Goal: Transaction & Acquisition: Subscribe to service/newsletter

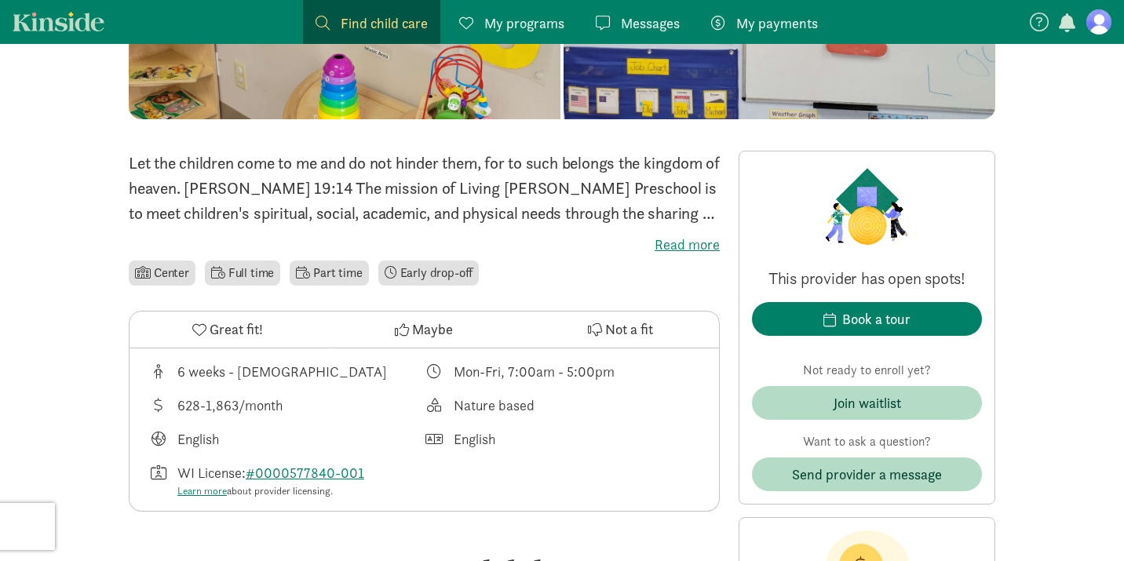
scroll to position [295, 0]
click at [702, 257] on div "Let the children come to me and do not hinder them, for to such belongs the kin…" at bounding box center [424, 220] width 591 height 138
click at [693, 249] on label "Read more" at bounding box center [424, 245] width 591 height 19
click at [0, 0] on input "Read more" at bounding box center [0, 0] width 0 height 0
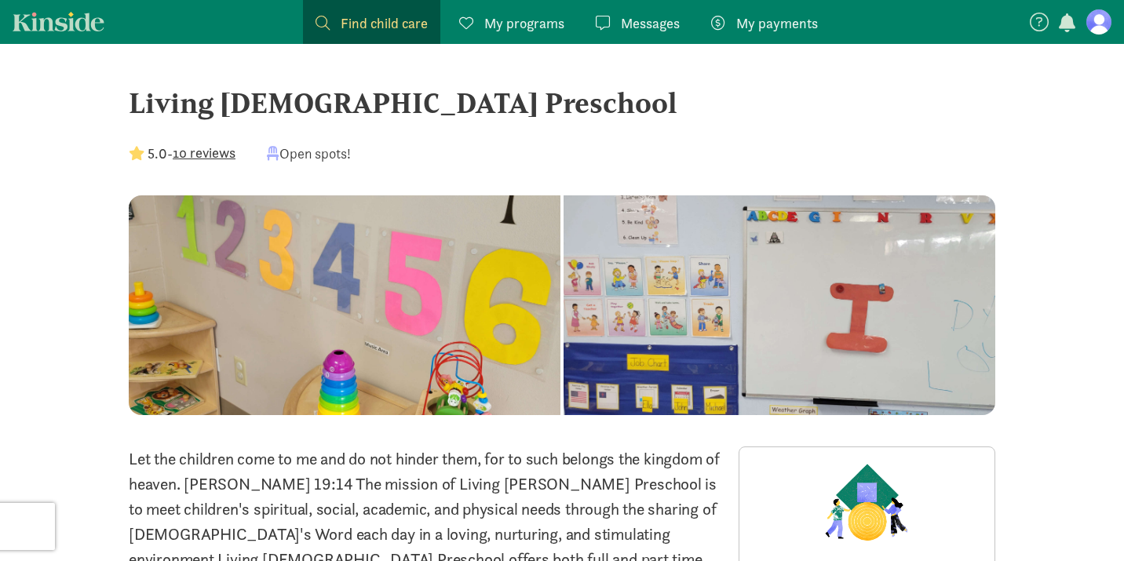
scroll to position [91, 0]
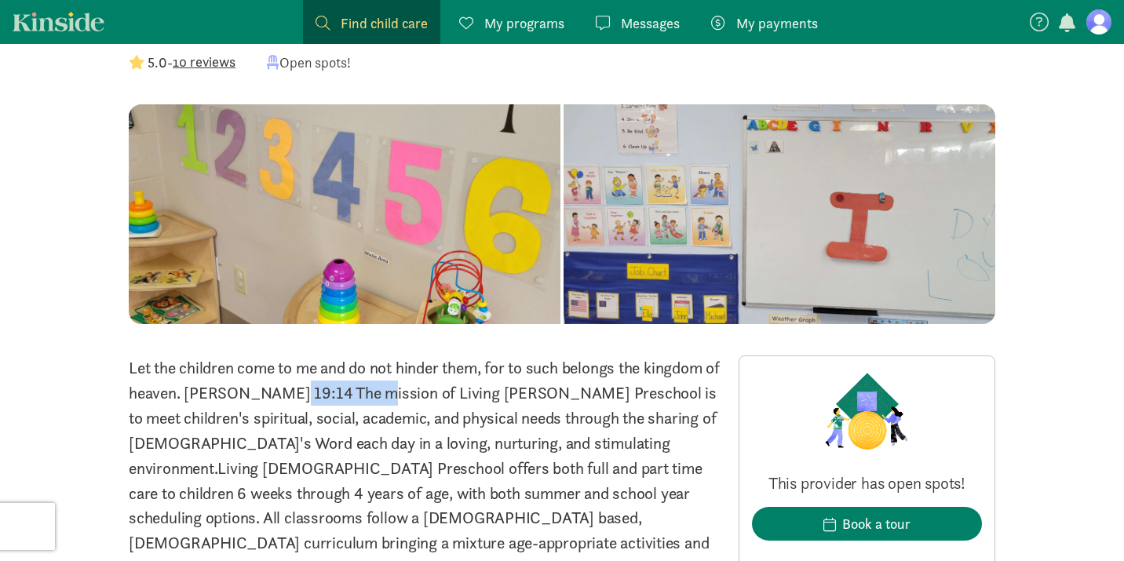
drag, startPoint x: 301, startPoint y: 392, endPoint x: 208, endPoint y: 398, distance: 93.5
click at [208, 398] on p "Let the children come to me and do not hinder them, for to such belongs the kin…" at bounding box center [424, 467] width 591 height 225
copy p "Matthew 19:14"
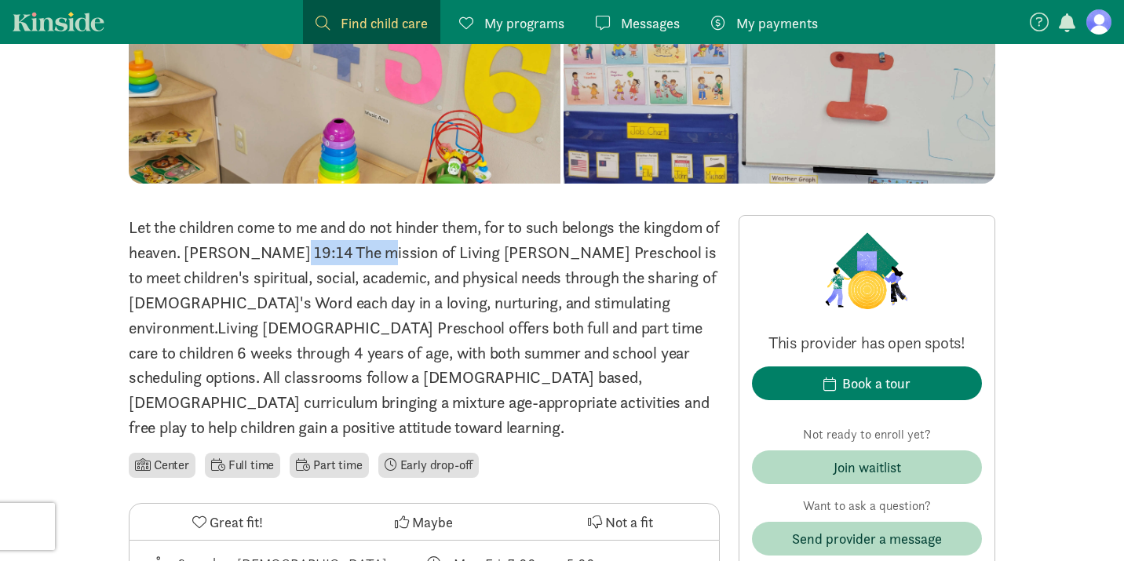
scroll to position [246, 0]
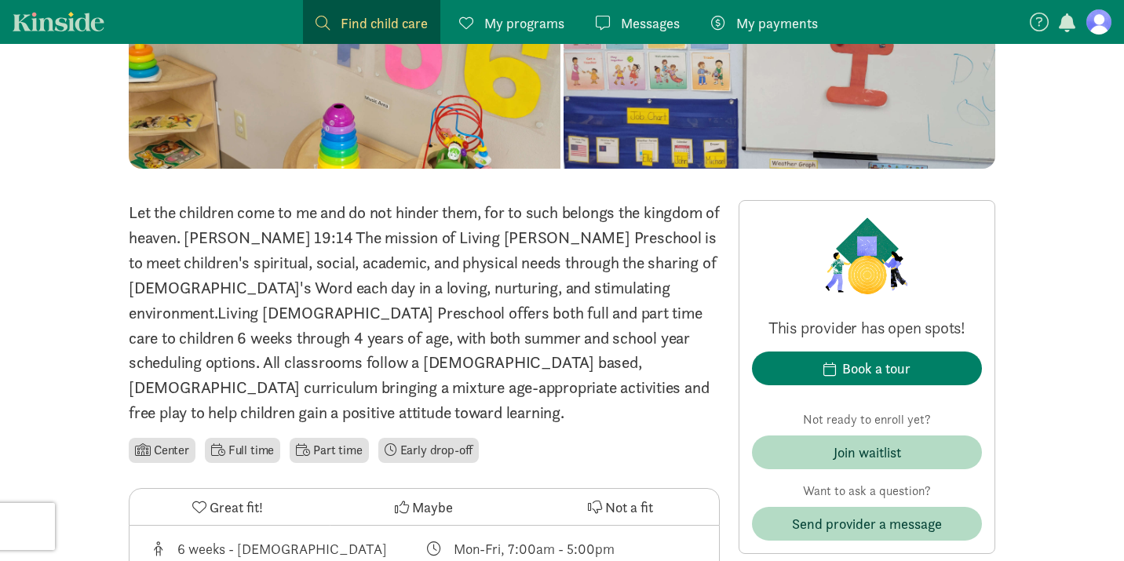
click at [606, 312] on p "Let the children come to me and do not hinder them, for to such belongs the kin…" at bounding box center [424, 312] width 591 height 225
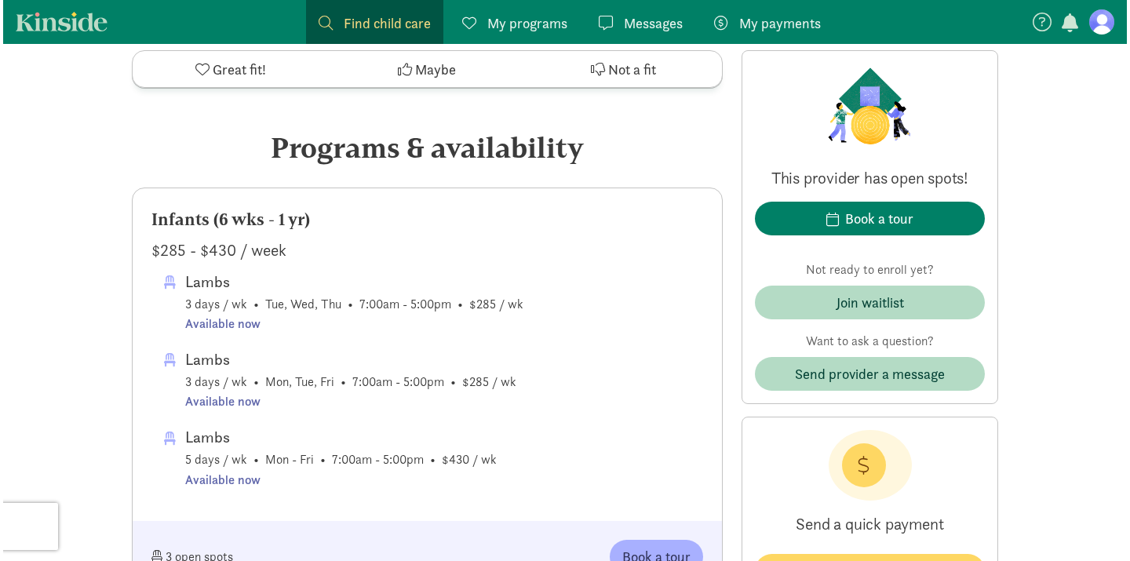
scroll to position [848, 0]
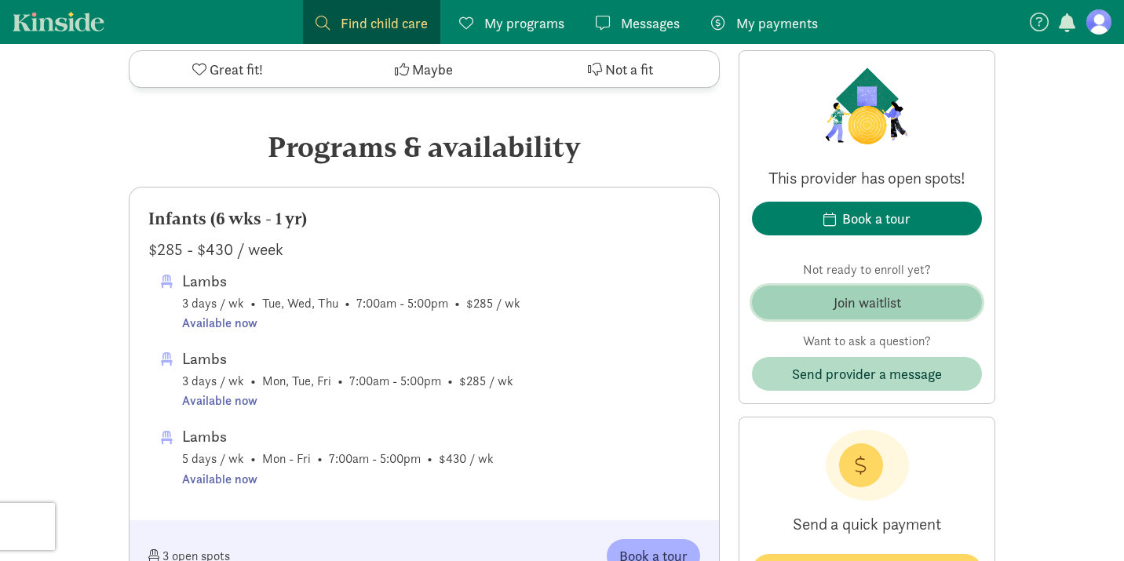
click at [855, 308] on div "Join waitlist" at bounding box center [866, 302] width 67 height 21
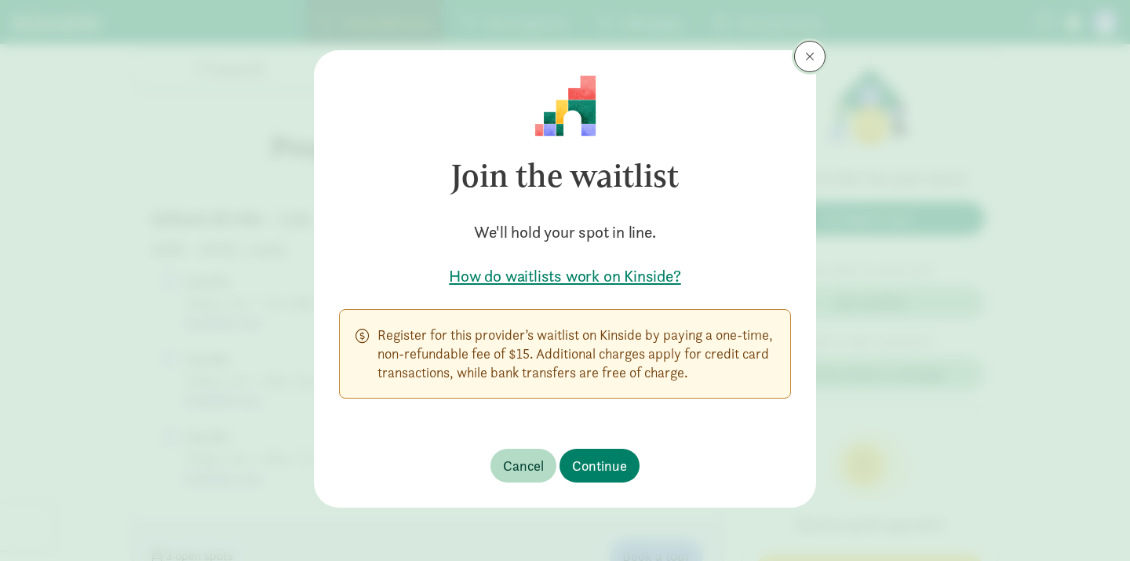
click at [810, 62] on span at bounding box center [809, 56] width 9 height 13
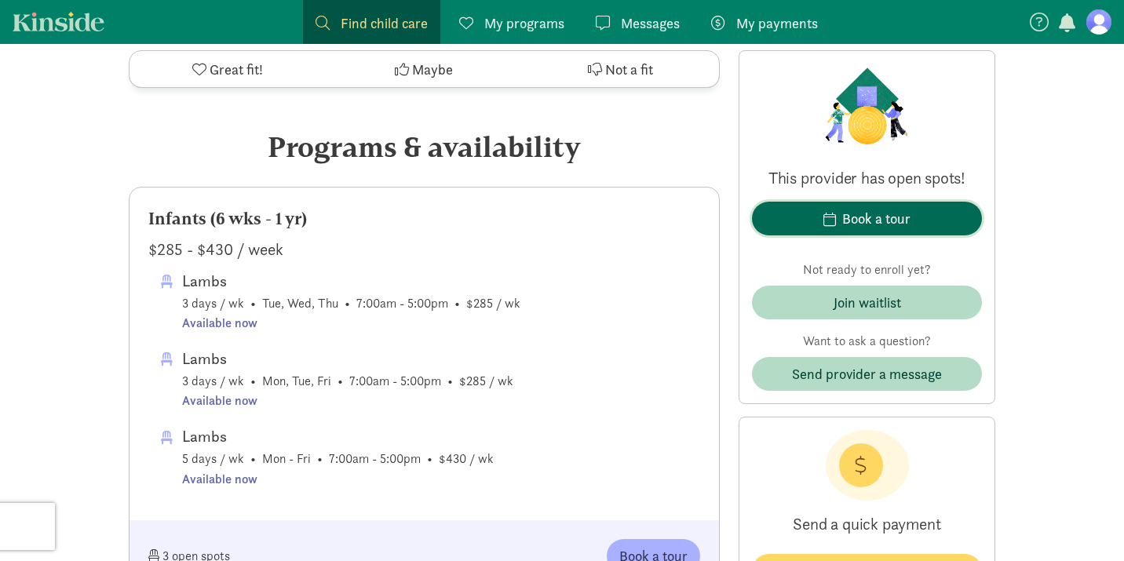
click at [848, 224] on div "Book a tour" at bounding box center [876, 218] width 68 height 21
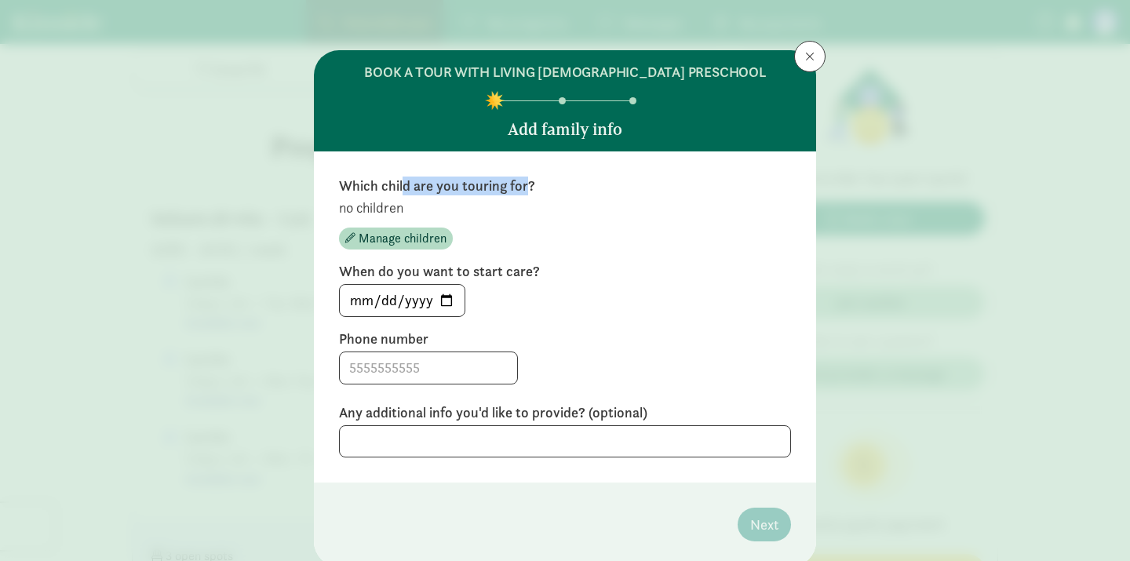
drag, startPoint x: 399, startPoint y: 185, endPoint x: 519, endPoint y: 191, distance: 119.4
click at [519, 191] on label "Which child are you touring for?" at bounding box center [565, 186] width 452 height 19
click at [522, 195] on div "Which child are you touring for? no children Manage children" at bounding box center [565, 213] width 452 height 73
click at [408, 242] on span "Manage children" at bounding box center [403, 238] width 88 height 19
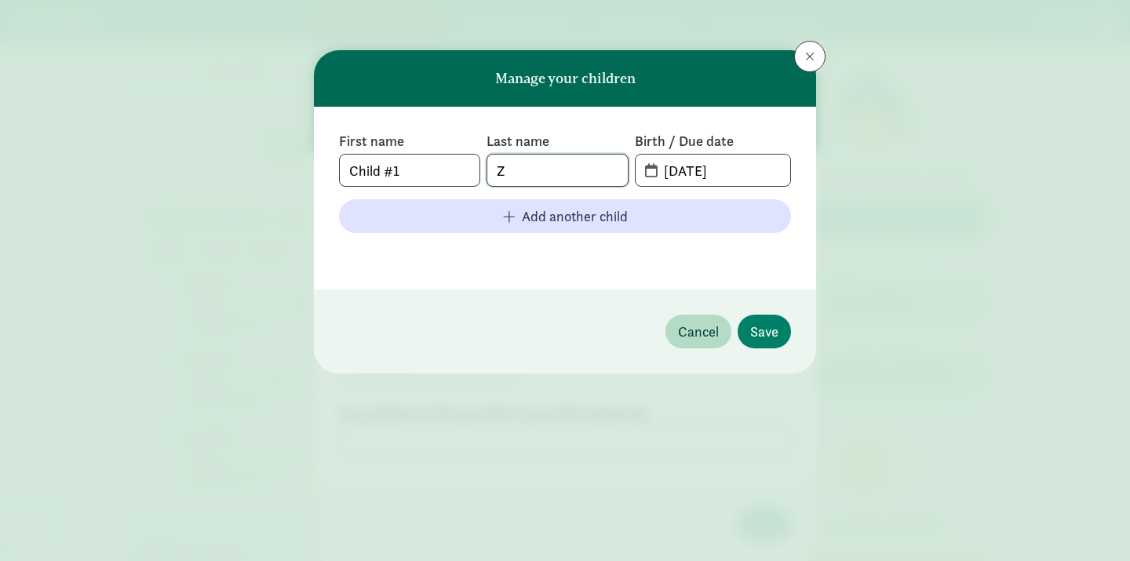
click at [597, 170] on input "Z" at bounding box center [557, 170] width 140 height 31
type input "Zajicek"
click at [731, 168] on input "08-24-2025" at bounding box center [722, 170] width 136 height 31
click at [695, 169] on input "08-24-2025" at bounding box center [722, 170] width 136 height 31
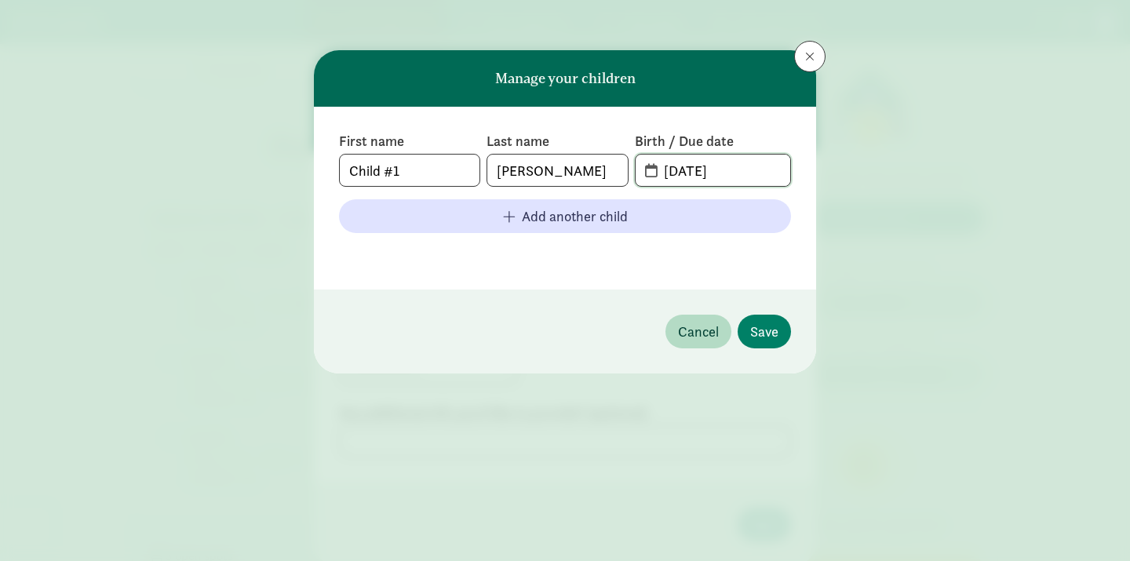
click at [662, 170] on input "08-24-2025" at bounding box center [722, 170] width 136 height 31
click at [680, 170] on input "08-24-2025" at bounding box center [722, 170] width 136 height 31
type input "24-20-25"
click at [728, 170] on input "24-20-25" at bounding box center [722, 170] width 136 height 31
click at [666, 170] on input "24-20-25" at bounding box center [722, 170] width 136 height 31
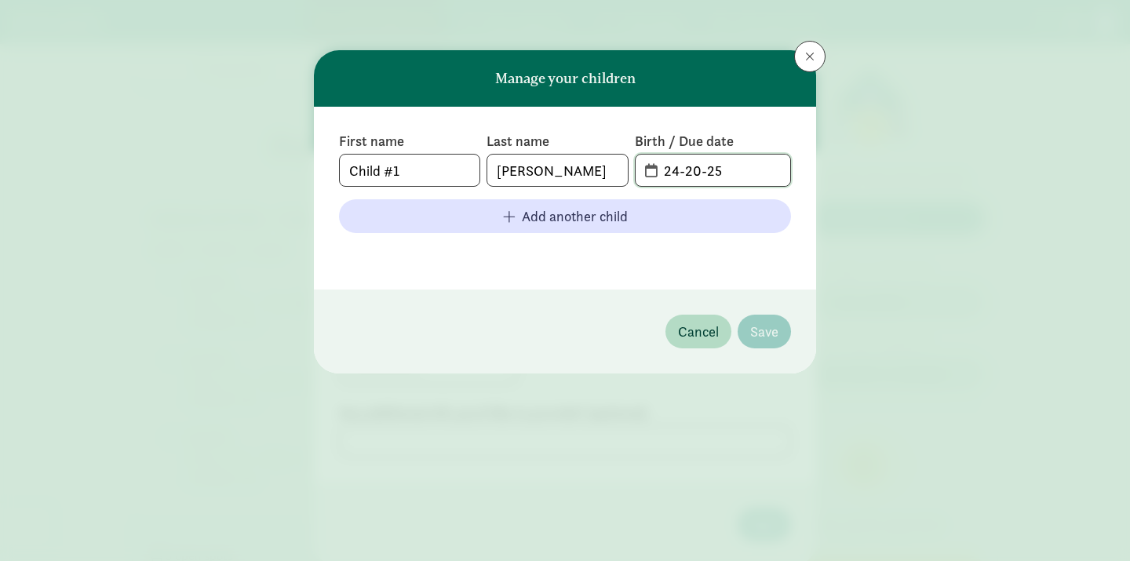
click at [691, 170] on input "24-20-25" at bounding box center [722, 170] width 136 height 31
type input "01-15-2026"
click at [774, 335] on span "Save" at bounding box center [764, 331] width 28 height 21
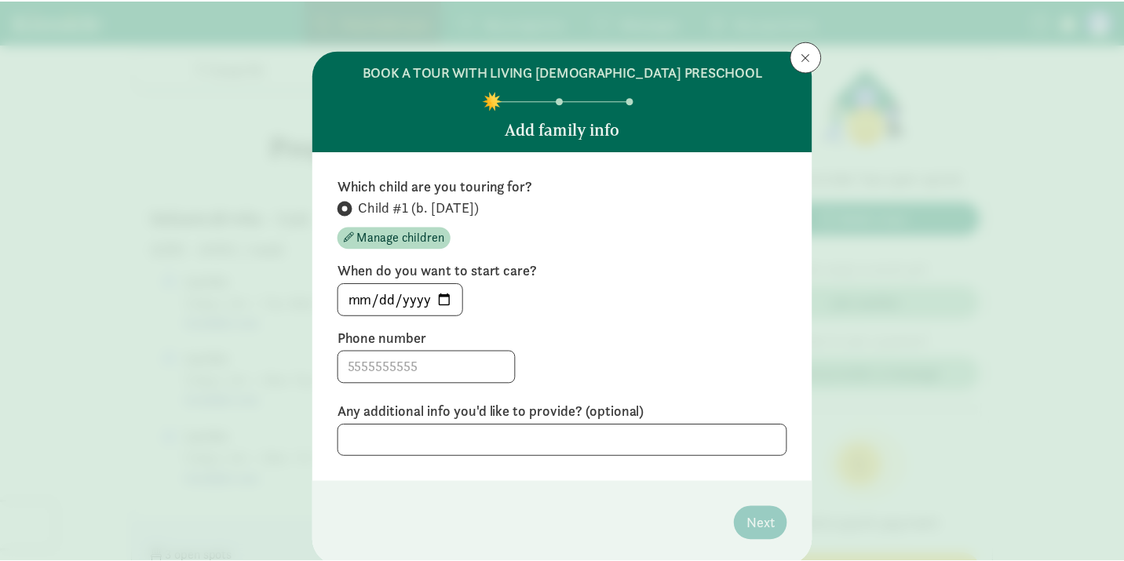
scroll to position [54, 0]
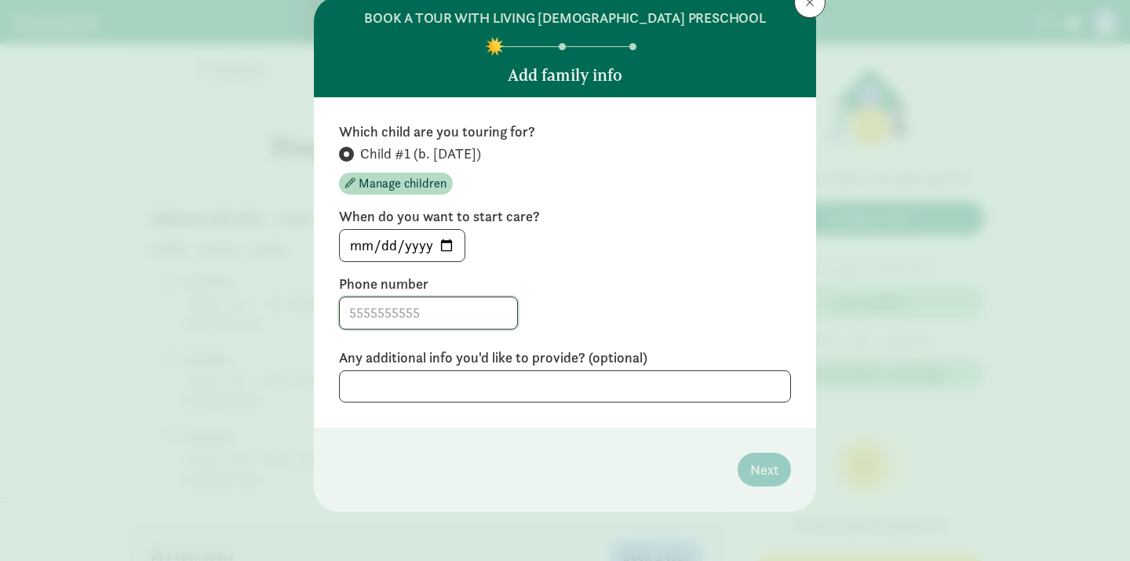
click at [430, 310] on input at bounding box center [428, 312] width 177 height 31
type input "6"
click at [445, 245] on input "2025-08-24" at bounding box center [402, 245] width 125 height 31
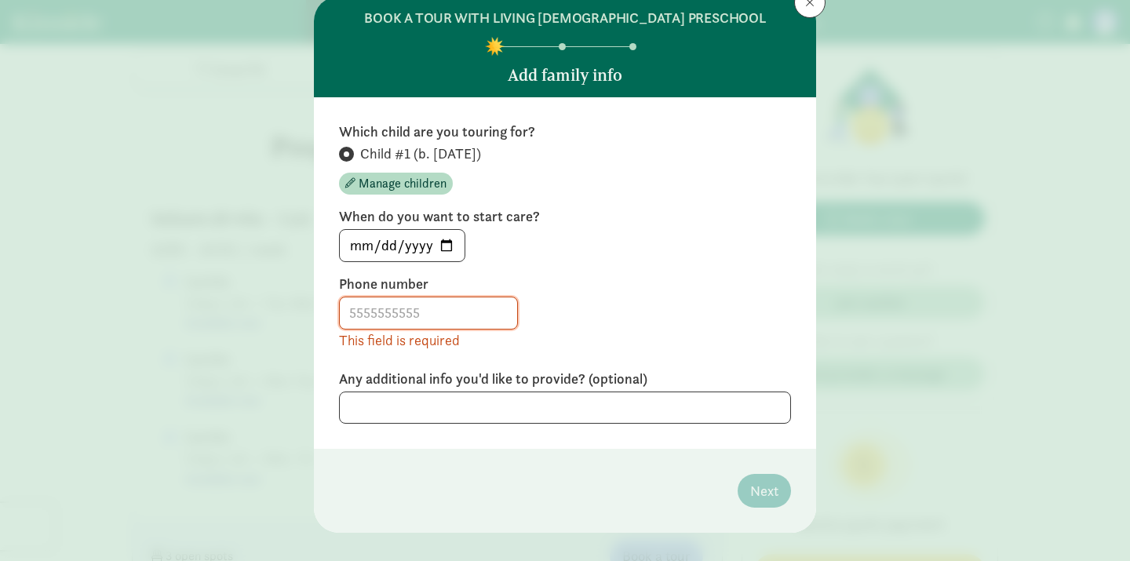
click at [519, 334] on div "This field is required" at bounding box center [565, 324] width 452 height 54
click at [439, 251] on input "2025-09-01" at bounding box center [402, 245] width 125 height 31
type input "2026-09-01"
click at [583, 341] on div "This field is required" at bounding box center [565, 324] width 452 height 54
click at [450, 314] on input at bounding box center [428, 312] width 177 height 31
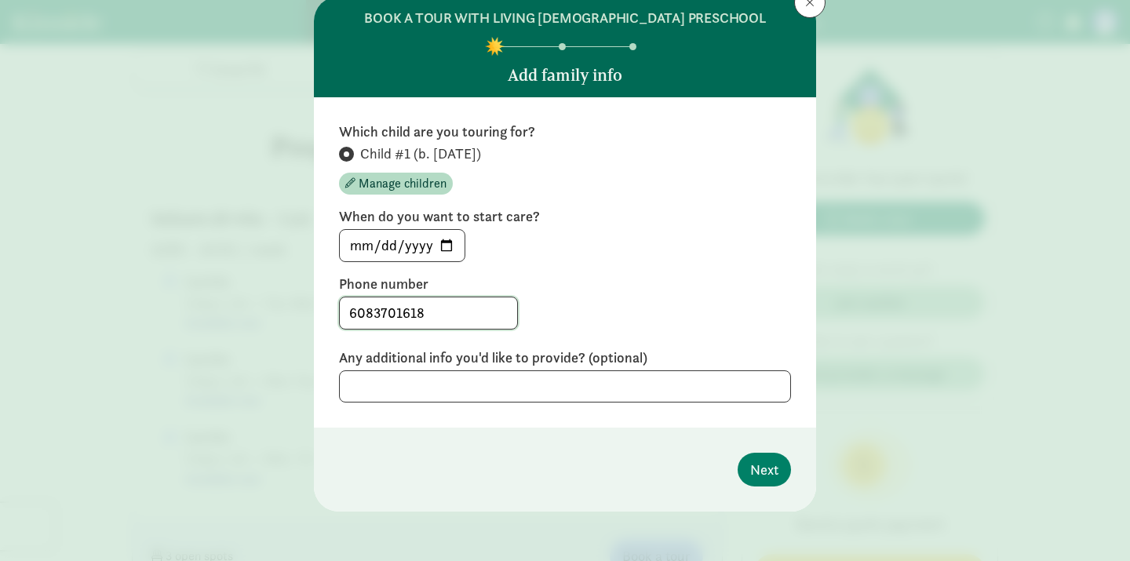
type input "6083701618"
click at [699, 317] on div "6083701618" at bounding box center [565, 313] width 452 height 33
click at [778, 482] on button "Next" at bounding box center [764, 470] width 53 height 34
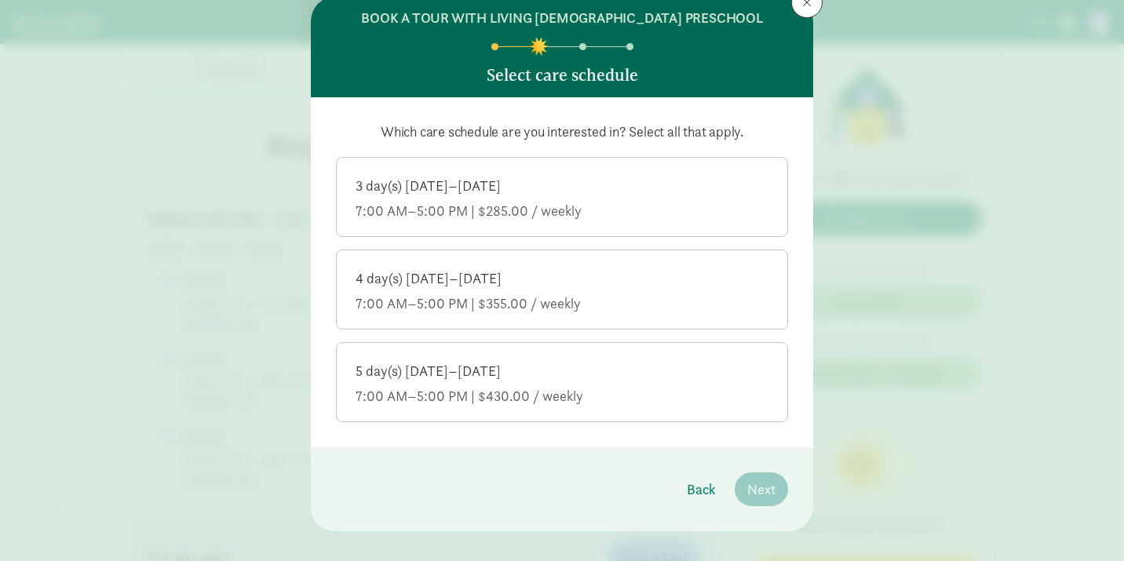
drag, startPoint x: 735, startPoint y: 133, endPoint x: 638, endPoint y: 134, distance: 96.5
click at [637, 134] on p "Which care schedule are you interested in? Select all that apply." at bounding box center [562, 131] width 452 height 19
click at [638, 134] on p "Which care schedule are you interested in? Select all that apply." at bounding box center [562, 131] width 452 height 19
click at [646, 177] on label "3 day(s) Monday–Friday 7:00 AM–5:00 PM | $285.00 / weekly" at bounding box center [562, 195] width 450 height 75
click at [649, 284] on div "4 day(s) Monday–Friday" at bounding box center [561, 278] width 413 height 19
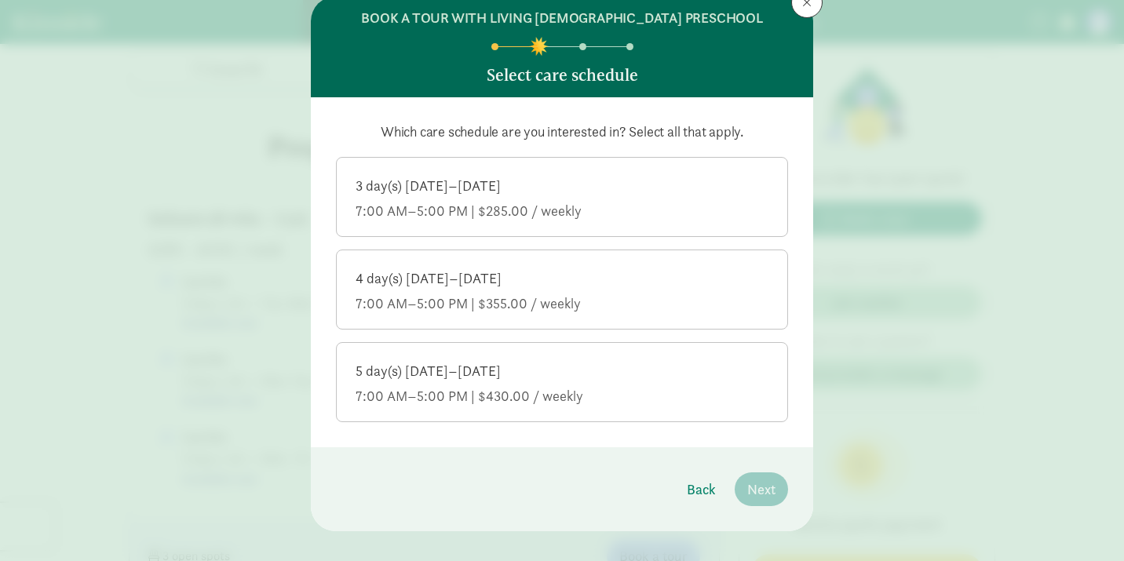
click at [0, 0] on input "4 day(s) Monday–Friday 7:00 AM–5:00 PM | $355.00 / weekly" at bounding box center [0, 0] width 0 height 0
click at [626, 206] on div "7:00 AM–5:00 PM | $285.00 / weekly" at bounding box center [561, 211] width 413 height 19
click at [0, 0] on input "3 day(s) Monday–Friday 7:00 AM–5:00 PM | $285.00 / weekly" at bounding box center [0, 0] width 0 height 0
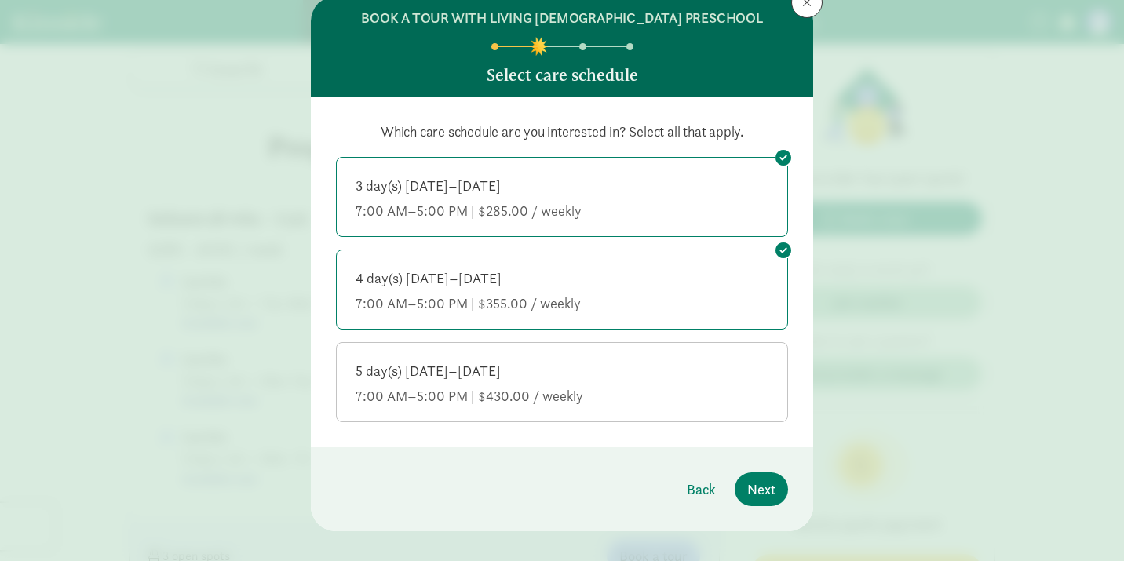
click at [658, 377] on div "5 day(s) Monday–Friday" at bounding box center [561, 371] width 413 height 19
click at [0, 0] on input "5 day(s) Monday–Friday 7:00 AM–5:00 PM | $430.00 / weekly" at bounding box center [0, 0] width 0 height 0
click at [750, 490] on span "Next" at bounding box center [761, 489] width 28 height 21
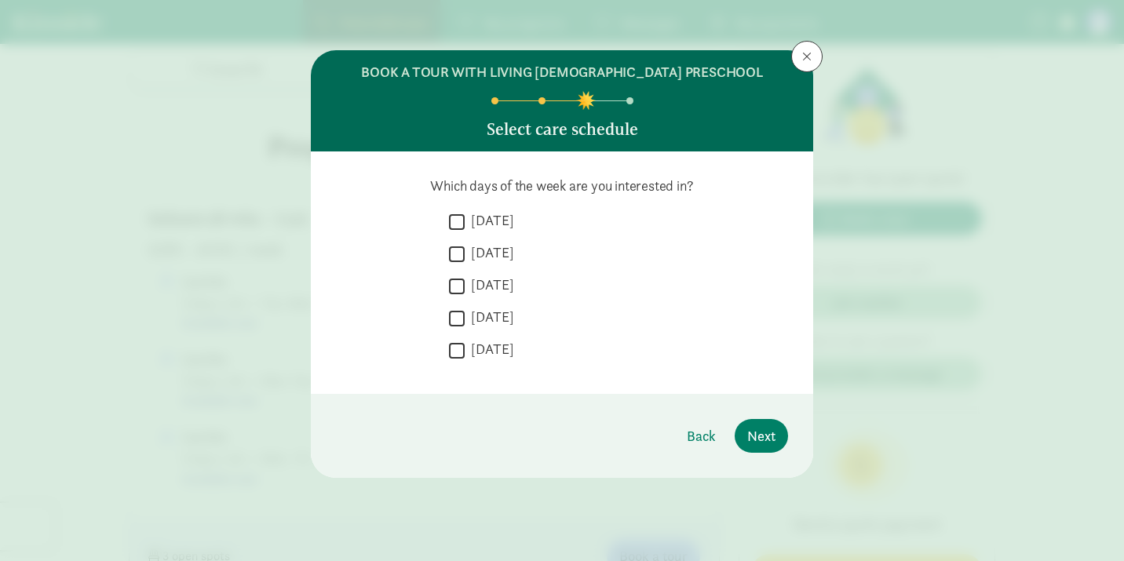
click at [503, 251] on label "Tuesday" at bounding box center [489, 252] width 49 height 19
click at [465, 251] on input "Tuesday" at bounding box center [457, 253] width 16 height 21
checkbox input "true"
click at [505, 284] on label "Wednesday" at bounding box center [489, 284] width 49 height 19
click at [465, 284] on input "Wednesday" at bounding box center [457, 285] width 16 height 21
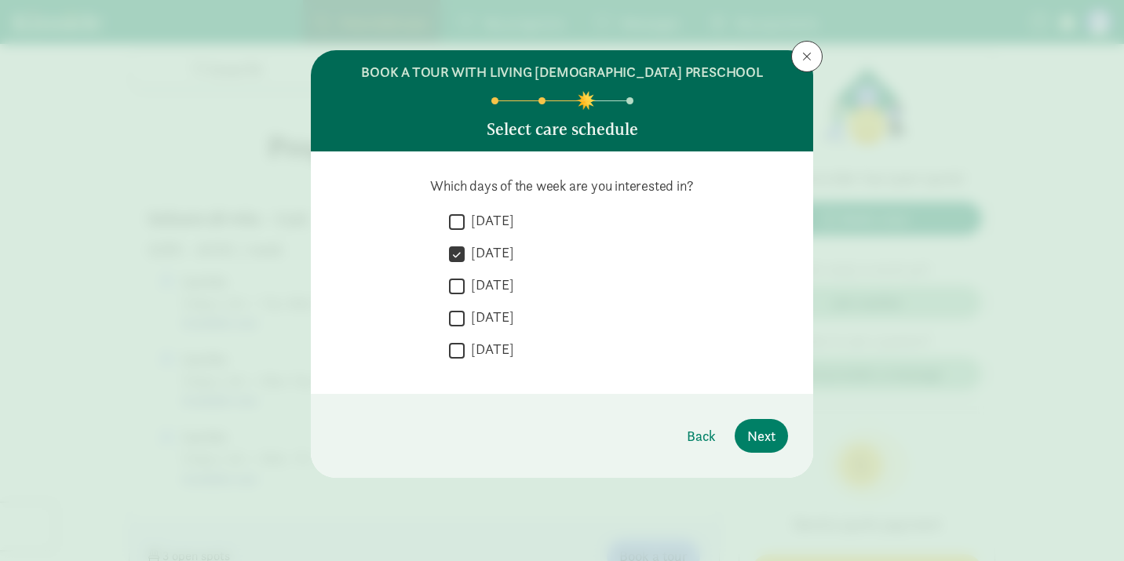
checkbox input "true"
click at [505, 310] on label "Thursday" at bounding box center [489, 317] width 49 height 19
click at [465, 310] on input "Thursday" at bounding box center [457, 318] width 16 height 21
checkbox input "true"
click at [494, 224] on label "Monday" at bounding box center [489, 220] width 49 height 19
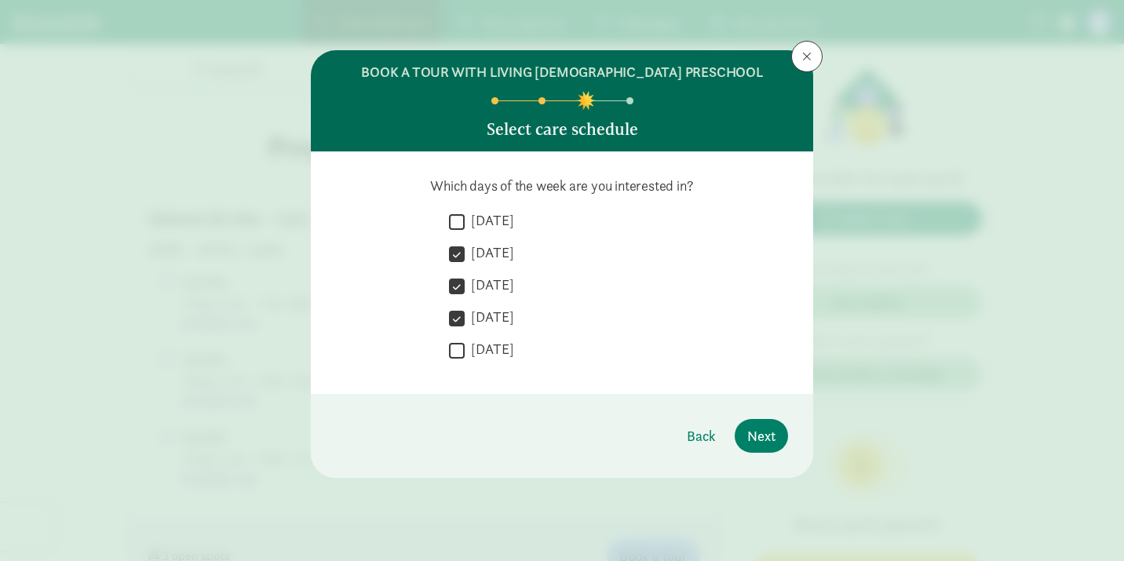
click at [465, 224] on input "Monday" at bounding box center [457, 221] width 16 height 21
click at [496, 220] on label "Monday" at bounding box center [489, 220] width 49 height 19
click at [465, 220] on input "Monday" at bounding box center [457, 221] width 16 height 21
click at [500, 221] on label "Monday" at bounding box center [489, 220] width 49 height 19
click at [465, 221] on input "Monday" at bounding box center [457, 221] width 16 height 21
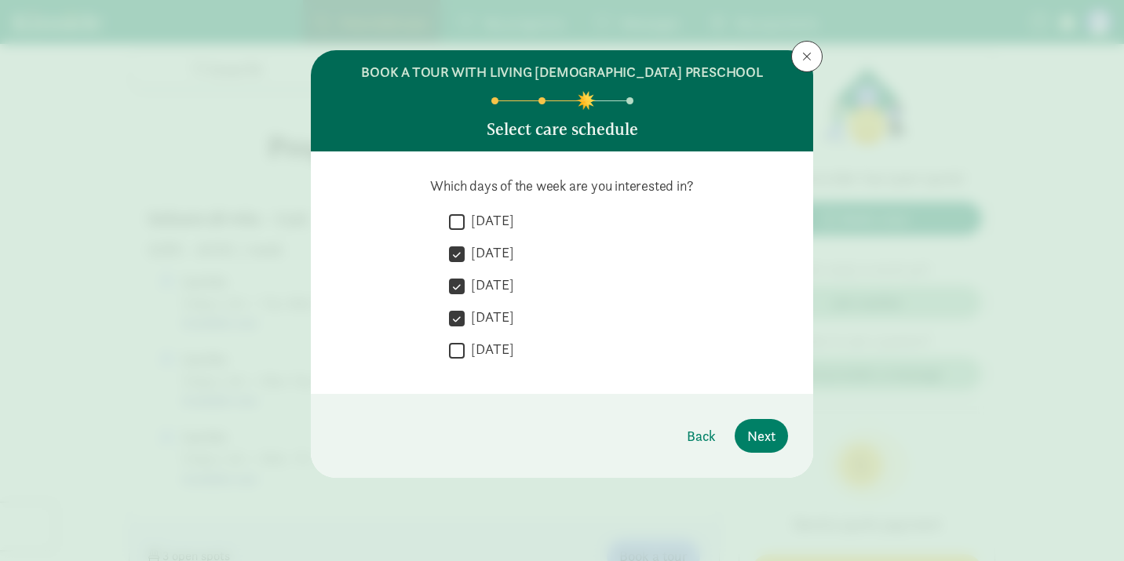
checkbox input "true"
click at [760, 433] on span "Next" at bounding box center [761, 435] width 28 height 21
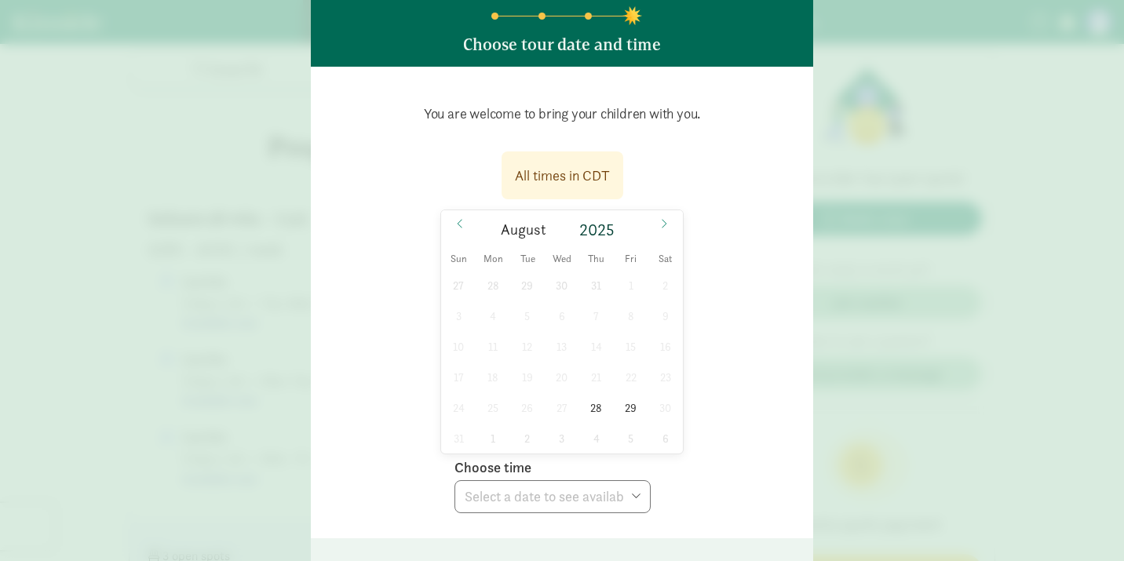
scroll to position [84, 0]
click at [661, 225] on icon at bounding box center [663, 224] width 9 height 11
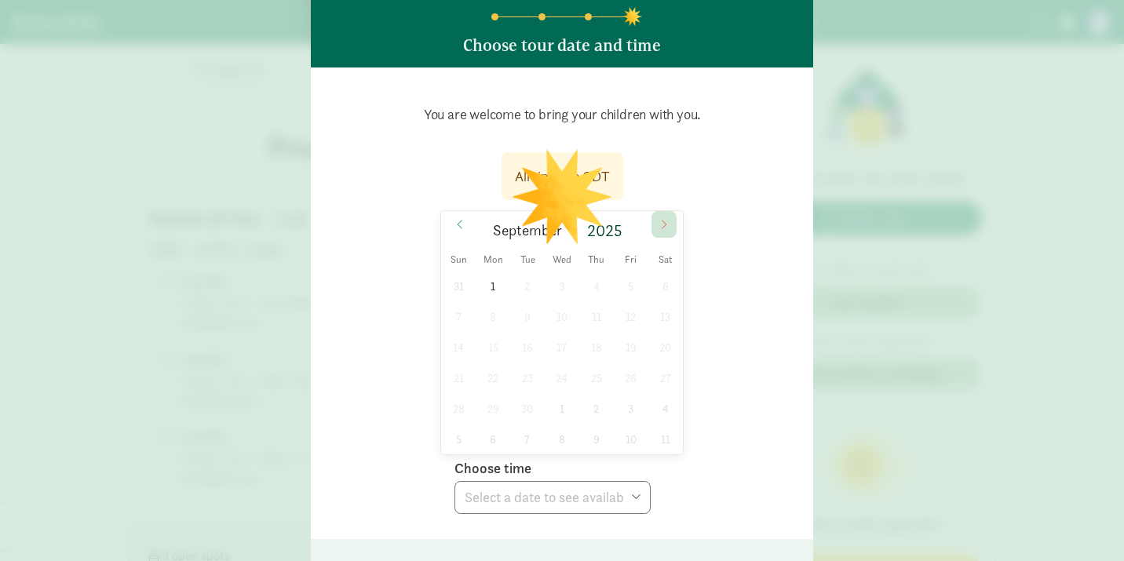
click at [663, 227] on icon at bounding box center [663, 224] width 9 height 11
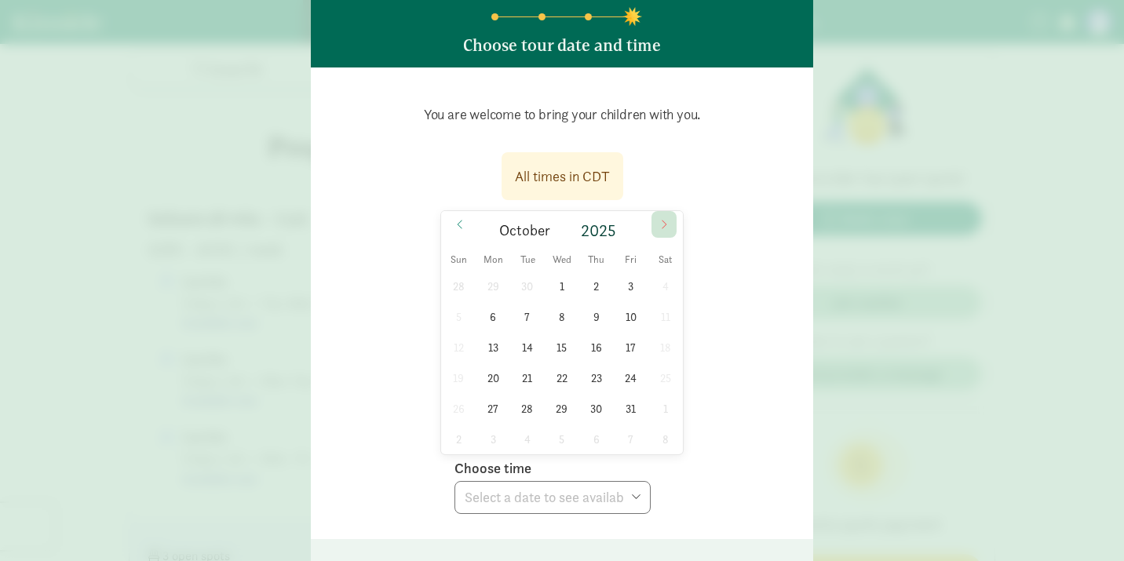
click at [665, 217] on span at bounding box center [663, 224] width 25 height 27
click at [621, 319] on span "7" at bounding box center [630, 316] width 31 height 31
click at [591, 498] on select "Choose time 09:00 AM 09:45 AM 10:30 AM 11:15 AM" at bounding box center [552, 497] width 196 height 33
select select "2025-11-07T09:00:00.000-06:00"
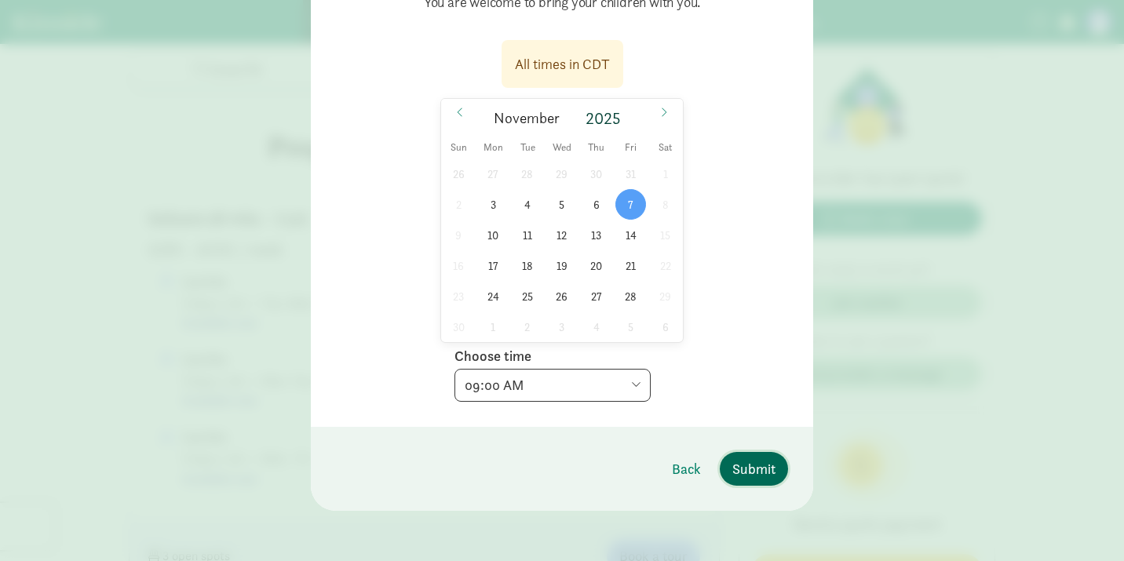
click at [761, 476] on span "Submit" at bounding box center [753, 468] width 43 height 21
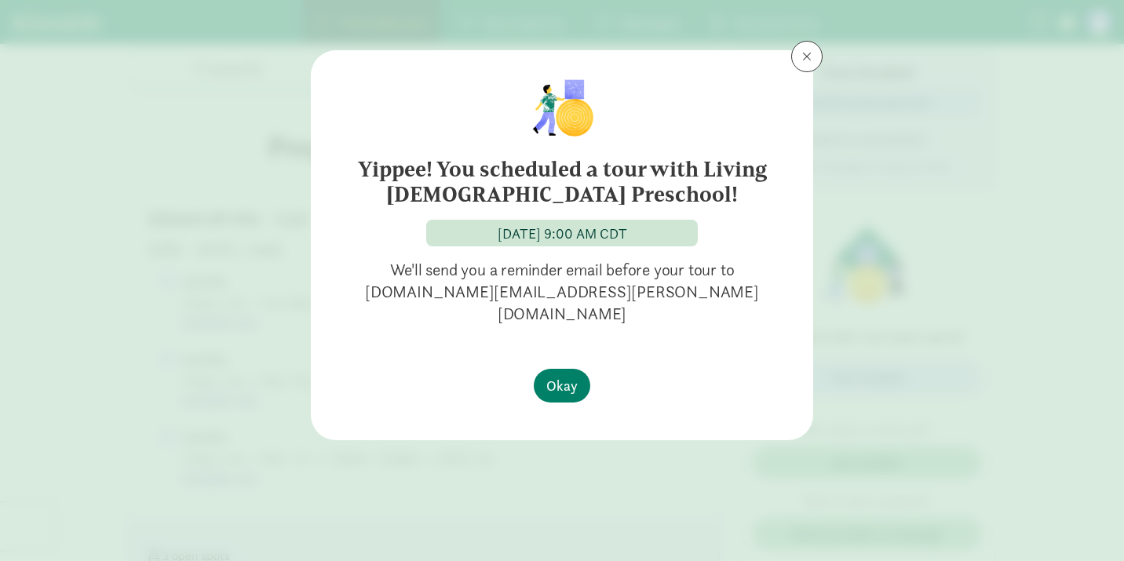
scroll to position [0, 0]
click at [565, 375] on span "Okay" at bounding box center [561, 385] width 31 height 21
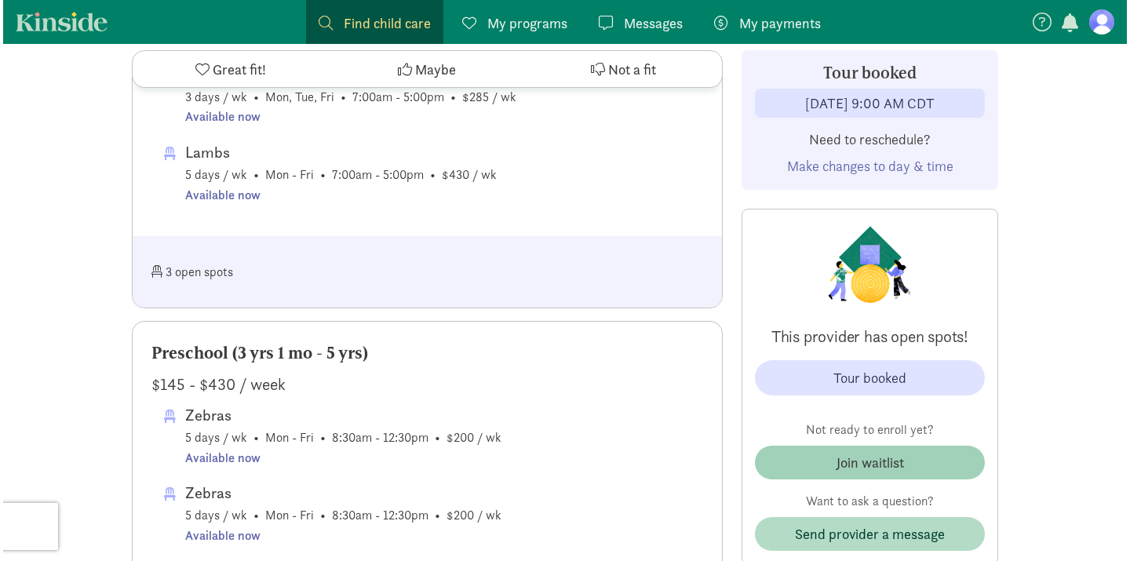
scroll to position [1165, 0]
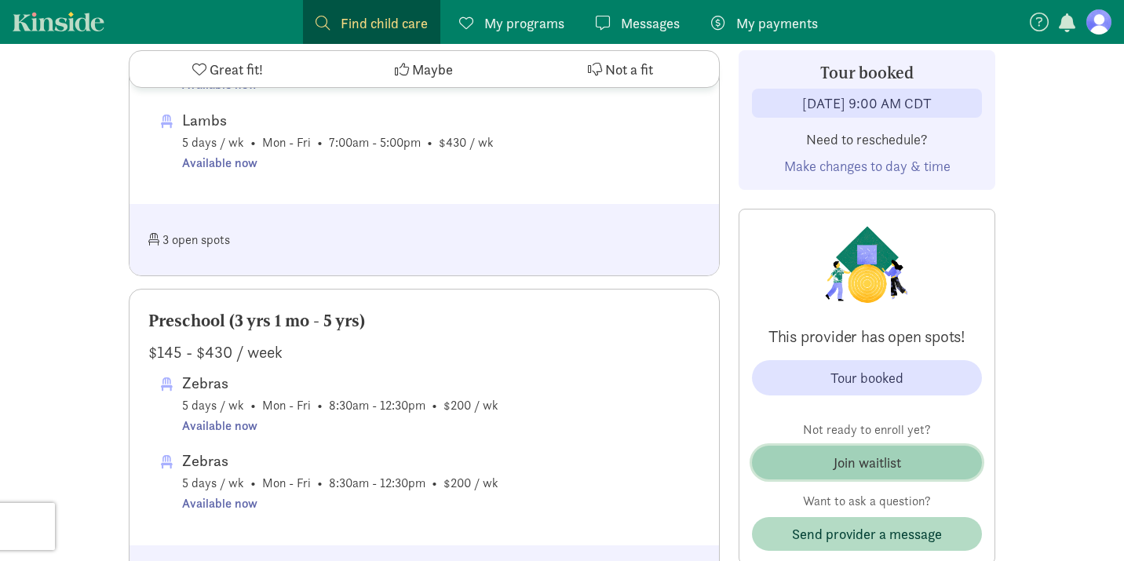
click at [915, 461] on span "Join waitlist" at bounding box center [866, 462] width 205 height 21
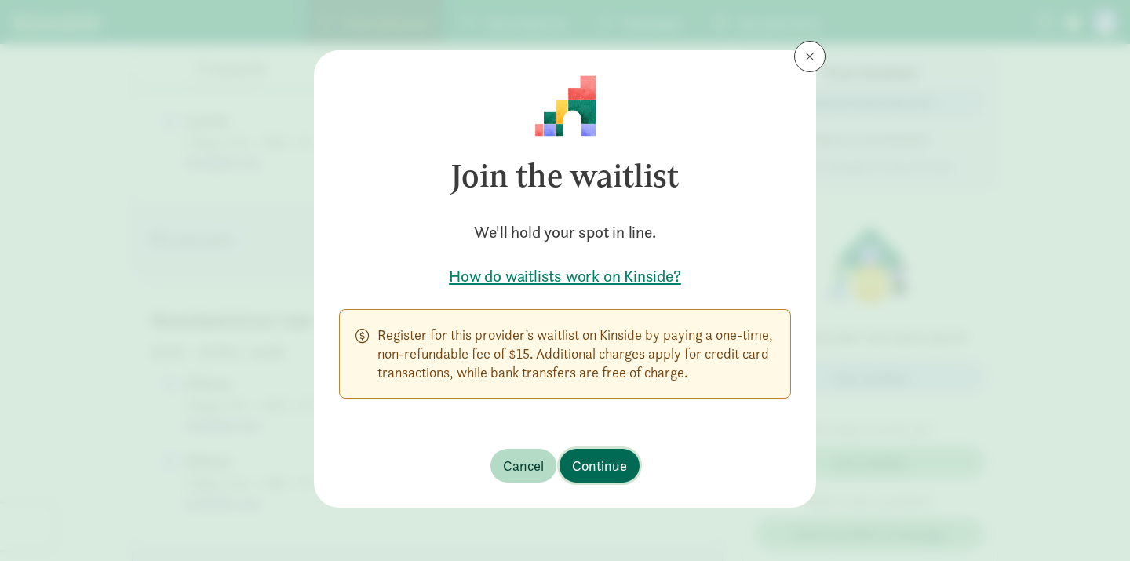
click at [616, 463] on span "Continue" at bounding box center [599, 465] width 55 height 21
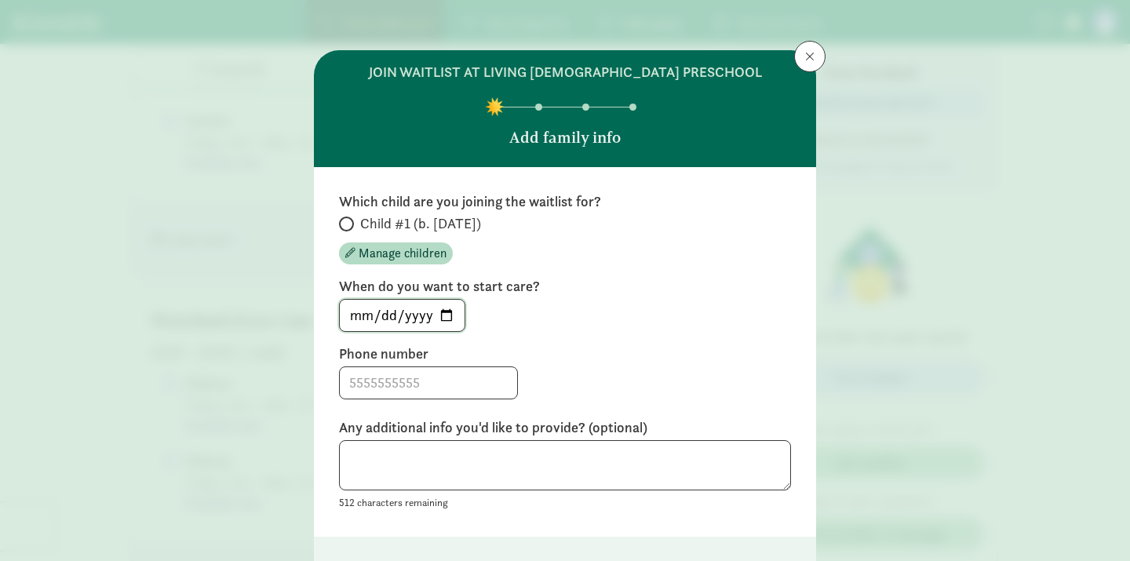
click at [447, 316] on input "2025-08-24" at bounding box center [402, 315] width 125 height 31
type input "2026-09-01"
click at [578, 384] on div at bounding box center [565, 382] width 452 height 33
click at [461, 379] on input at bounding box center [428, 382] width 177 height 31
type input "6083701618"
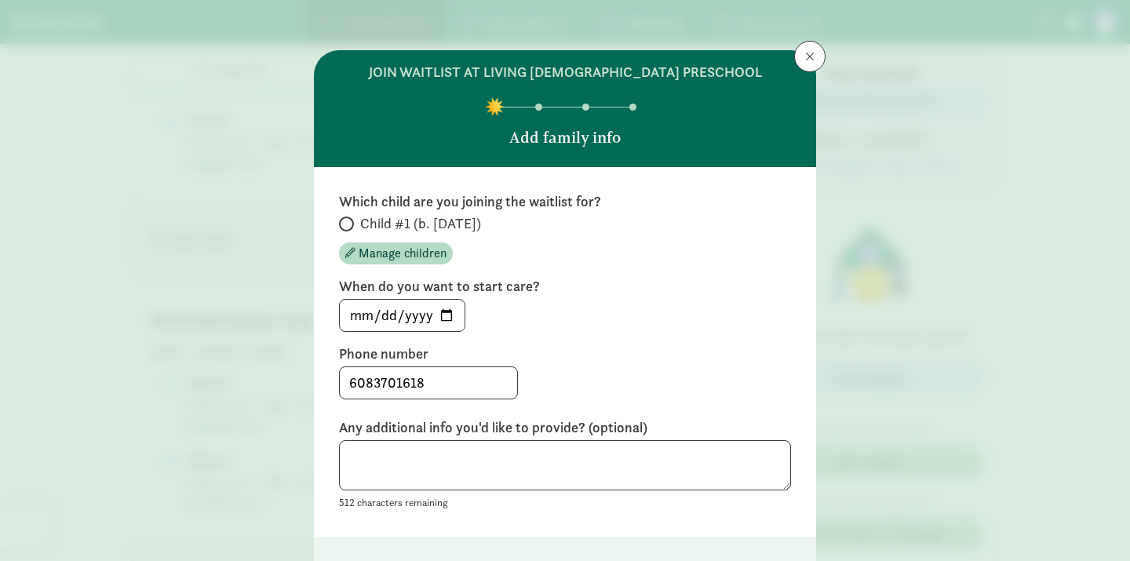
click at [643, 393] on div "6083701618" at bounding box center [565, 382] width 452 height 33
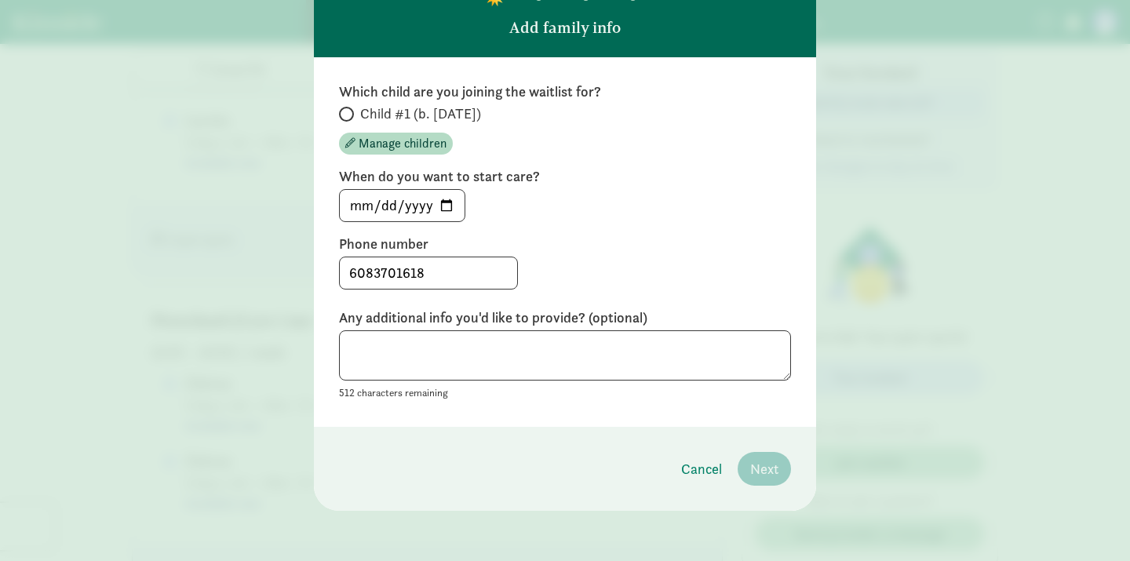
scroll to position [108, 0]
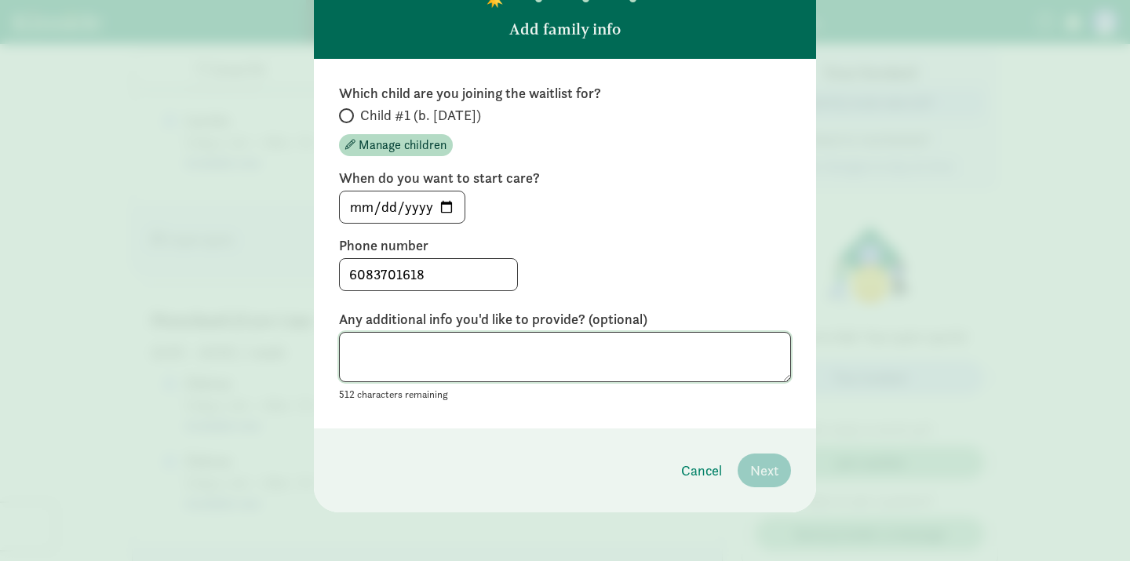
click at [570, 361] on textarea at bounding box center [565, 357] width 452 height 51
click at [567, 302] on div "Which child are you joining the waitlist for? Child #1 (b. January 2026) Manage…" at bounding box center [565, 243] width 452 height 319
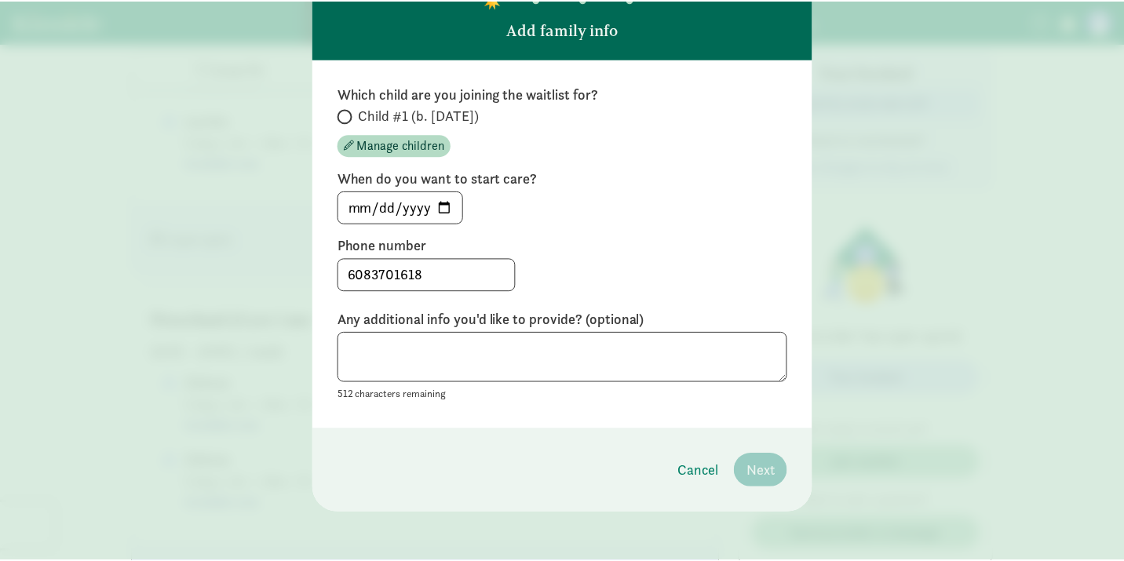
scroll to position [109, 0]
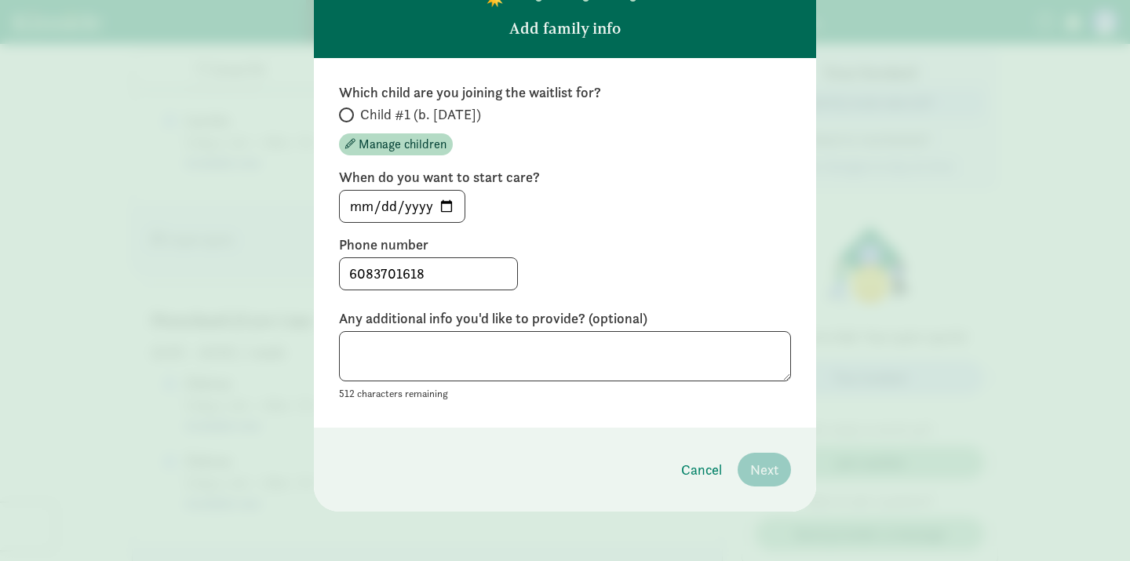
click at [351, 116] on label "Child #1 (b. January 2026)" at bounding box center [565, 114] width 452 height 19
click at [349, 116] on input "Child #1 (b. January 2026)" at bounding box center [344, 115] width 10 height 10
radio input "true"
click at [764, 459] on span "Next" at bounding box center [764, 469] width 28 height 21
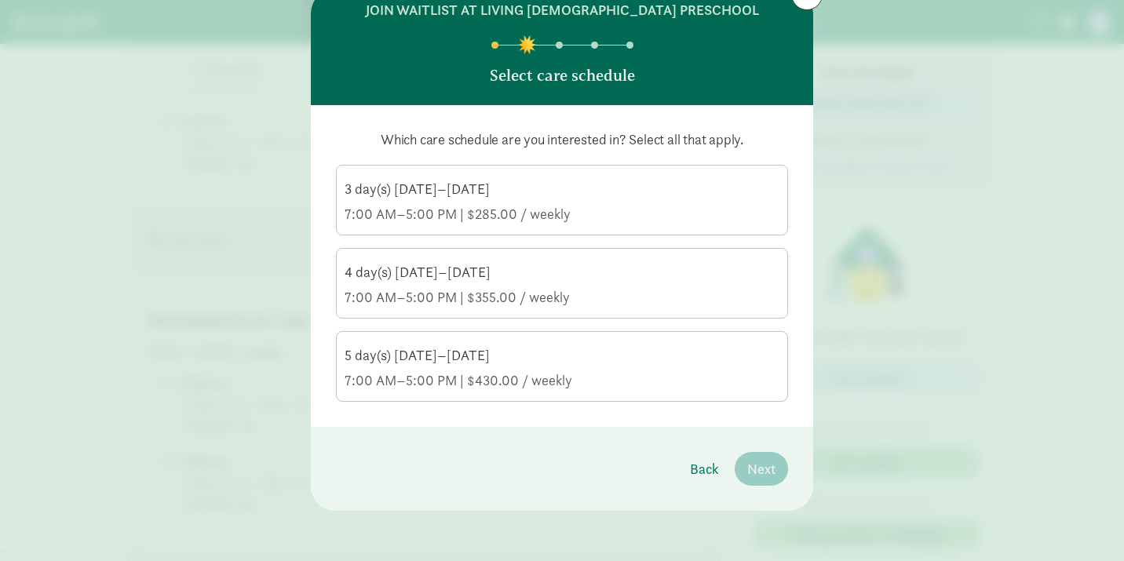
scroll to position [62, 0]
click at [661, 272] on div "4 day(s) [DATE]–[DATE]" at bounding box center [561, 272] width 435 height 19
click at [0, 0] on input "4 day(s) Monday–Friday 7:00 AM–5:00 PM | $355.00 / weekly" at bounding box center [0, 0] width 0 height 0
click at [772, 468] on button "Next" at bounding box center [761, 469] width 53 height 34
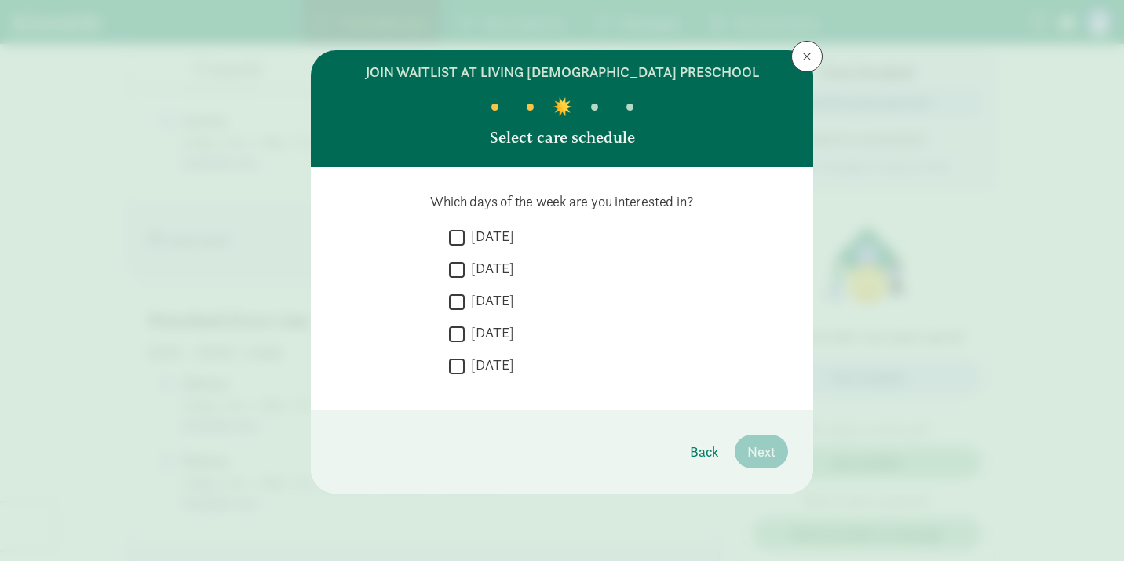
scroll to position [0, 0]
click at [514, 329] on label "[DATE]" at bounding box center [489, 332] width 49 height 19
click at [465, 329] on input "[DATE]" at bounding box center [457, 333] width 16 height 21
checkbox input "true"
click at [509, 299] on label "[DATE]" at bounding box center [489, 300] width 49 height 19
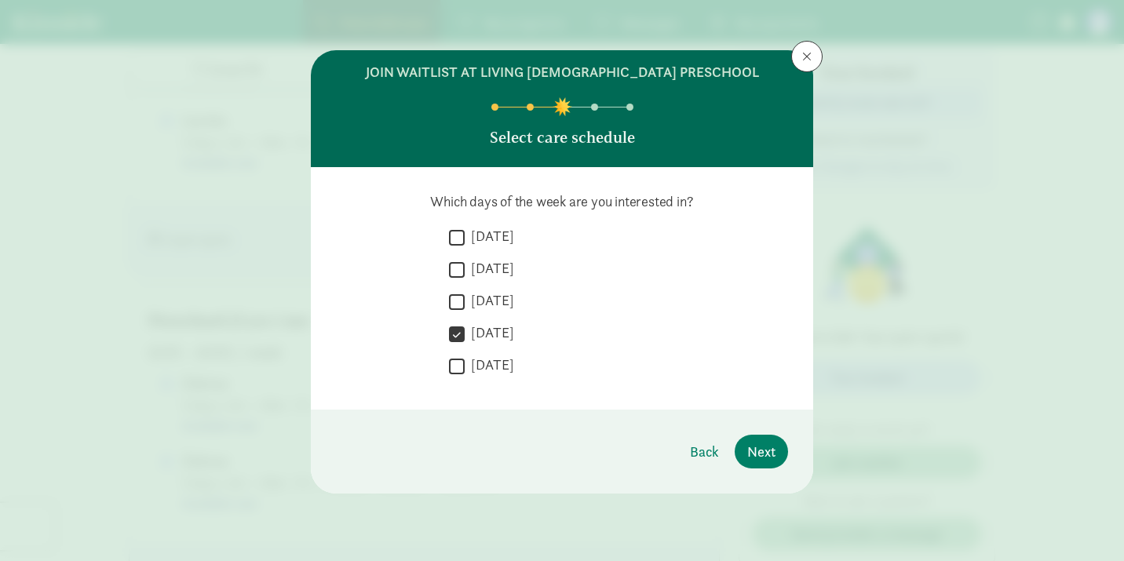
click at [465, 299] on input "[DATE]" at bounding box center [457, 301] width 16 height 21
checkbox input "true"
click at [495, 272] on label "Tuesday" at bounding box center [489, 268] width 49 height 19
click at [465, 272] on input "Tuesday" at bounding box center [457, 269] width 16 height 21
checkbox input "true"
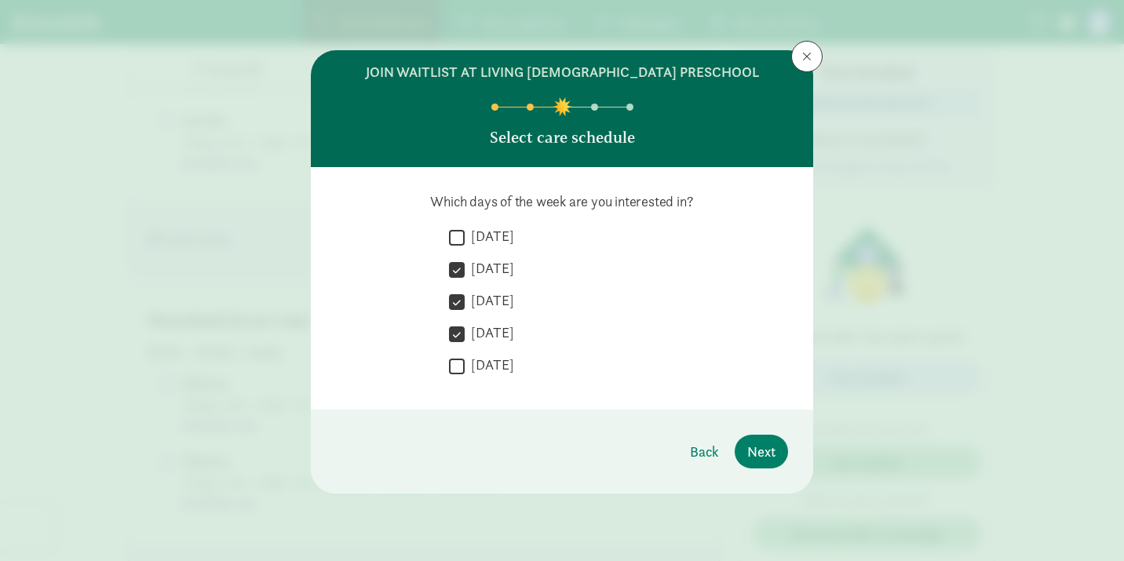
click at [488, 231] on label "Monday" at bounding box center [489, 236] width 49 height 19
click at [465, 231] on input "Monday" at bounding box center [457, 237] width 16 height 21
checkbox input "true"
click at [760, 447] on span "Next" at bounding box center [761, 451] width 28 height 21
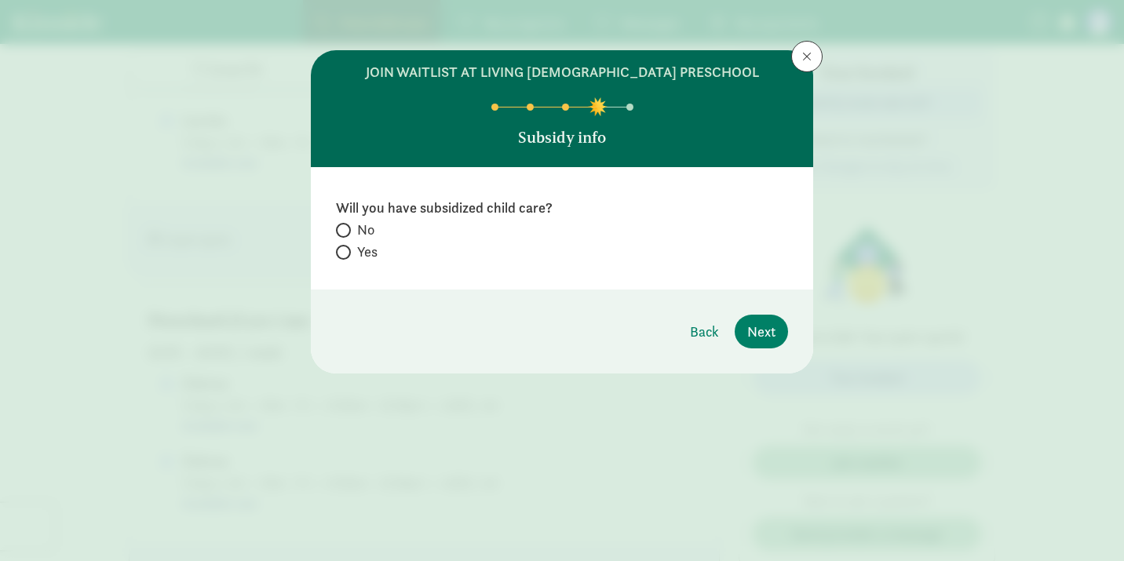
click at [349, 242] on label "No" at bounding box center [562, 251] width 452 height 19
click at [346, 234] on input "No" at bounding box center [341, 230] width 10 height 10
radio input "true"
click at [762, 339] on span "Next" at bounding box center [761, 331] width 28 height 21
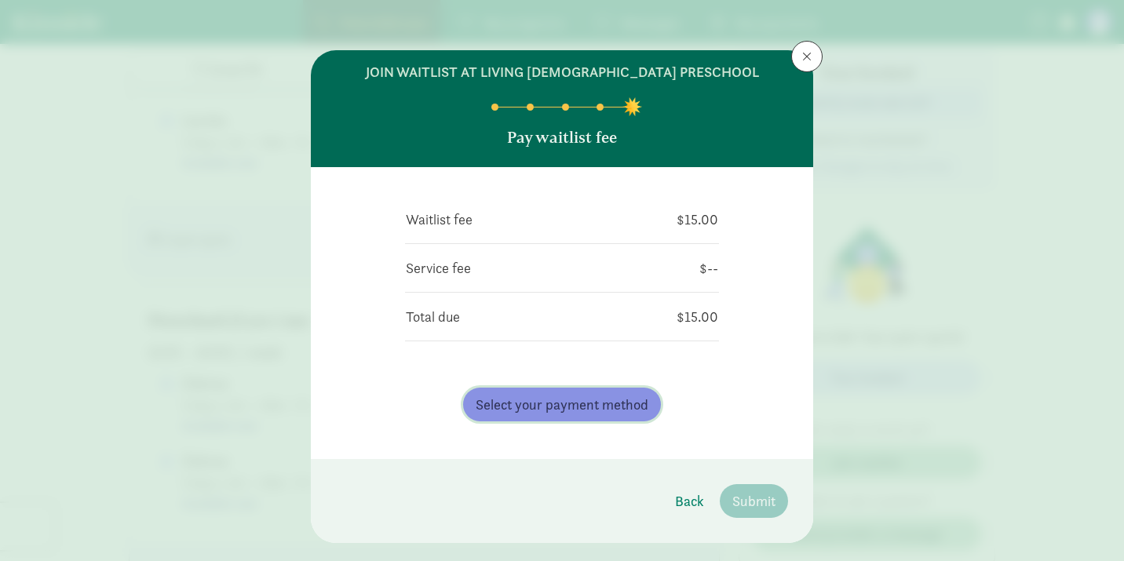
click at [561, 414] on span "Select your payment method" at bounding box center [562, 404] width 173 height 21
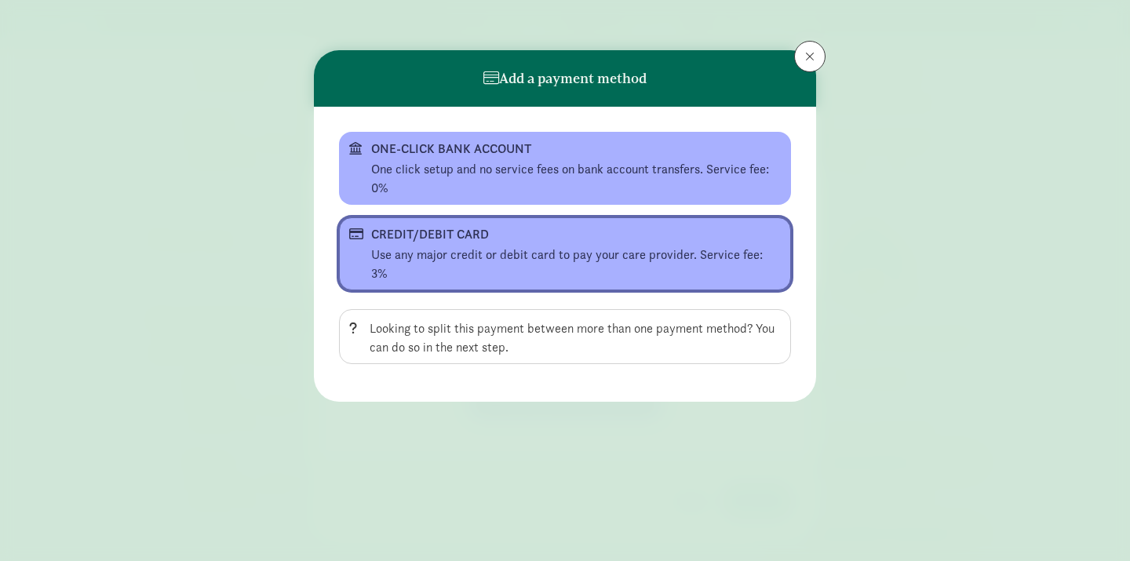
click at [577, 249] on div "Use any major credit or debit card to pay your care provider. Service fee: 3%" at bounding box center [576, 265] width 410 height 38
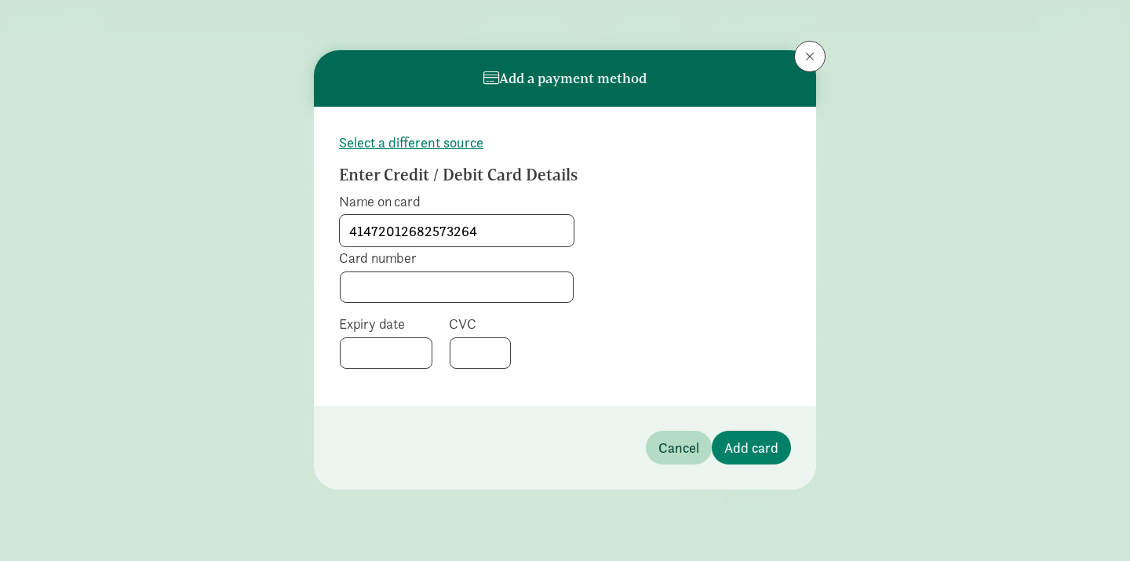
click at [509, 240] on input "41472012682573264" at bounding box center [457, 230] width 234 height 31
click at [493, 224] on input "41472012682573264" at bounding box center [457, 230] width 234 height 31
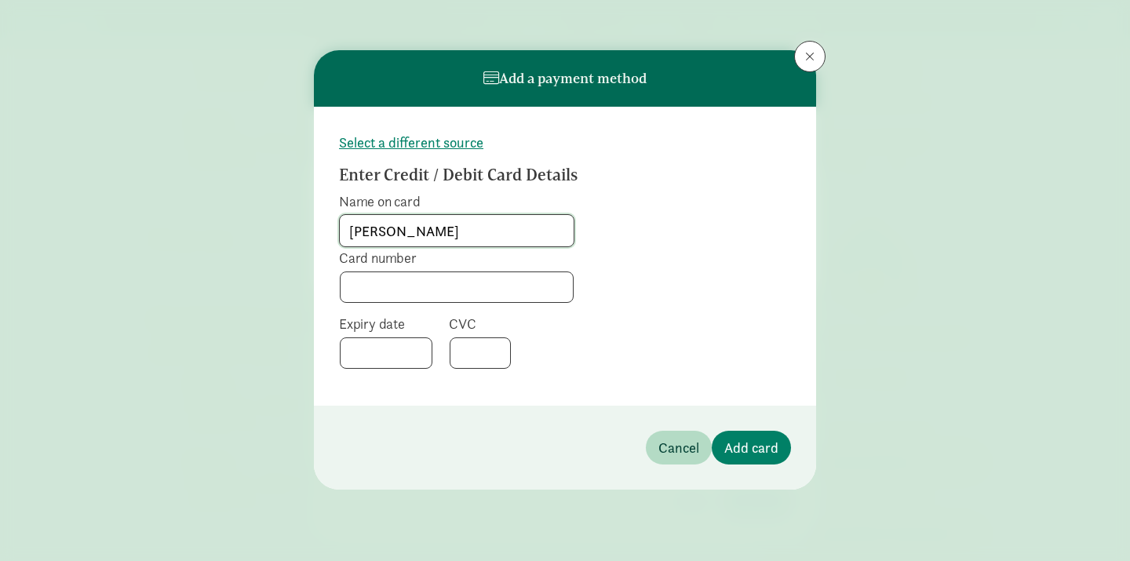
type input "Alison Zajicek"
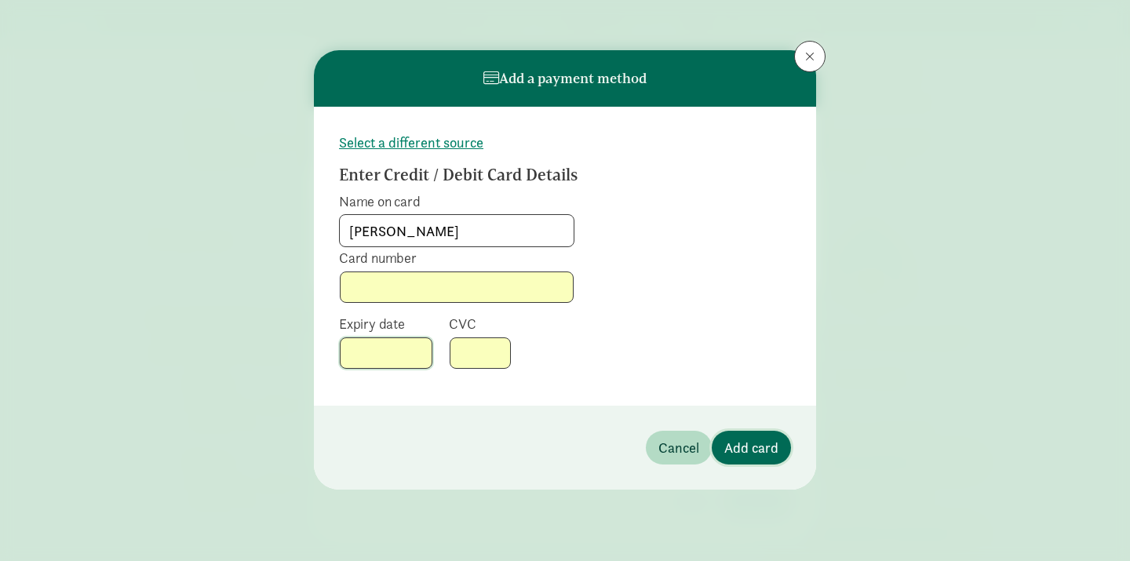
click at [771, 441] on span "Add card" at bounding box center [751, 447] width 54 height 21
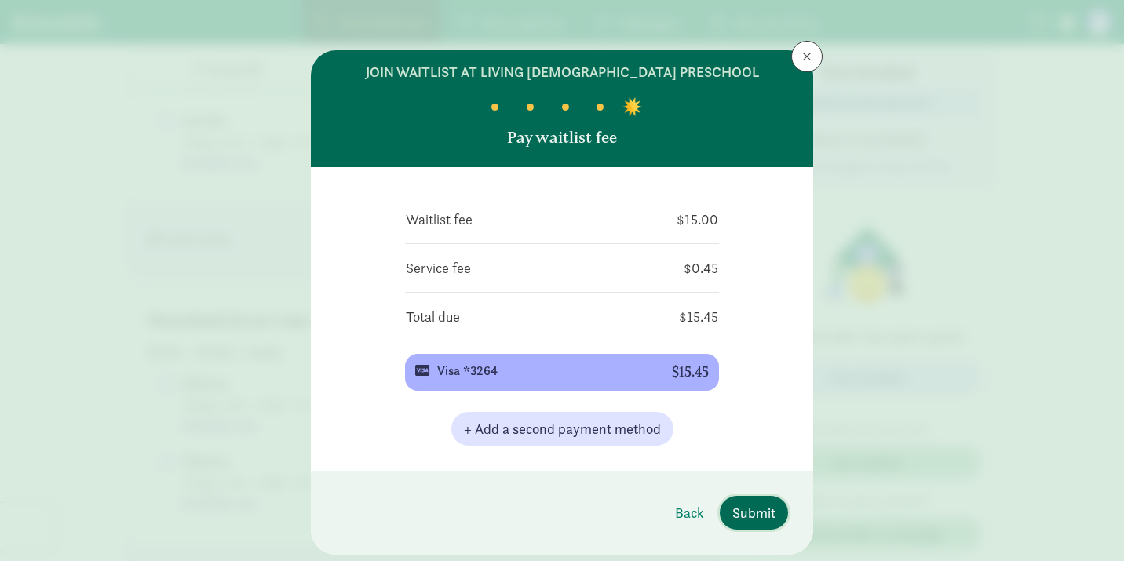
click at [760, 517] on span "Submit" at bounding box center [753, 512] width 43 height 21
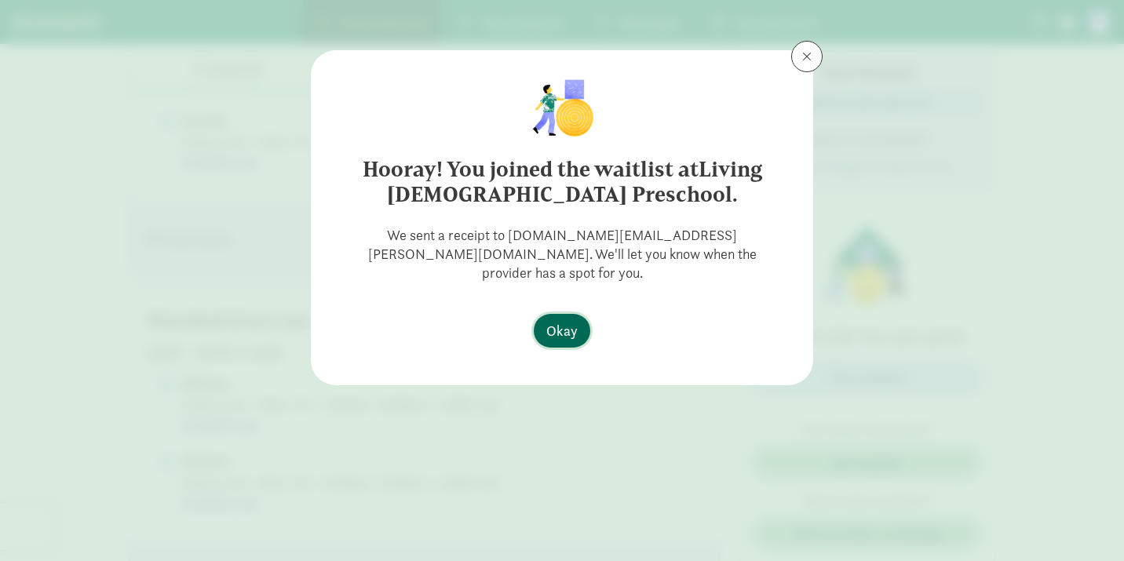
click at [562, 320] on span "Okay" at bounding box center [561, 330] width 31 height 21
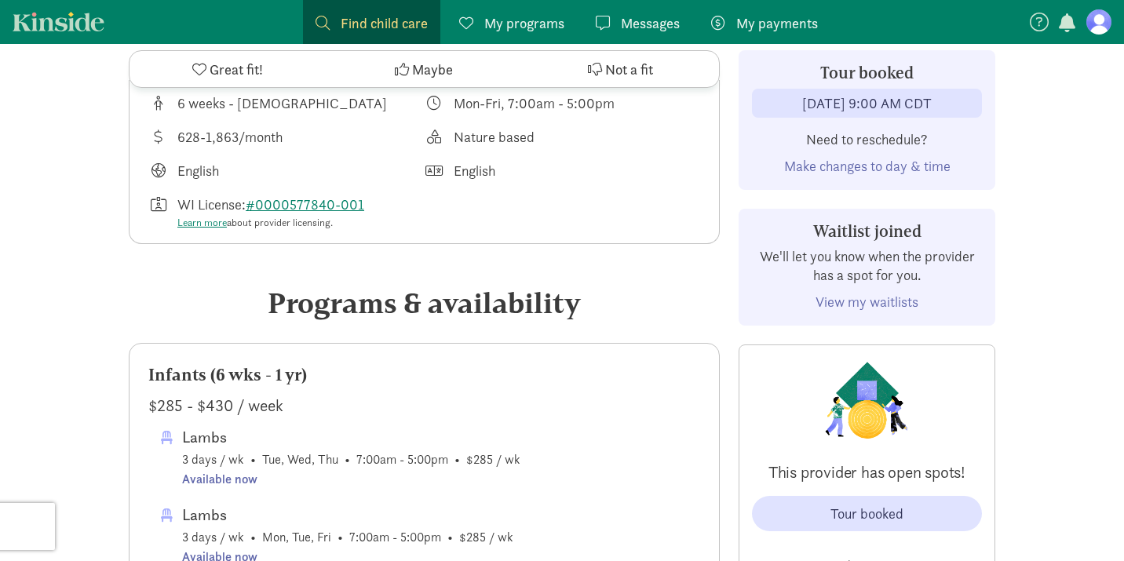
scroll to position [666, 0]
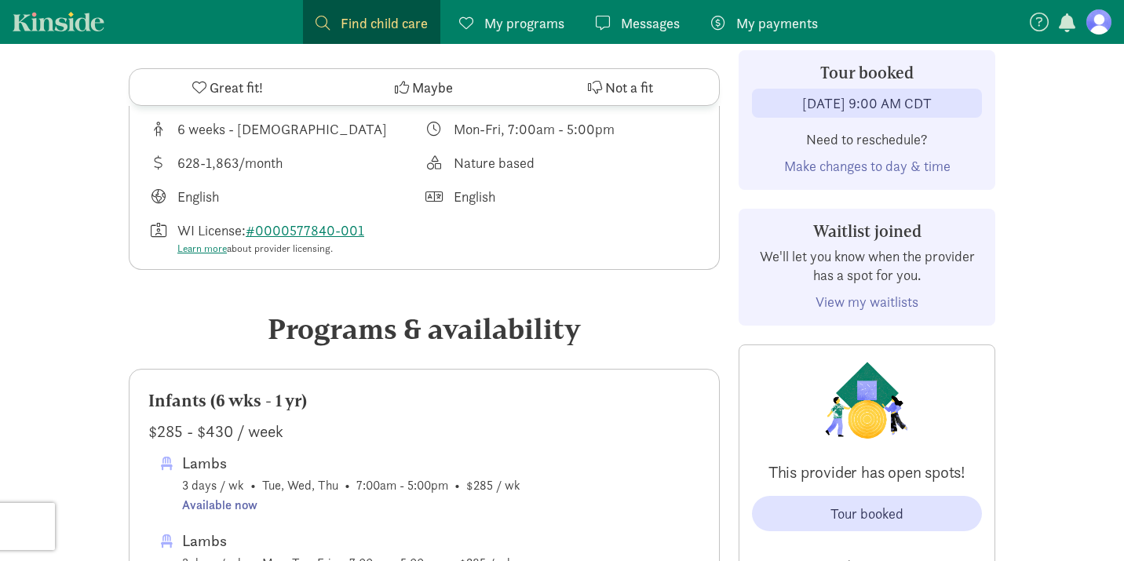
click at [201, 80] on icon at bounding box center [199, 87] width 14 height 14
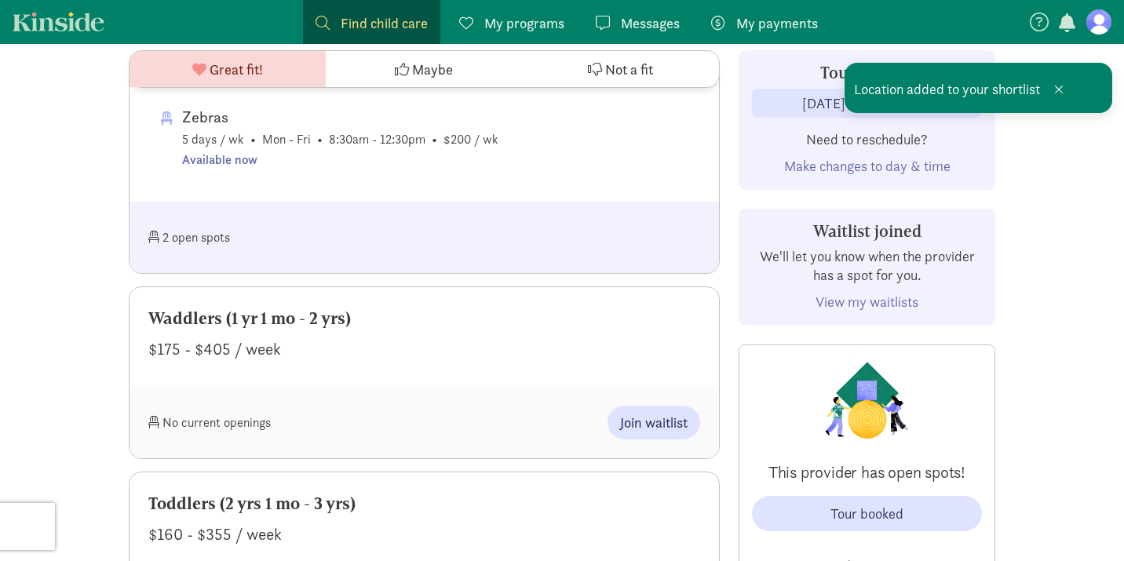
scroll to position [0, 0]
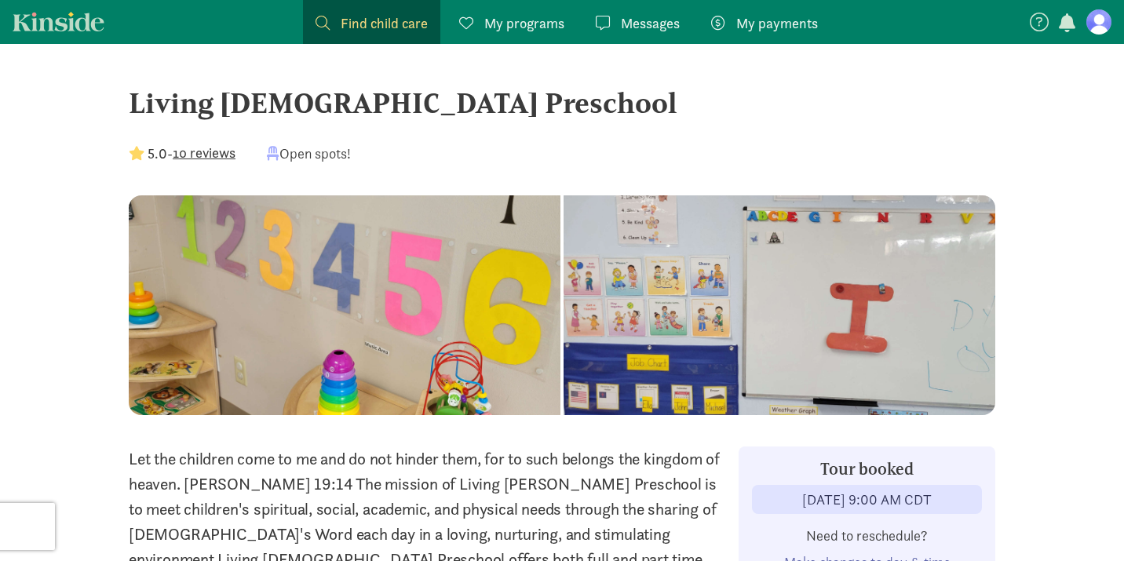
click at [403, 23] on span "Find child care" at bounding box center [384, 23] width 87 height 21
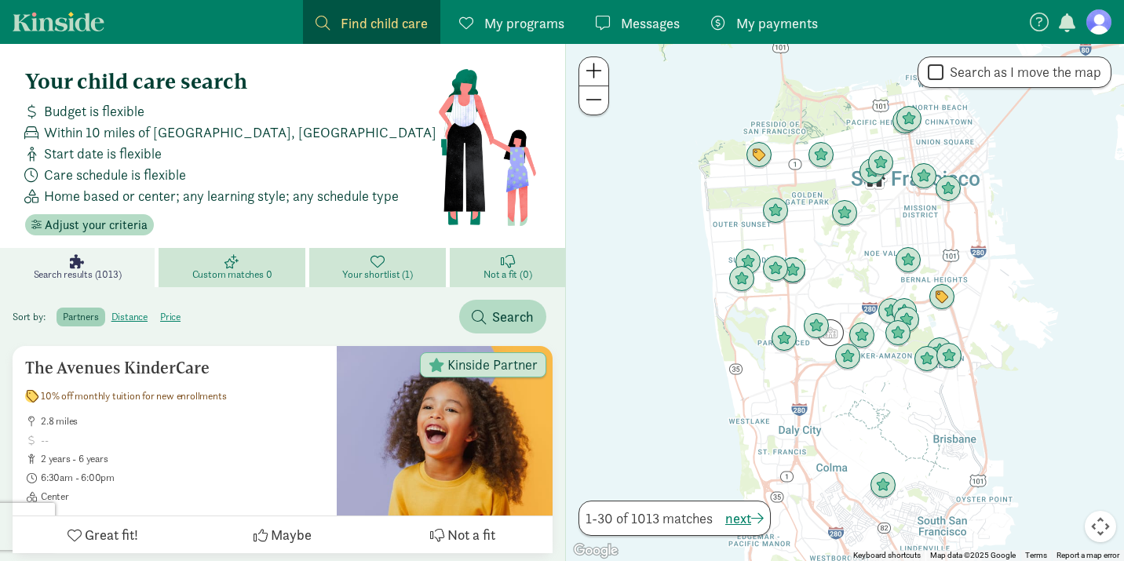
click at [192, 133] on span "Within 10 miles of San Francisco, CA" at bounding box center [240, 132] width 392 height 21
click at [207, 137] on span "Within 10 miles of San Francisco, CA" at bounding box center [240, 132] width 392 height 21
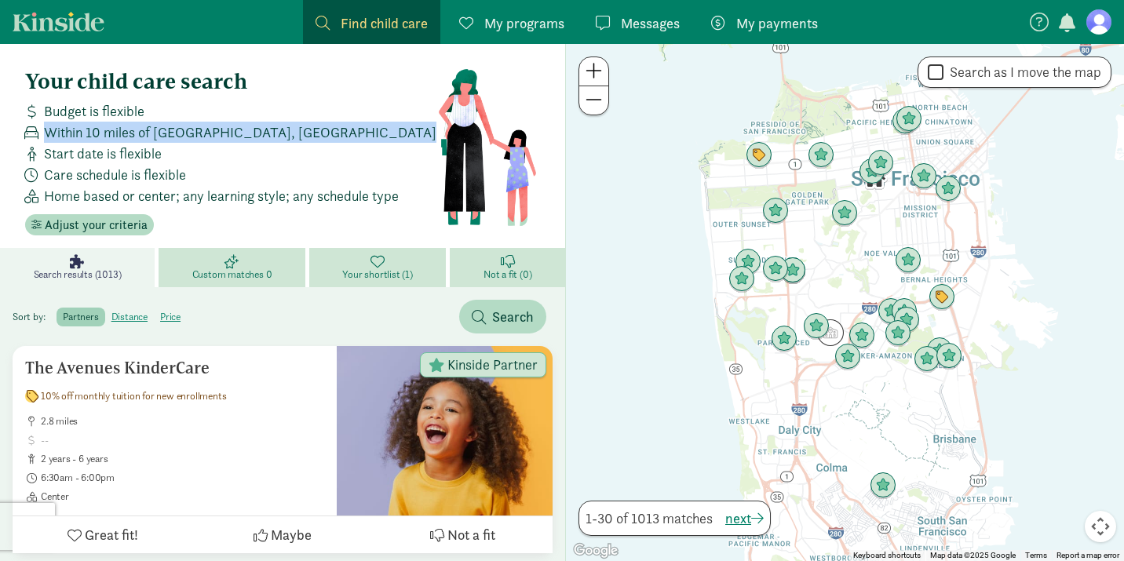
click at [207, 137] on span "Within 10 miles of San Francisco, CA" at bounding box center [240, 132] width 392 height 21
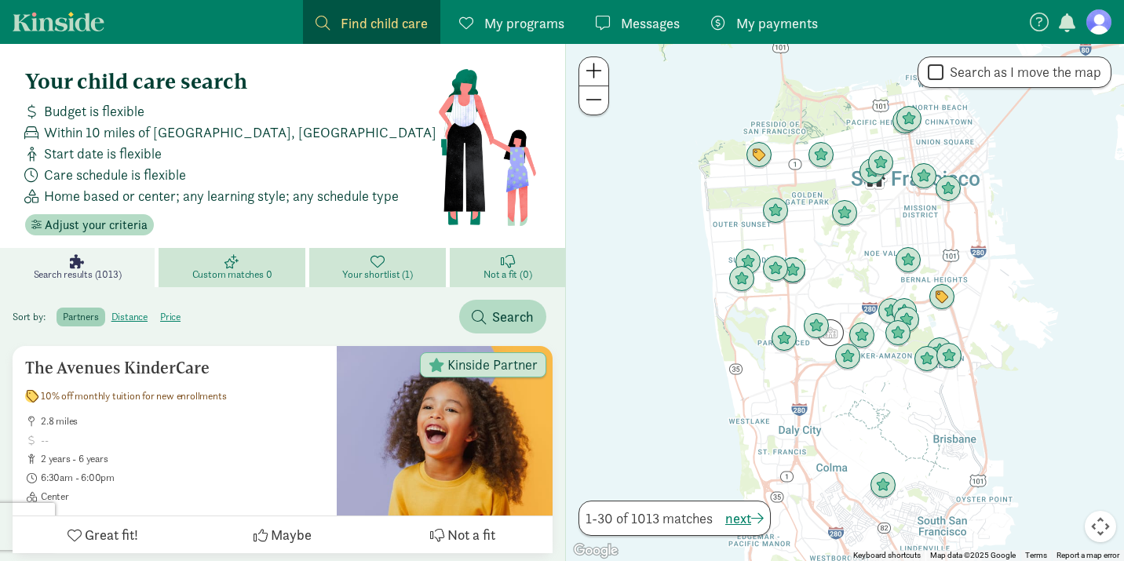
click at [272, 173] on div "Care schedule is flexible" at bounding box center [228, 174] width 418 height 21
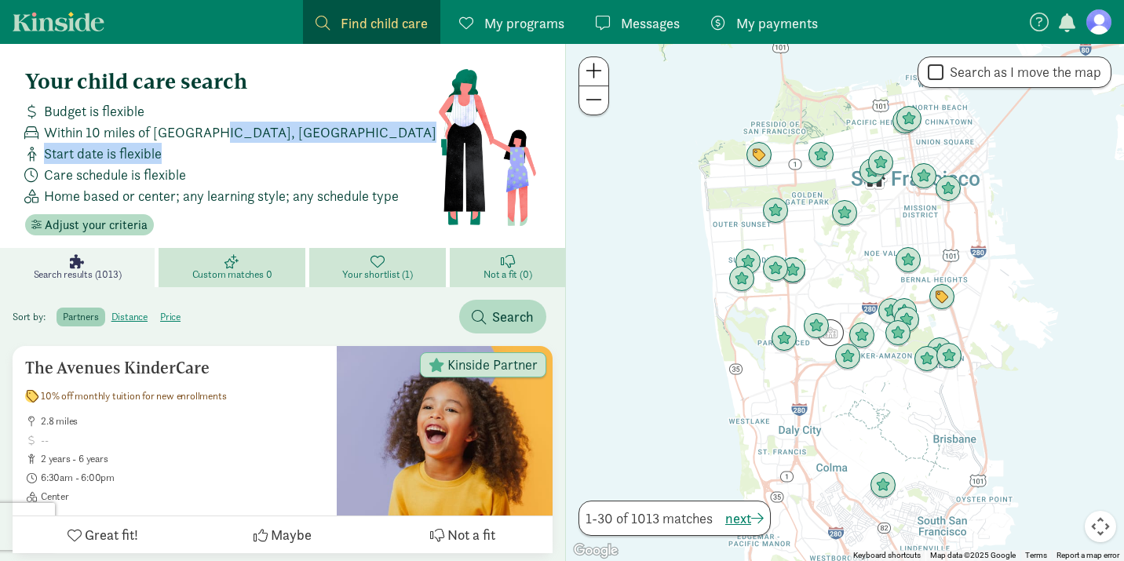
drag, startPoint x: 249, startPoint y: 146, endPoint x: 215, endPoint y: 137, distance: 34.8
click at [215, 137] on div "Budget is flexible Within 10 miles of San Francisco, CA Start date is flexible …" at bounding box center [228, 153] width 418 height 106
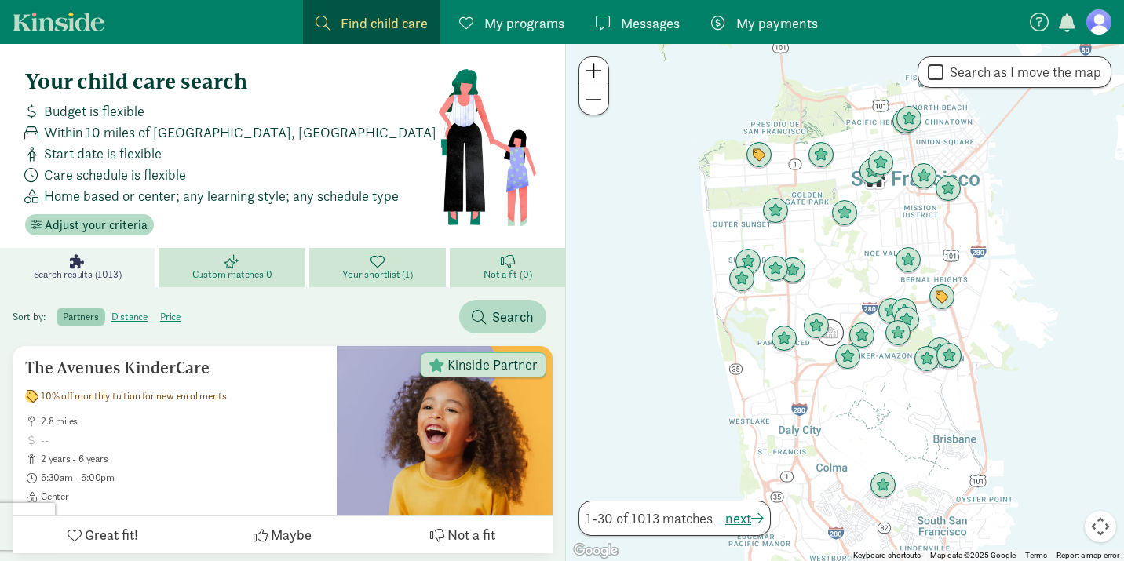
click at [213, 130] on span "Within 10 miles of San Francisco, CA" at bounding box center [240, 132] width 392 height 21
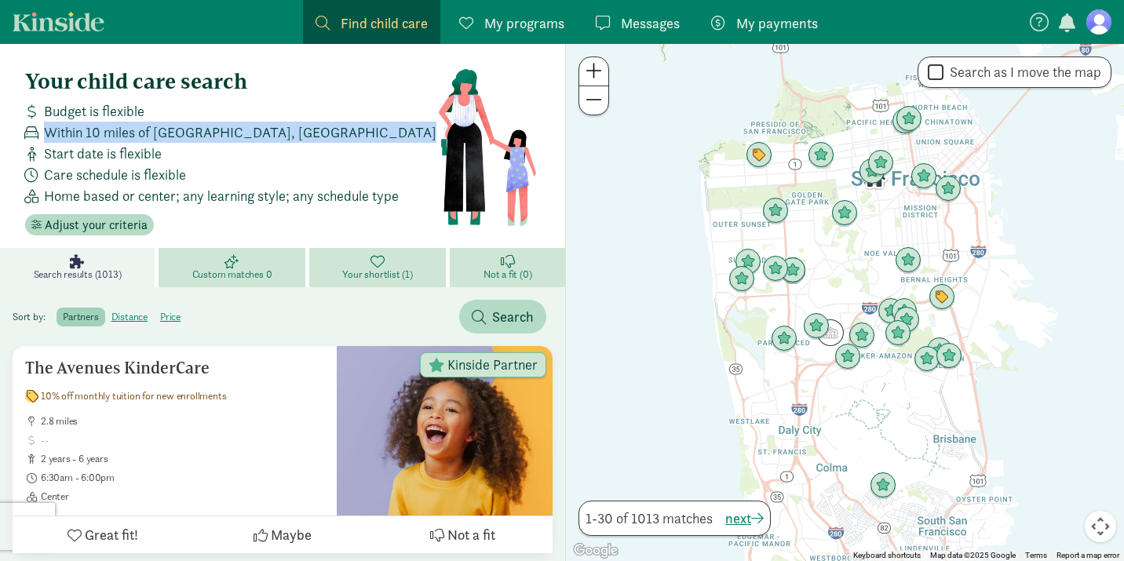
click at [213, 130] on span "Within 10 miles of San Francisco, CA" at bounding box center [240, 132] width 392 height 21
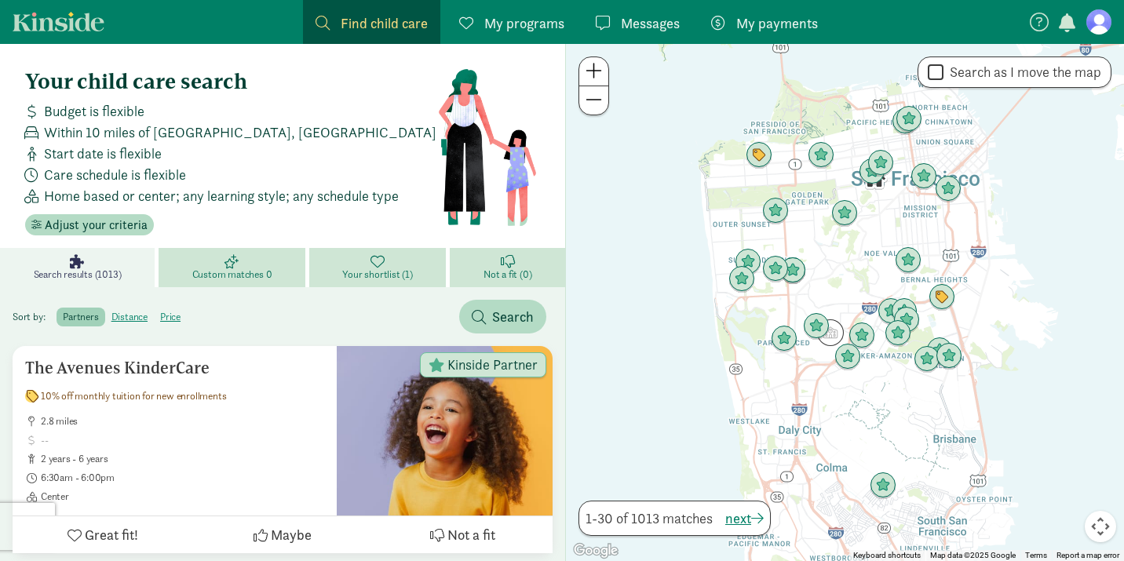
click at [224, 130] on span "Within 10 miles of San Francisco, CA" at bounding box center [240, 132] width 392 height 21
click at [1110, 20] on figure at bounding box center [1098, 21] width 25 height 25
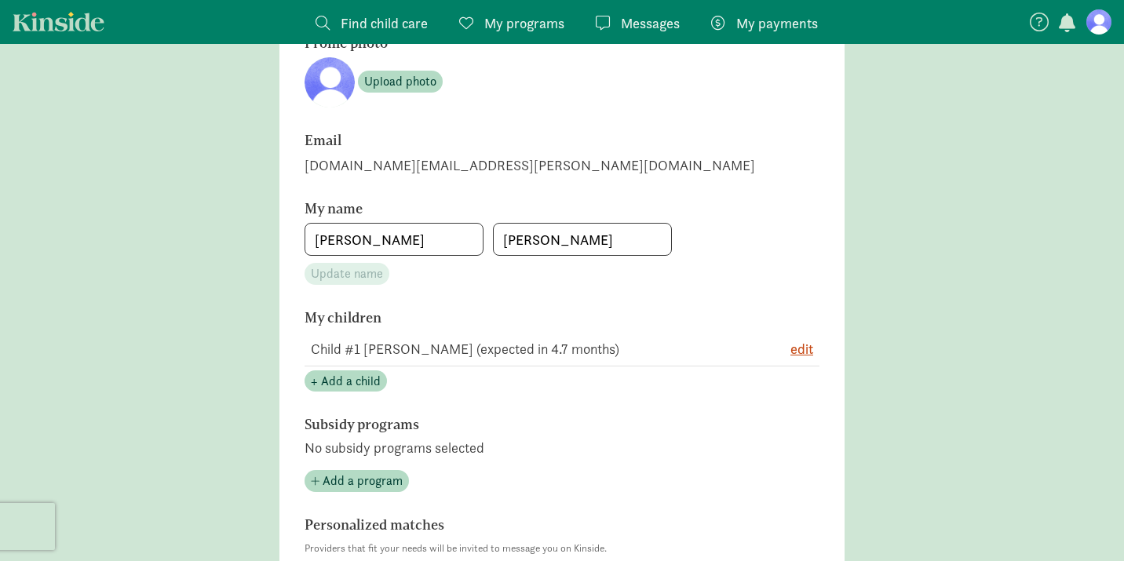
scroll to position [82, 0]
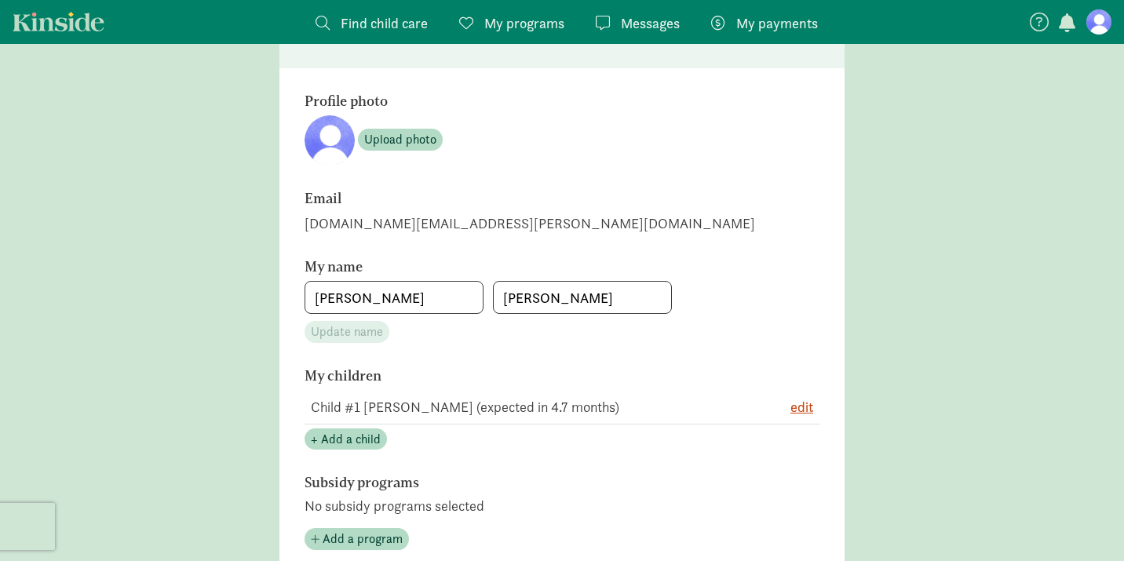
click at [382, 31] on span "Find child care" at bounding box center [384, 23] width 87 height 21
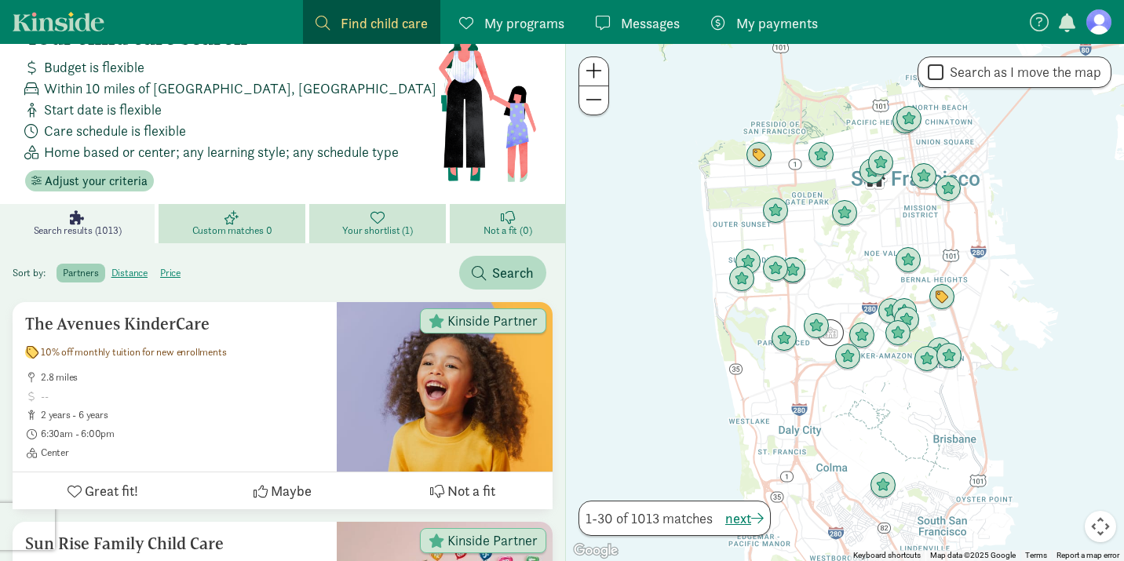
scroll to position [43, 0]
click at [479, 261] on button "Search" at bounding box center [502, 274] width 87 height 34
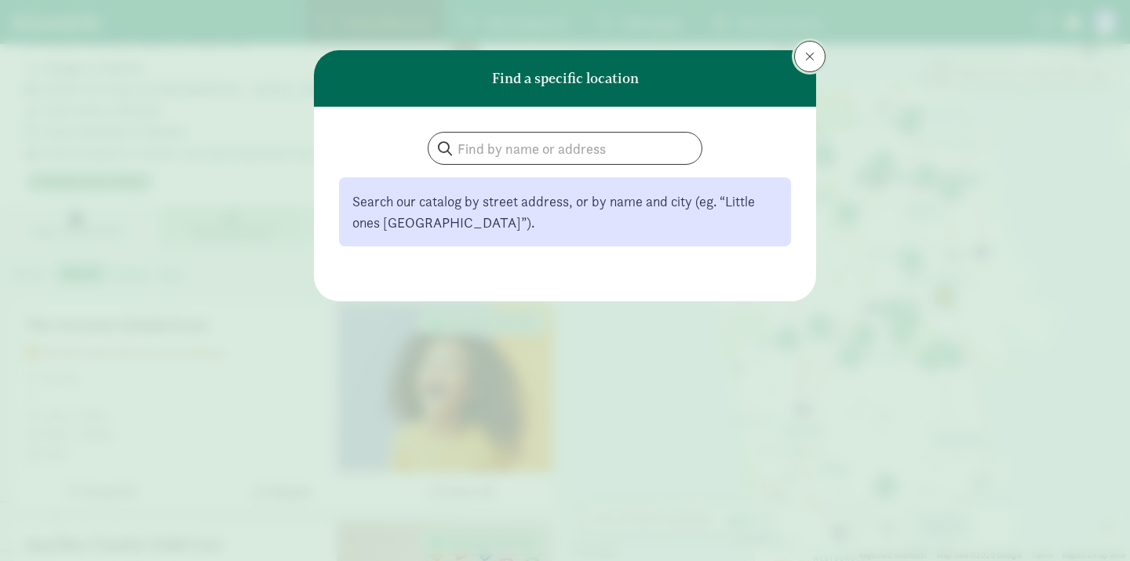
click at [808, 58] on span at bounding box center [809, 56] width 9 height 13
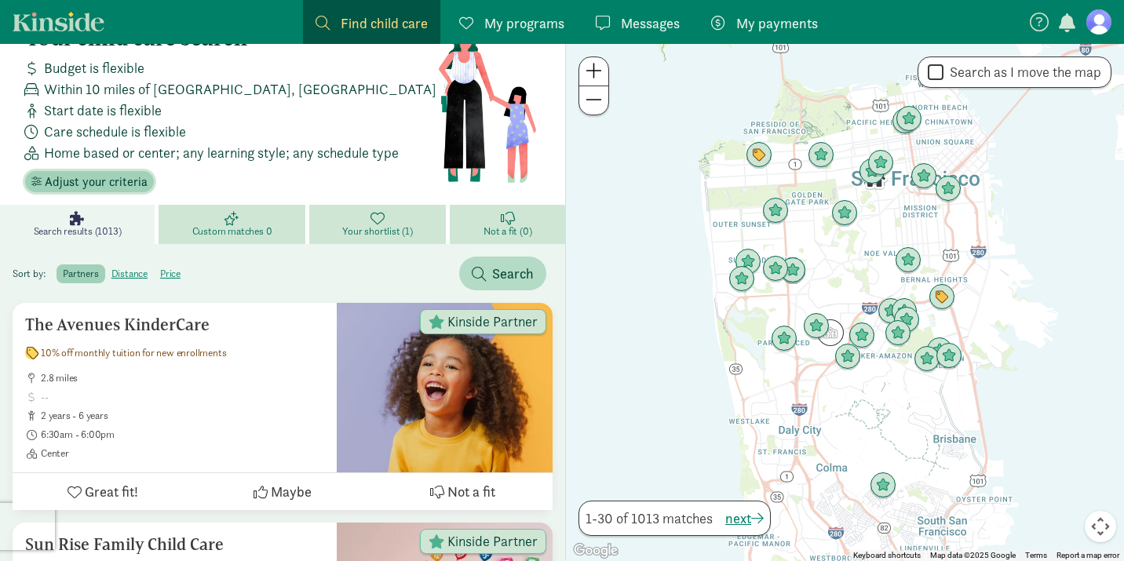
click at [108, 183] on span "Adjust your criteria" at bounding box center [96, 182] width 103 height 19
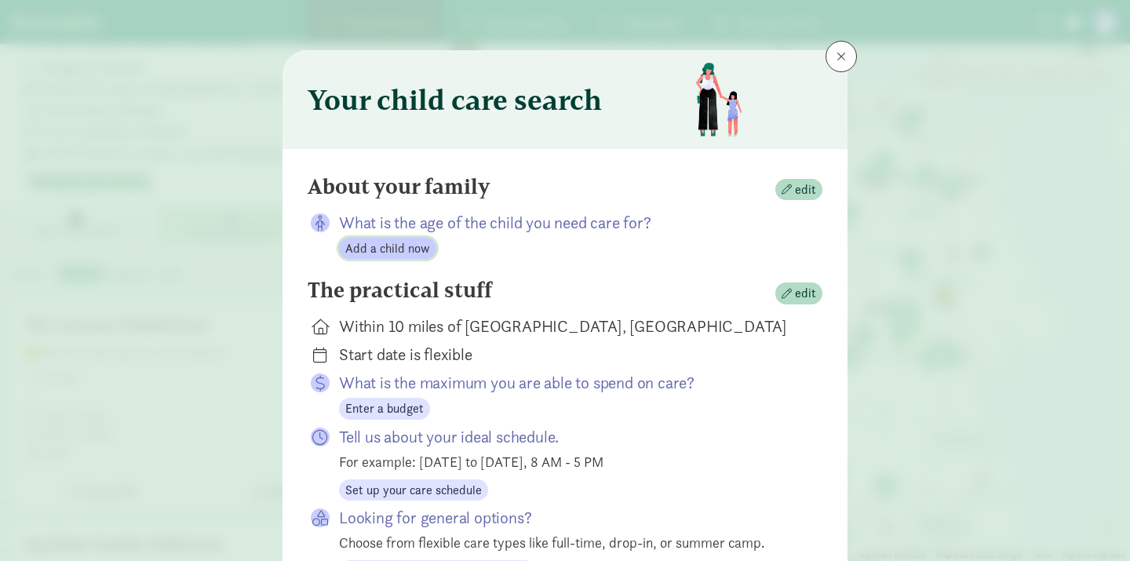
click at [407, 246] on span "Add a child now" at bounding box center [387, 248] width 85 height 19
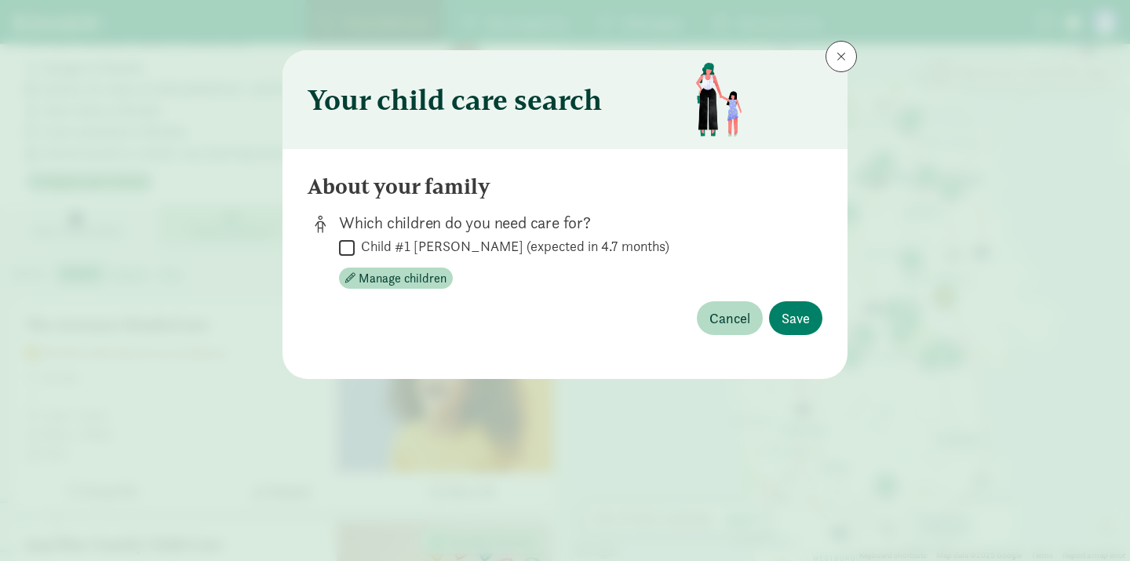
click at [541, 253] on label "Child #1 Zajicek (expected in 4.7 months)" at bounding box center [512, 246] width 315 height 19
click at [355, 253] on input "Child #1 Zajicek (expected in 4.7 months)" at bounding box center [347, 247] width 16 height 21
checkbox input "true"
click at [801, 325] on span "Save" at bounding box center [796, 318] width 28 height 21
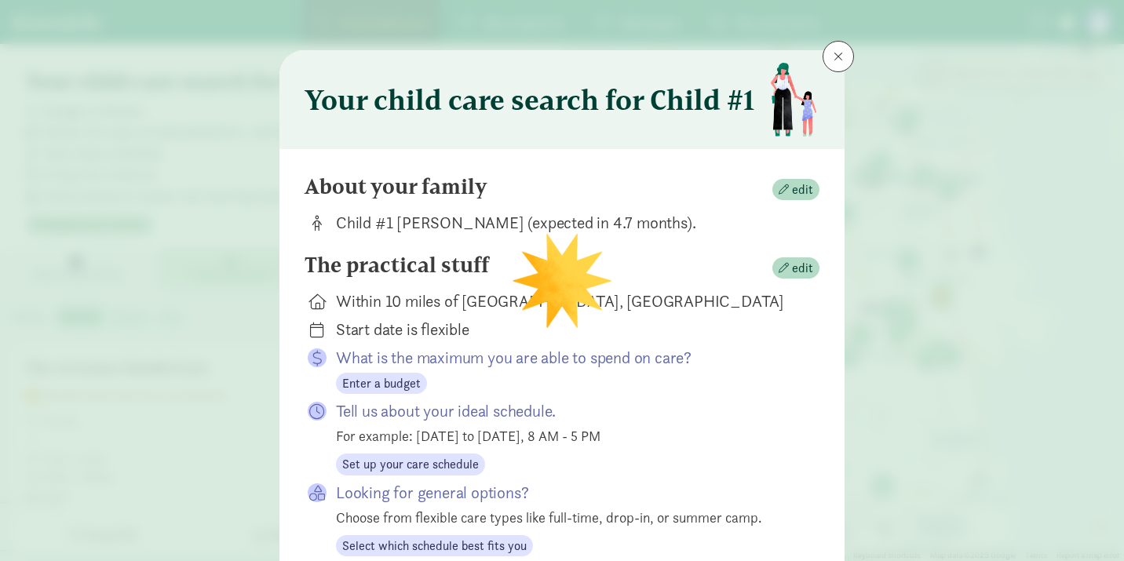
scroll to position [78, 0]
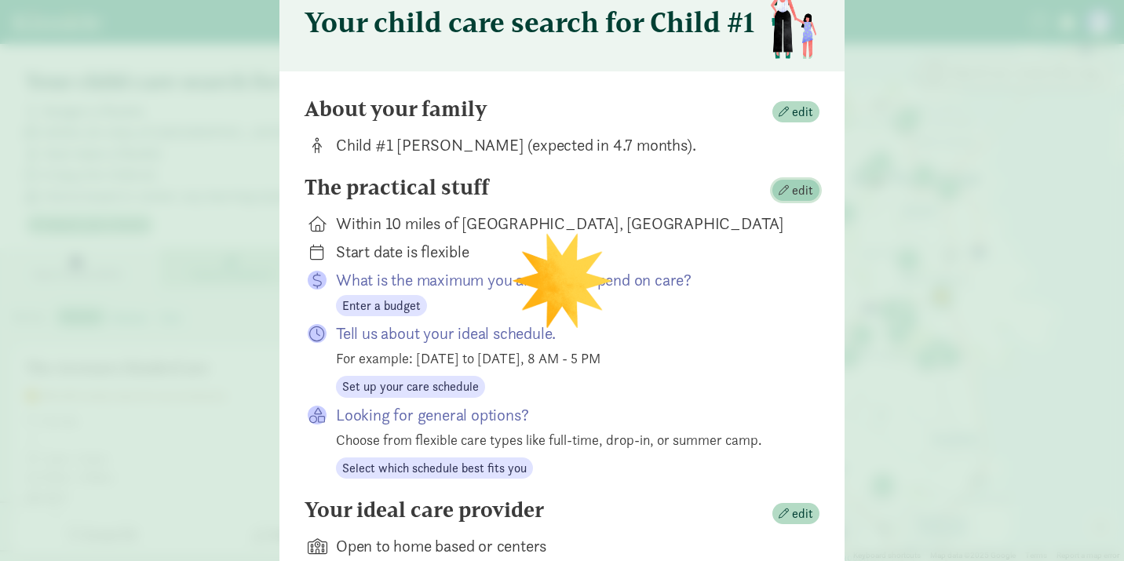
click at [792, 197] on span "edit" at bounding box center [802, 190] width 21 height 19
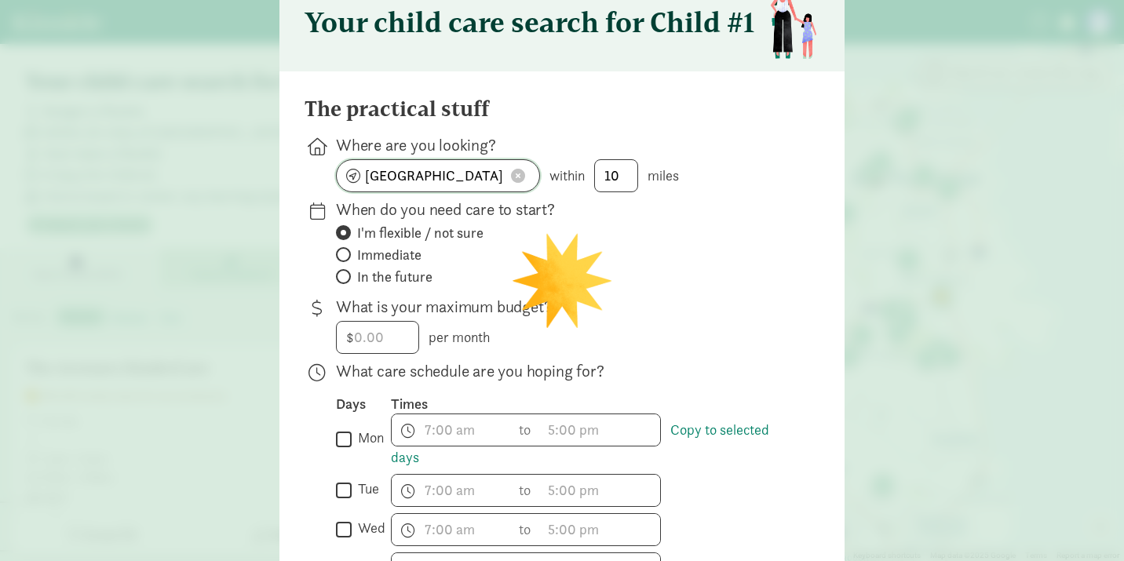
click at [441, 173] on input "San Francisco, CA" at bounding box center [438, 175] width 202 height 31
type input "Maidson"
click at [471, 173] on input "Maidson" at bounding box center [438, 175] width 202 height 31
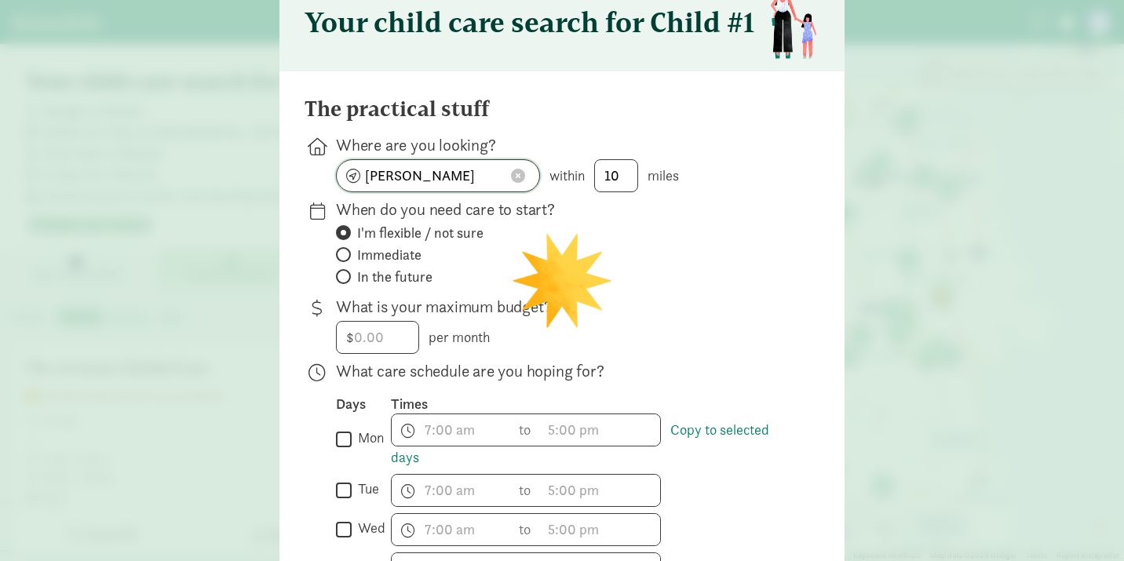
click at [471, 173] on input "Maidson" at bounding box center [438, 175] width 202 height 31
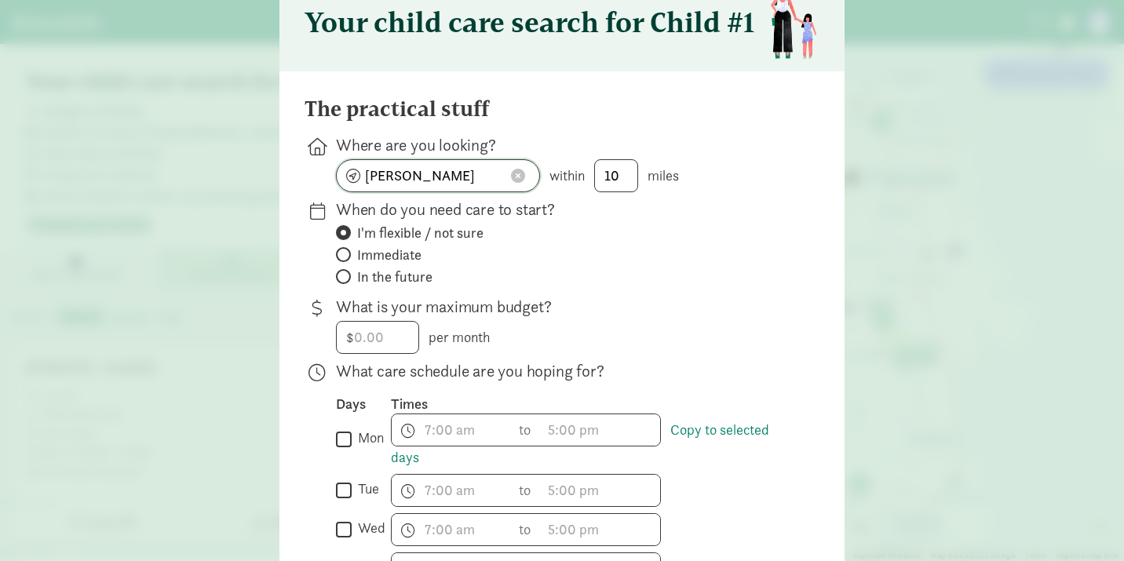
click at [471, 173] on input "Maidson" at bounding box center [438, 175] width 202 height 31
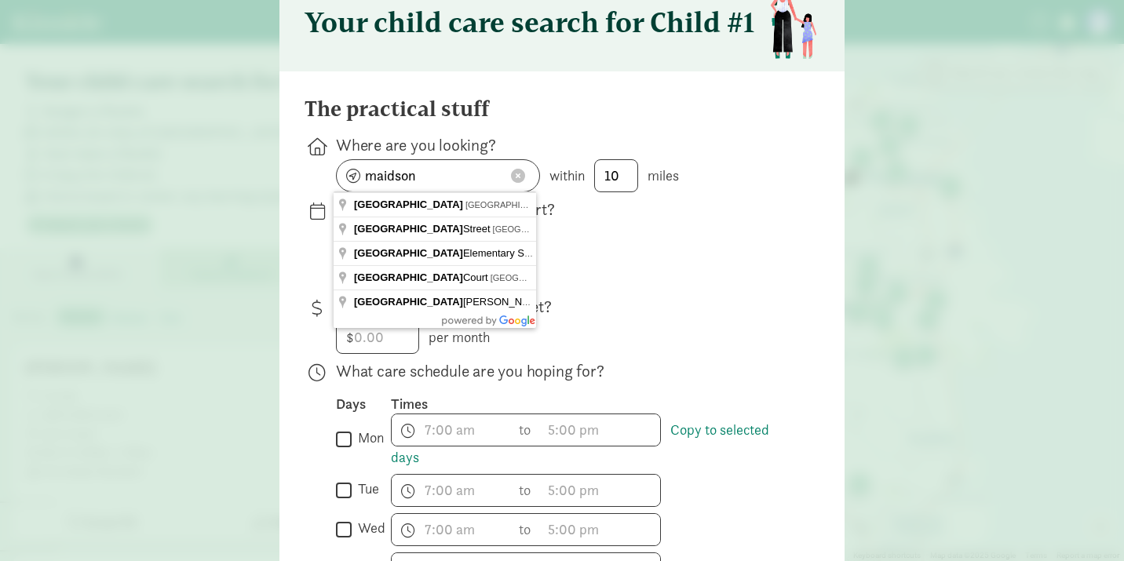
type input "Madison, WI, USA"
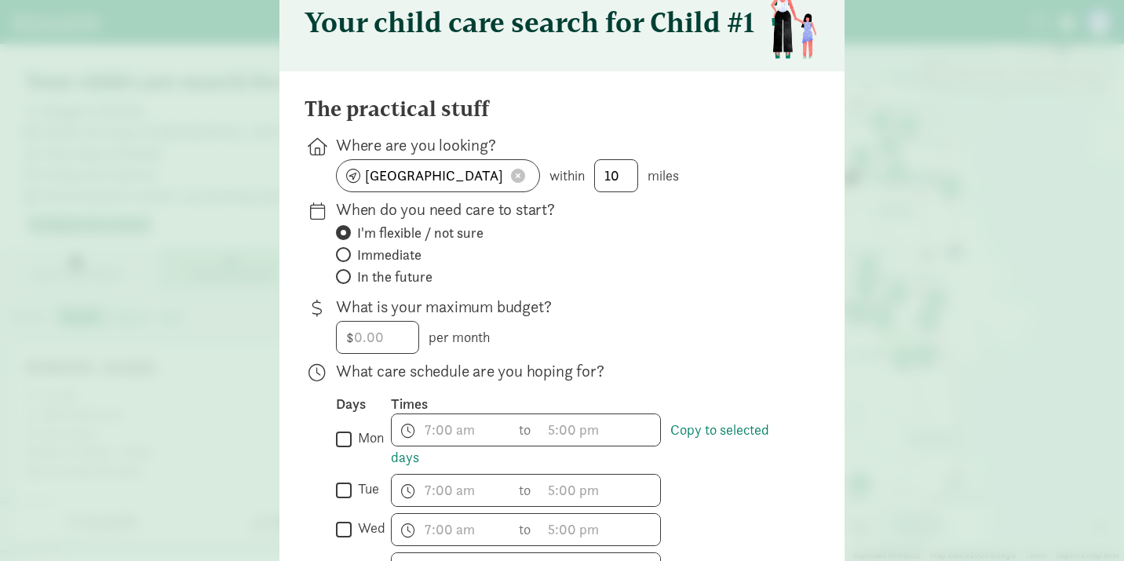
click at [668, 279] on label "In the future" at bounding box center [565, 277] width 458 height 19
click at [346, 279] on input "In the future" at bounding box center [341, 277] width 10 height 10
radio input "true"
radio input "false"
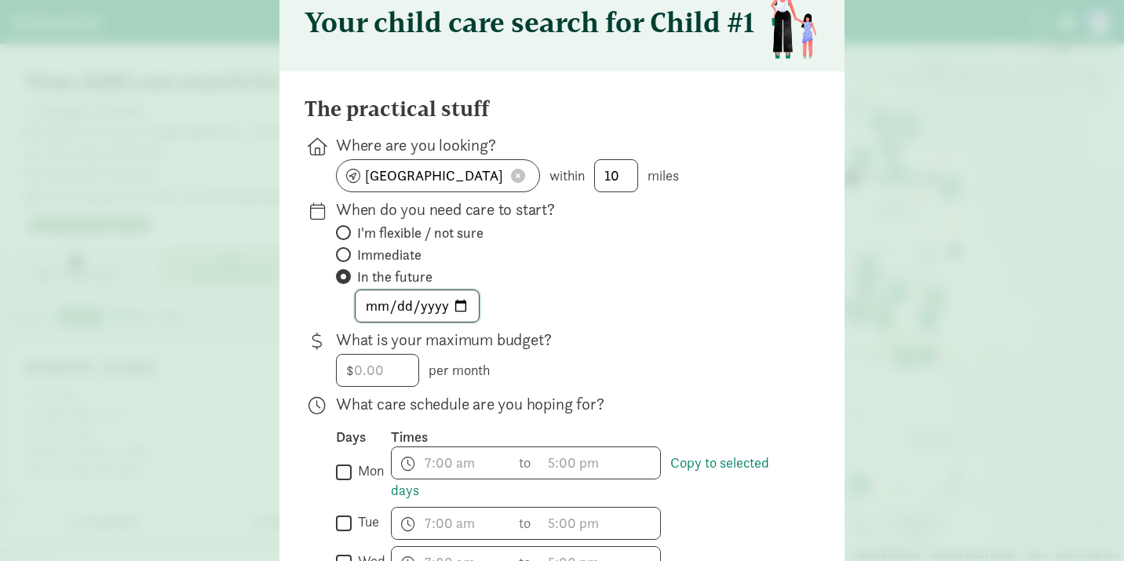
click at [396, 305] on input "date" at bounding box center [416, 305] width 123 height 31
click at [457, 311] on input "date" at bounding box center [416, 305] width 123 height 31
type input "2026-09-01"
click at [585, 354] on div "$ per month" at bounding box center [565, 370] width 458 height 33
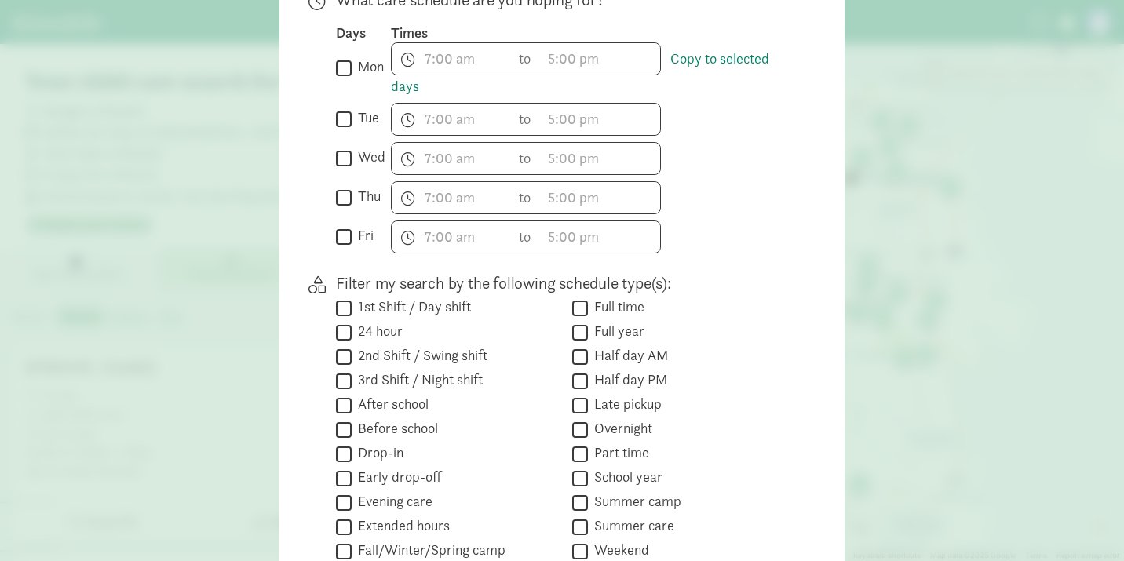
scroll to position [647, 0]
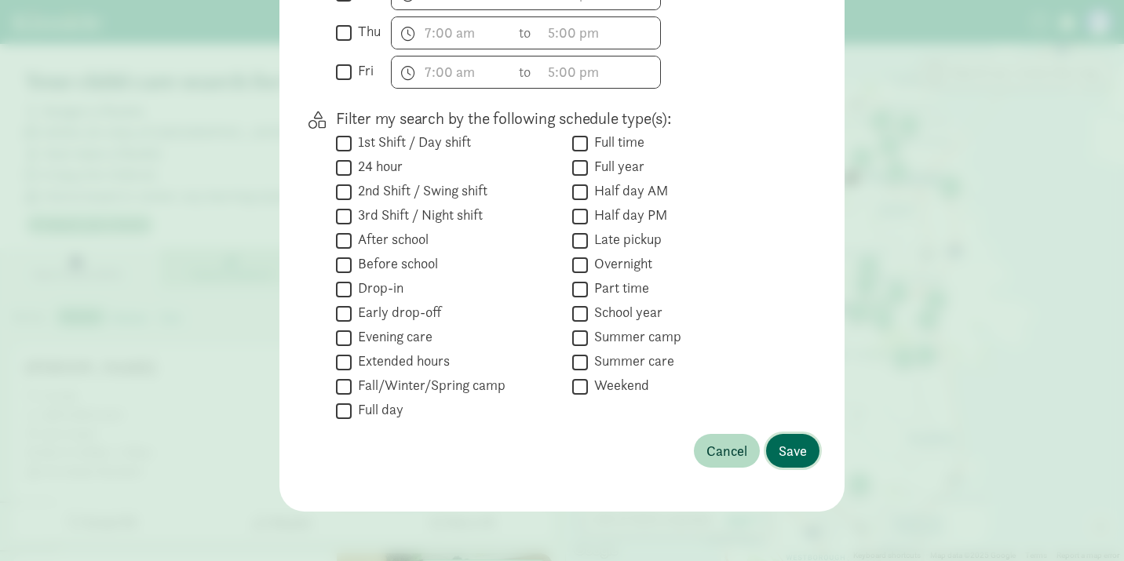
click at [810, 459] on button "Save" at bounding box center [792, 451] width 53 height 34
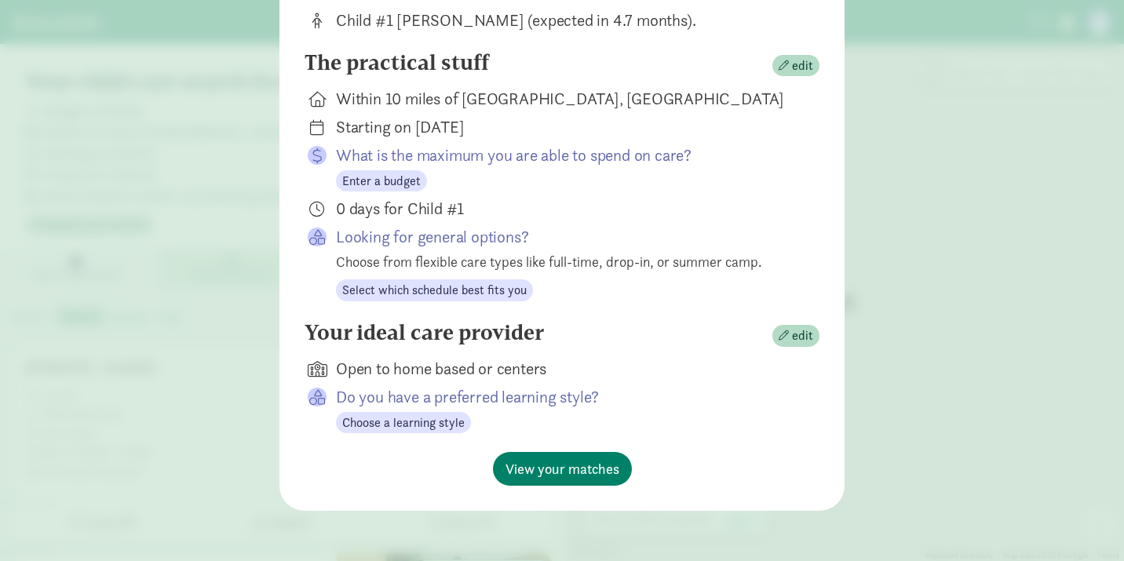
scroll to position [202, 0]
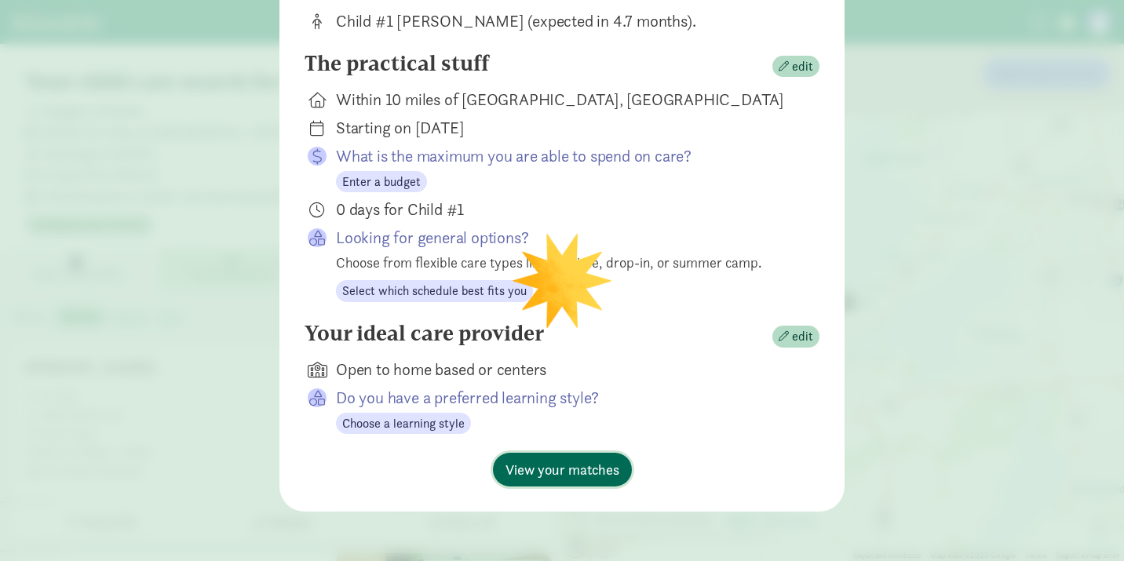
click at [600, 469] on span "View your matches" at bounding box center [562, 469] width 114 height 21
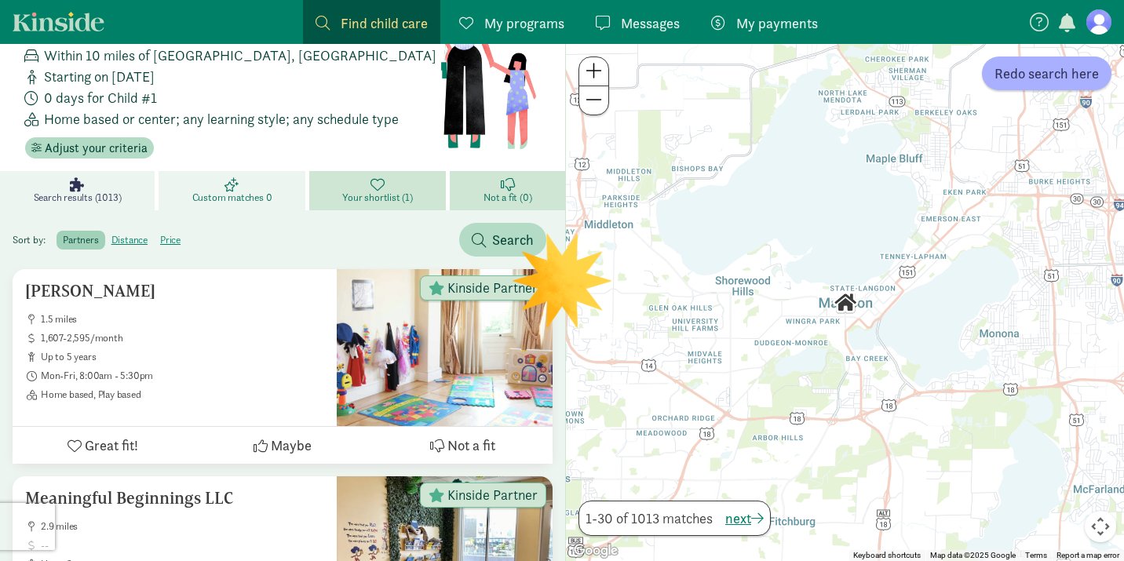
scroll to position [116, 0]
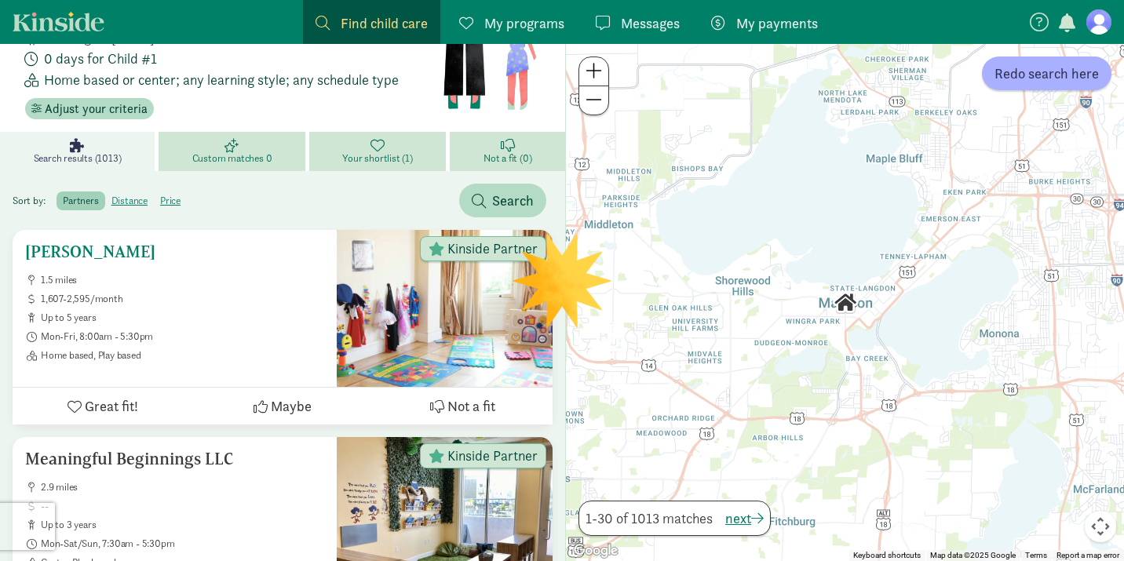
click at [173, 286] on ul "1.5 miles 1,607-2,595/month up to 5 years Mon-Fri, 8:00am - 5:30pm Home based, …" at bounding box center [174, 318] width 299 height 88
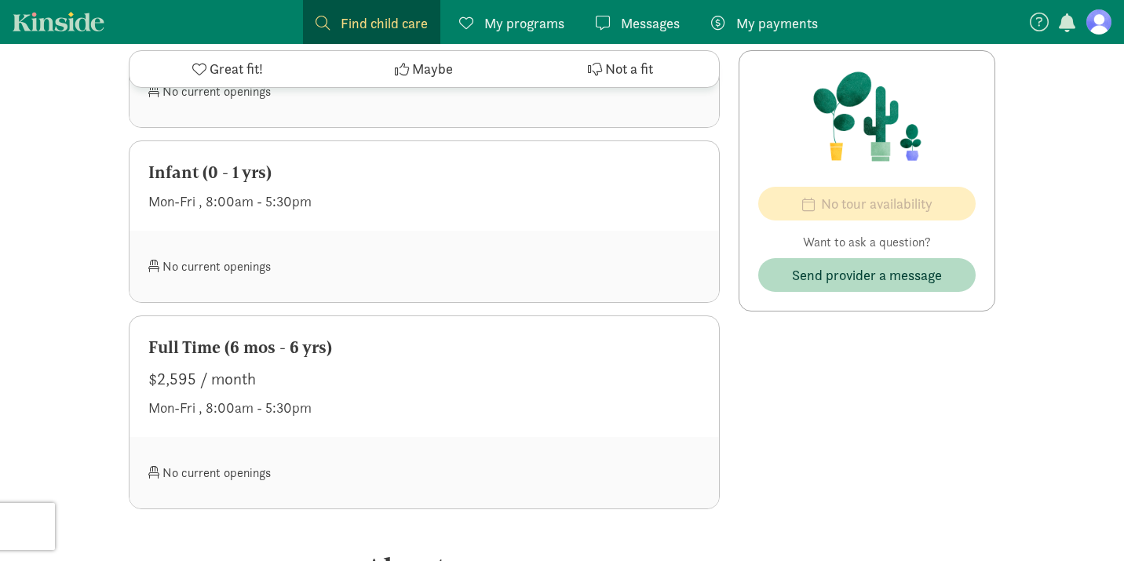
scroll to position [891, 0]
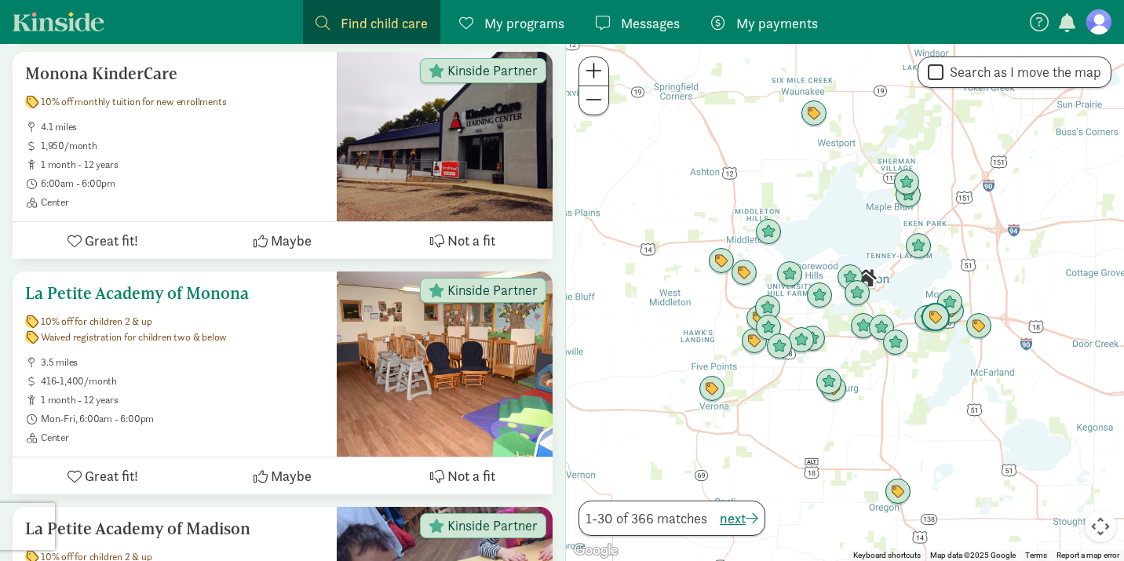
scroll to position [953, 0]
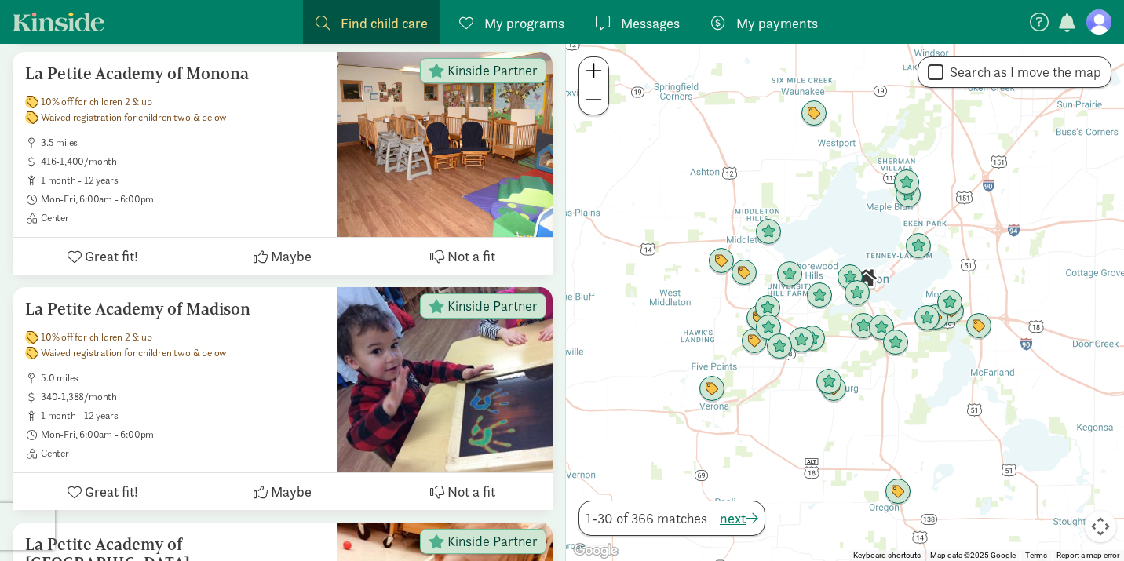
click at [856, 234] on div at bounding box center [845, 302] width 558 height 517
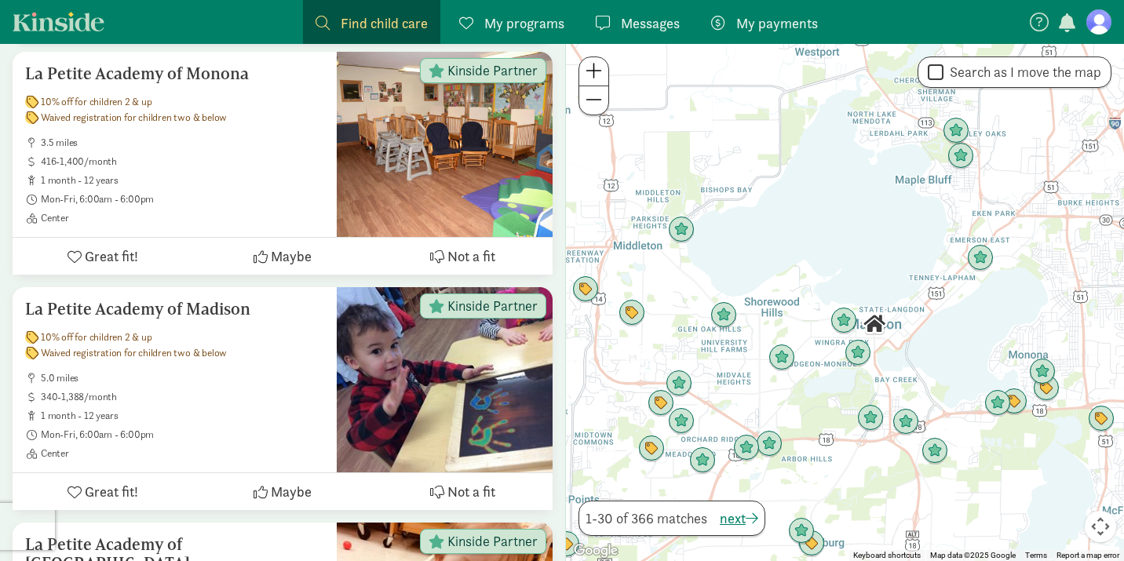
click at [807, 249] on div at bounding box center [845, 302] width 558 height 517
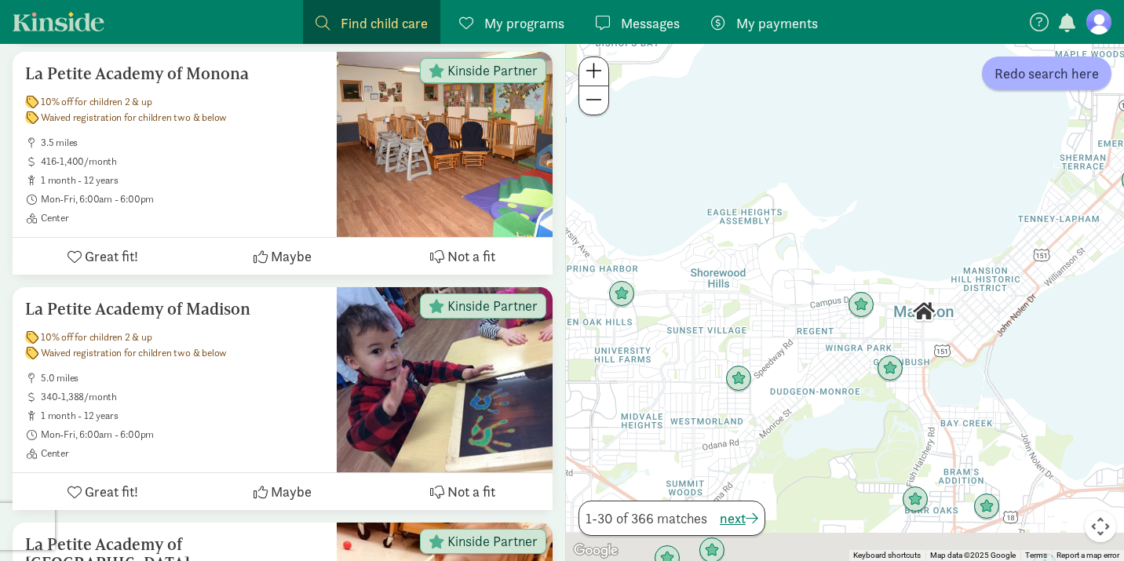
drag, startPoint x: 948, startPoint y: 347, endPoint x: 927, endPoint y: 250, distance: 98.8
click at [927, 250] on div at bounding box center [845, 302] width 558 height 517
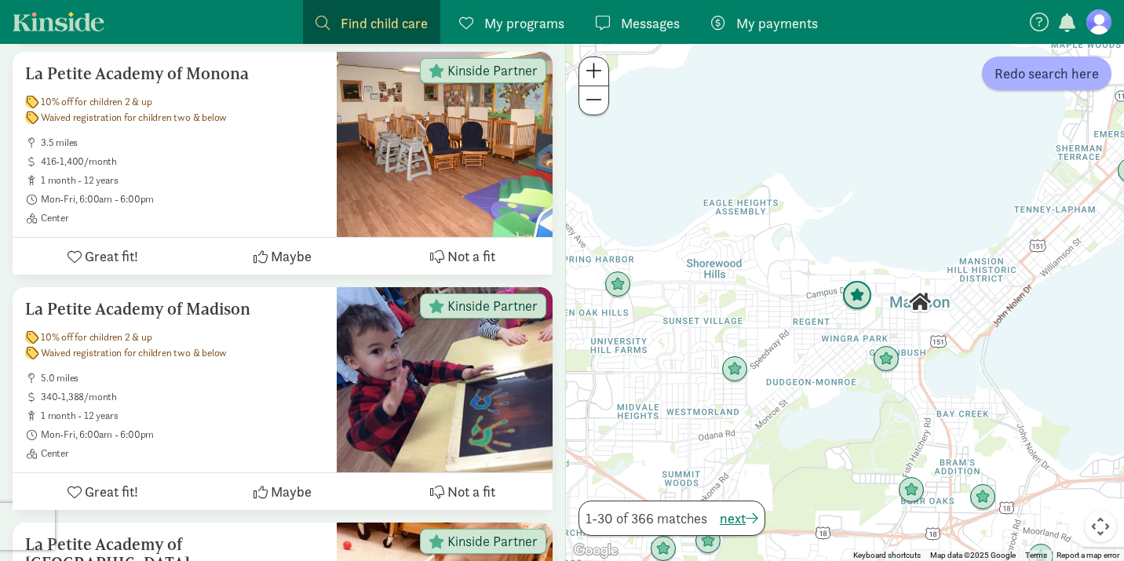
click at [855, 301] on img "Click to see details" at bounding box center [857, 296] width 30 height 30
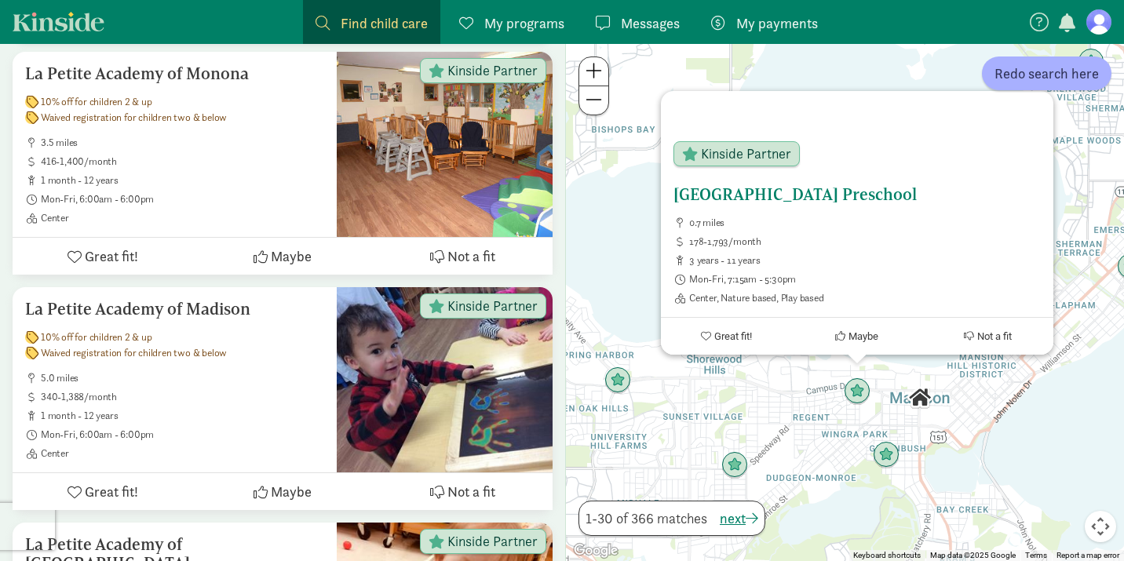
click at [786, 191] on h5 "[GEOGRAPHIC_DATA] Preschool" at bounding box center [856, 194] width 367 height 19
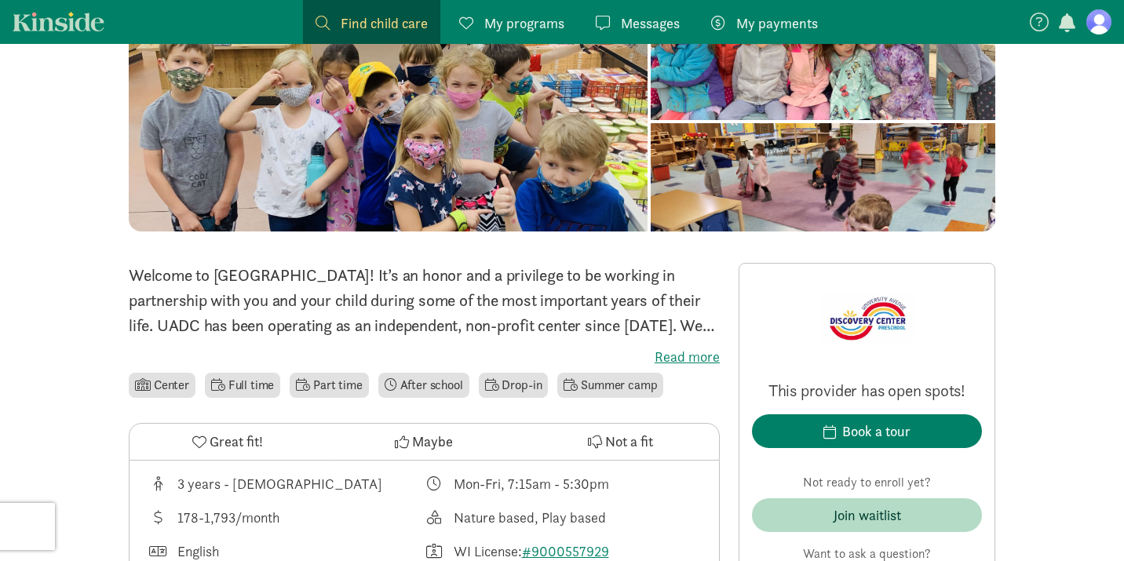
scroll to position [144, 0]
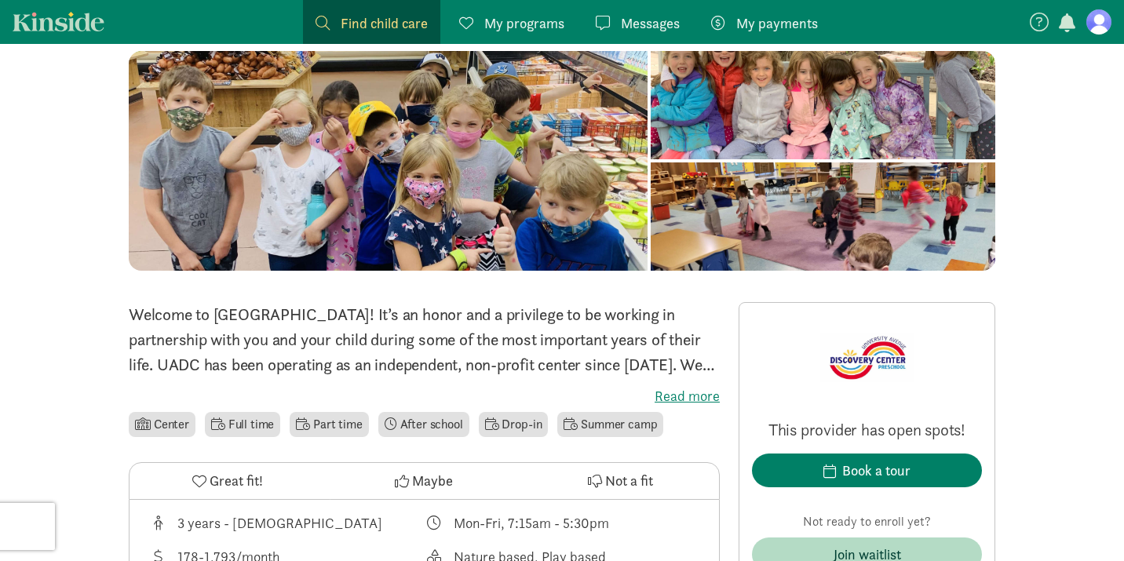
click at [651, 159] on div at bounding box center [823, 105] width 344 height 108
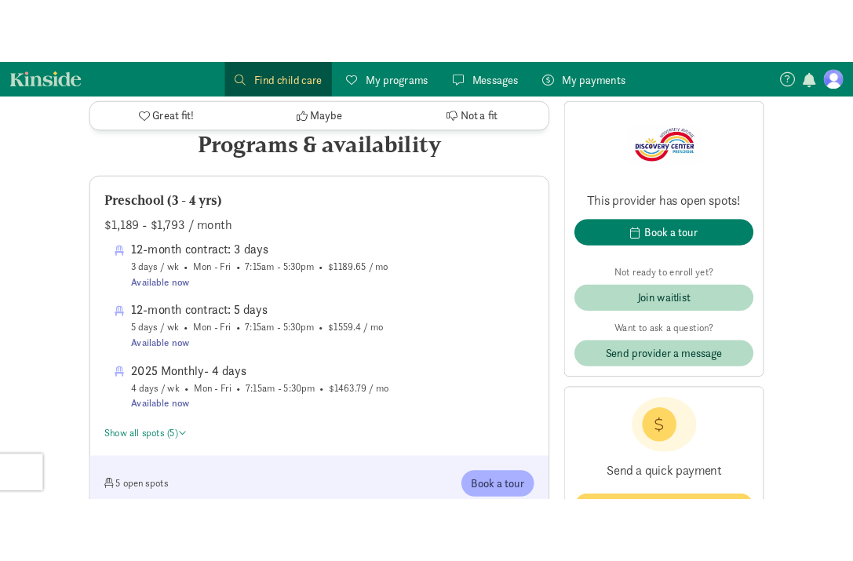
scroll to position [723, 0]
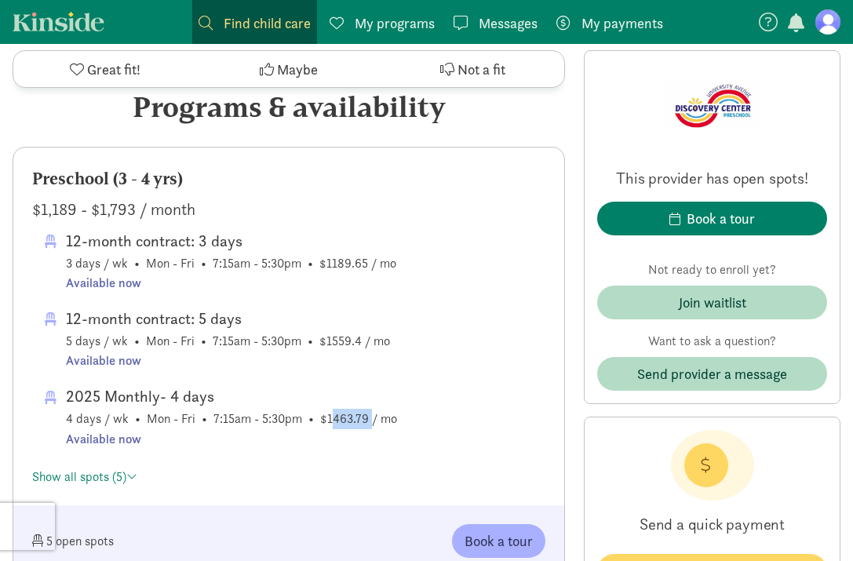
drag, startPoint x: 366, startPoint y: 418, endPoint x: 326, endPoint y: 420, distance: 40.8
click at [326, 420] on span "2025 Monthly- 4 days 4 days / wk • Mon - Fri • 7:15am - 5:30pm • $1463.79 / mo …" at bounding box center [231, 416] width 331 height 65
copy span "1463.79"
click at [327, 341] on span "12-month contract: 5 days 5 days / wk • Mon - Fri • 7:15am - 5:30pm • $1559.4 /…" at bounding box center [228, 338] width 324 height 65
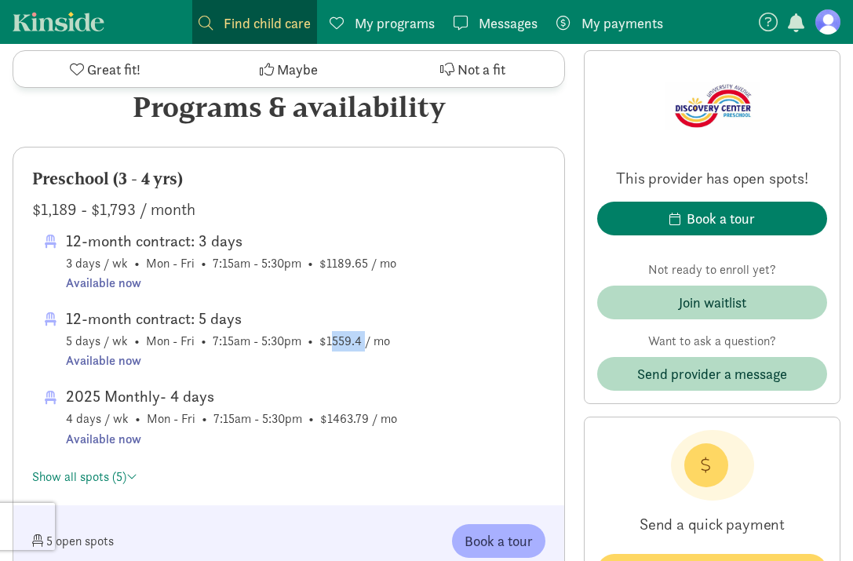
copy span "1559.4"
click at [340, 263] on span "12-month contract: 3 days 3 days / wk • Mon - Fri • 7:15am - 5:30pm • $1189.65 …" at bounding box center [231, 260] width 330 height 65
copy span "1189.65"
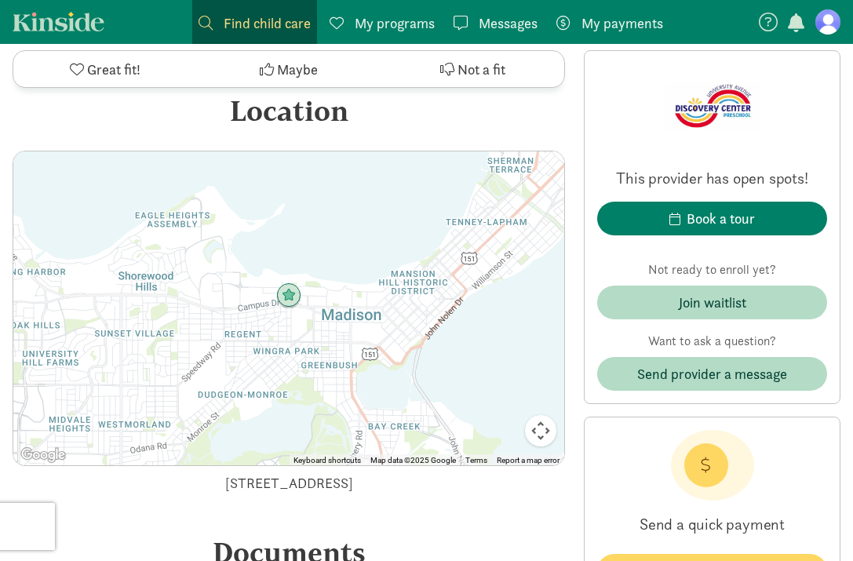
scroll to position [3269, 0]
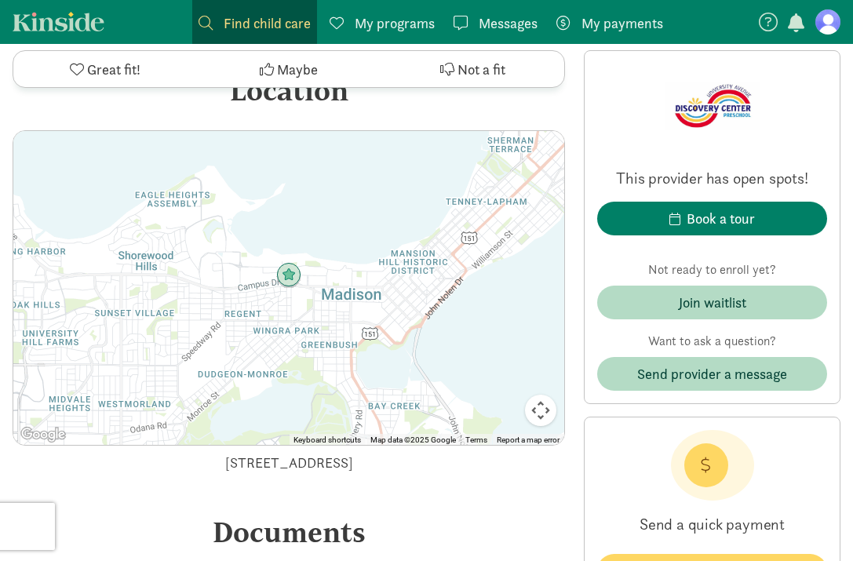
click at [279, 259] on div at bounding box center [288, 288] width 551 height 314
click at [319, 284] on div at bounding box center [288, 288] width 551 height 314
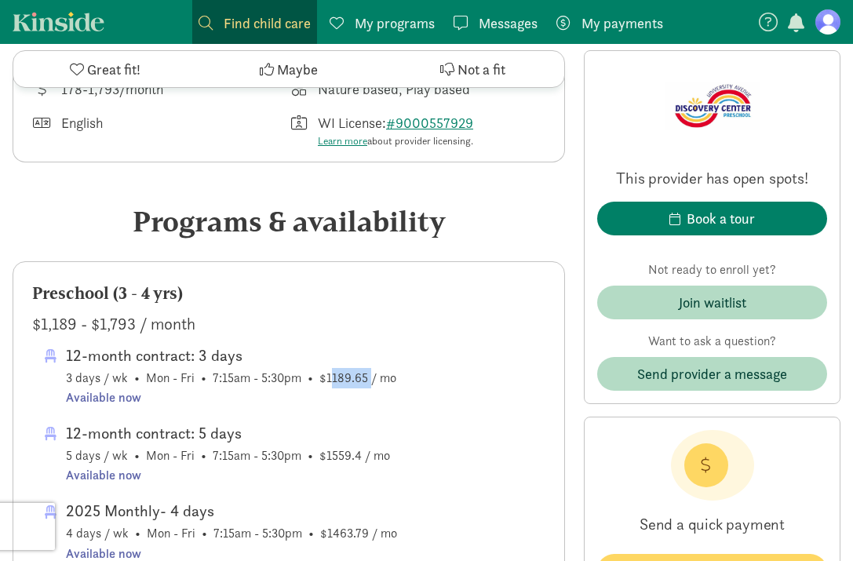
scroll to position [618, 0]
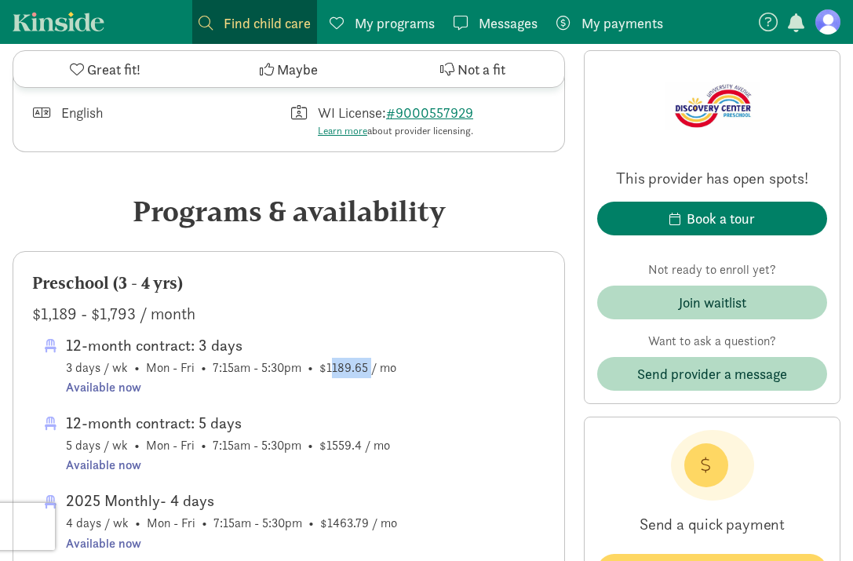
copy span "1189.65"
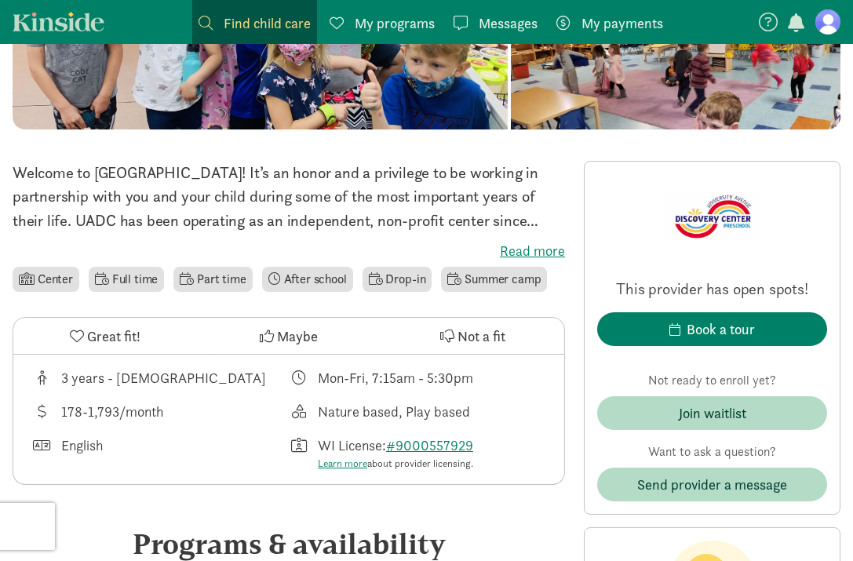
scroll to position [293, 0]
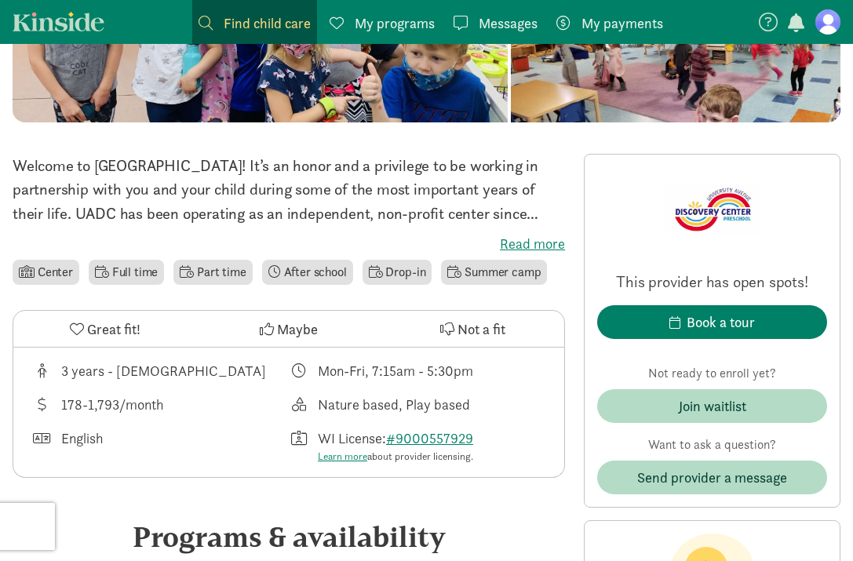
click at [84, 327] on button "Great fit!" at bounding box center [105, 329] width 184 height 36
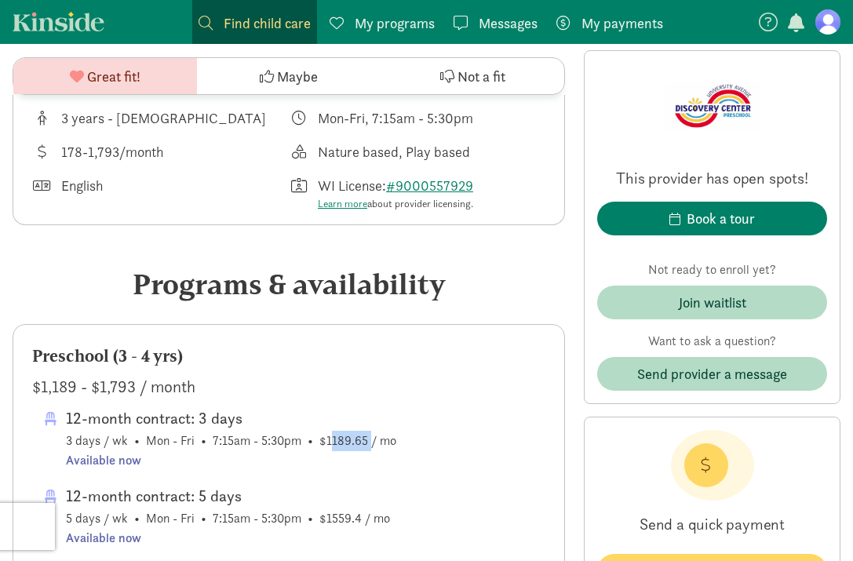
scroll to position [473, 0]
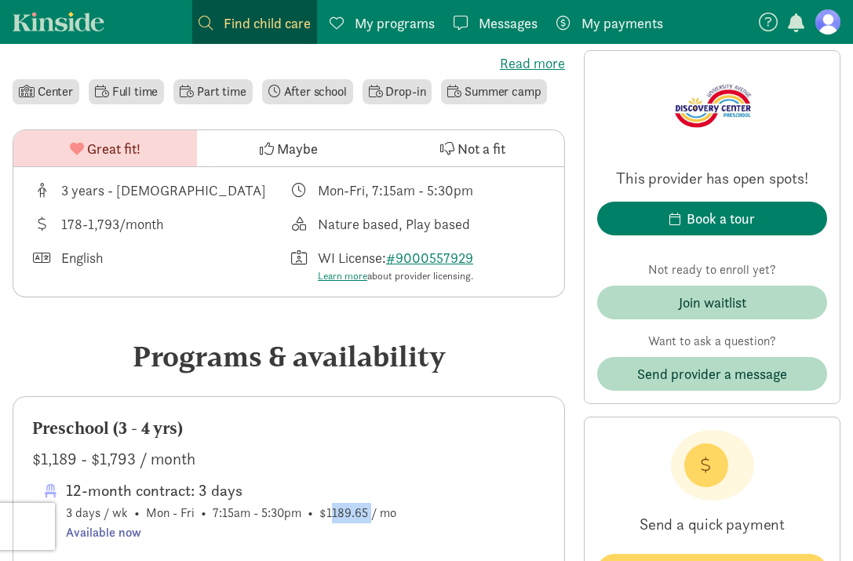
click at [133, 147] on span "Great fit!" at bounding box center [113, 148] width 53 height 21
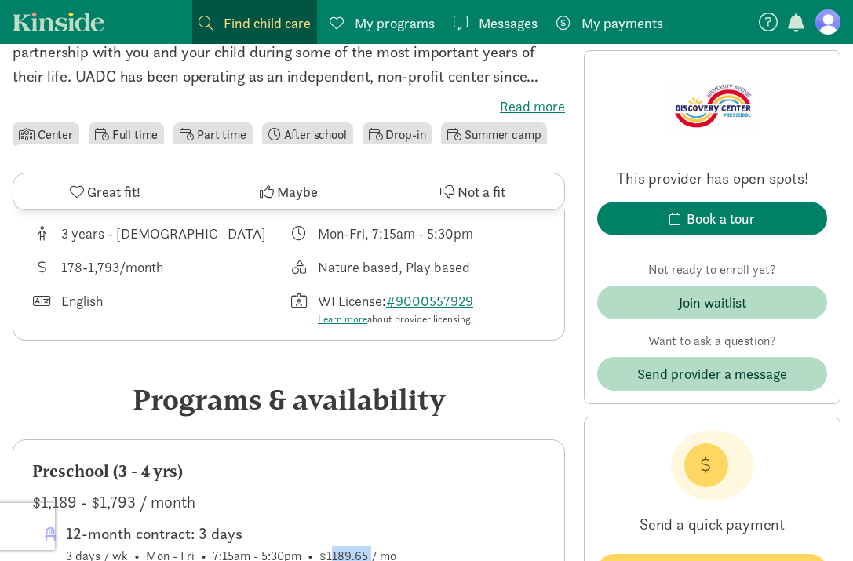
scroll to position [266, 0]
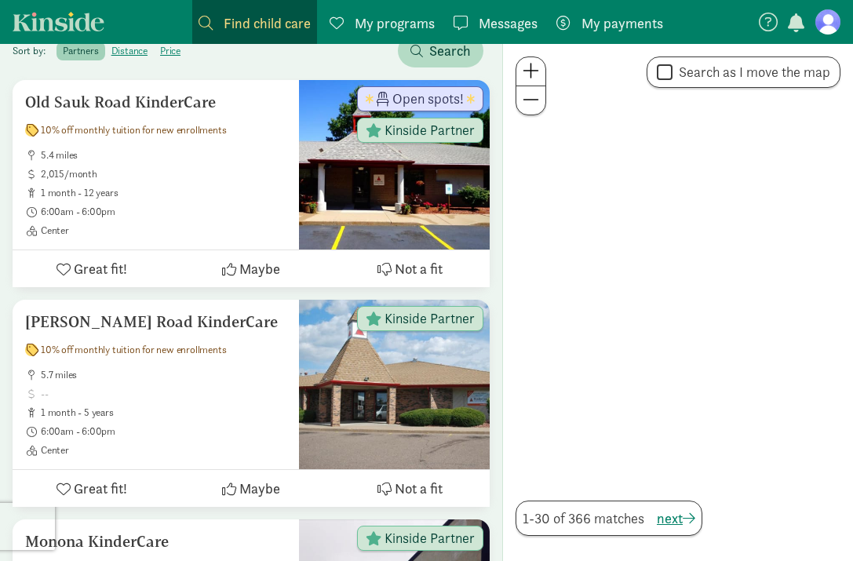
scroll to position [953, 0]
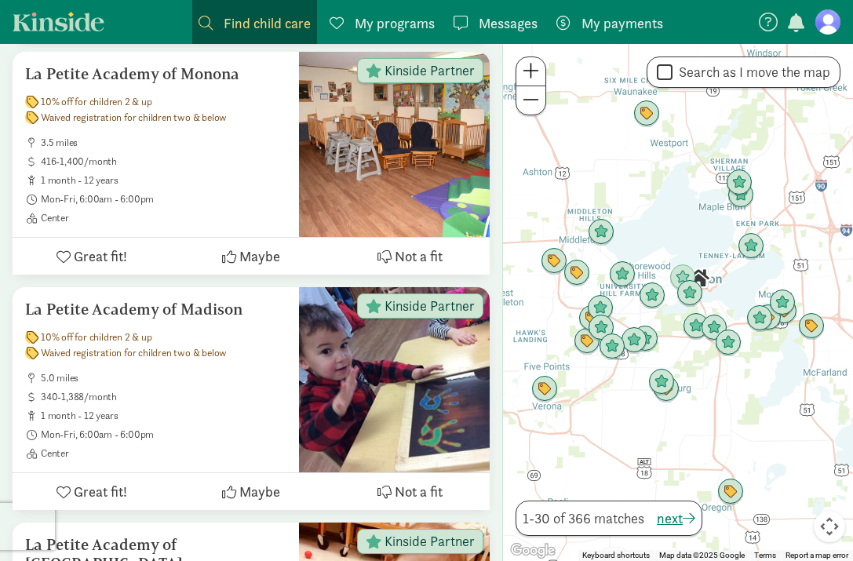
click at [673, 231] on div at bounding box center [678, 302] width 350 height 517
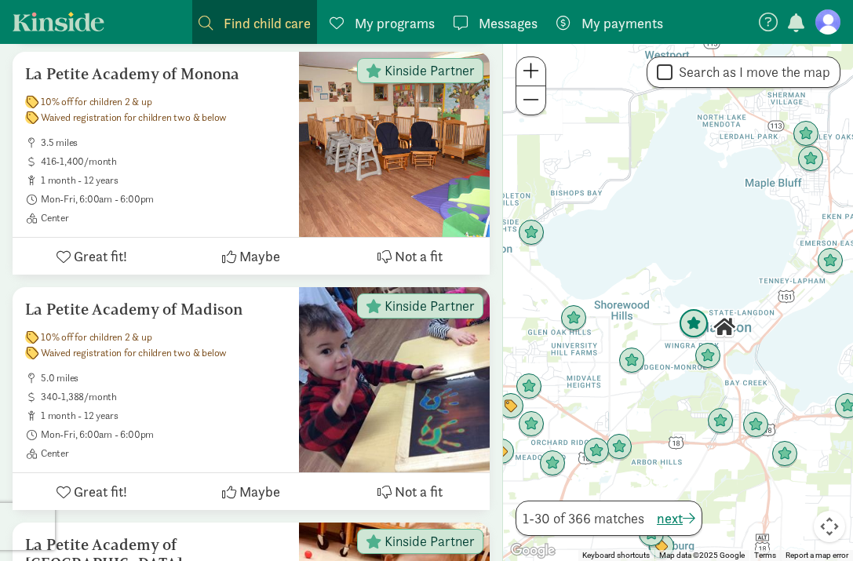
click at [697, 325] on img "Click to see details" at bounding box center [694, 324] width 30 height 30
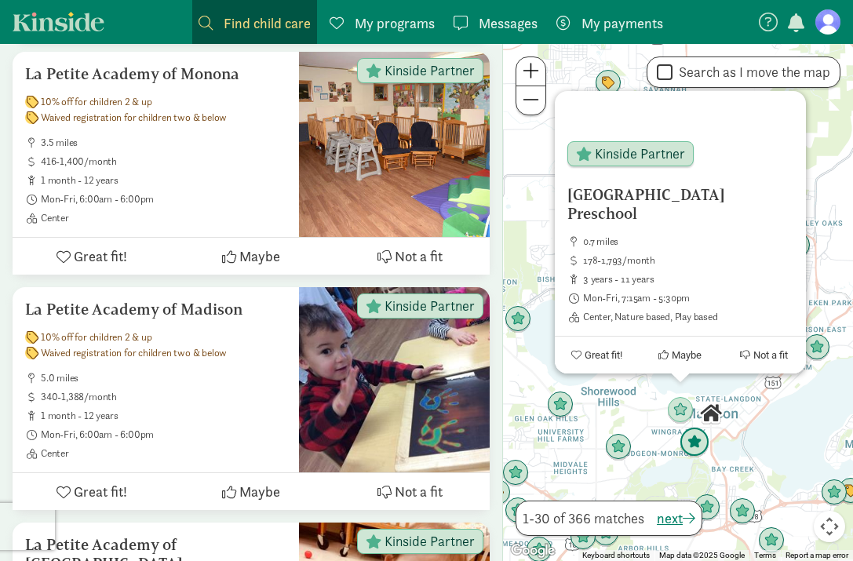
click at [698, 439] on img "Click to see details" at bounding box center [695, 443] width 30 height 30
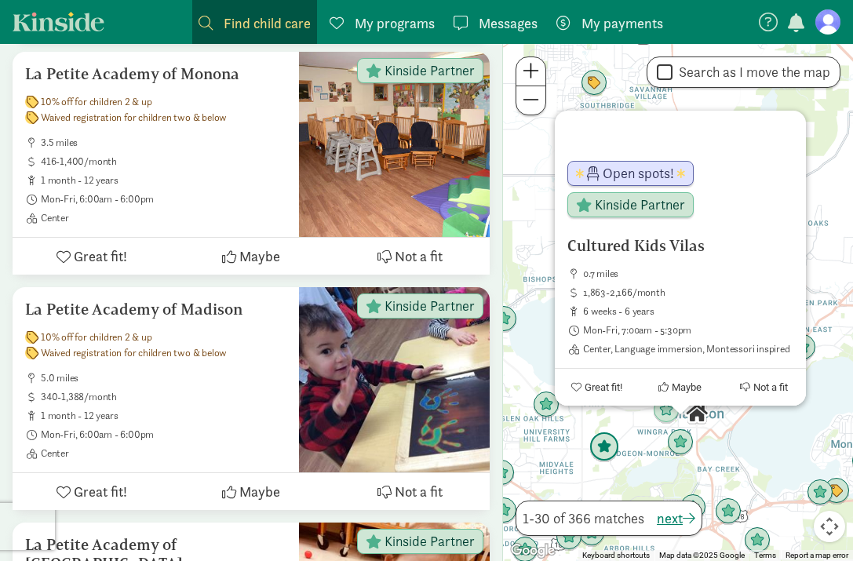
click at [610, 454] on img "Click to see details" at bounding box center [604, 447] width 30 height 30
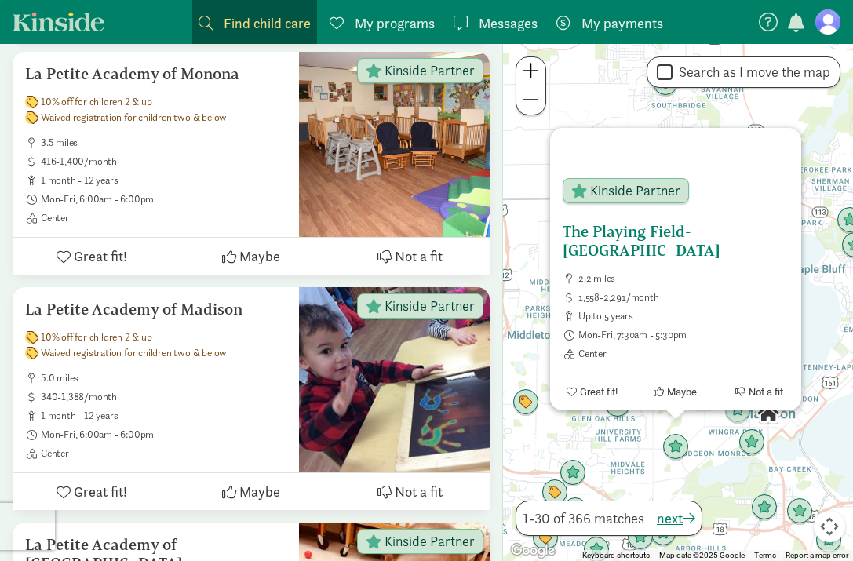
click at [605, 250] on h5 "The Playing Field-[GEOGRAPHIC_DATA]" at bounding box center [676, 241] width 226 height 38
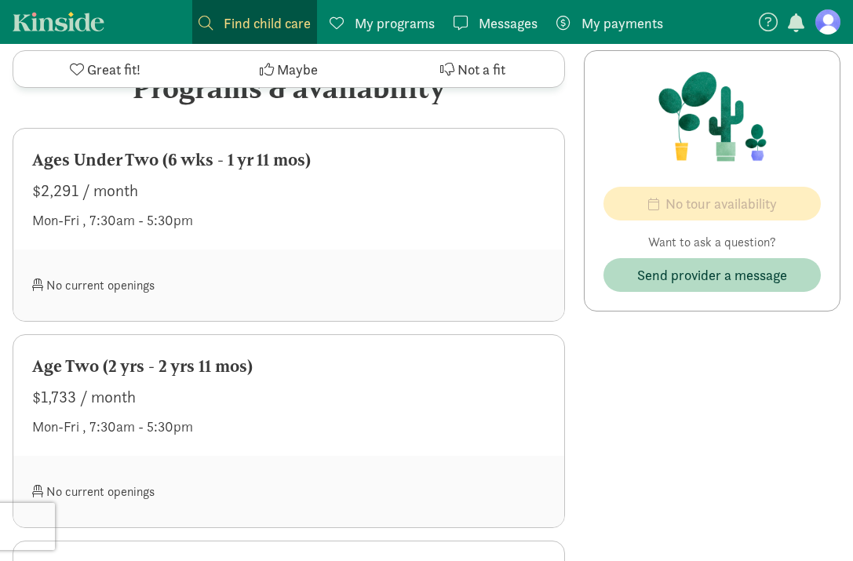
scroll to position [666, 0]
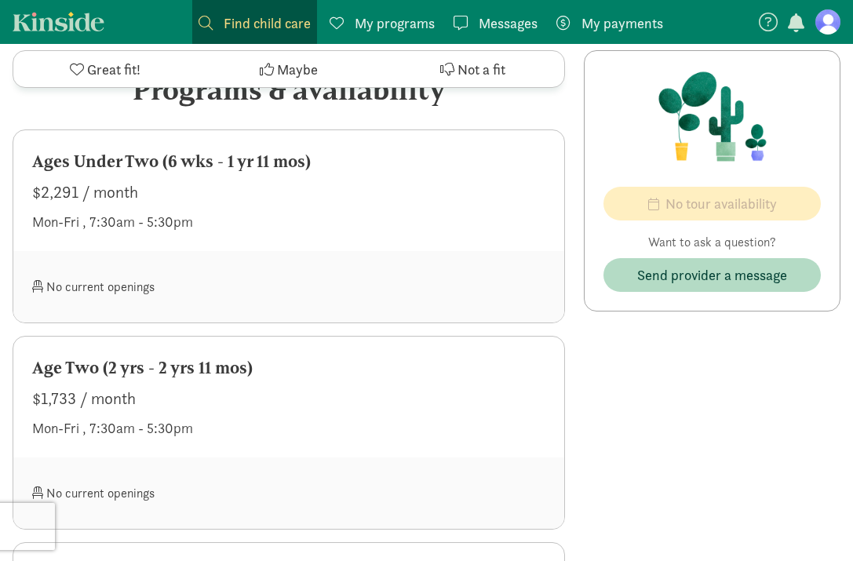
click at [159, 223] on div "Mon-Fri , 7:30am - 5:30pm" at bounding box center [288, 221] width 513 height 21
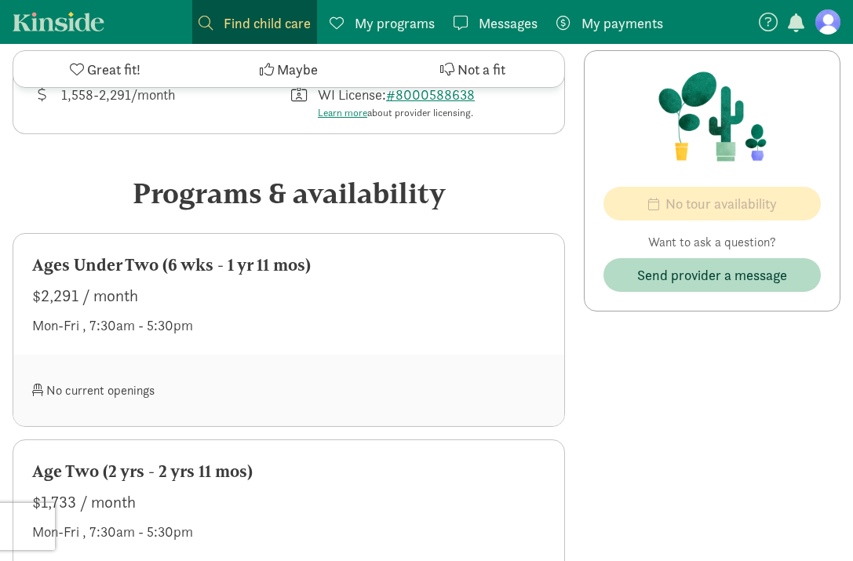
scroll to position [592, 0]
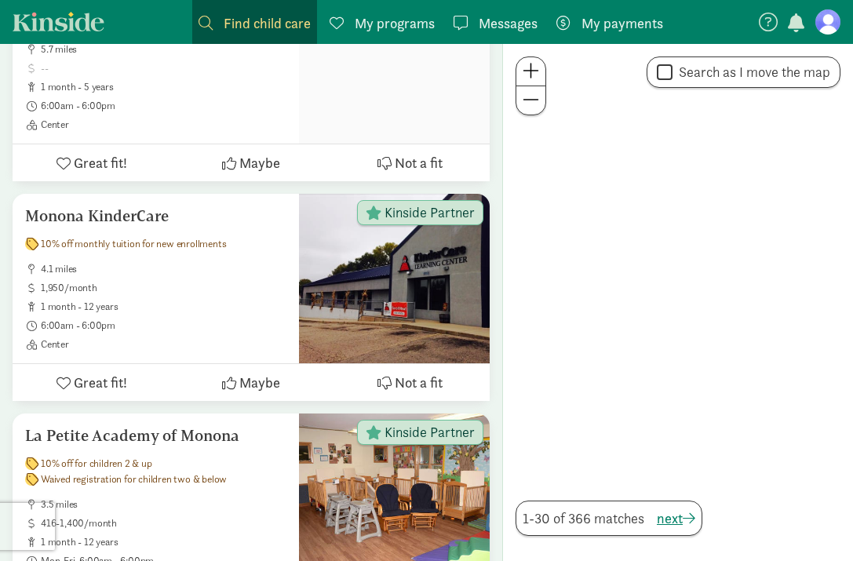
scroll to position [953, 0]
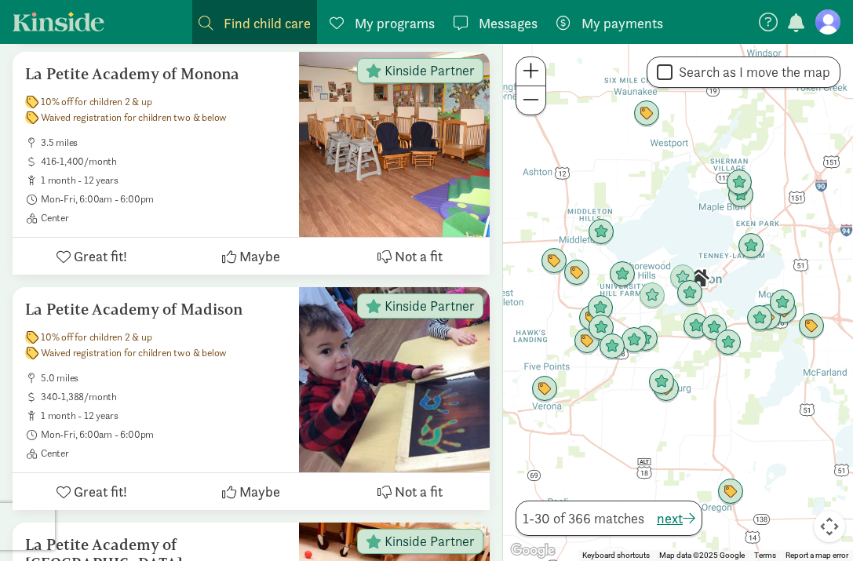
click at [707, 297] on div at bounding box center [678, 302] width 350 height 517
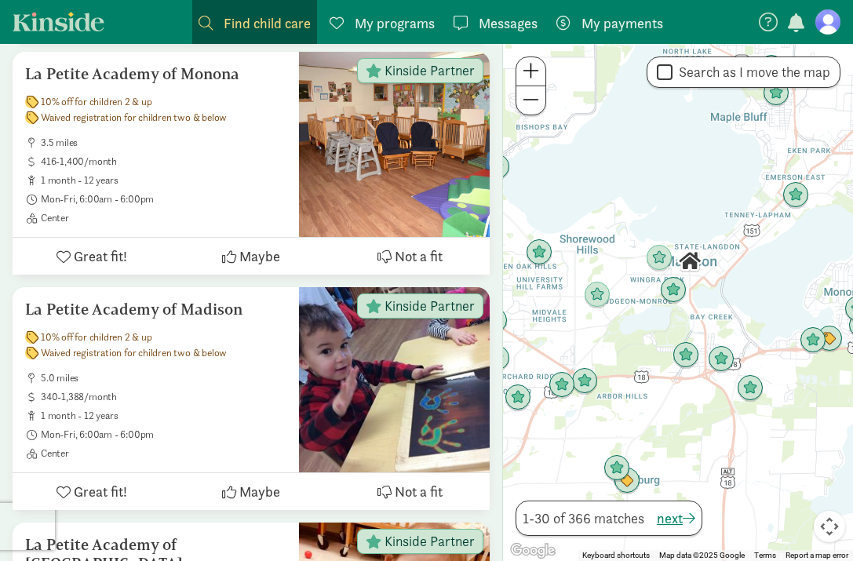
click at [711, 304] on div at bounding box center [678, 302] width 350 height 517
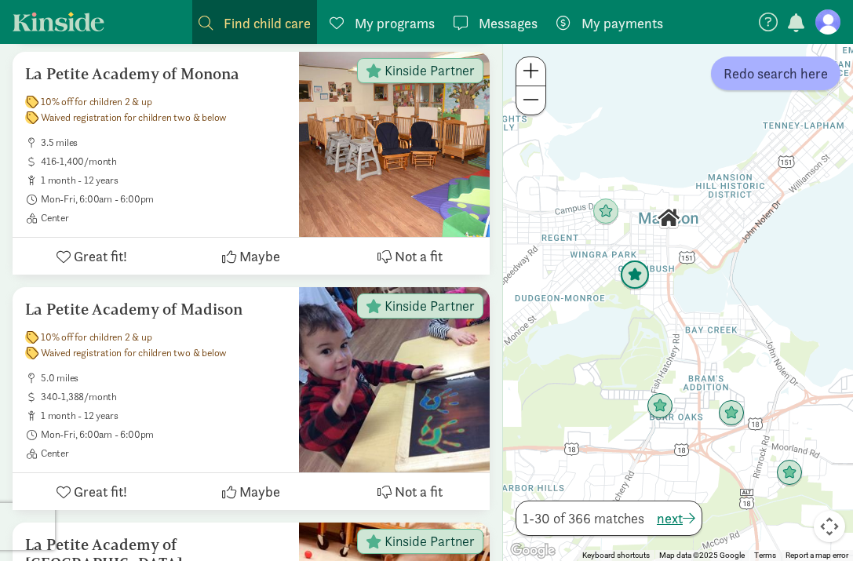
click at [639, 280] on img "Click to see details" at bounding box center [635, 276] width 30 height 30
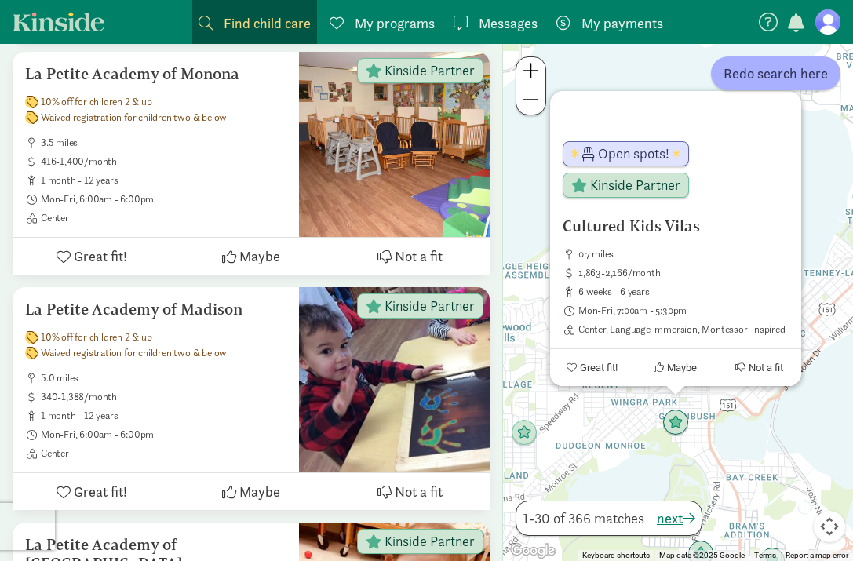
click at [622, 220] on h5 "Cultured Kids Vilas" at bounding box center [676, 226] width 226 height 19
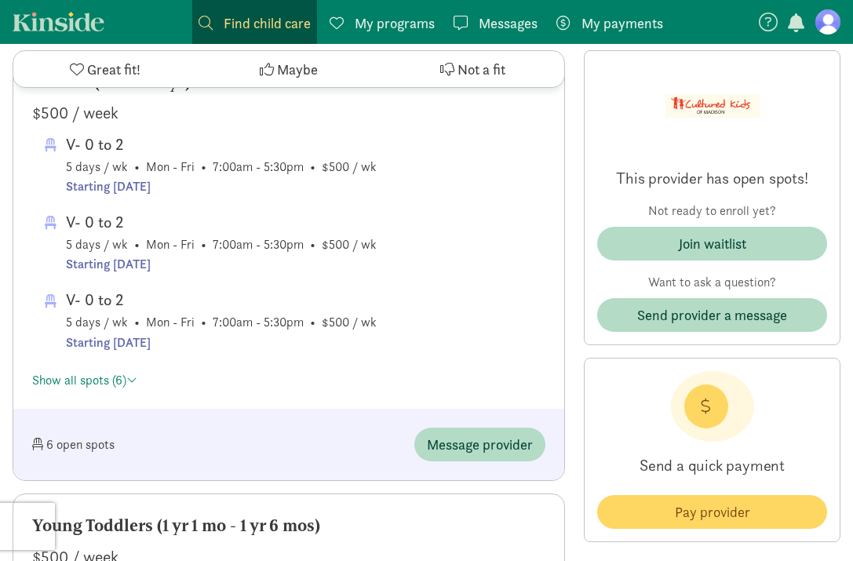
scroll to position [876, 0]
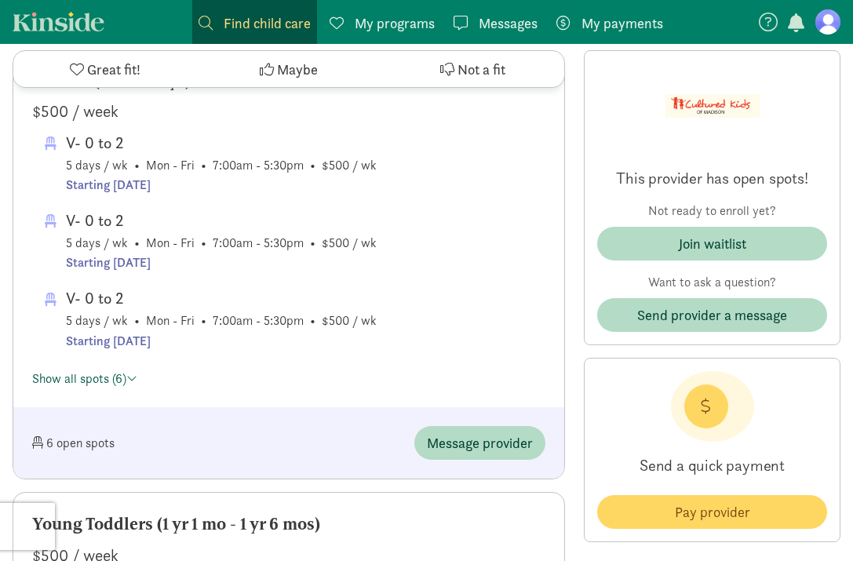
click at [120, 383] on link "Show all spots (6)" at bounding box center [84, 378] width 105 height 16
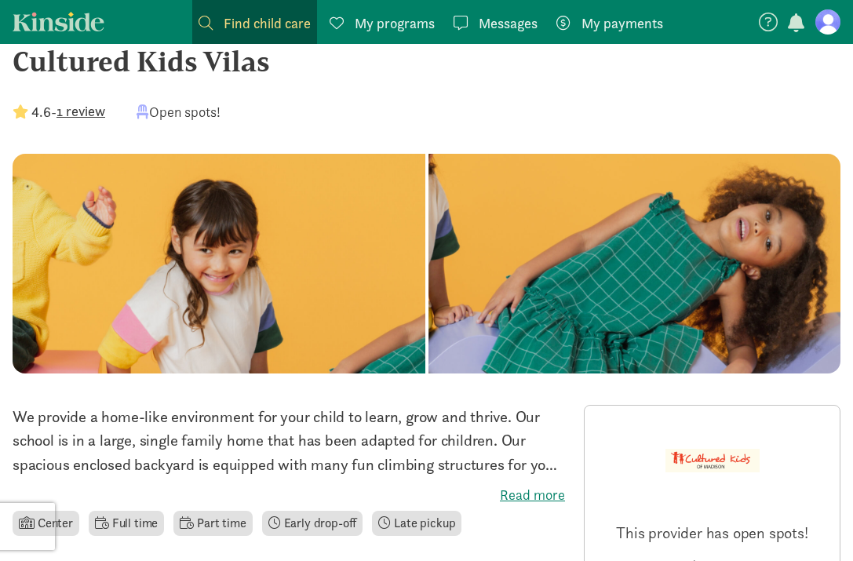
scroll to position [0, 0]
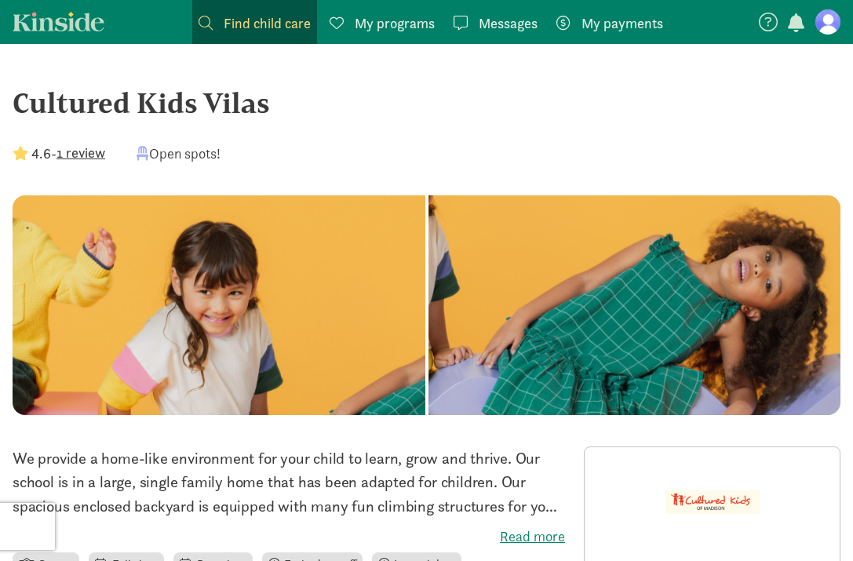
click at [216, 99] on div "Cultured Kids Vilas" at bounding box center [427, 103] width 828 height 42
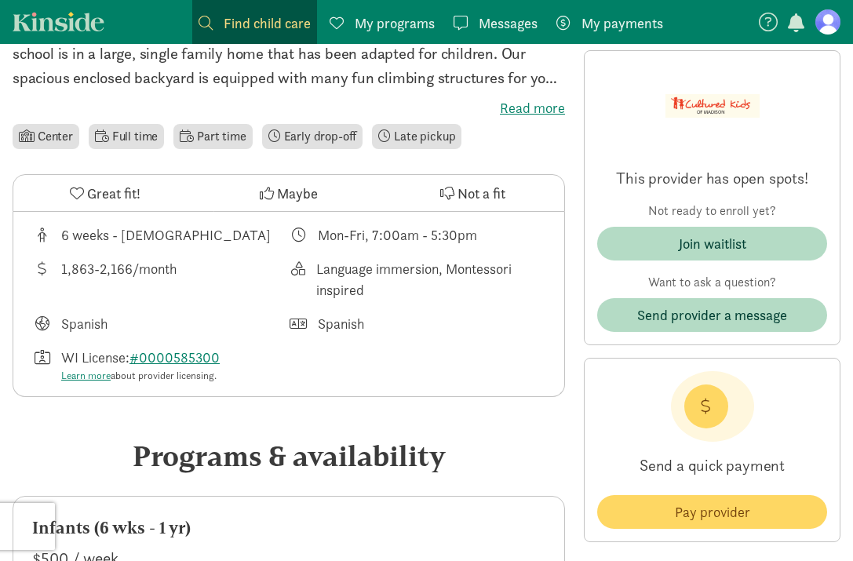
scroll to position [431, 0]
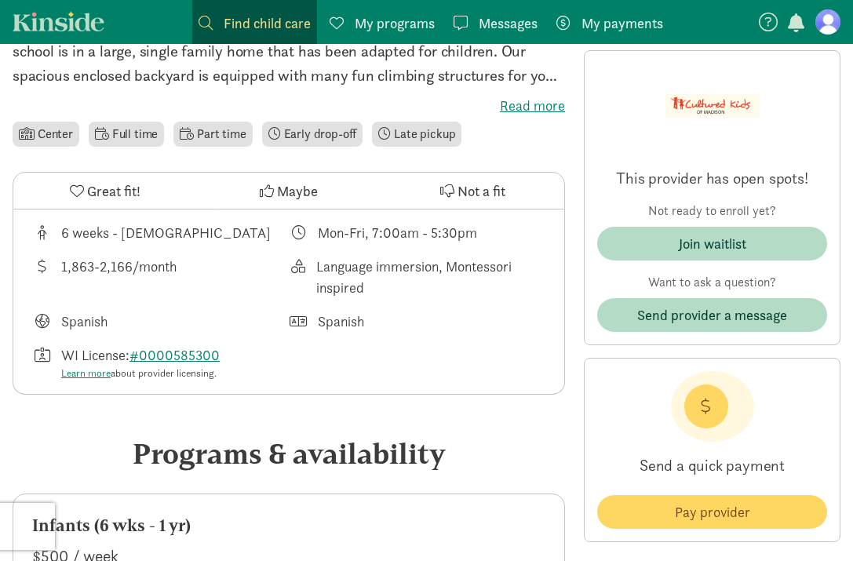
click at [283, 197] on span "Maybe" at bounding box center [297, 190] width 41 height 21
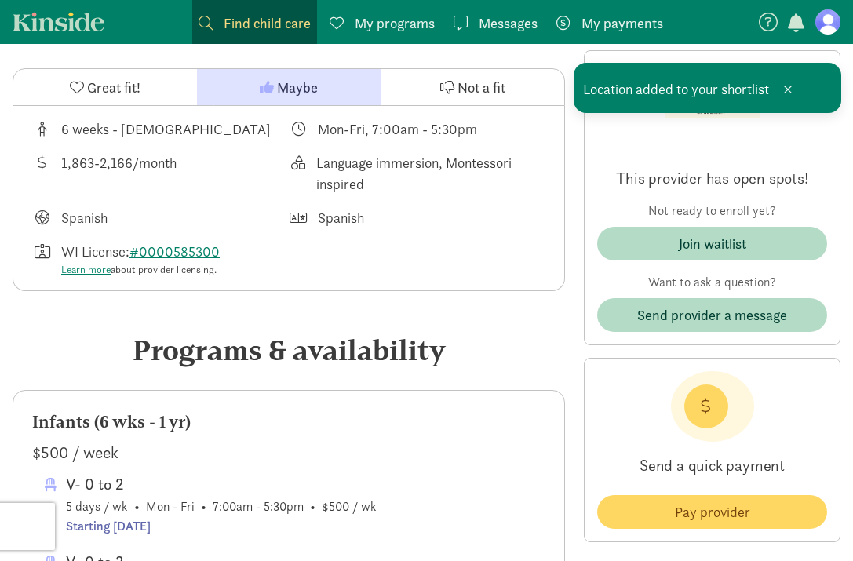
scroll to position [487, 0]
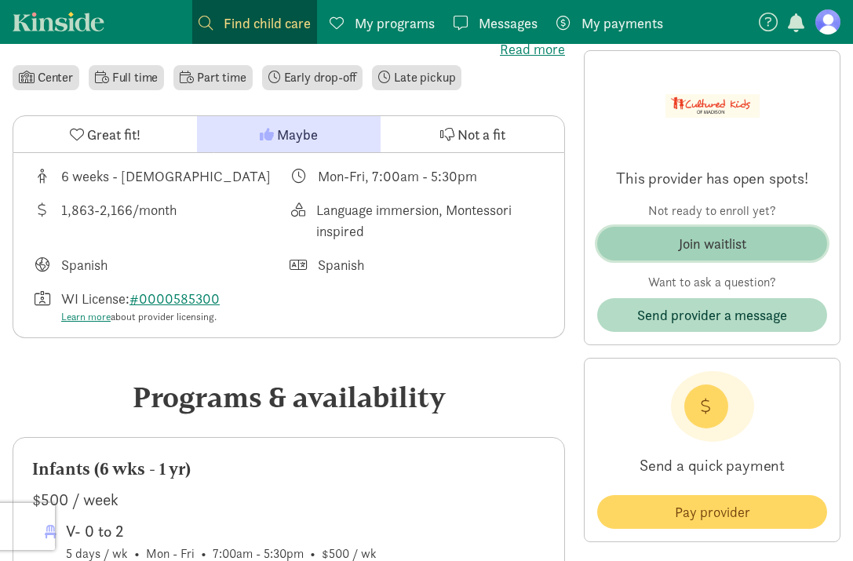
click at [761, 247] on span "Join waitlist" at bounding box center [712, 243] width 205 height 21
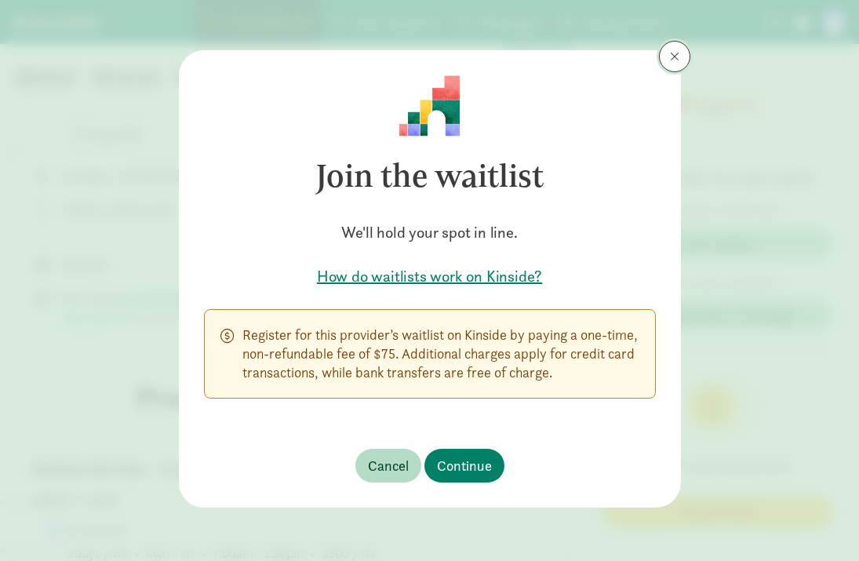
click at [669, 69] on button at bounding box center [674, 56] width 31 height 31
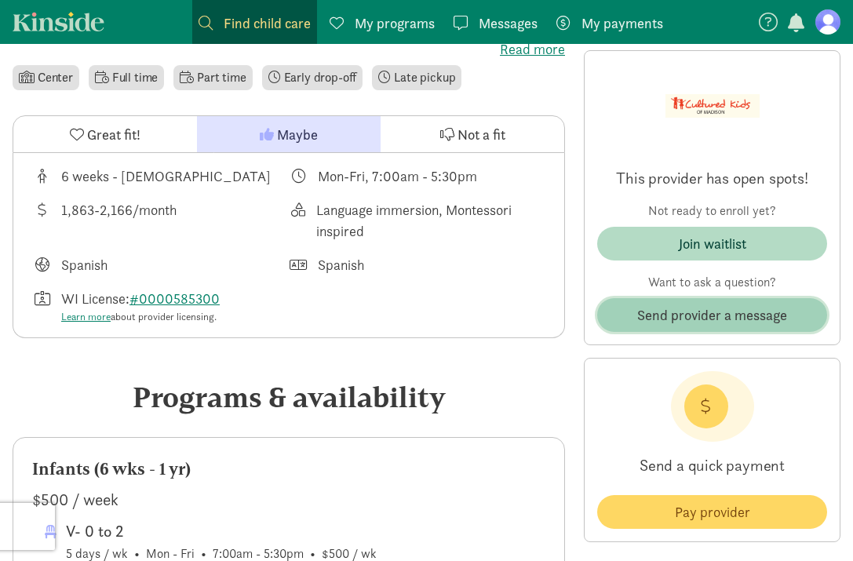
click at [731, 323] on span "Send provider a message" at bounding box center [712, 314] width 150 height 21
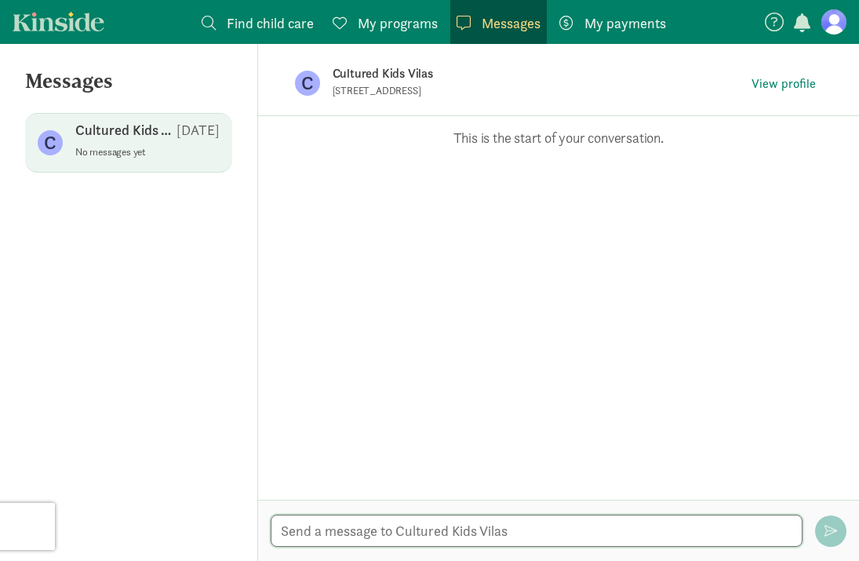
click at [474, 528] on textarea at bounding box center [537, 531] width 533 height 32
click at [496, 531] on textarea "Hi there, do you offer part-time care as well?" at bounding box center [537, 531] width 533 height 32
click at [517, 533] on textarea "Hi there, do you offer part-time care as well?" at bounding box center [537, 531] width 533 height 32
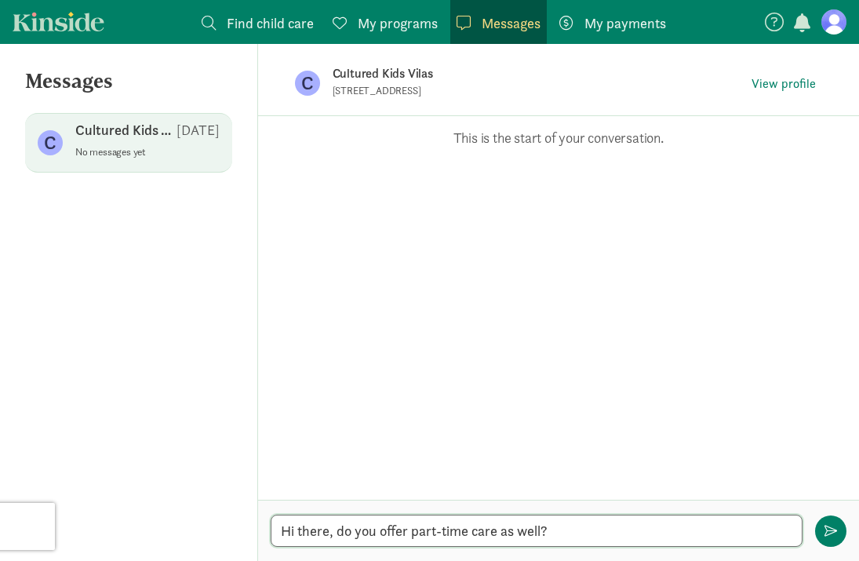
click at [503, 532] on textarea "Hi there, do you offer part-time care as well?" at bounding box center [537, 531] width 533 height 32
click at [569, 532] on textarea "Hi there, do you offer part-time care for infants well?" at bounding box center [537, 531] width 533 height 32
click at [607, 530] on textarea "Hi there, do you offer part-time care for infants?" at bounding box center [537, 531] width 533 height 32
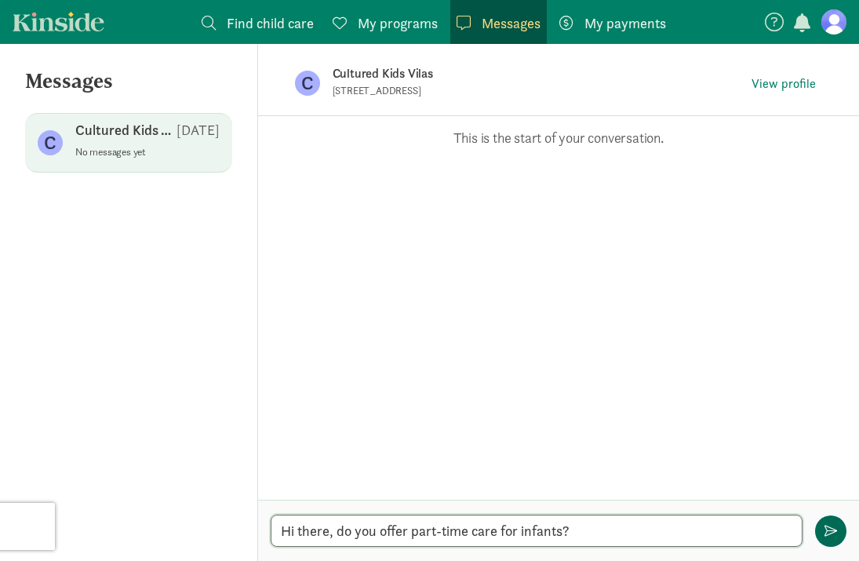
type textarea "Hi there, do you offer part-time care for infants?"
click at [824, 538] on button "button" at bounding box center [830, 531] width 31 height 31
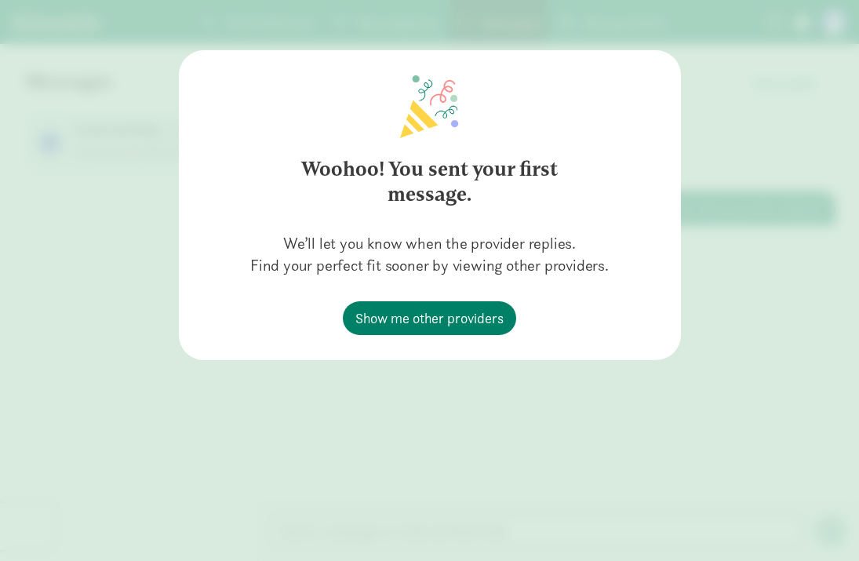
click at [569, 199] on h2 "Woohoo! You sent your first message." at bounding box center [430, 182] width 339 height 88
click at [530, 366] on div "Woohoo! You sent your first message. We’ll let you know when the provider repli…" at bounding box center [429, 280] width 859 height 561
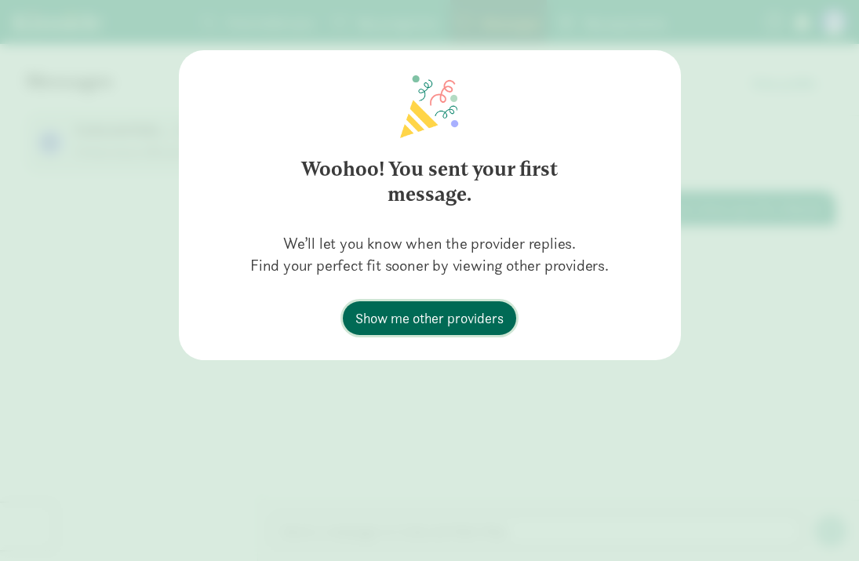
click at [450, 314] on span "Show me other providers" at bounding box center [429, 318] width 148 height 21
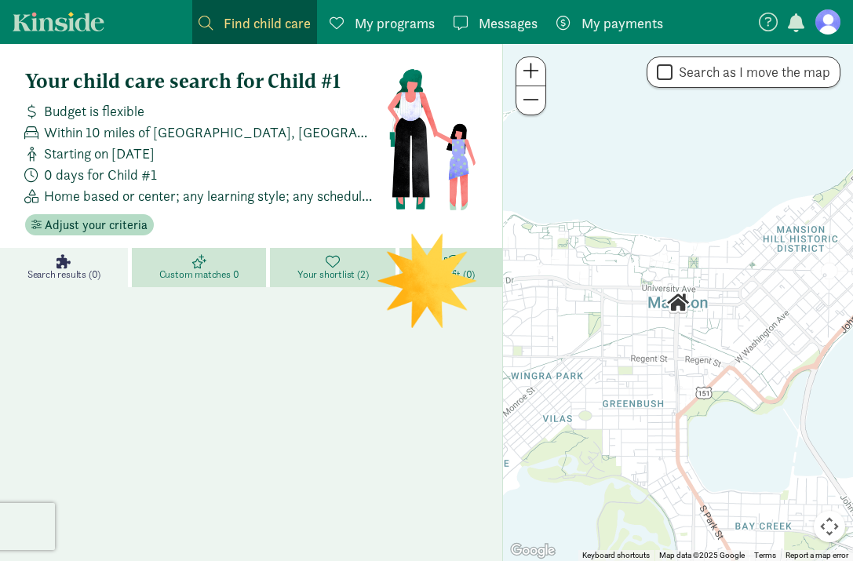
click at [253, 23] on span "Find child care" at bounding box center [267, 23] width 87 height 21
click at [46, 9] on nav "Find child care Find My programs Programs Messages Messages My payments Pay" at bounding box center [426, 22] width 853 height 44
click at [50, 19] on link "Kinside" at bounding box center [59, 22] width 92 height 20
click at [235, 23] on span "Find child care" at bounding box center [267, 23] width 87 height 21
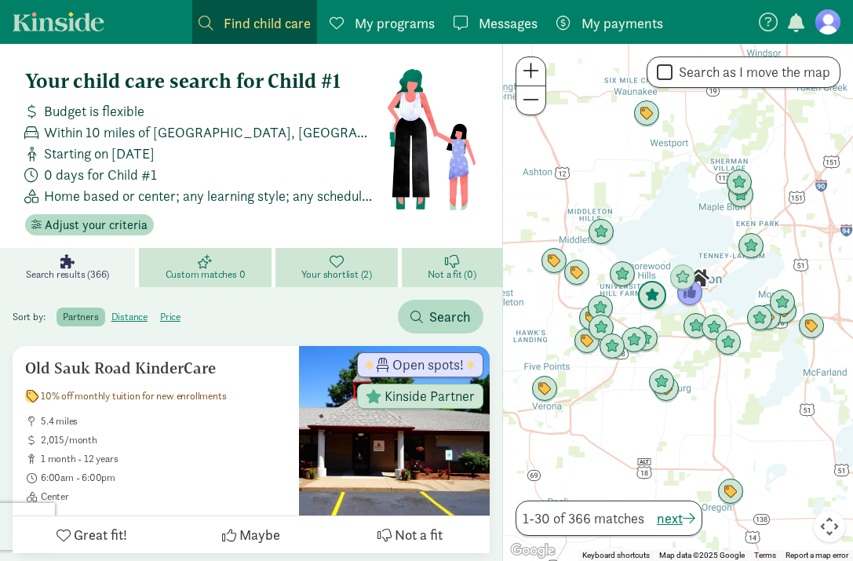
click at [654, 294] on img "Click to see details" at bounding box center [652, 296] width 30 height 30
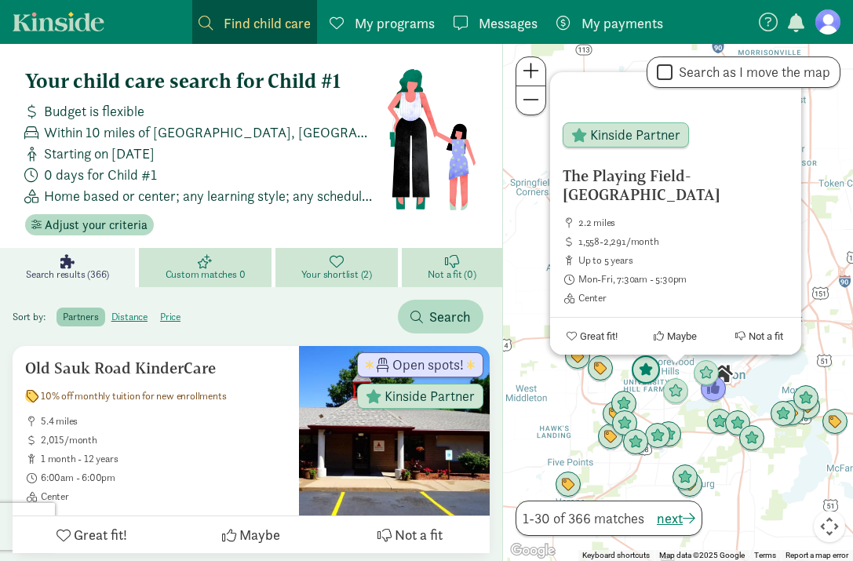
click at [644, 372] on img "Click to see details" at bounding box center [646, 370] width 30 height 30
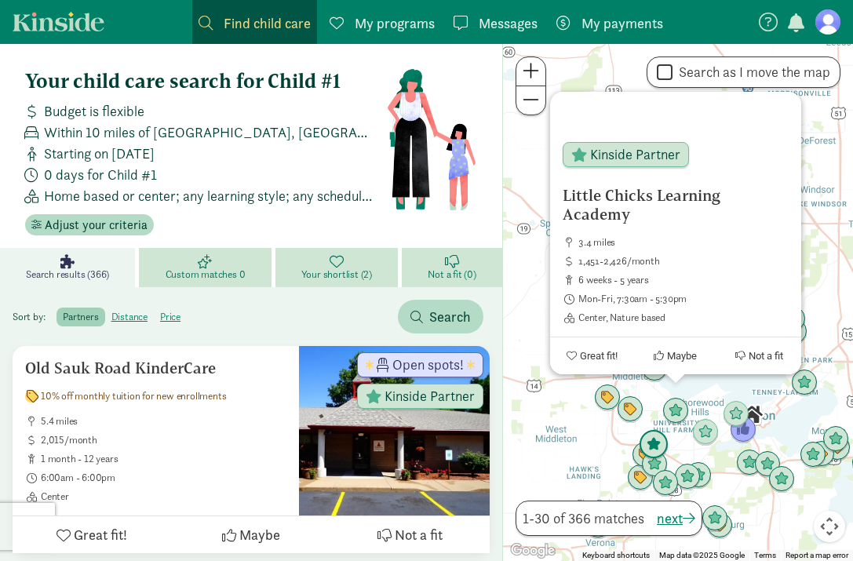
click at [654, 438] on img "Click to see details" at bounding box center [654, 445] width 30 height 30
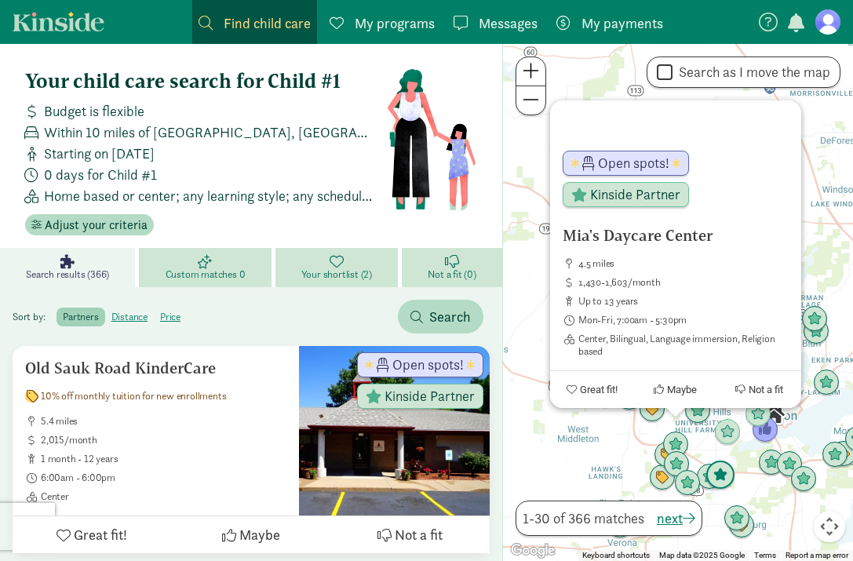
click at [727, 476] on img "Click to see details" at bounding box center [720, 476] width 30 height 30
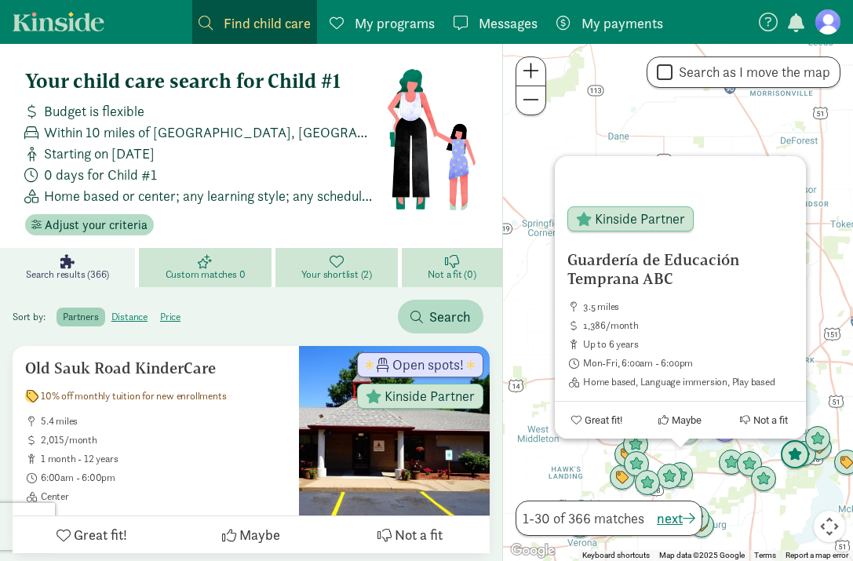
click at [784, 465] on img "Click to see details" at bounding box center [795, 455] width 30 height 30
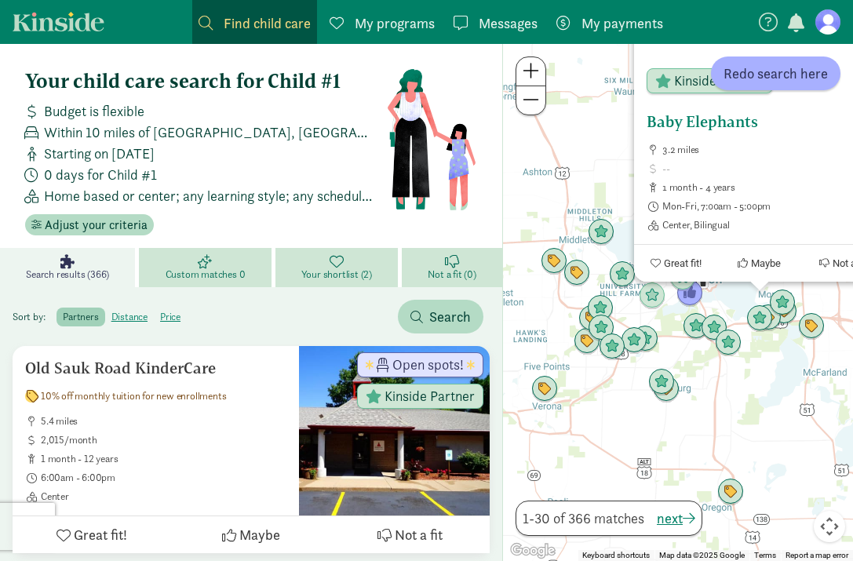
click at [671, 77] on div "Kinside Partner" at bounding box center [710, 80] width 126 height 25
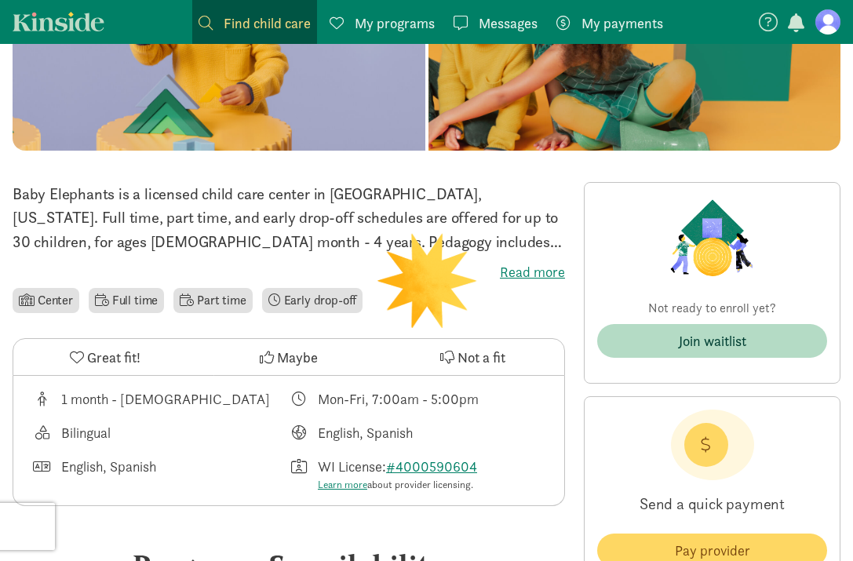
scroll to position [333, 0]
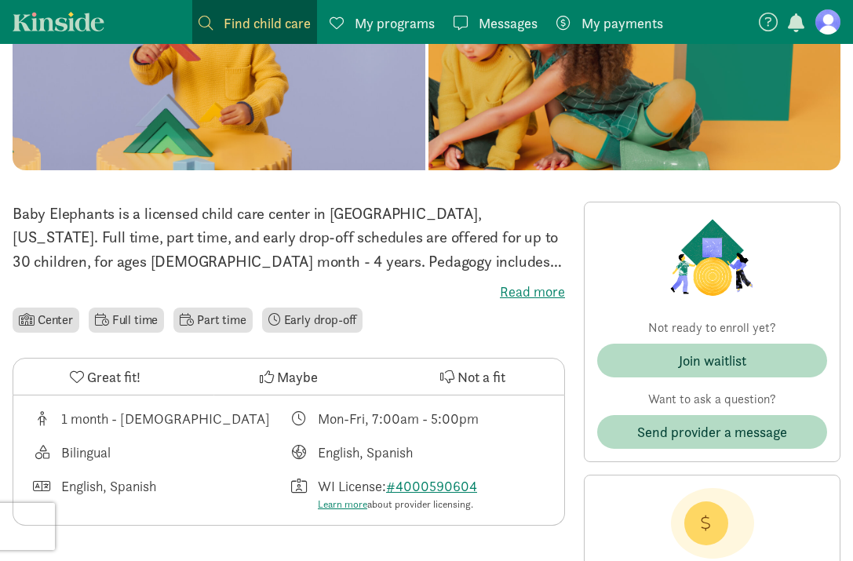
scroll to position [203, 0]
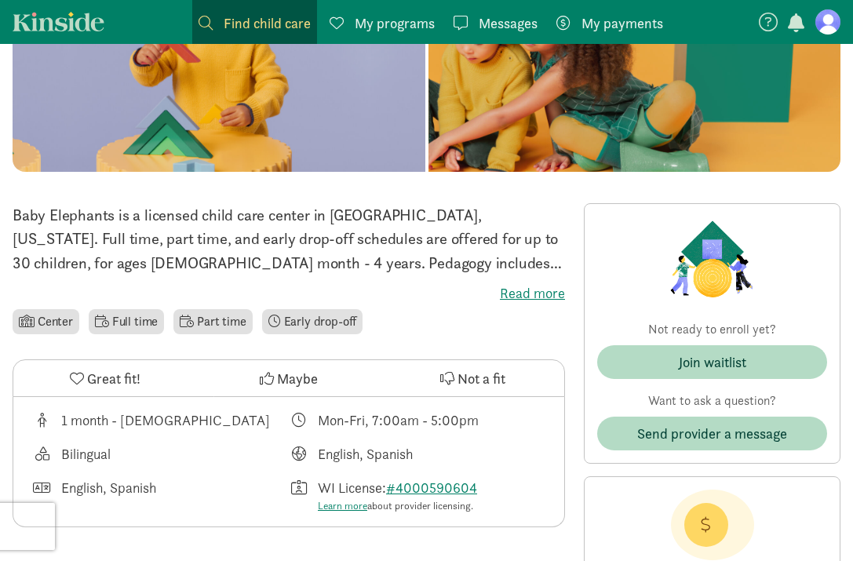
click at [532, 294] on label "Read more" at bounding box center [289, 293] width 552 height 19
click at [0, 0] on input "Read more" at bounding box center [0, 0] width 0 height 0
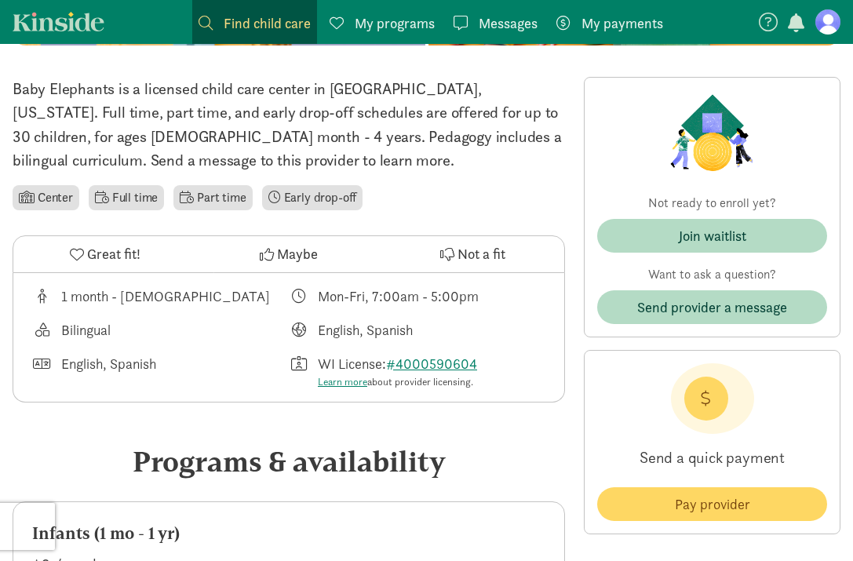
scroll to position [145, 0]
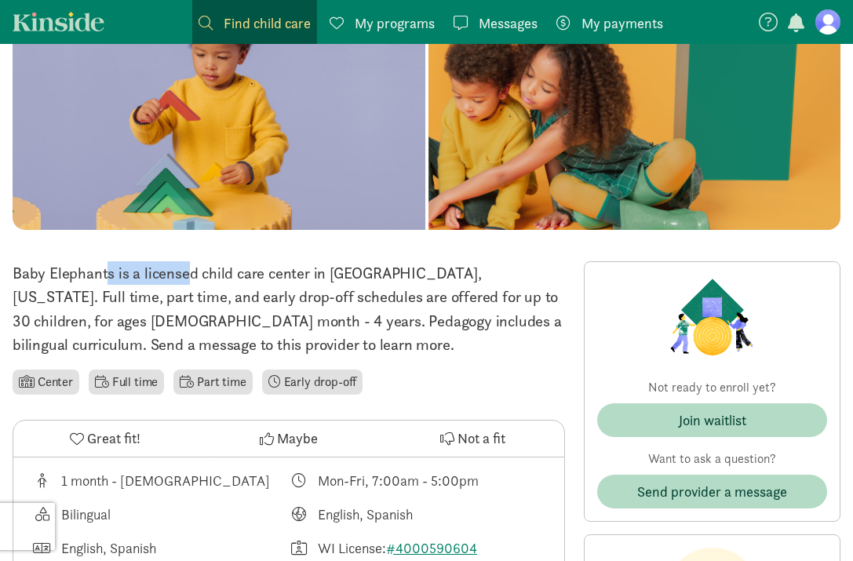
drag, startPoint x: 109, startPoint y: 275, endPoint x: 0, endPoint y: 275, distance: 109.1
copy p "Baby Elephants"
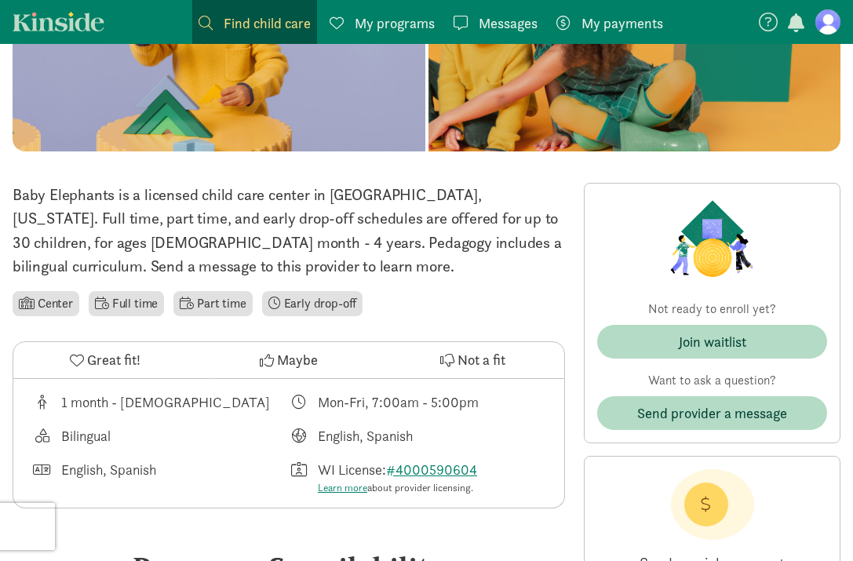
click at [530, 290] on ul "Center Full time Part time Early drop-off" at bounding box center [289, 303] width 552 height 31
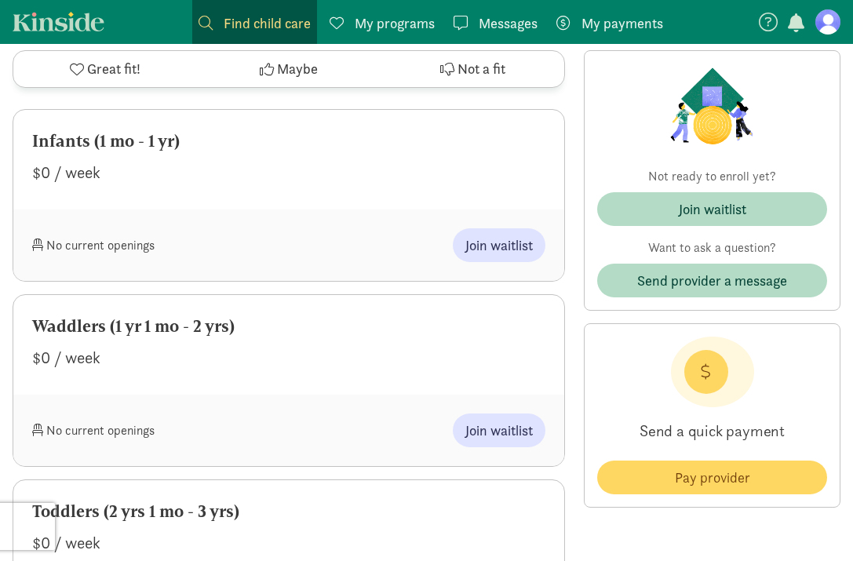
scroll to position [720, 0]
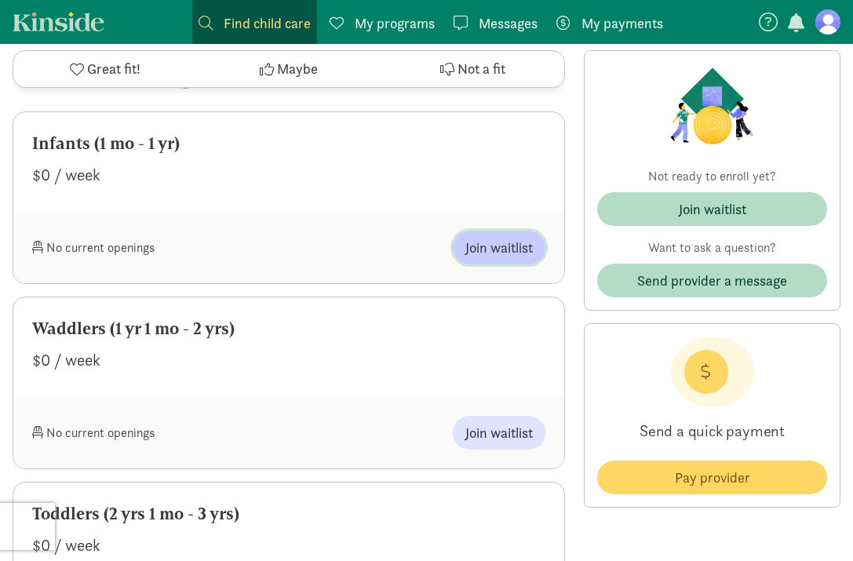
click at [502, 246] on span "Join waitlist" at bounding box center [498, 247] width 67 height 21
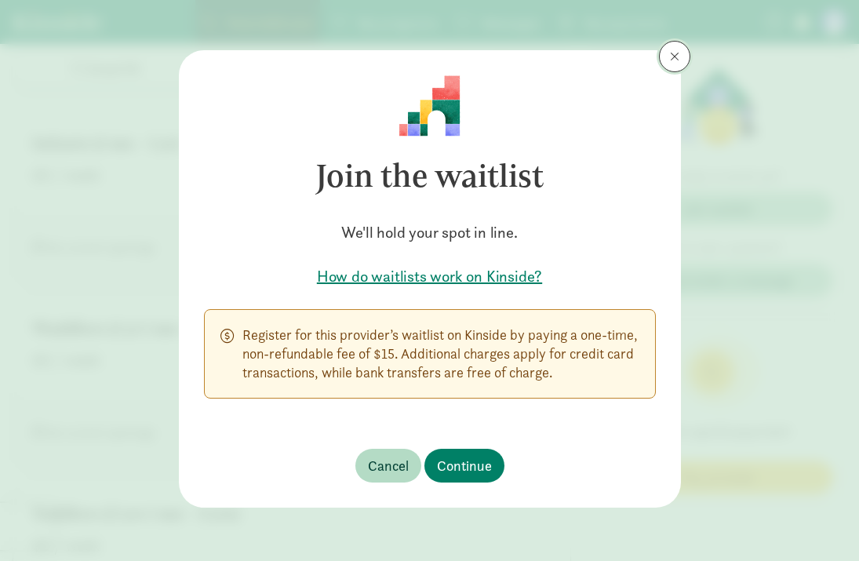
click at [675, 63] on button at bounding box center [674, 56] width 31 height 31
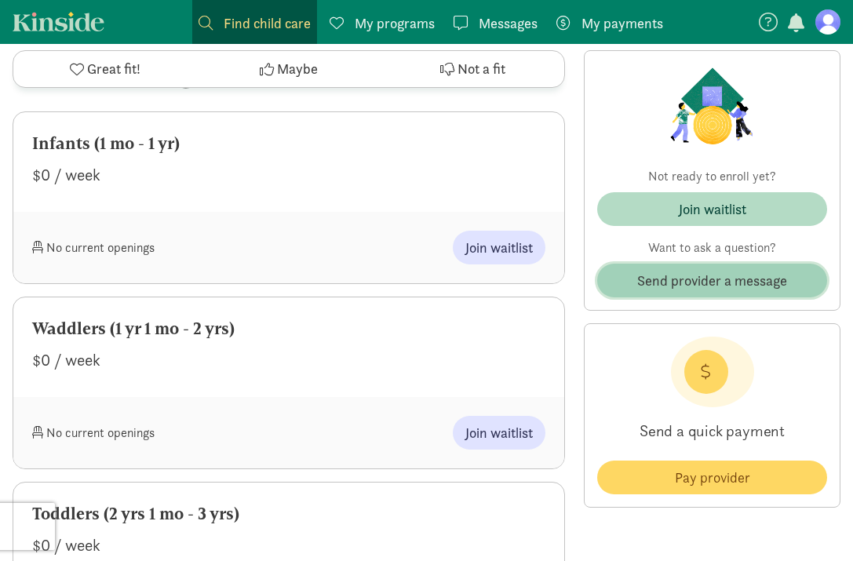
click at [715, 287] on span "Send provider a message" at bounding box center [712, 280] width 150 height 21
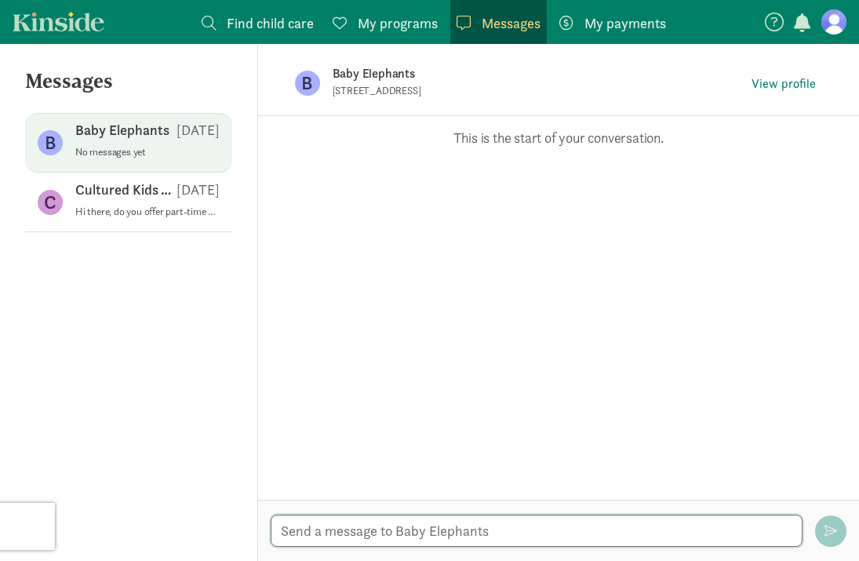
click at [501, 534] on textarea at bounding box center [537, 531] width 533 height 32
type textarea "Hi there, I am"
click at [363, 525] on textarea "Hi there, I am" at bounding box center [537, 531] width 533 height 32
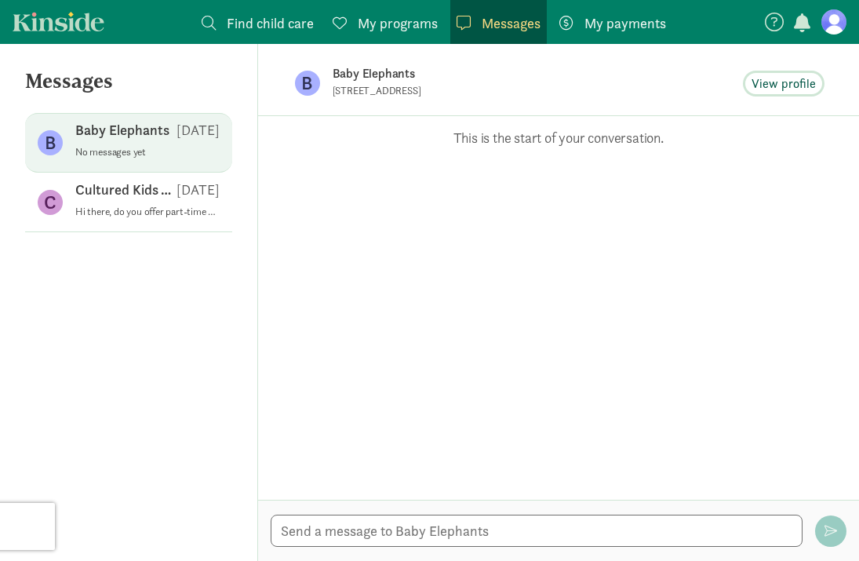
click at [793, 79] on span "View profile" at bounding box center [784, 84] width 64 height 19
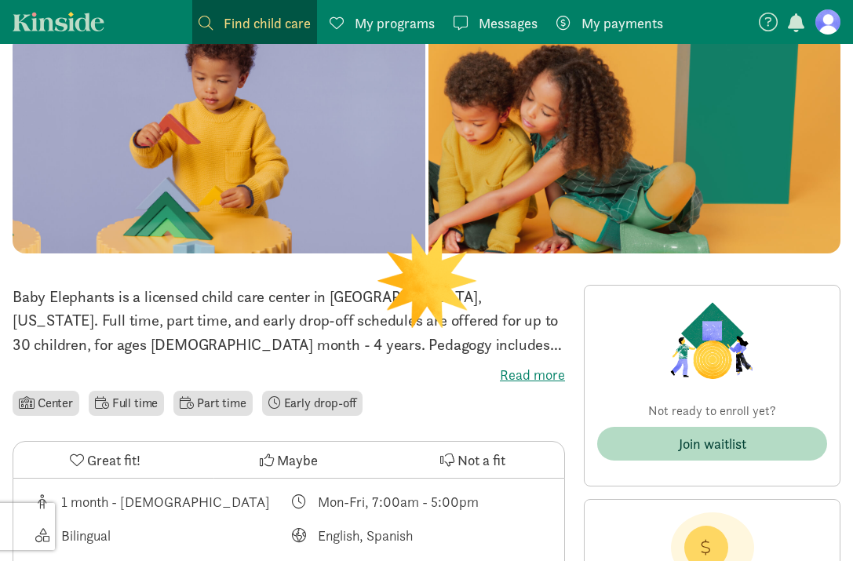
scroll to position [373, 0]
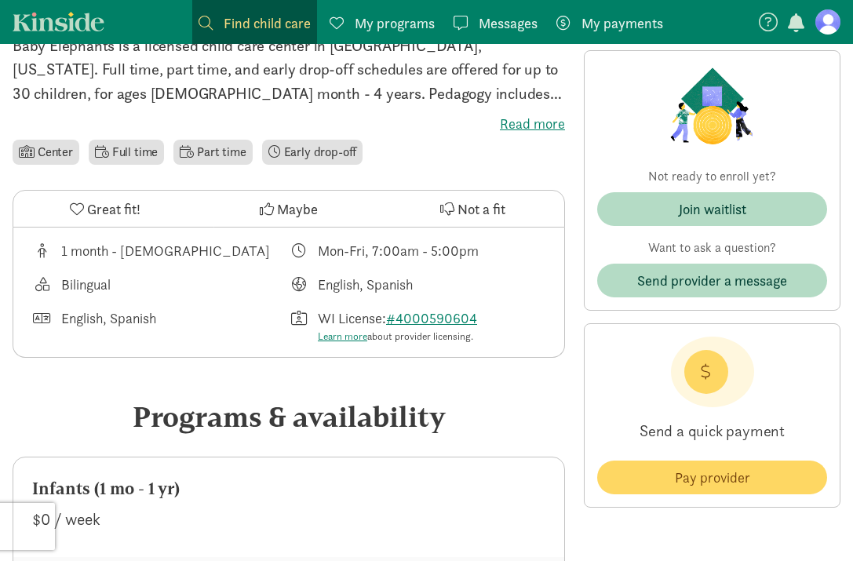
click at [279, 207] on span "Maybe" at bounding box center [297, 209] width 41 height 21
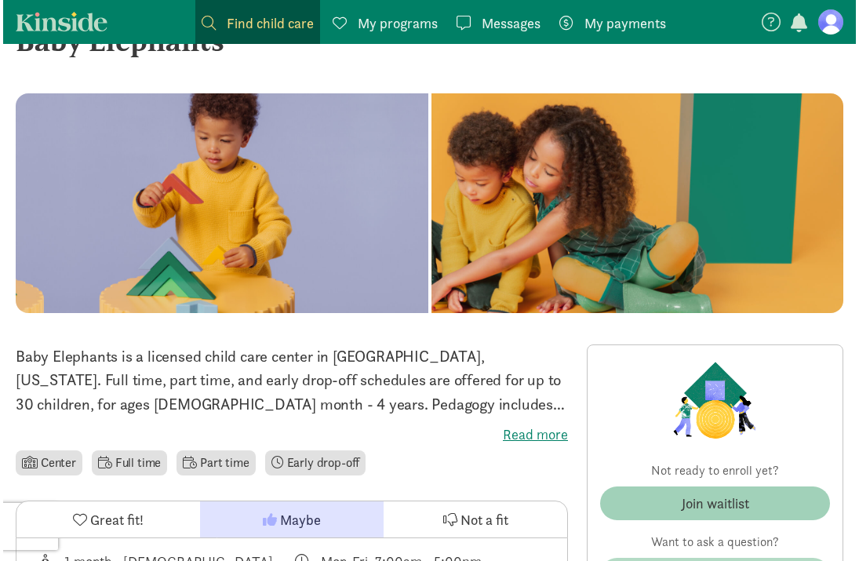
scroll to position [0, 0]
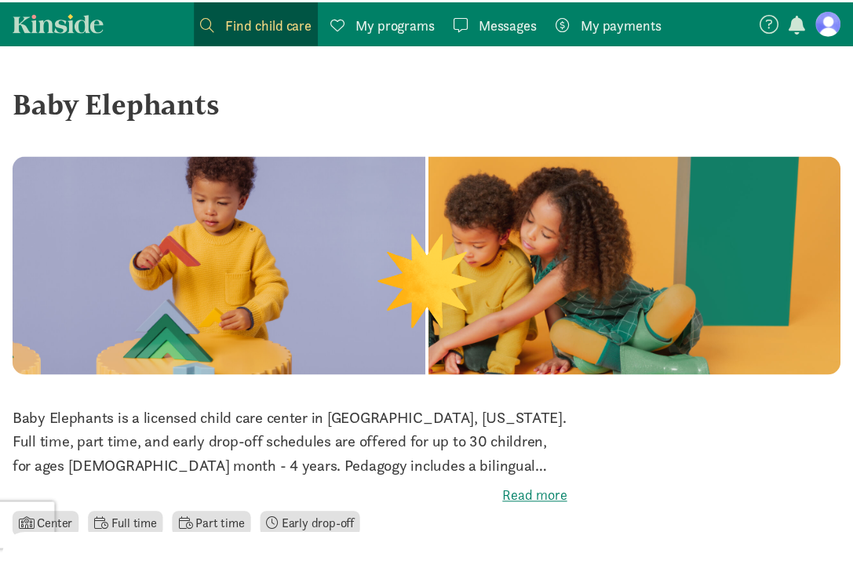
scroll to position [720, 0]
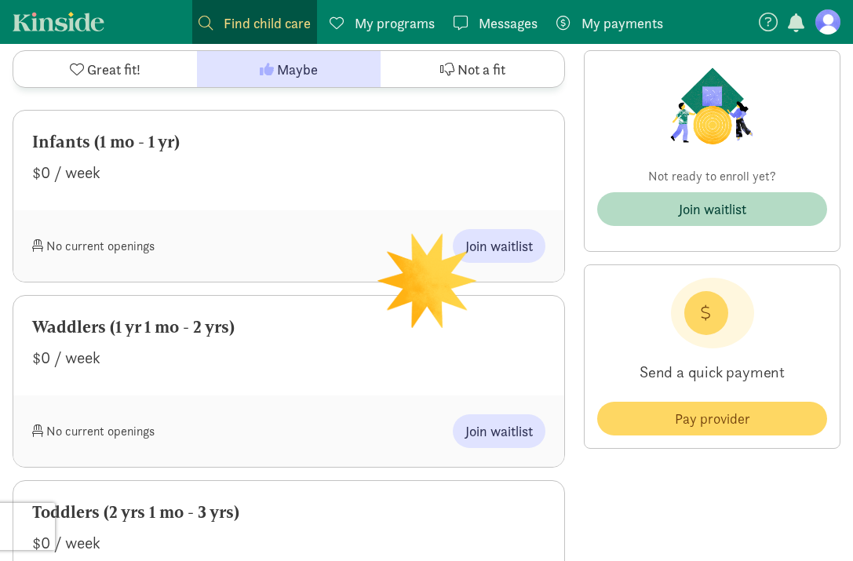
click at [250, 13] on span "Find child care" at bounding box center [267, 23] width 87 height 21
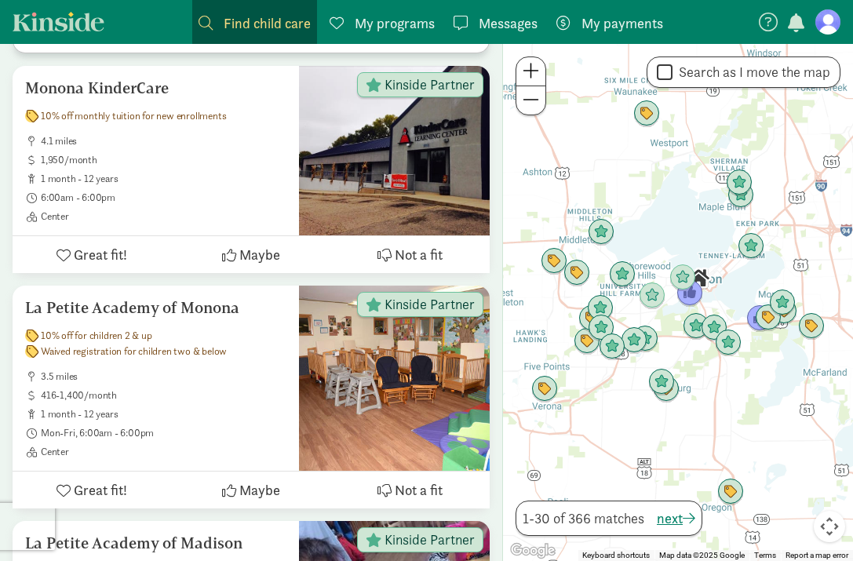
click at [690, 247] on div at bounding box center [678, 302] width 350 height 517
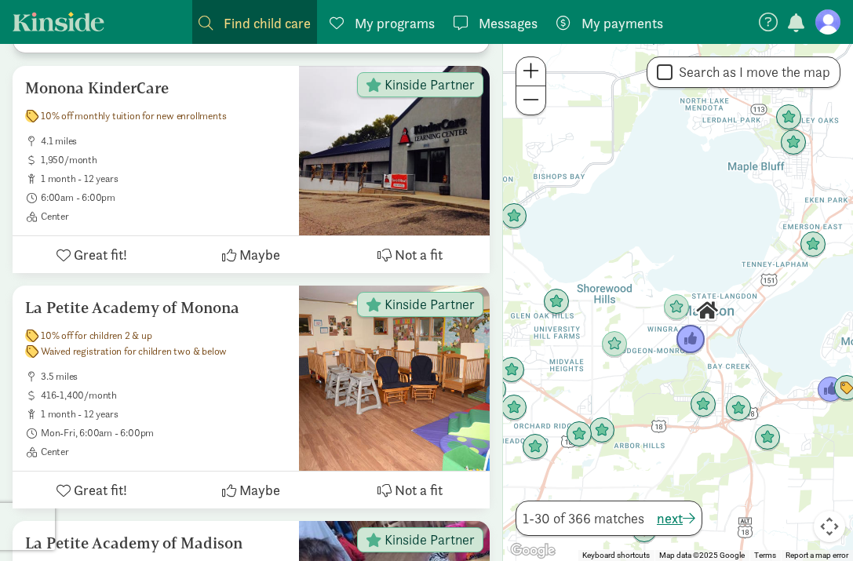
click at [688, 344] on img "Click to see details" at bounding box center [691, 340] width 30 height 30
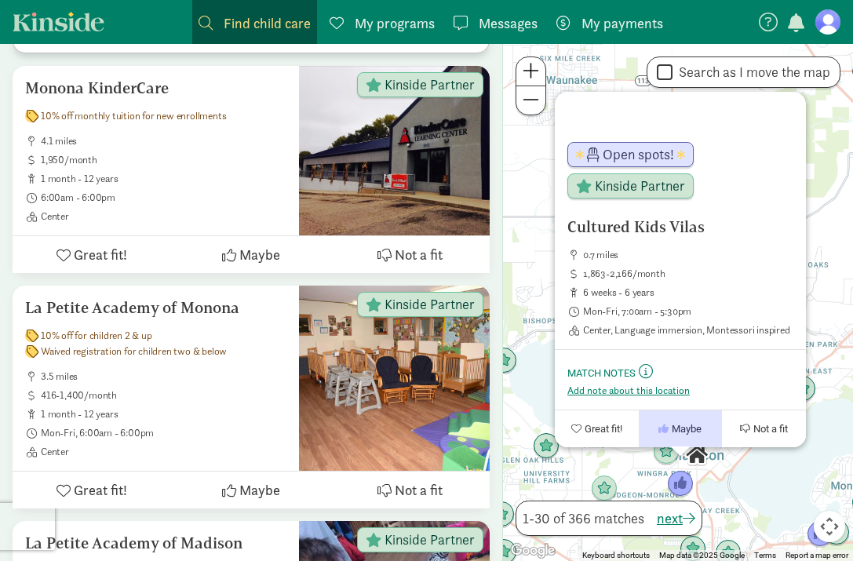
click at [744, 497] on div "Cultured Kids Vilas 0.7 miles 1,863-2,166/month 6 weeks - 6 years Mon-Fri, 7:00…" at bounding box center [678, 302] width 350 height 517
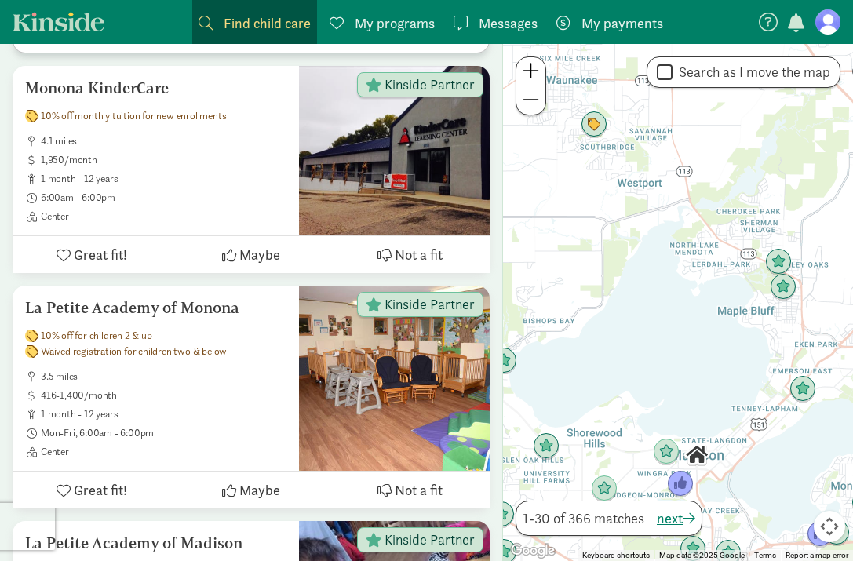
click at [632, 393] on div at bounding box center [678, 302] width 350 height 517
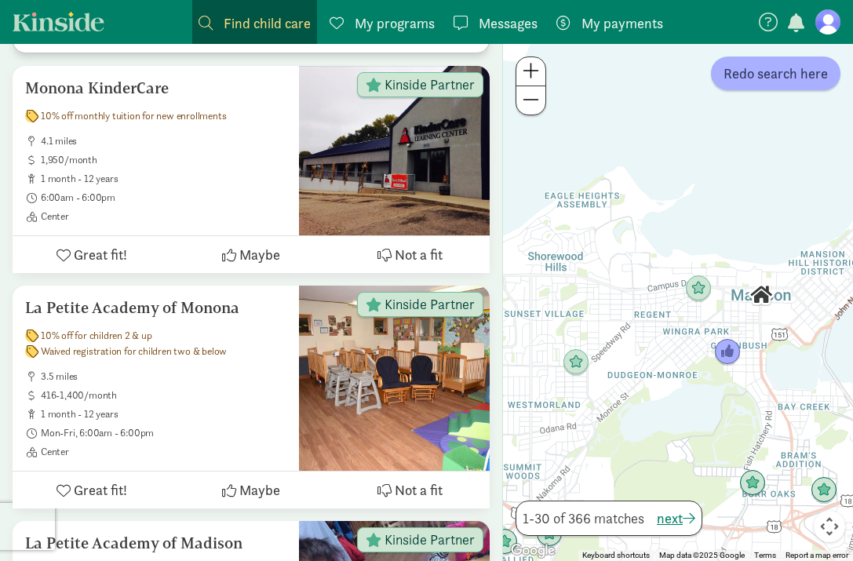
drag, startPoint x: 748, startPoint y: 468, endPoint x: 745, endPoint y: 244, distance: 223.7
click at [746, 244] on div at bounding box center [678, 302] width 350 height 517
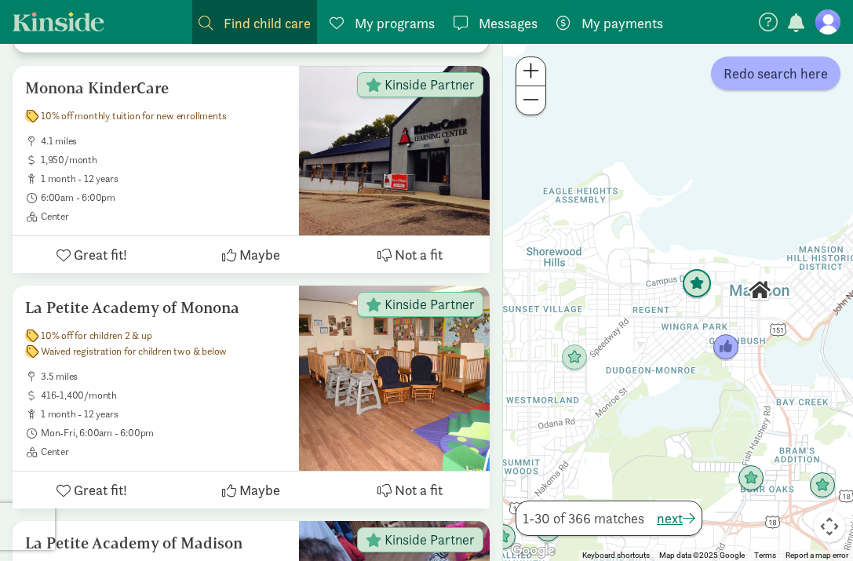
click at [699, 286] on img "Click to see details" at bounding box center [697, 284] width 30 height 30
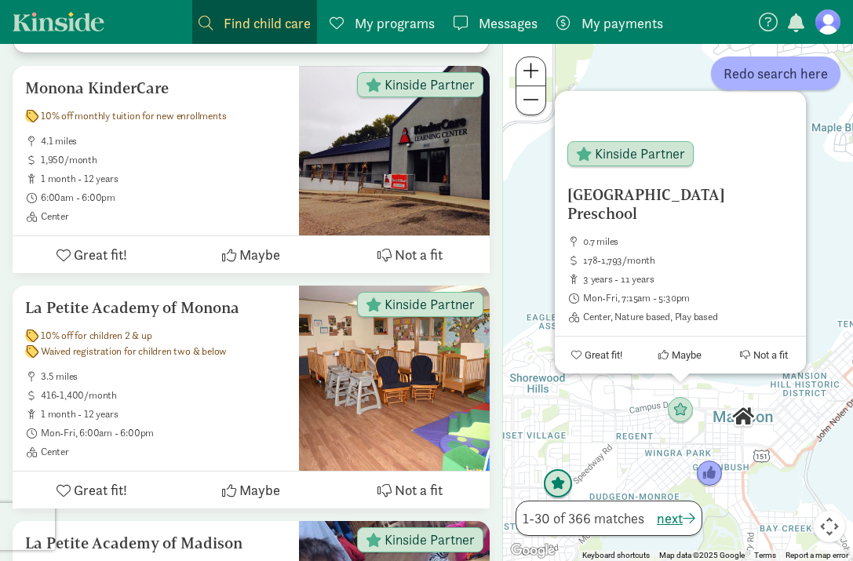
click at [568, 490] on img "Click to see details" at bounding box center [558, 484] width 30 height 30
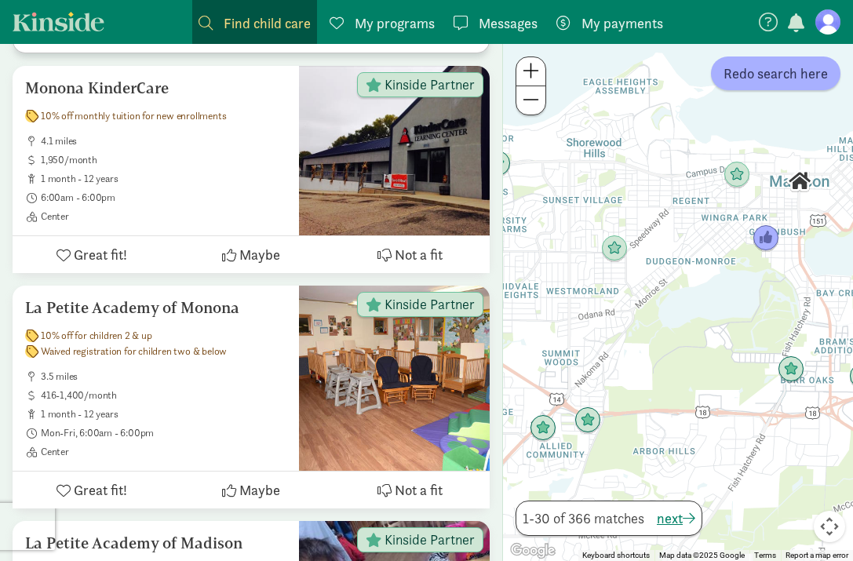
drag, startPoint x: 786, startPoint y: 506, endPoint x: 740, endPoint y: 251, distance: 259.1
click at [741, 251] on div "To navigate, press the arrow keys." at bounding box center [678, 302] width 350 height 517
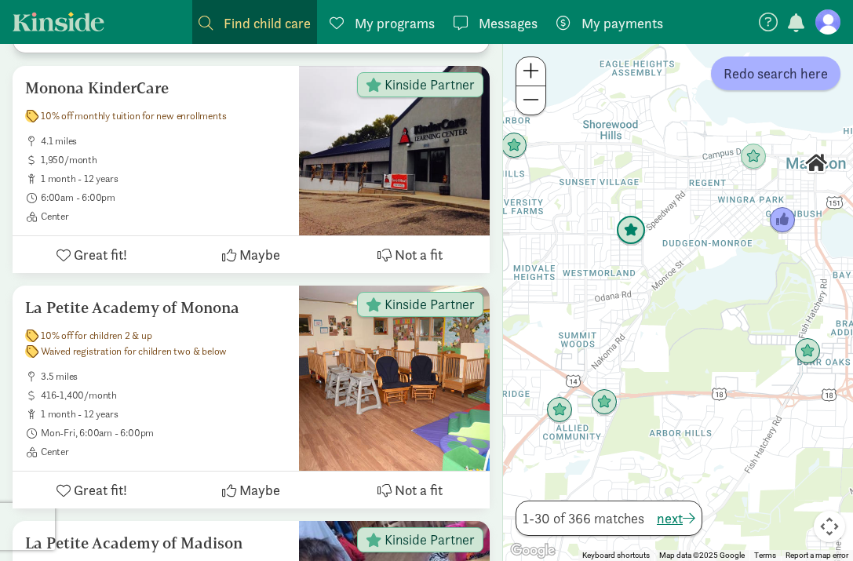
click at [631, 237] on img "Click to see details" at bounding box center [631, 231] width 30 height 30
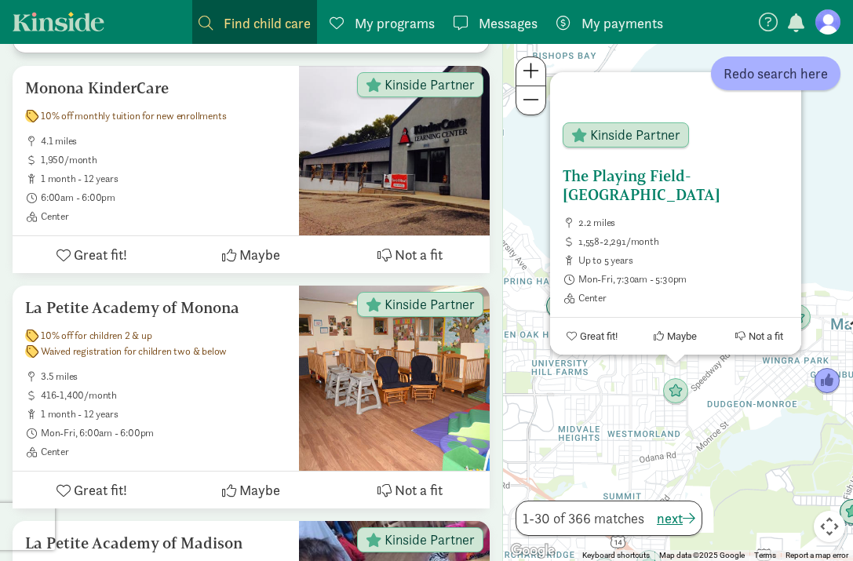
click at [656, 190] on h5 "The Playing Field-[GEOGRAPHIC_DATA]" at bounding box center [676, 185] width 226 height 38
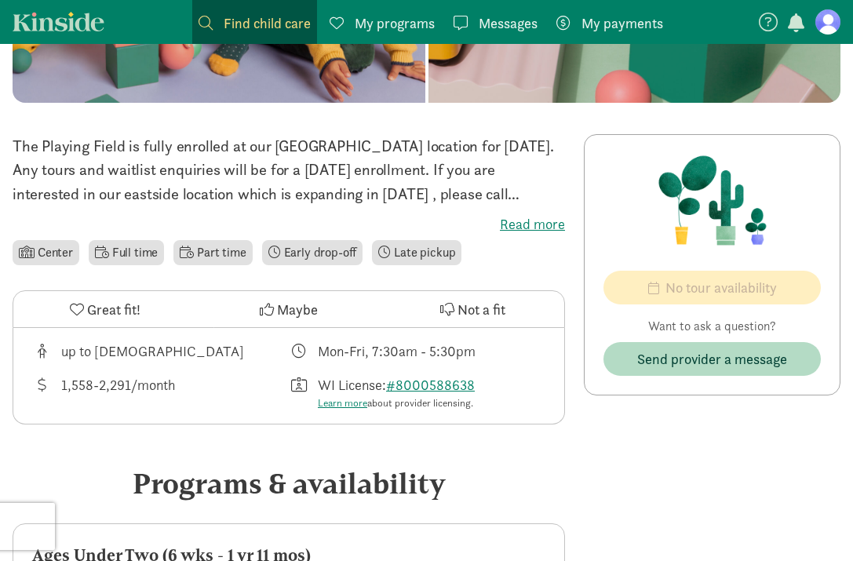
scroll to position [272, 0]
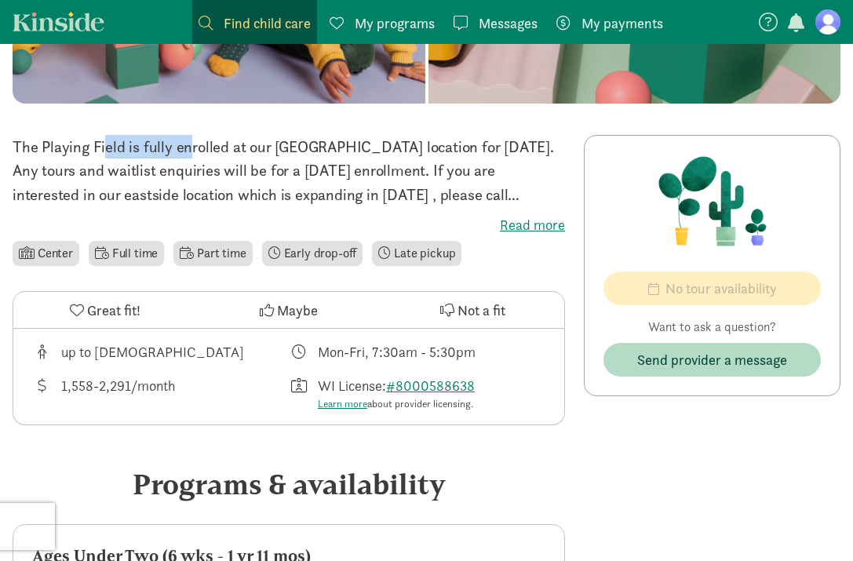
drag, startPoint x: 17, startPoint y: 150, endPoint x: 116, endPoint y: 148, distance: 98.9
click at [116, 148] on p "The Playing Field is fully enrolled at our Mineral Point location for September…" at bounding box center [289, 170] width 552 height 71
click at [119, 146] on p "The Playing Field is fully enrolled at our Mineral Point location for September…" at bounding box center [289, 170] width 552 height 71
drag, startPoint x: 122, startPoint y: 146, endPoint x: 0, endPoint y: 146, distance: 122.4
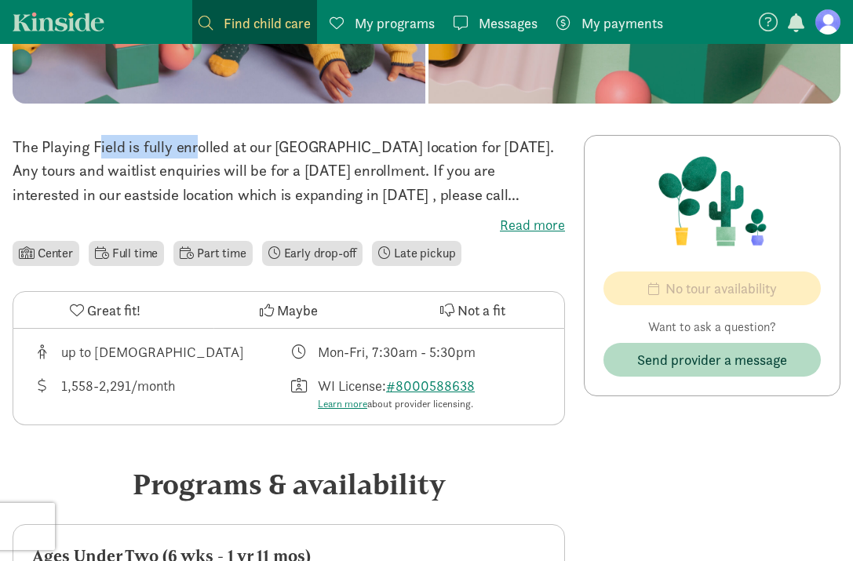
copy p "The Playing Field"
click at [523, 253] on ul "Center Full time Part time Early drop-off Late pickup" at bounding box center [289, 253] width 552 height 31
click at [309, 304] on span "Maybe" at bounding box center [297, 310] width 41 height 21
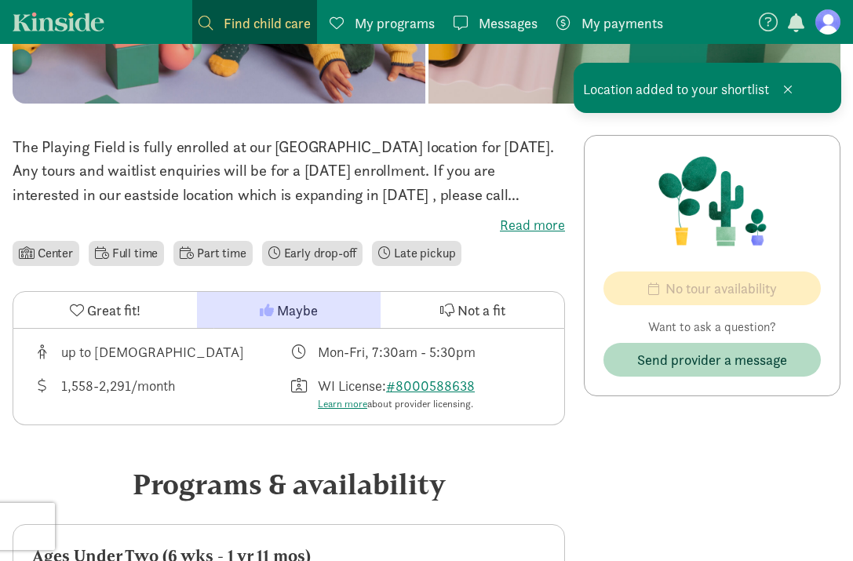
scroll to position [0, 0]
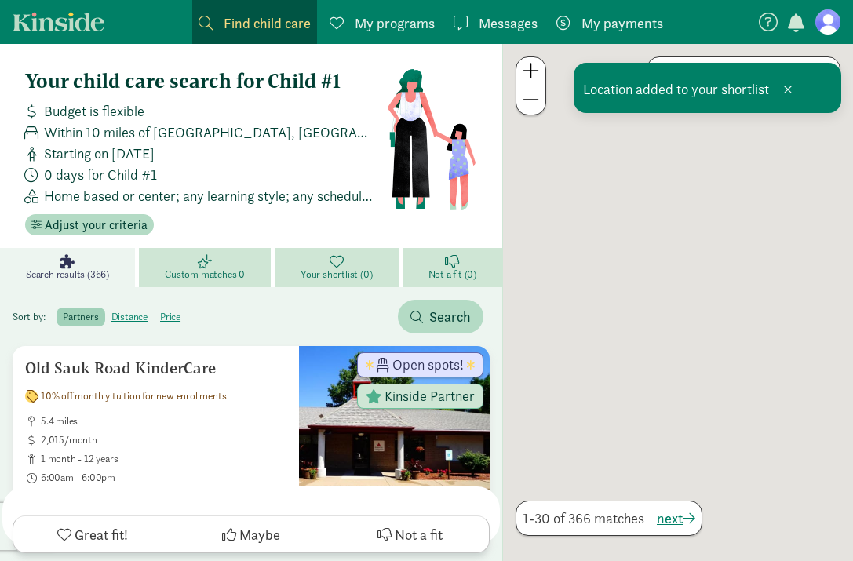
scroll to position [720, 0]
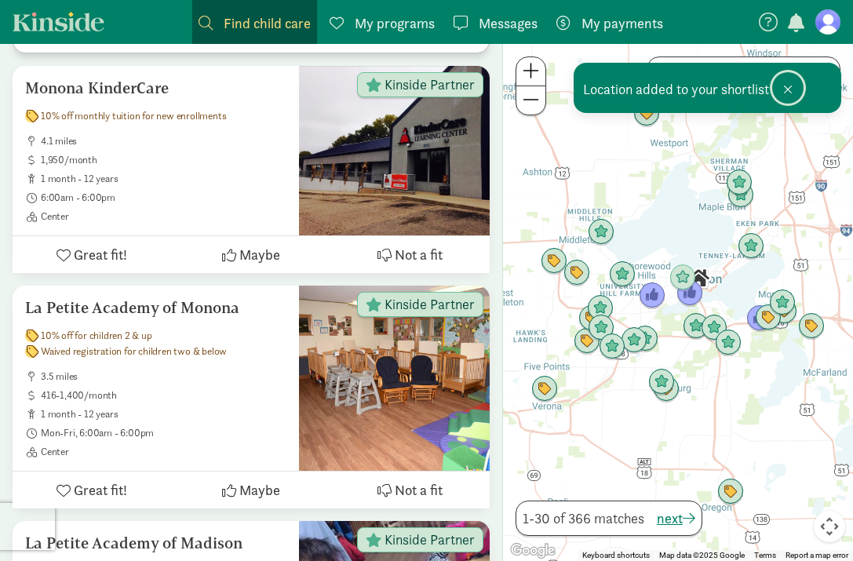
click at [789, 91] on span at bounding box center [787, 89] width 9 height 13
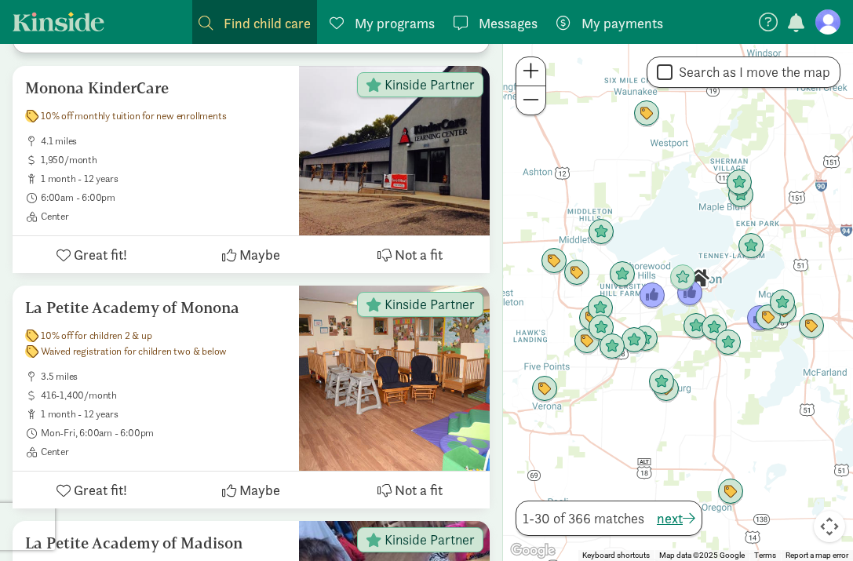
click at [628, 239] on div at bounding box center [678, 302] width 350 height 517
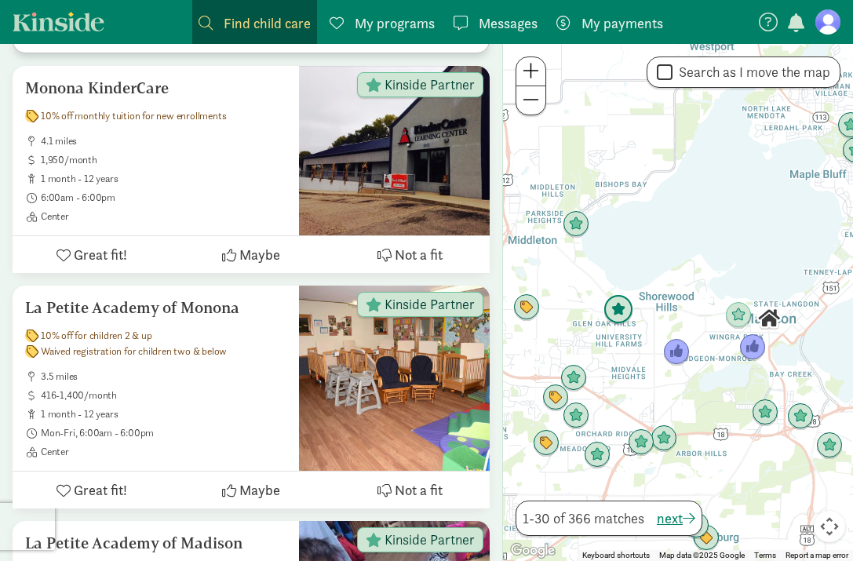
click at [627, 315] on img "Click to see details" at bounding box center [618, 310] width 30 height 30
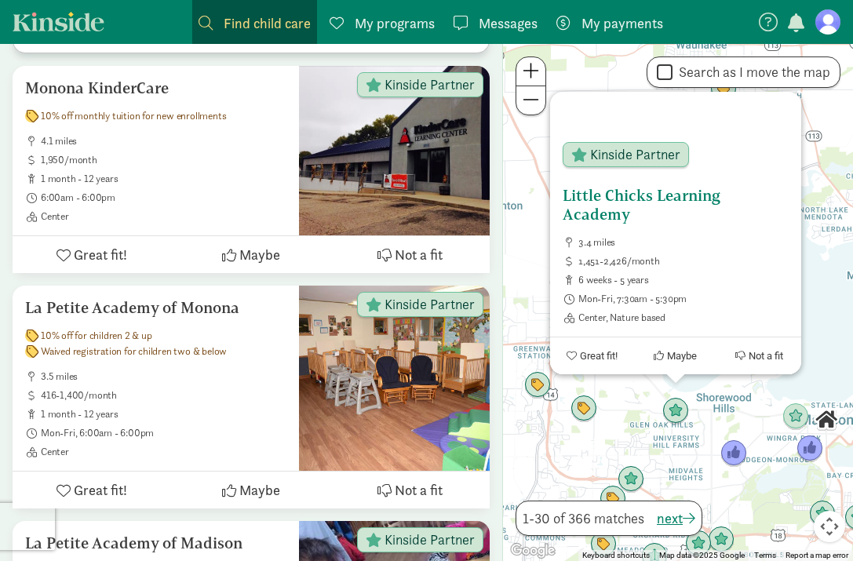
click at [610, 149] on span "Kinside Partner" at bounding box center [635, 155] width 90 height 14
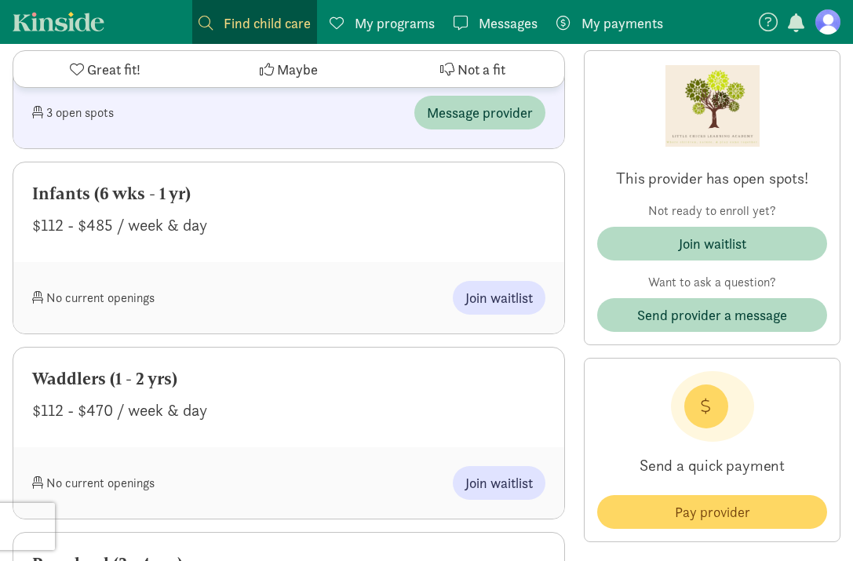
scroll to position [1119, 0]
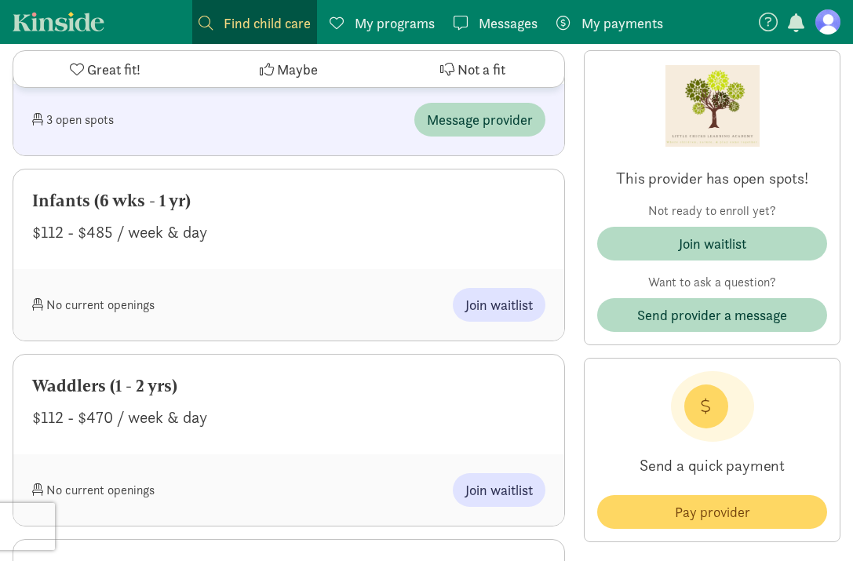
drag, startPoint x: 47, startPoint y: 231, endPoint x: 210, endPoint y: 230, distance: 163.2
click at [212, 231] on div "$112 - $485 / week & day" at bounding box center [288, 232] width 513 height 25
click at [256, 229] on div "$112 - $485 / week & day" at bounding box center [288, 232] width 513 height 25
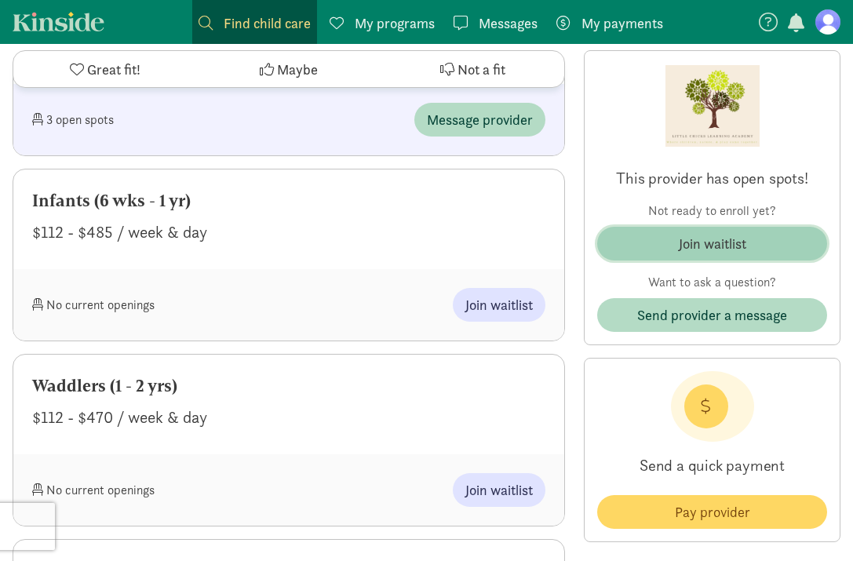
click at [699, 235] on div "Join waitlist" at bounding box center [712, 243] width 67 height 21
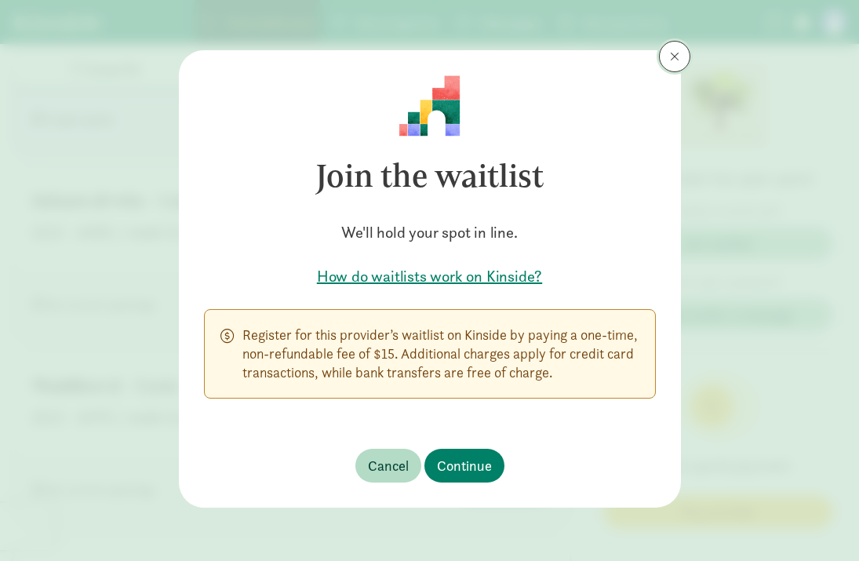
click at [674, 60] on span at bounding box center [674, 56] width 9 height 13
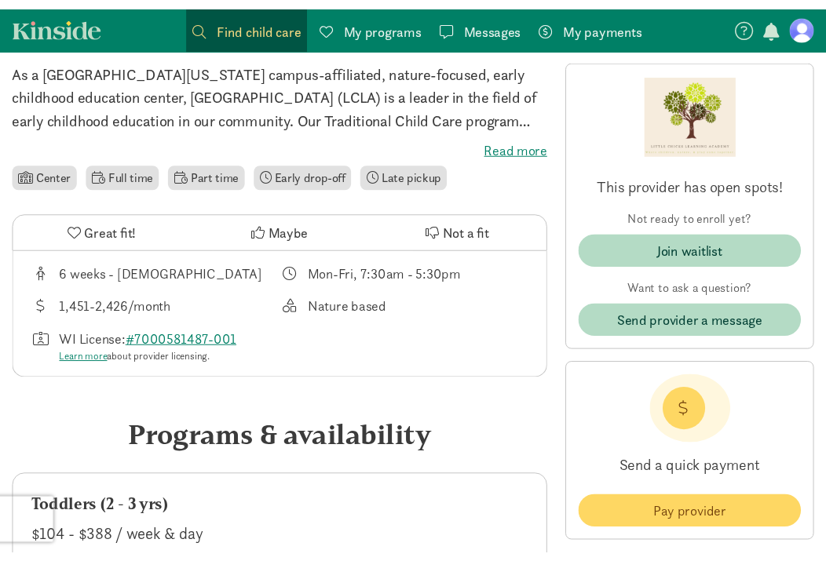
scroll to position [0, 0]
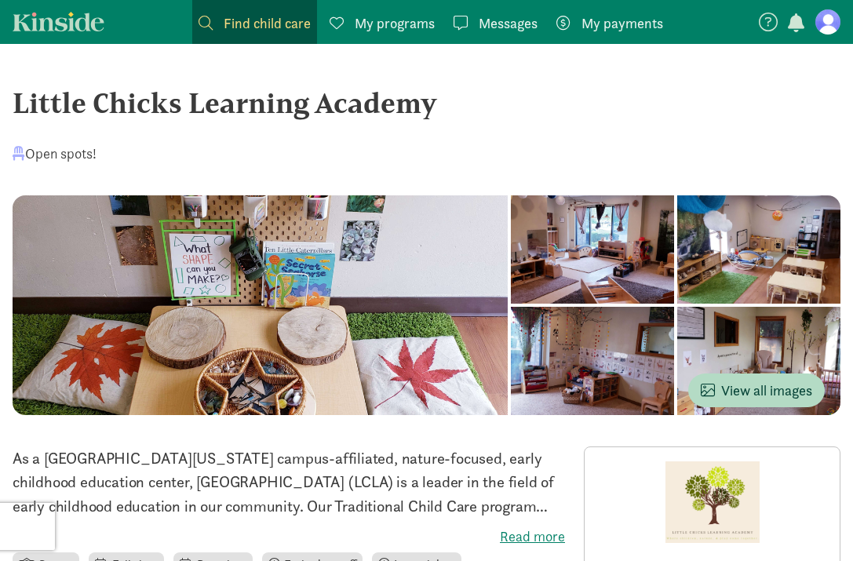
click at [177, 104] on div "Little Chicks Learning Academy" at bounding box center [427, 103] width 828 height 42
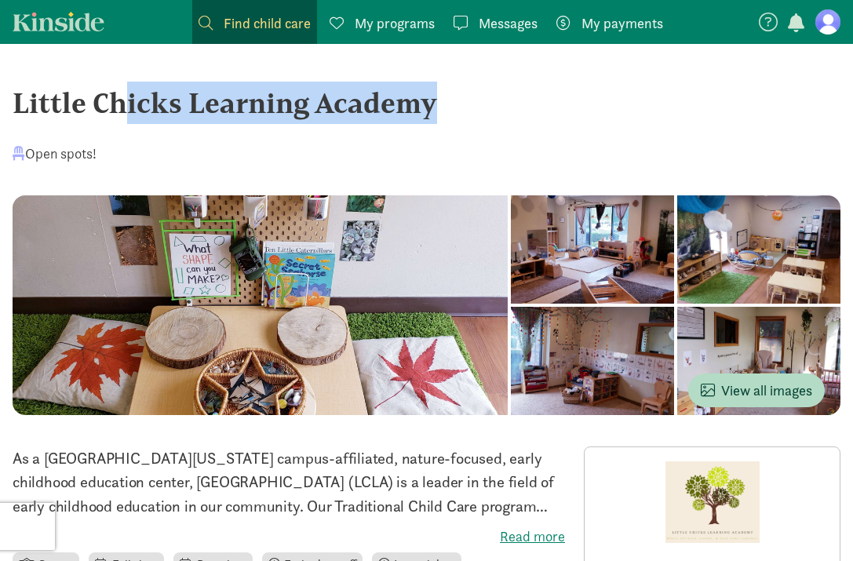
click at [177, 104] on div "Little Chicks Learning Academy" at bounding box center [427, 103] width 828 height 42
copy div "Little Chicks Learning Academy"
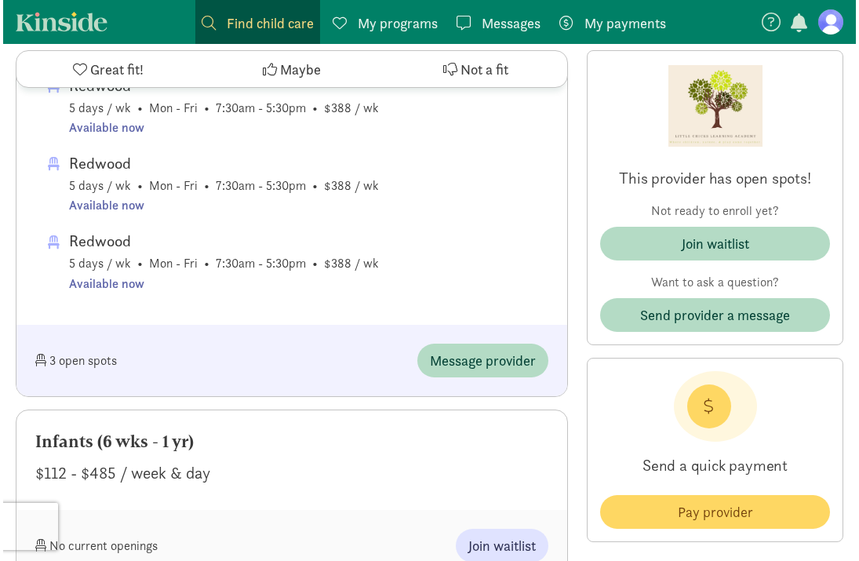
scroll to position [1016, 0]
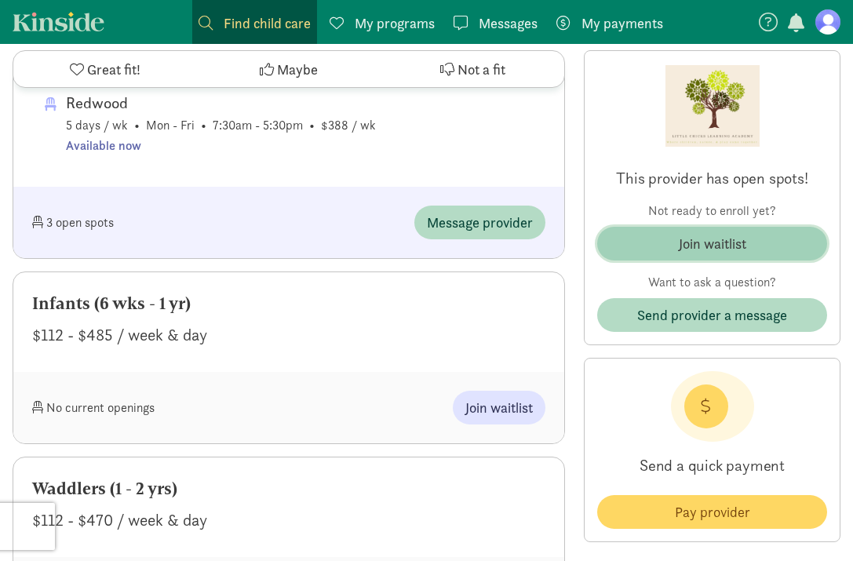
click at [741, 247] on div "Join waitlist" at bounding box center [712, 243] width 67 height 21
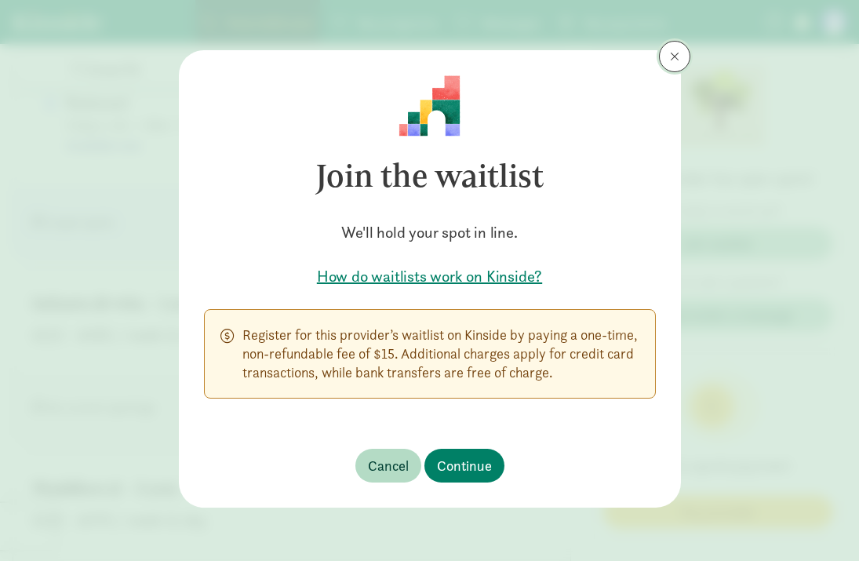
click at [673, 63] on button at bounding box center [674, 56] width 31 height 31
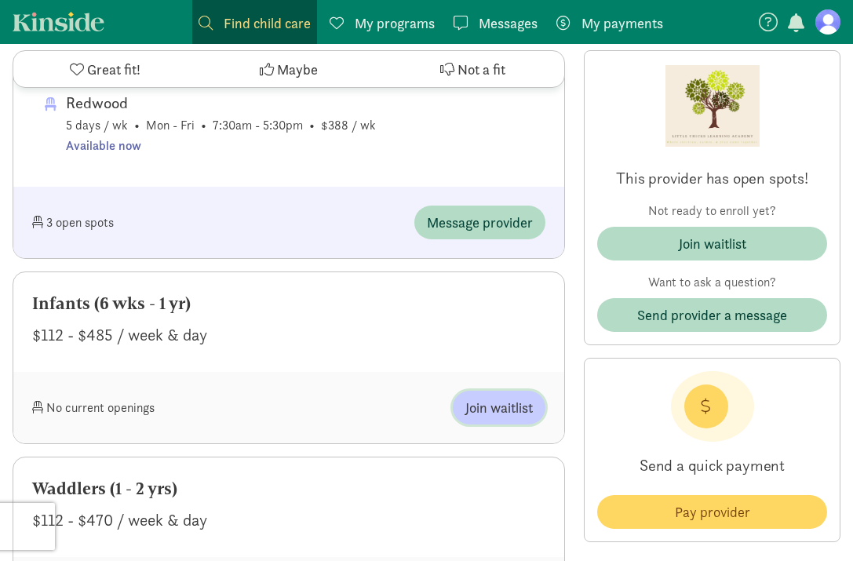
click at [480, 403] on span "Join waitlist" at bounding box center [498, 407] width 67 height 21
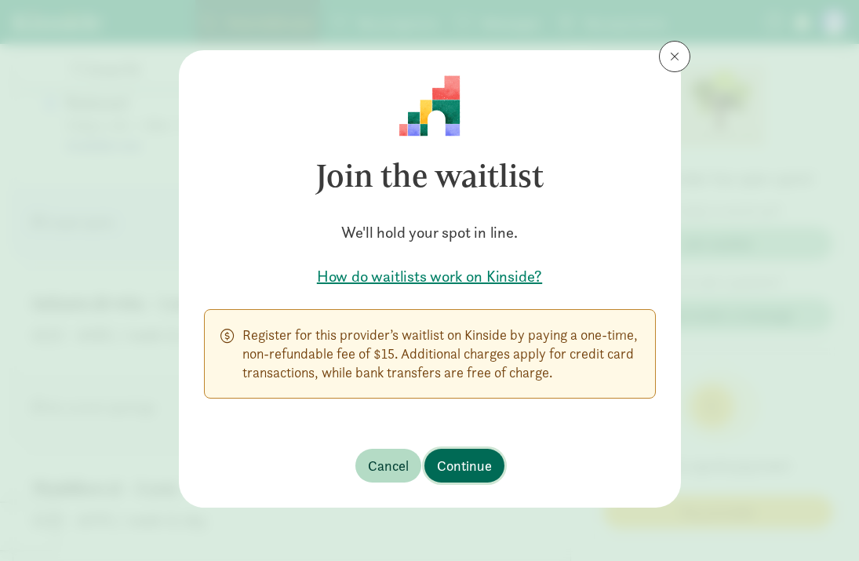
click at [483, 468] on span "Continue" at bounding box center [464, 465] width 55 height 21
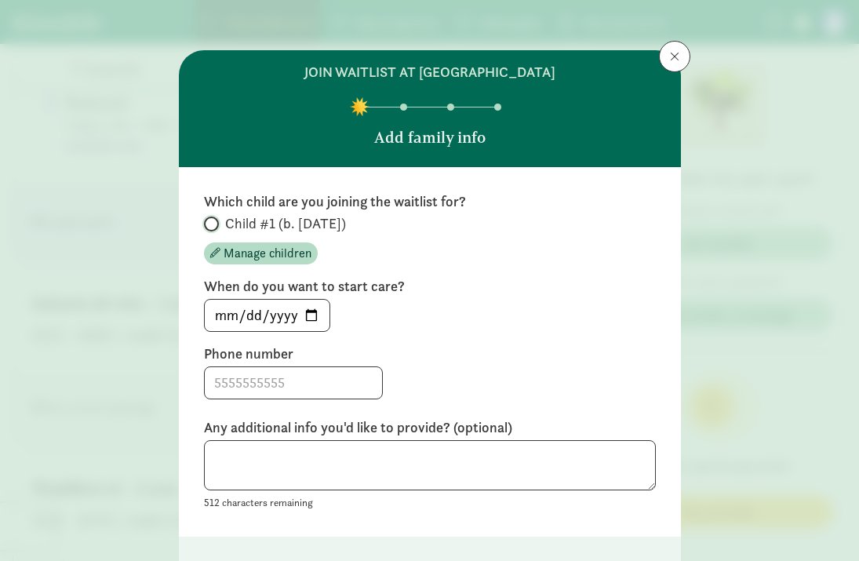
click at [208, 220] on input "Child #1 (b. [DATE])" at bounding box center [209, 224] width 10 height 10
radio input "true"
click at [307, 321] on input "[DATE]" at bounding box center [267, 315] width 125 height 31
click at [308, 320] on input "2025-09-02" at bounding box center [267, 315] width 125 height 31
type input "[DATE]"
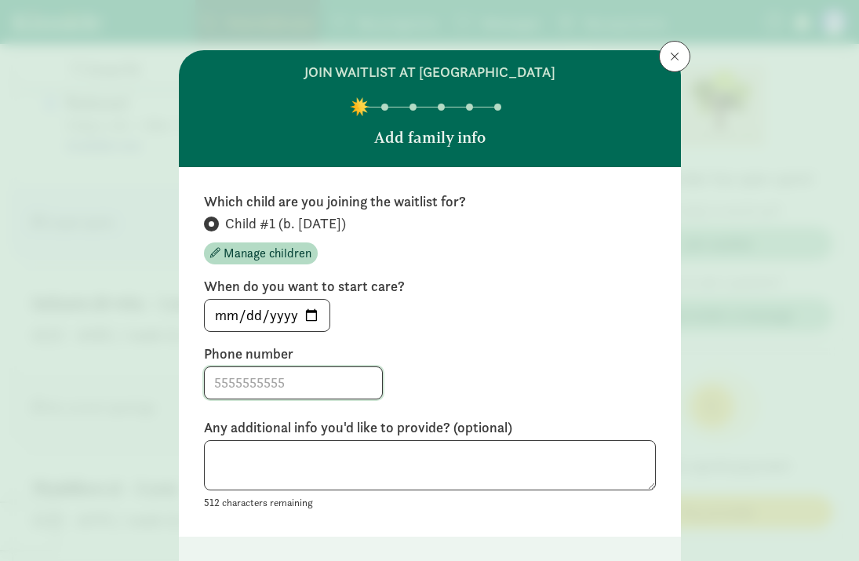
click at [334, 383] on input at bounding box center [293, 382] width 177 height 31
type input "6083701618"
click at [506, 378] on div "6083701618" at bounding box center [430, 382] width 452 height 33
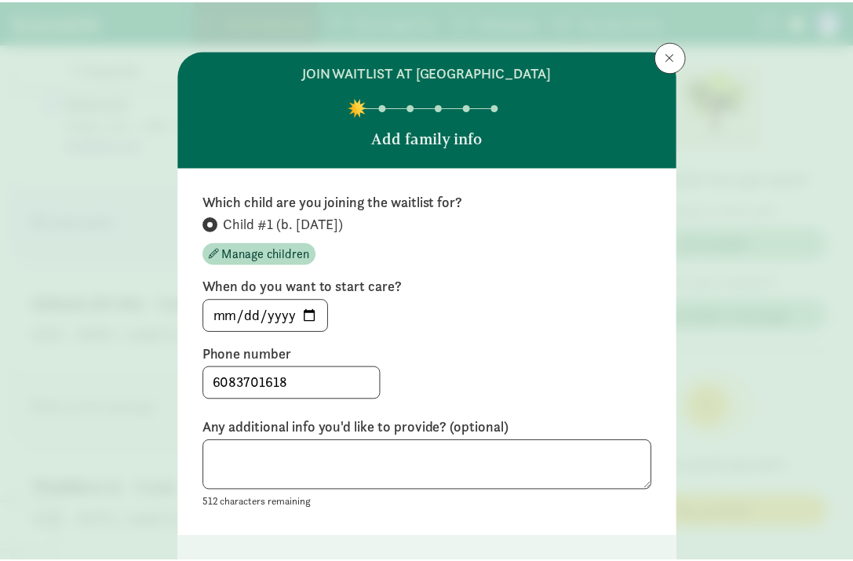
scroll to position [110, 0]
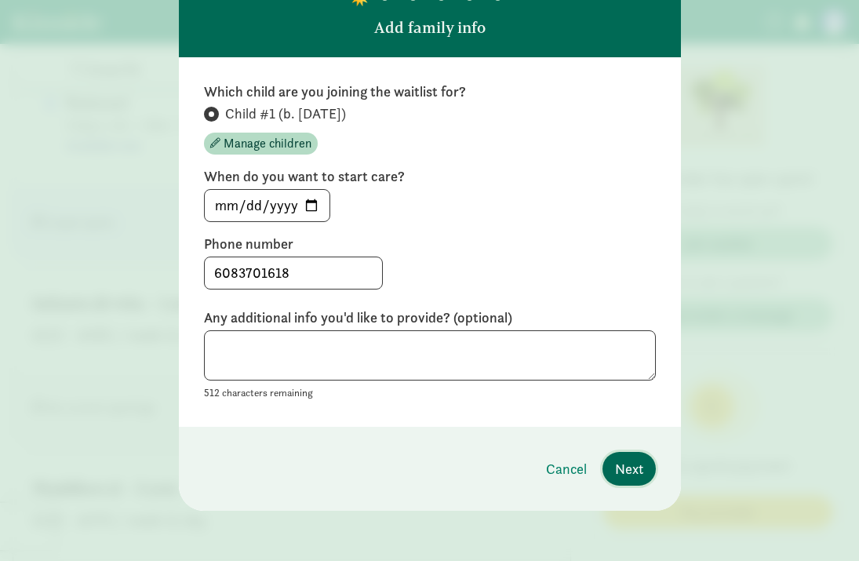
click at [629, 471] on span "Next" at bounding box center [629, 468] width 28 height 21
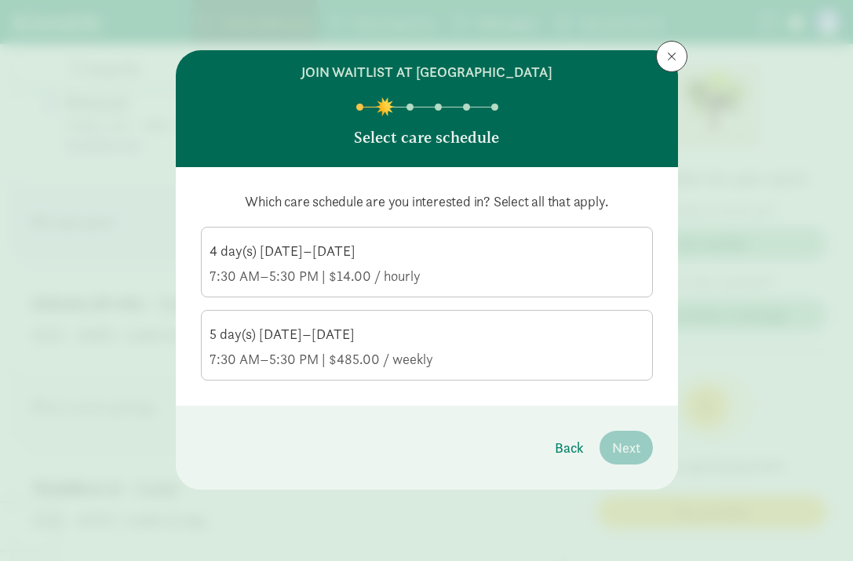
scroll to position [0, 0]
click at [476, 257] on div "4 day(s) Monday–Friday" at bounding box center [427, 251] width 435 height 19
click at [0, 0] on input "4 day(s) Monday–Friday 7:30 AM–5:30 PM | $14.00 / hourly" at bounding box center [0, 0] width 0 height 0
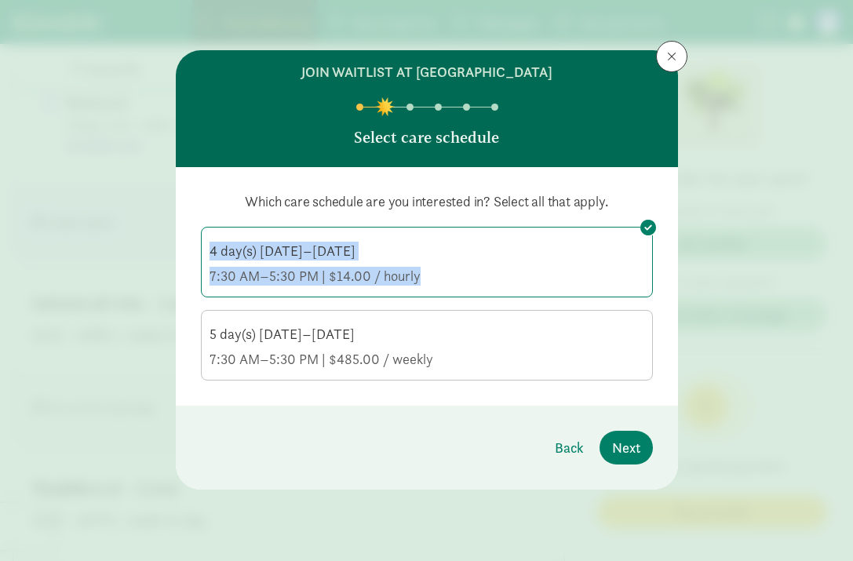
drag, startPoint x: 436, startPoint y: 281, endPoint x: 207, endPoint y: 246, distance: 231.0
click at [207, 246] on label "4 day(s) Monday–Friday 7:30 AM–5:30 PM | $14.00 / hourly" at bounding box center [427, 261] width 450 height 66
copy div "4 day(s) Monday–Friday 7:30 AM–5:30 PM | $14.00 / hourly"
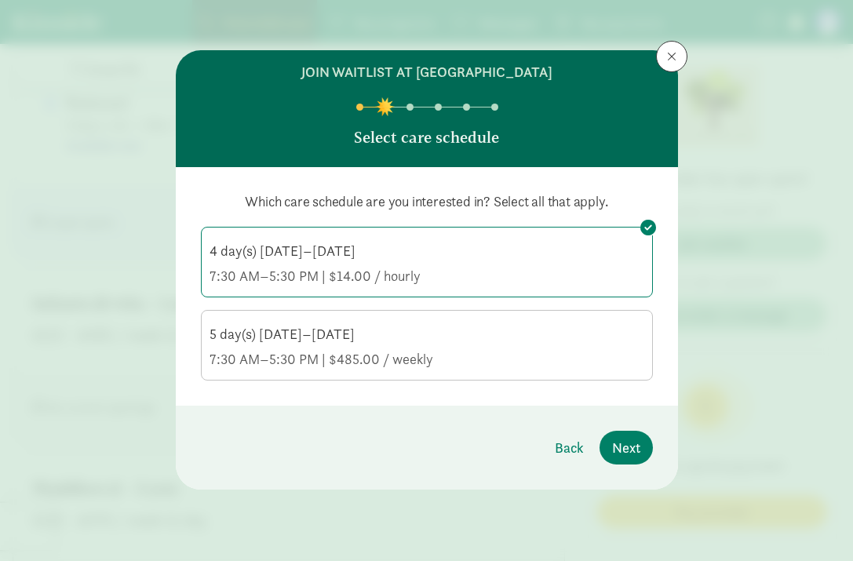
click at [712, 311] on div "join waitlist at Little Chicks Learning Academy Select care schedule Which care…" at bounding box center [426, 280] width 853 height 561
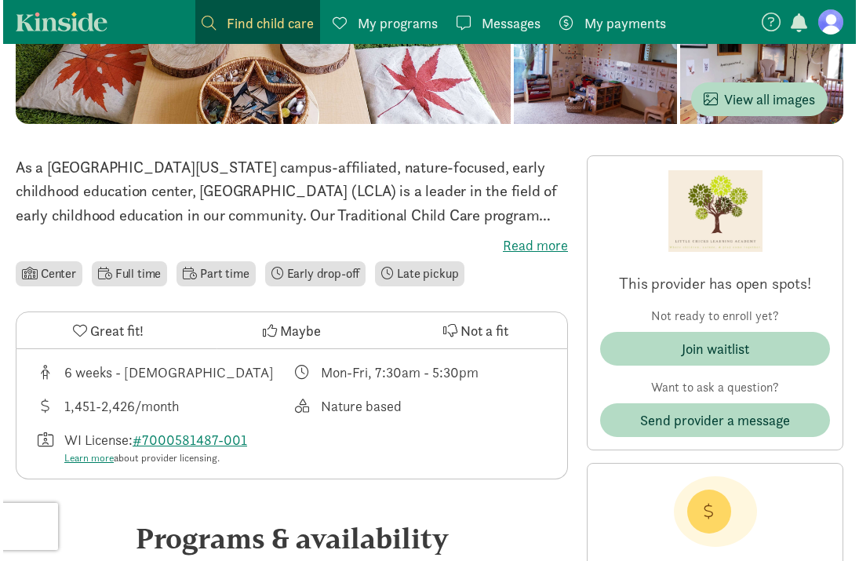
scroll to position [165, 0]
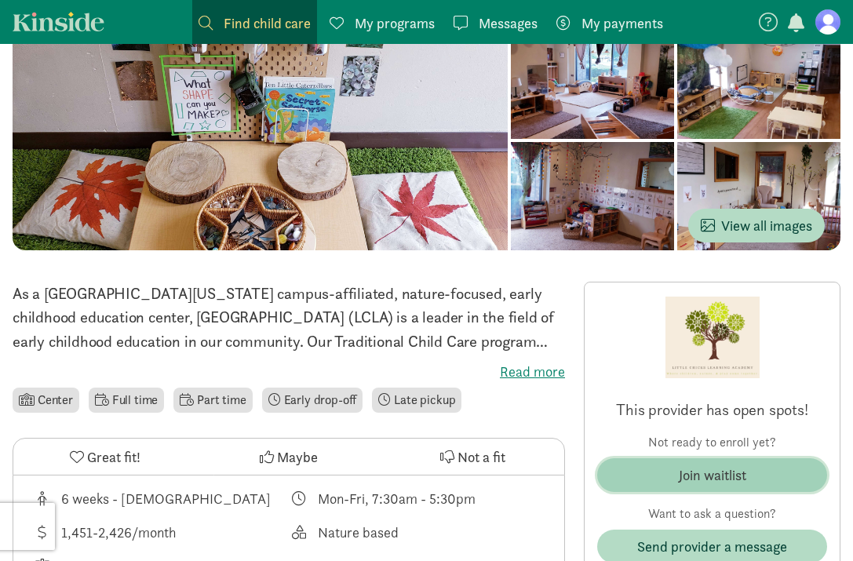
click at [766, 465] on span "Join waitlist" at bounding box center [712, 475] width 205 height 21
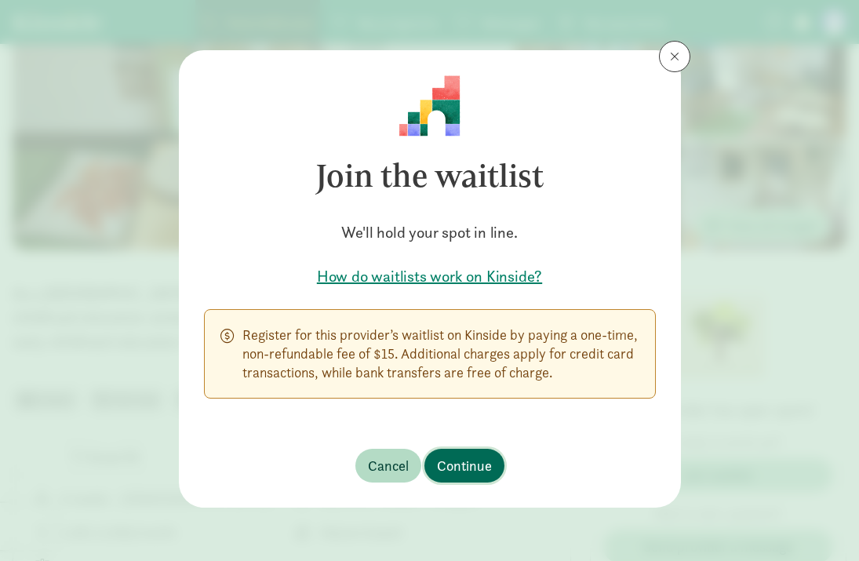
click at [468, 471] on span "Continue" at bounding box center [464, 465] width 55 height 21
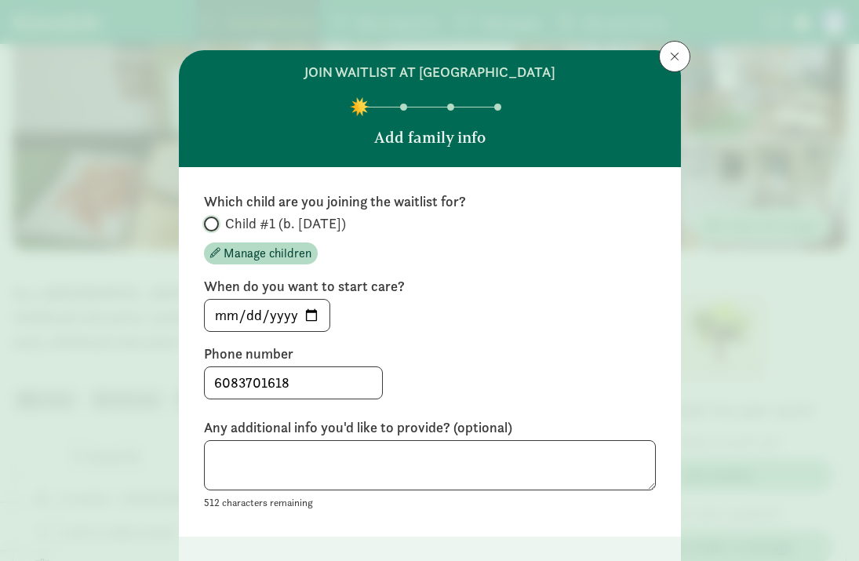
click at [210, 228] on input "Child #1 (b. [DATE])" at bounding box center [209, 224] width 10 height 10
radio input "true"
click at [308, 321] on input "[DATE]" at bounding box center [267, 315] width 125 height 31
type input "[DATE]"
click at [430, 384] on div "6083701618" at bounding box center [430, 382] width 452 height 33
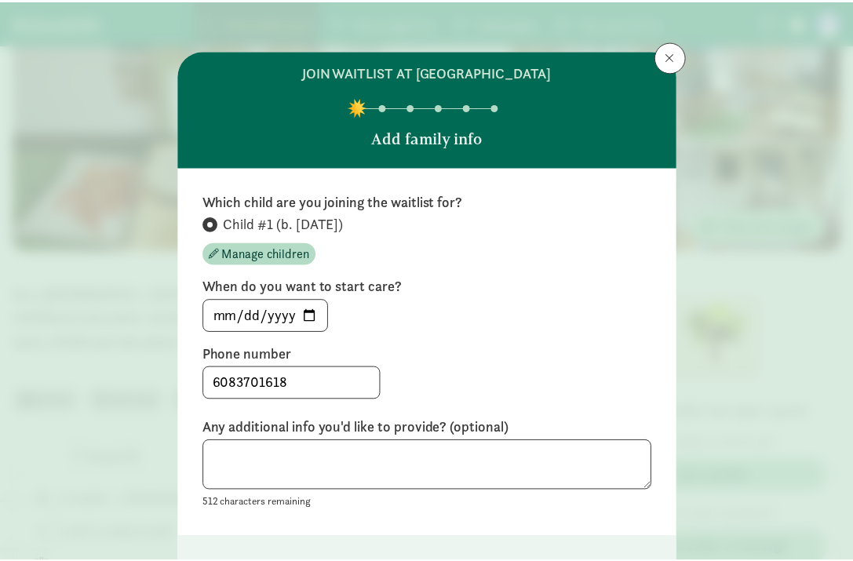
scroll to position [110, 0]
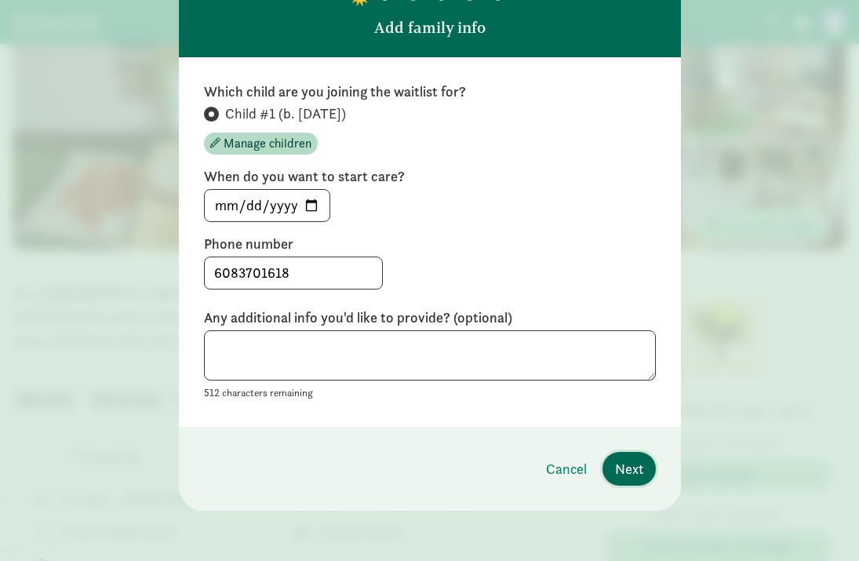
click at [639, 454] on button "Next" at bounding box center [629, 469] width 53 height 34
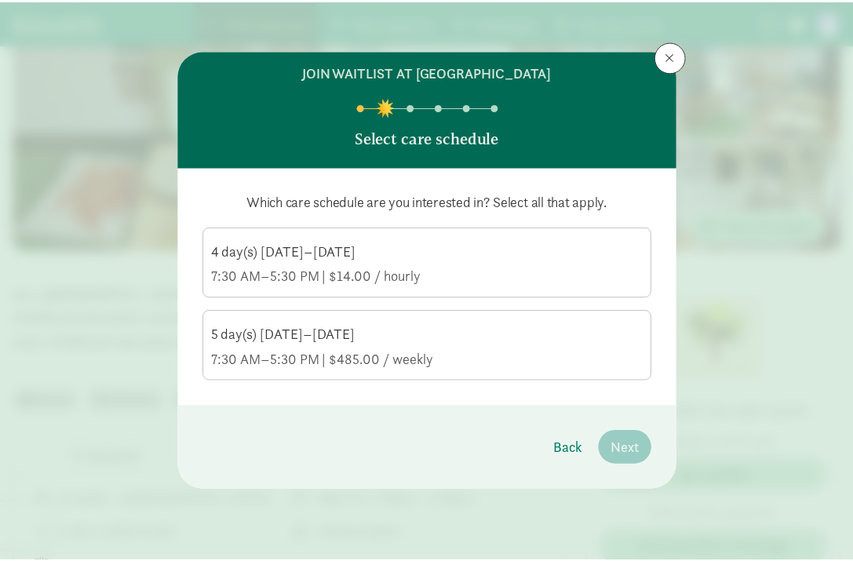
scroll to position [0, 0]
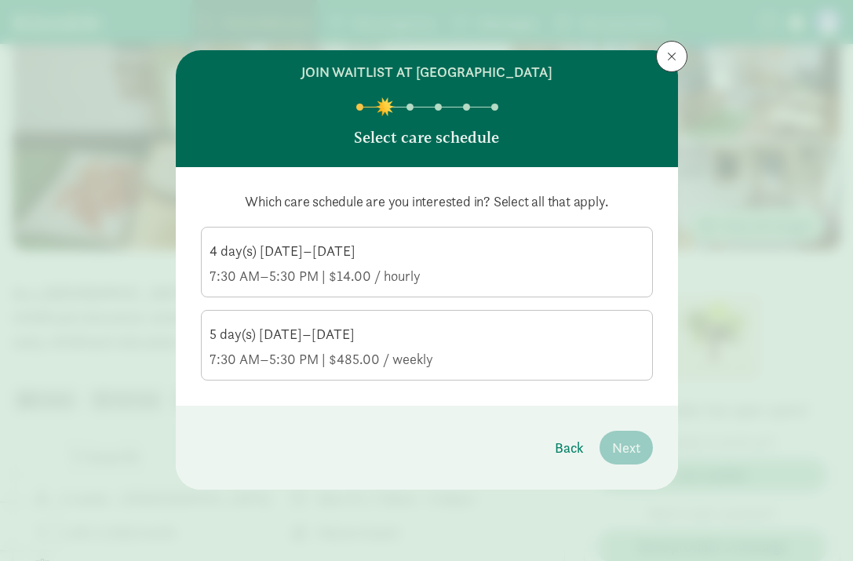
click at [434, 324] on label "5 day(s) Monday–Friday 7:30 AM–5:30 PM | $485.00 / weekly" at bounding box center [427, 344] width 450 height 66
click at [0, 0] on input "5 day(s) Monday–Friday 7:30 AM–5:30 PM | $485.00 / weekly" at bounding box center [0, 0] width 0 height 0
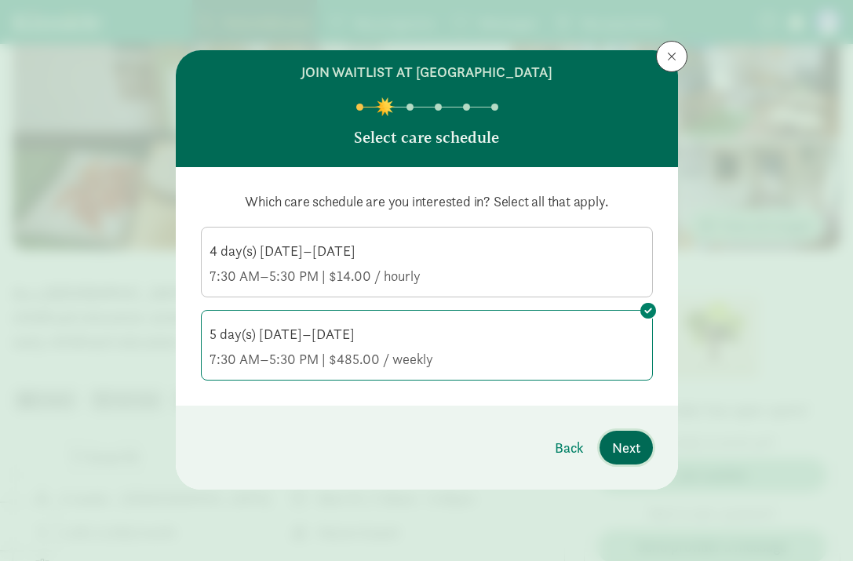
click at [633, 449] on span "Next" at bounding box center [626, 447] width 28 height 21
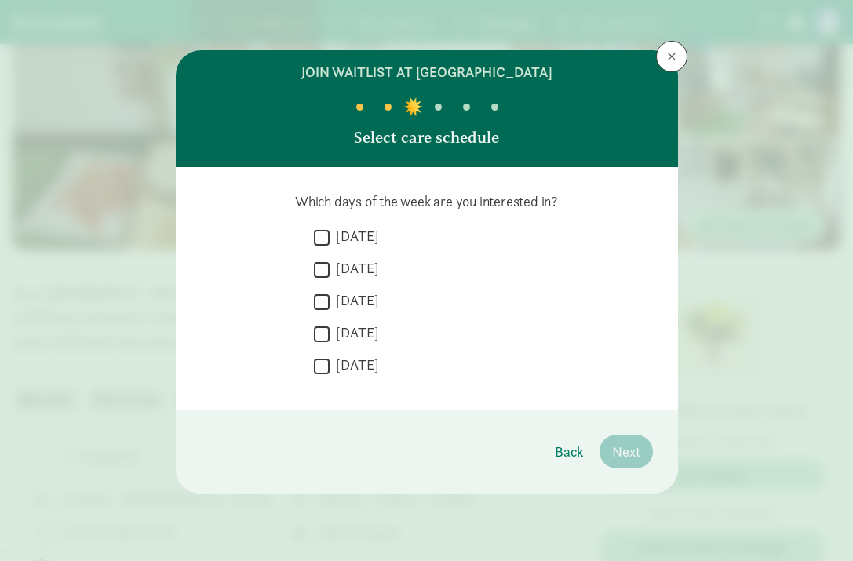
click at [384, 259] on div " Monday" at bounding box center [483, 273] width 339 height 29
click at [363, 230] on label "Monday" at bounding box center [354, 236] width 49 height 19
click at [330, 230] on input "Monday" at bounding box center [322, 237] width 16 height 21
checkbox input "true"
click at [366, 265] on label "Tuesday" at bounding box center [354, 268] width 49 height 19
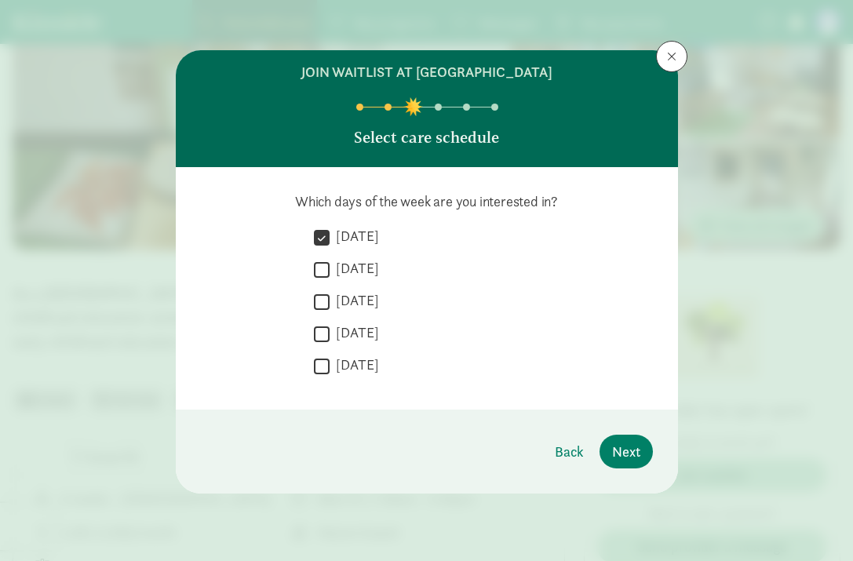
click at [330, 265] on input "Tuesday" at bounding box center [322, 269] width 16 height 21
checkbox input "true"
click at [370, 309] on label "Wednesday" at bounding box center [354, 300] width 49 height 19
click at [330, 309] on input "Wednesday" at bounding box center [322, 301] width 16 height 21
checkbox input "true"
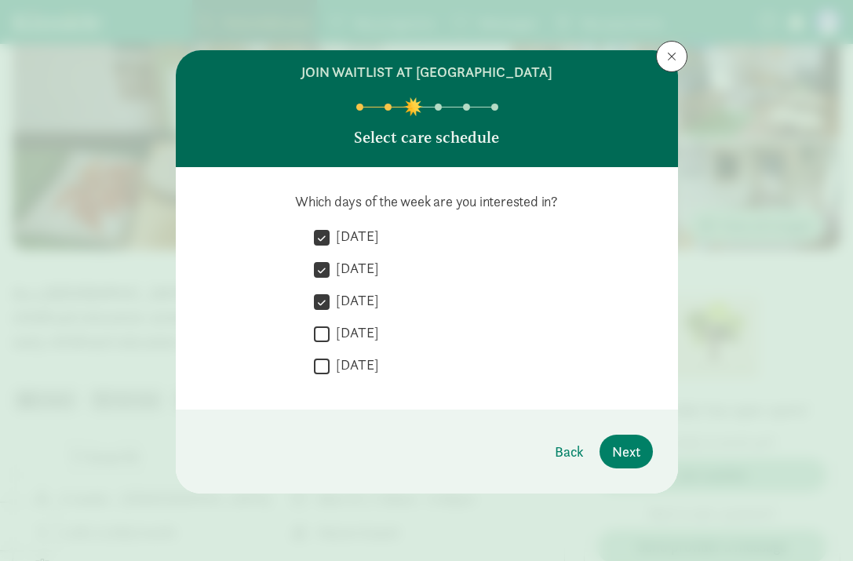
click at [369, 337] on label "Thursday" at bounding box center [354, 332] width 49 height 19
click at [330, 337] on input "Thursday" at bounding box center [322, 333] width 16 height 21
checkbox input "true"
click at [360, 362] on label "Friday" at bounding box center [354, 364] width 49 height 19
click at [330, 362] on input "Friday" at bounding box center [322, 365] width 16 height 21
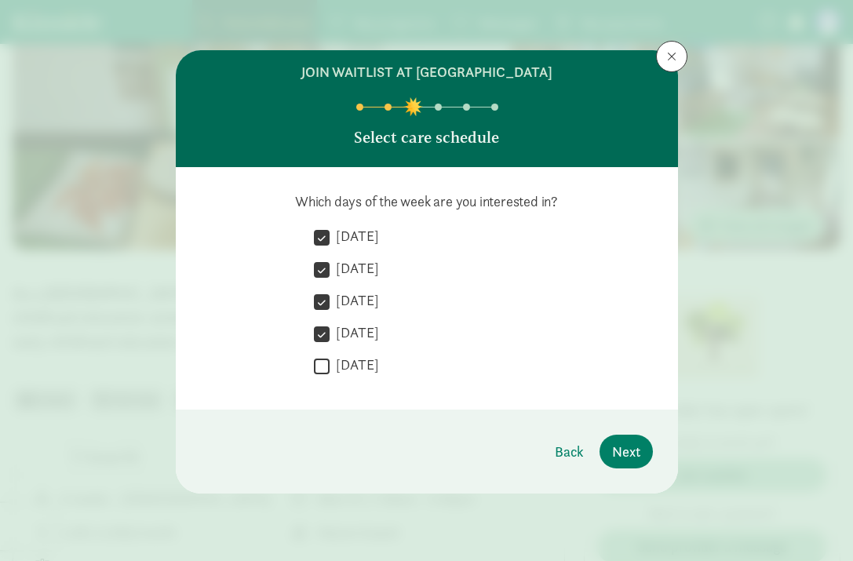
checkbox input "true"
click at [632, 455] on span "Next" at bounding box center [626, 451] width 28 height 21
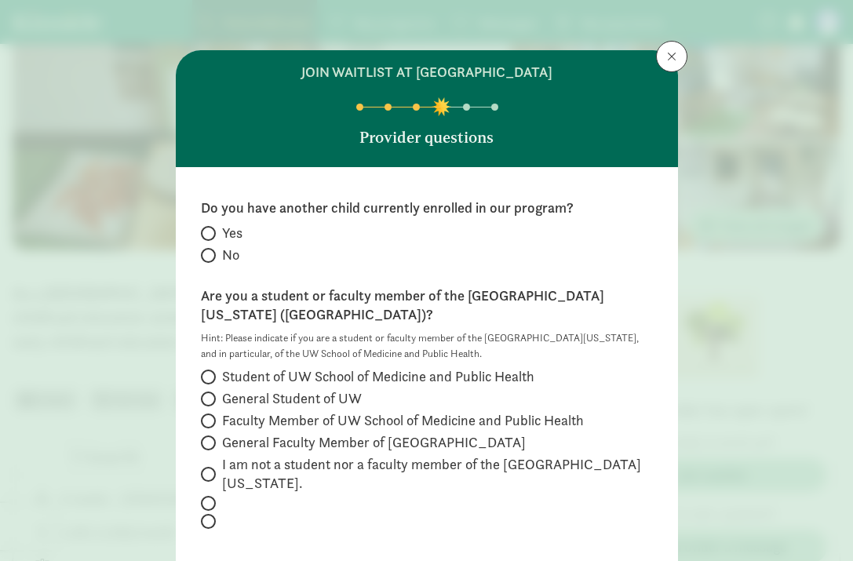
click at [209, 250] on span at bounding box center [208, 255] width 15 height 15
click at [209, 250] on input "No" at bounding box center [206, 255] width 10 height 10
radio input "true"
click at [300, 455] on span "I am not a student nor a faculty member of the University of Wisconsin." at bounding box center [437, 474] width 431 height 38
click at [211, 469] on input "I am not a student nor a faculty member of the University of Wisconsin." at bounding box center [206, 474] width 10 height 10
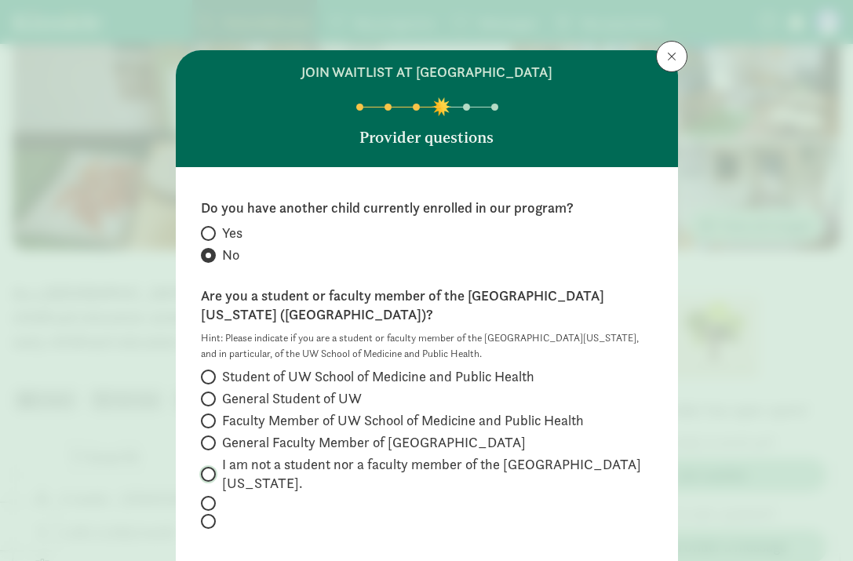
radio input "true"
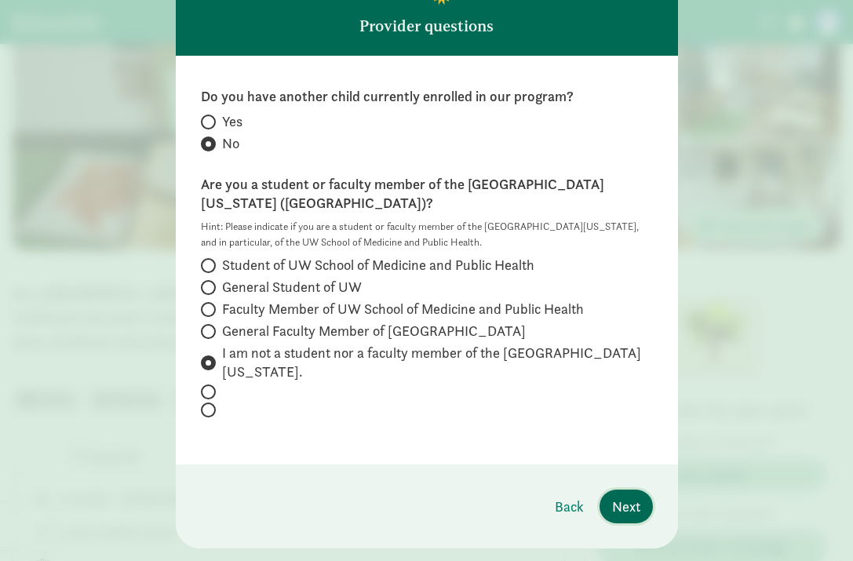
click at [635, 496] on span "Next" at bounding box center [626, 506] width 28 height 21
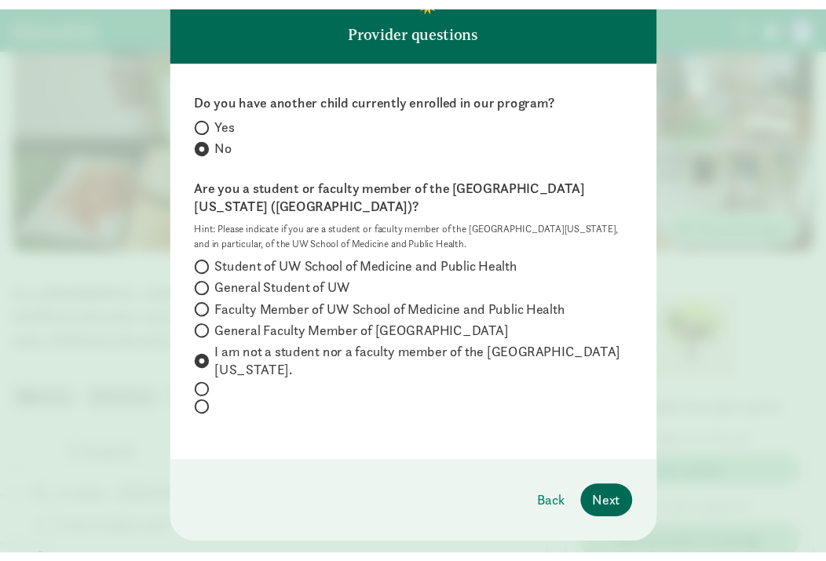
scroll to position [0, 0]
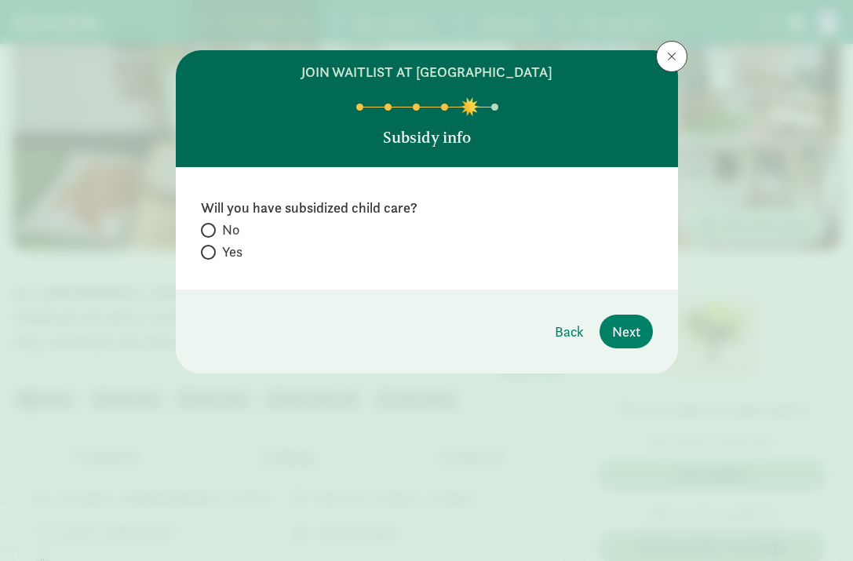
click at [229, 250] on span "Yes" at bounding box center [232, 251] width 20 height 19
click at [211, 250] on input "Yes" at bounding box center [206, 252] width 10 height 10
radio input "true"
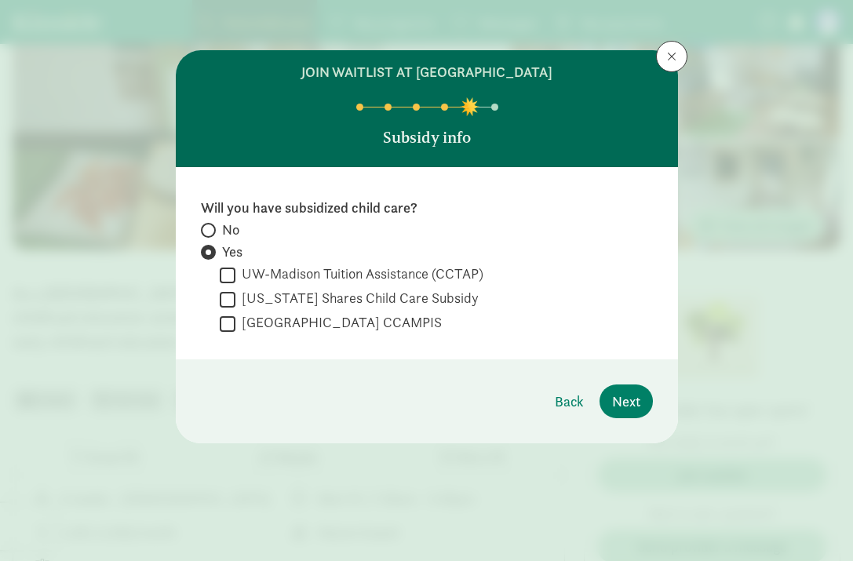
click at [228, 234] on span "No" at bounding box center [230, 230] width 17 height 19
click at [211, 234] on input "No" at bounding box center [206, 230] width 10 height 10
radio input "true"
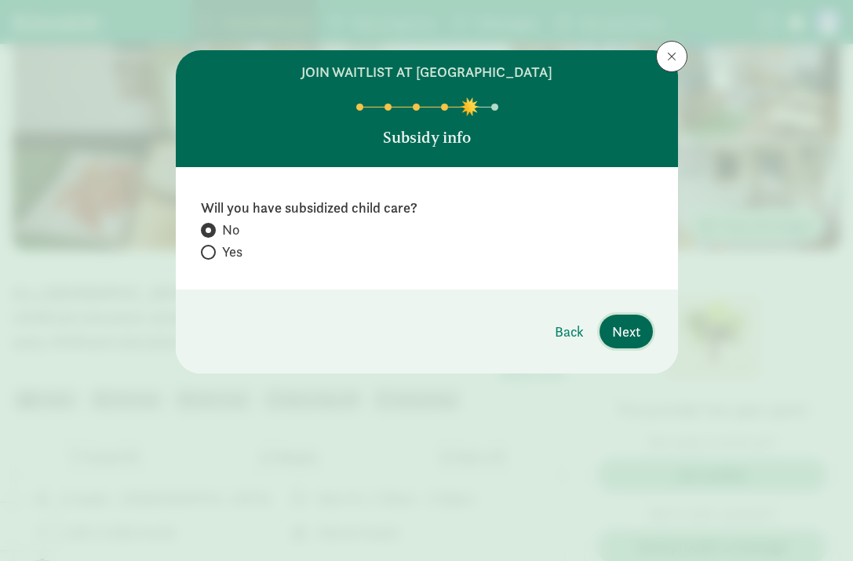
click at [625, 333] on span "Next" at bounding box center [626, 331] width 28 height 21
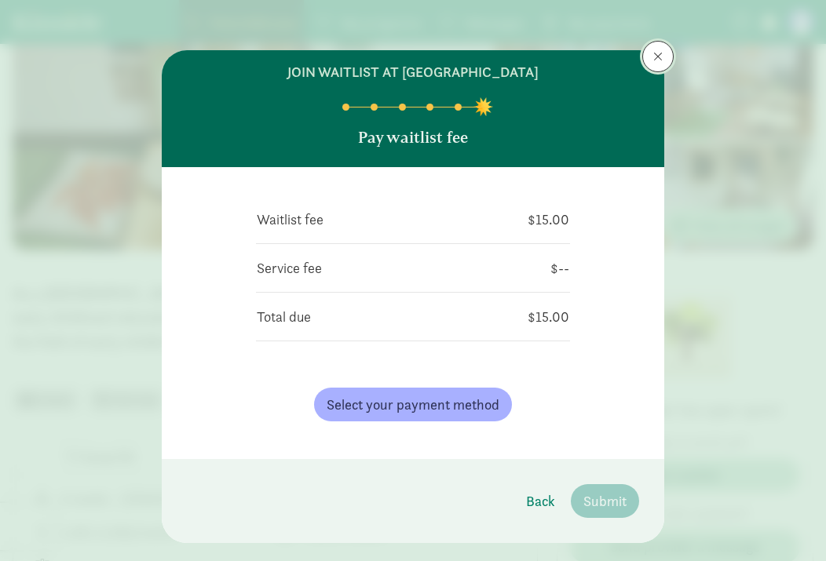
click at [653, 60] on span at bounding box center [657, 56] width 9 height 13
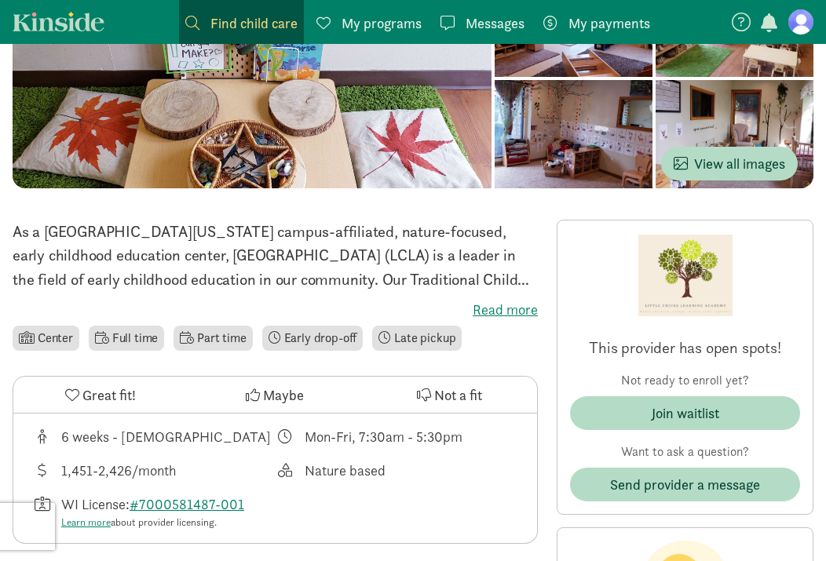
scroll to position [238, 0]
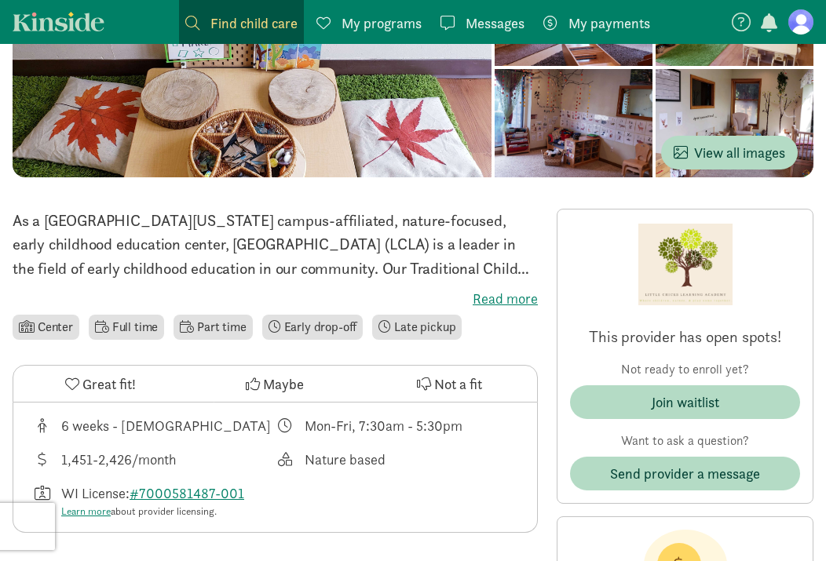
click at [274, 382] on span "Maybe" at bounding box center [283, 384] width 41 height 21
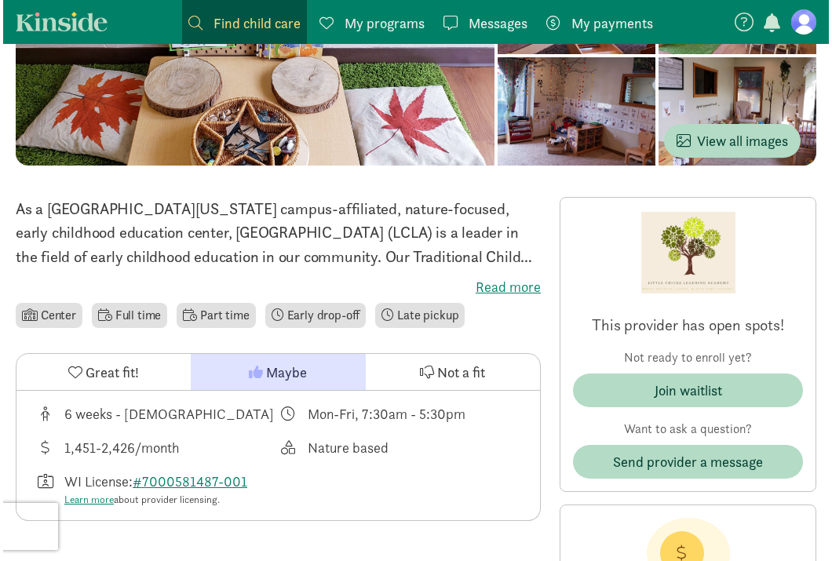
scroll to position [0, 0]
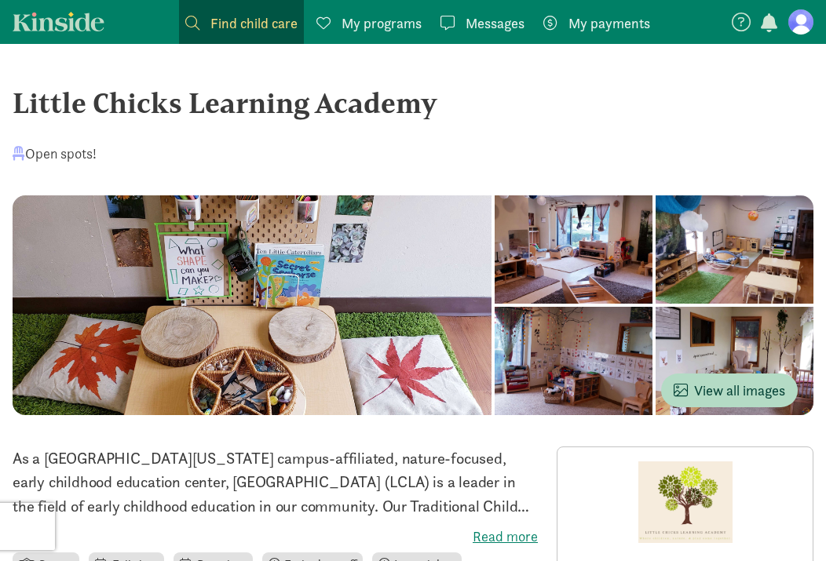
click at [224, 33] on span "Find child care" at bounding box center [253, 23] width 87 height 21
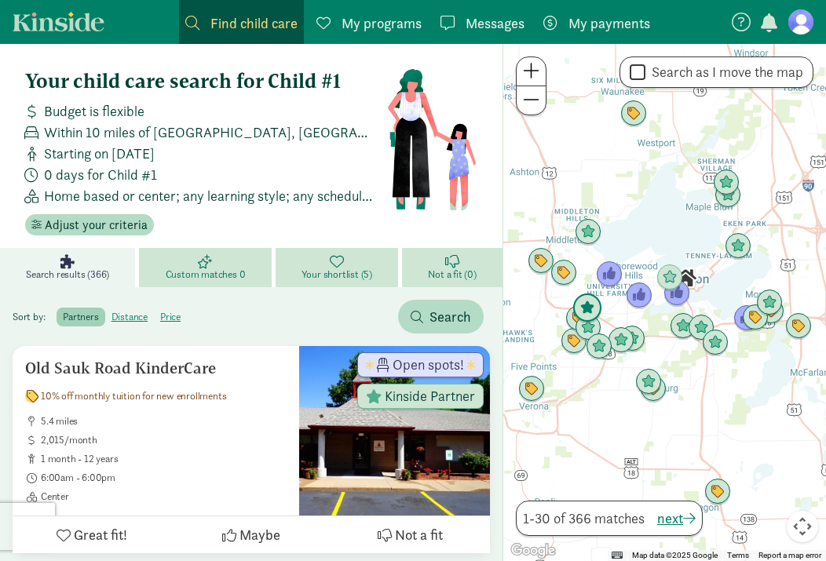
click at [591, 305] on img "Click to see details" at bounding box center [587, 308] width 30 height 30
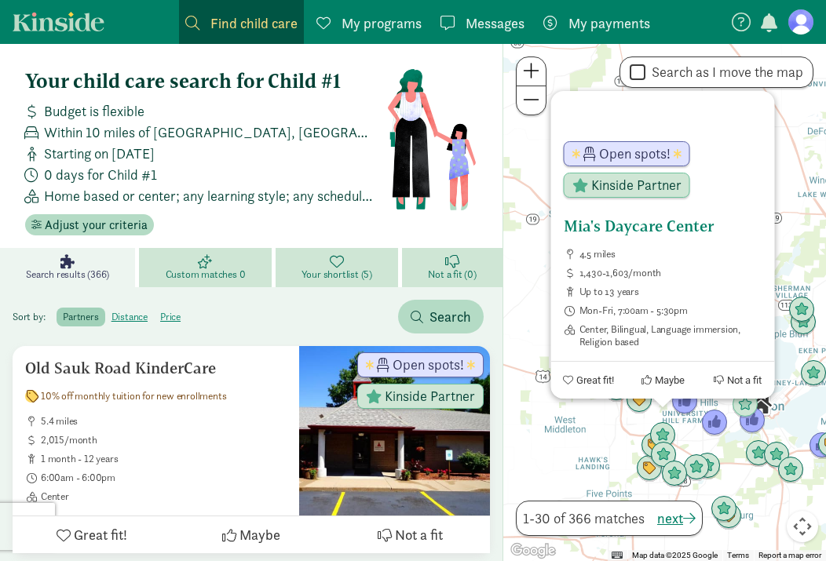
click at [655, 217] on h5 "Mia's Daycare Center" at bounding box center [662, 226] width 199 height 19
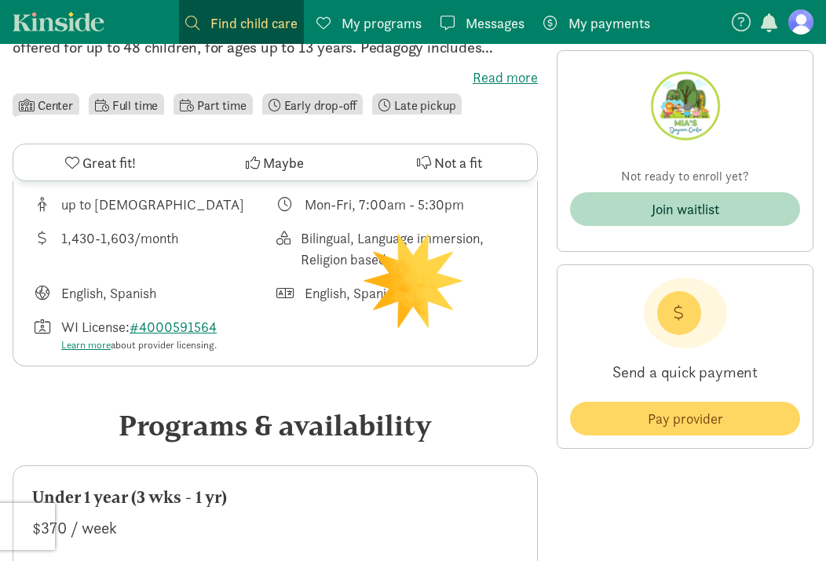
scroll to position [708, 0]
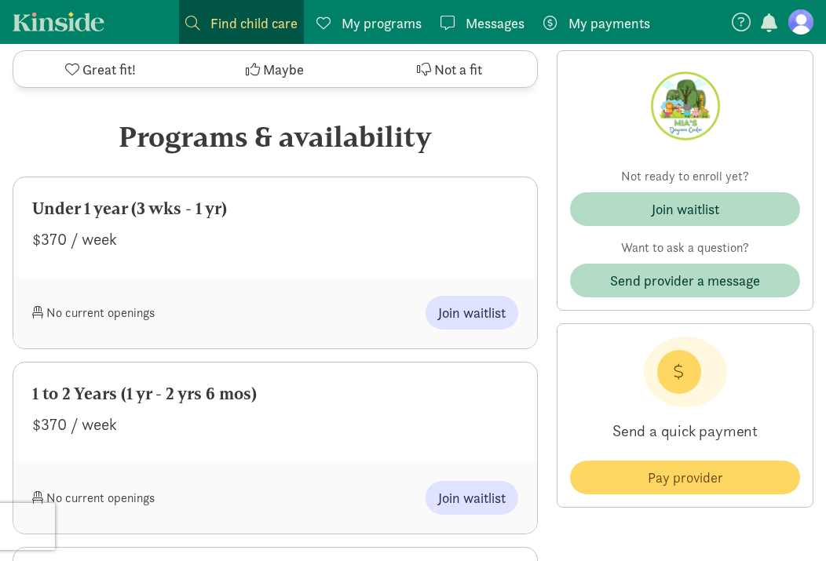
click at [220, 216] on div "Under 1 year (3 wks - 1 yr)" at bounding box center [275, 208] width 486 height 25
click at [237, 228] on div "$370 / week" at bounding box center [275, 239] width 486 height 25
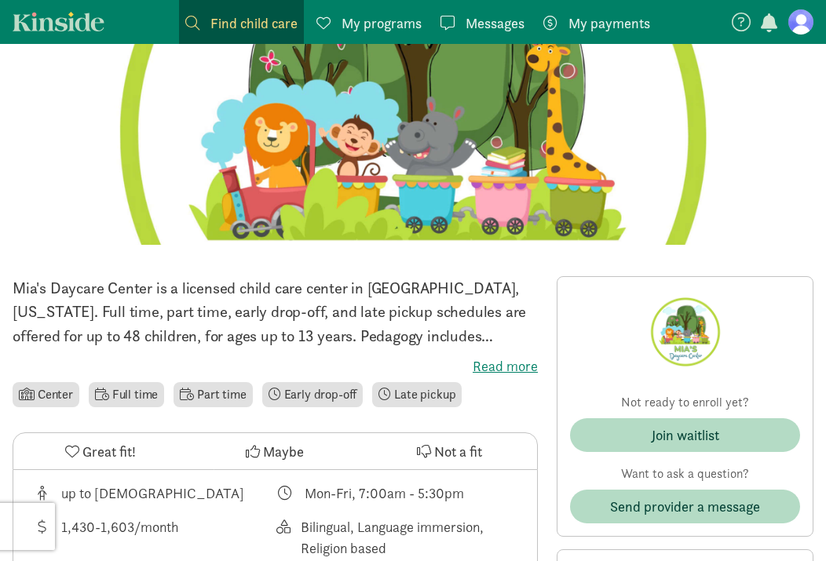
scroll to position [129, 0]
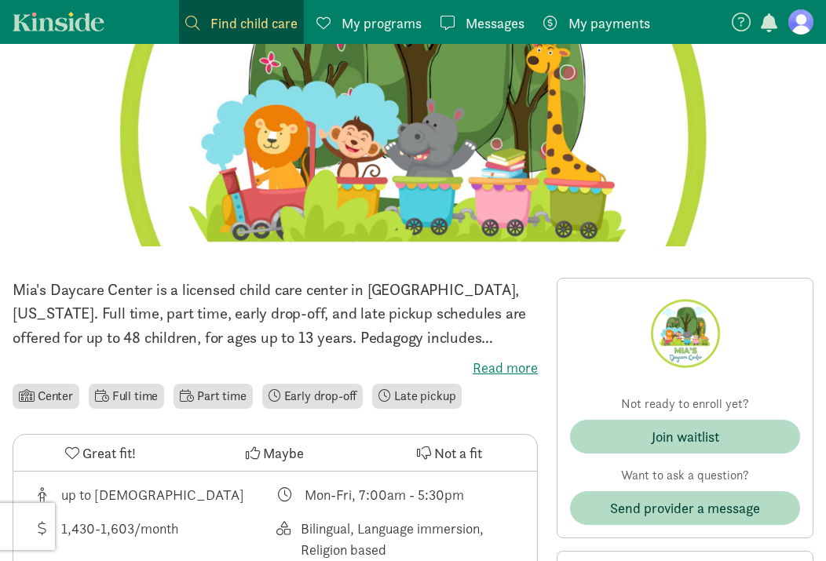
click at [401, 339] on p "Mia's Daycare Center is a licensed child care center in [GEOGRAPHIC_DATA], [US_…" at bounding box center [275, 313] width 525 height 71
click at [519, 368] on label "Read more" at bounding box center [275, 368] width 525 height 19
click at [0, 0] on input "Read more" at bounding box center [0, 0] width 0 height 0
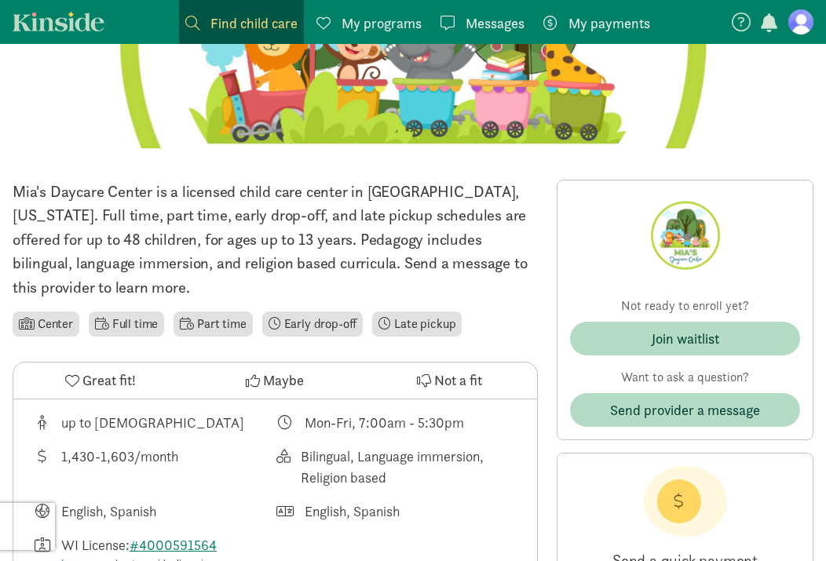
scroll to position [0, 0]
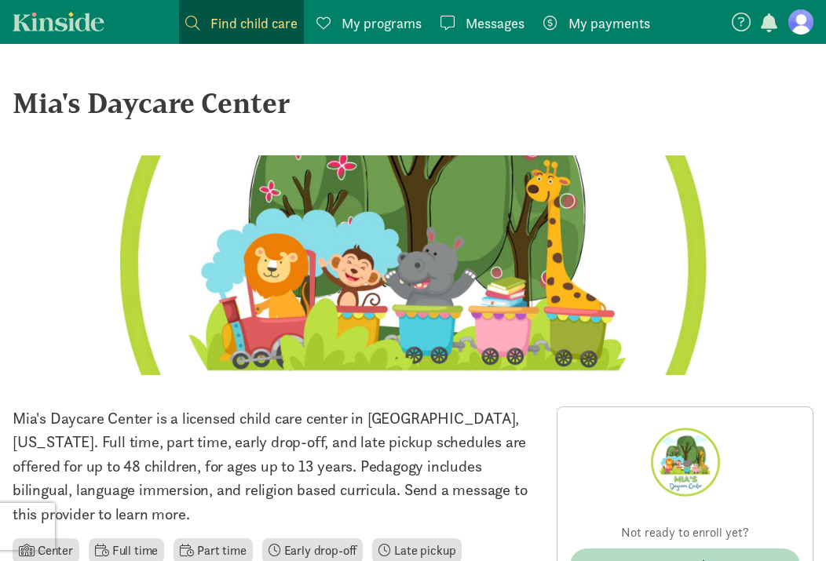
drag, startPoint x: 307, startPoint y: 115, endPoint x: 11, endPoint y: 116, distance: 295.8
copy div "Mia's Daycare Center"
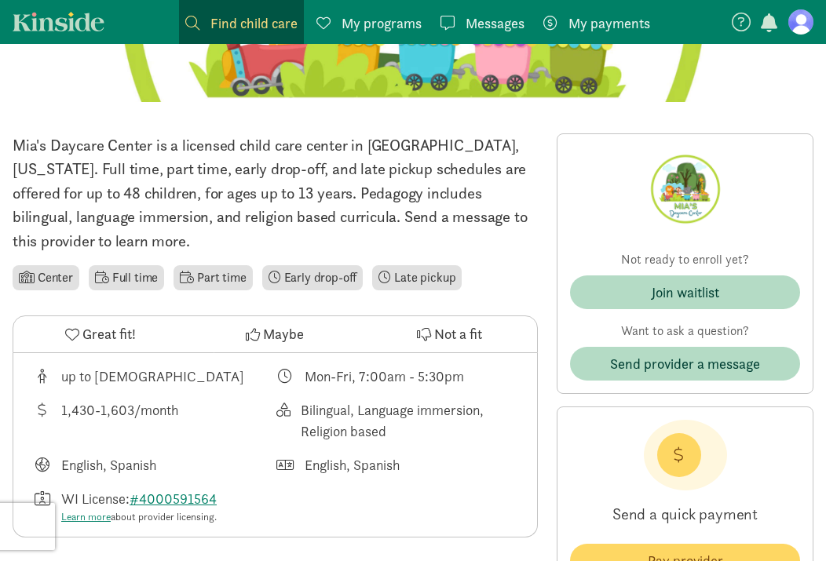
click at [110, 341] on span "Great fit!" at bounding box center [108, 333] width 53 height 21
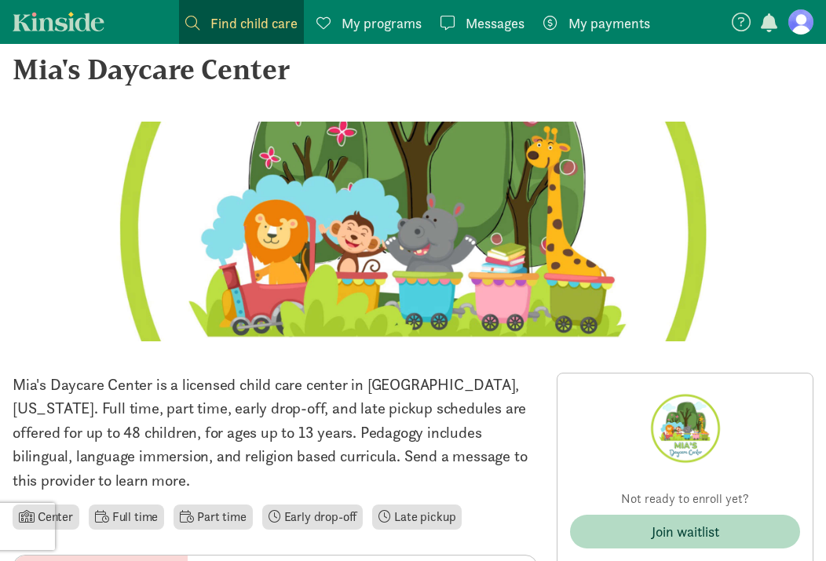
scroll to position [0, 0]
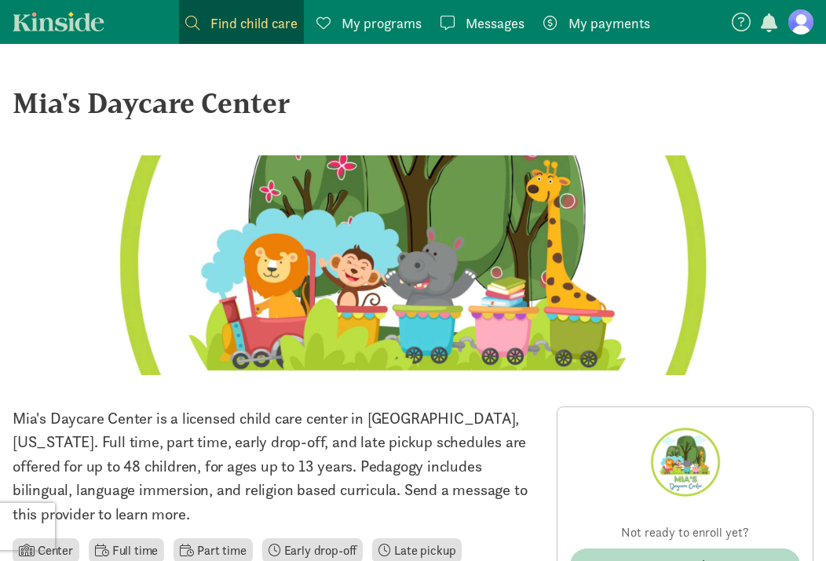
click at [203, 99] on div "Mia's Daycare Center" at bounding box center [413, 103] width 800 height 42
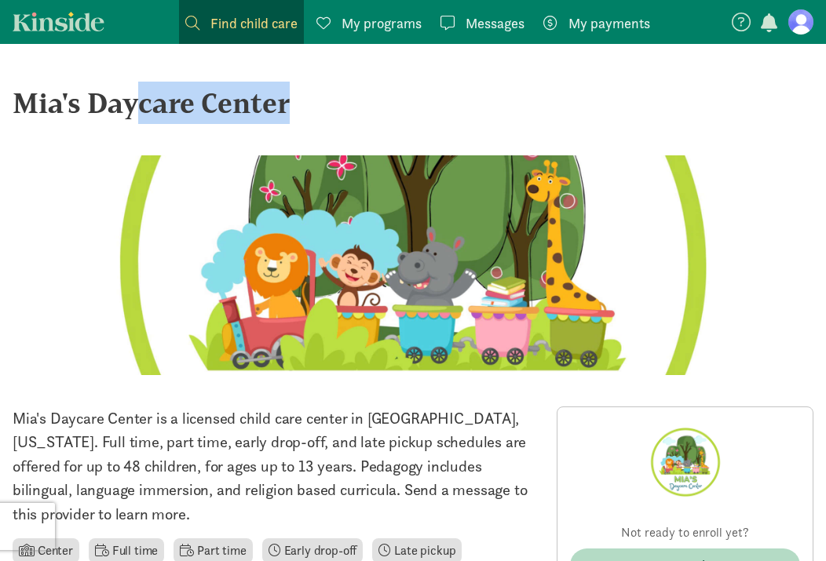
click at [203, 99] on div "Mia's Daycare Center" at bounding box center [413, 103] width 800 height 42
copy div "Mia's Daycare Center ‹ › ×"
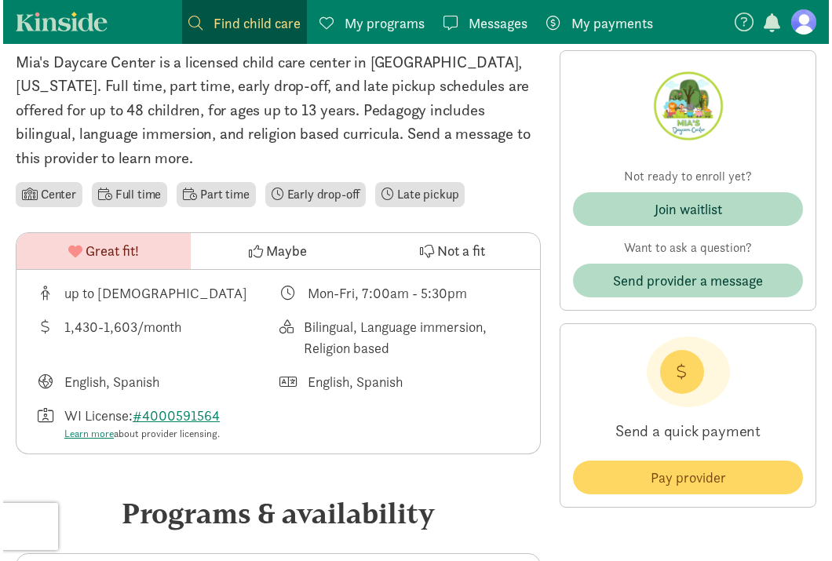
scroll to position [355, 0]
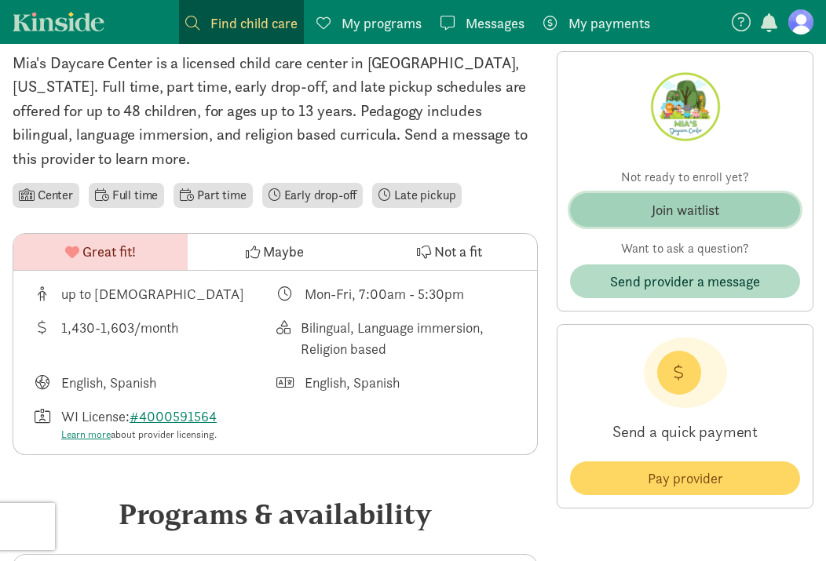
click at [690, 216] on div "Join waitlist" at bounding box center [684, 209] width 67 height 21
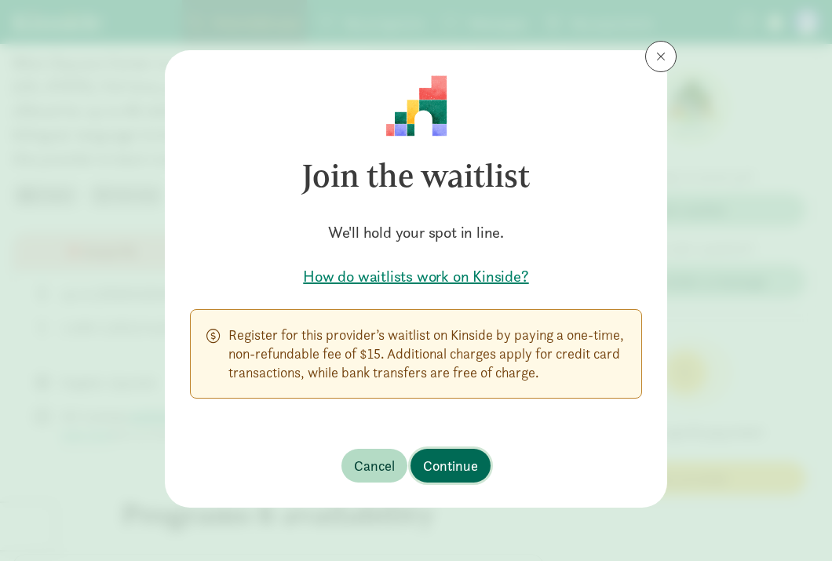
click at [472, 476] on span "Continue" at bounding box center [450, 465] width 55 height 21
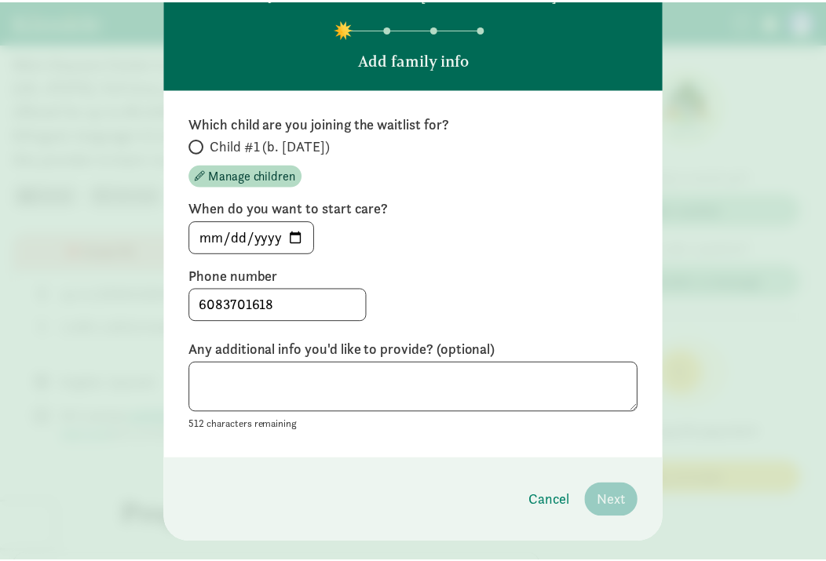
scroll to position [87, 0]
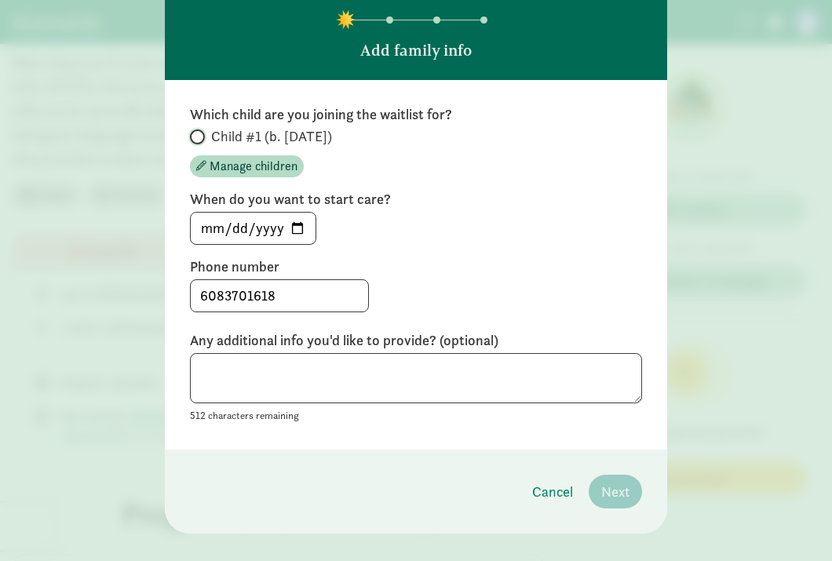
click at [192, 137] on input "Child #1 (b. [DATE])" at bounding box center [195, 137] width 10 height 10
radio input "true"
click at [290, 226] on input "[DATE]" at bounding box center [253, 228] width 125 height 31
type input "[DATE]"
click at [622, 490] on span "Next" at bounding box center [615, 491] width 28 height 21
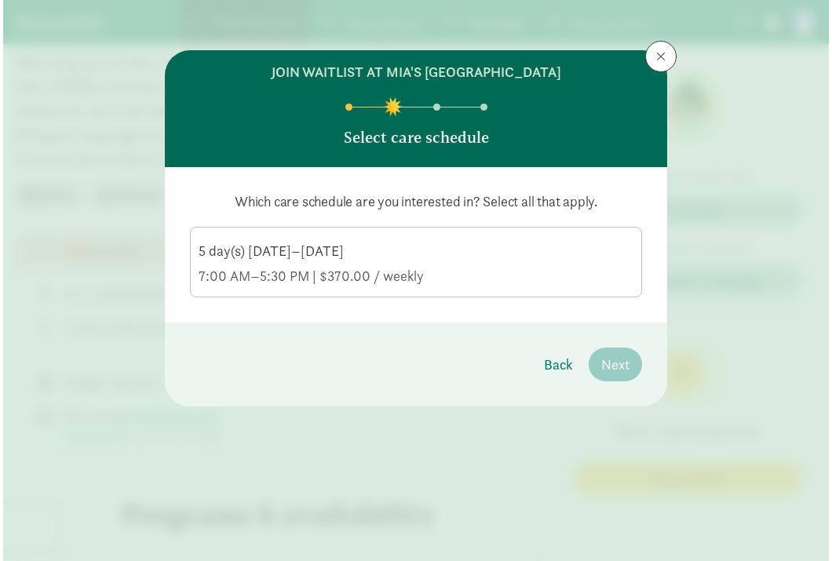
scroll to position [0, 0]
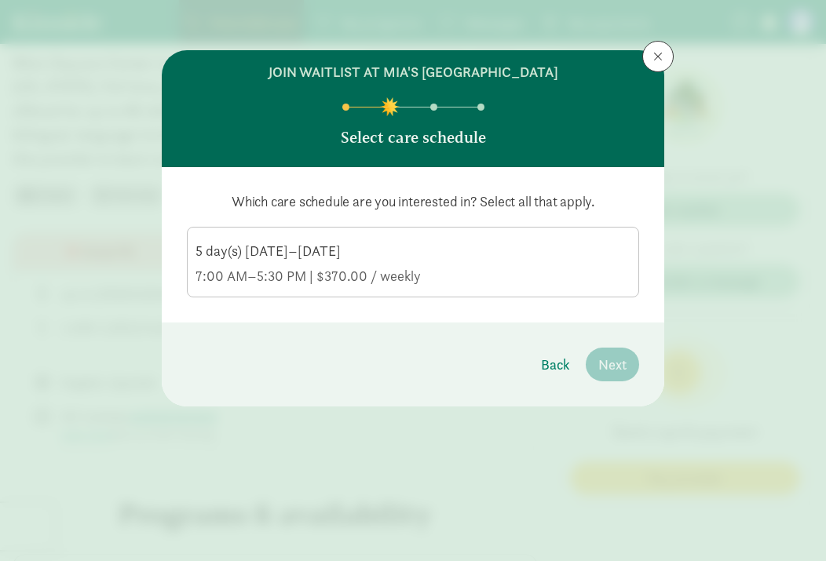
click at [406, 262] on div "5 day(s) [DATE]–[DATE] 7:00 AM–5:30 PM | $370.00 / weekly" at bounding box center [412, 264] width 435 height 44
click at [0, 0] on input "5 day(s) [DATE]–[DATE] 7:00 AM–5:30 PM | $370.00 / weekly" at bounding box center [0, 0] width 0 height 0
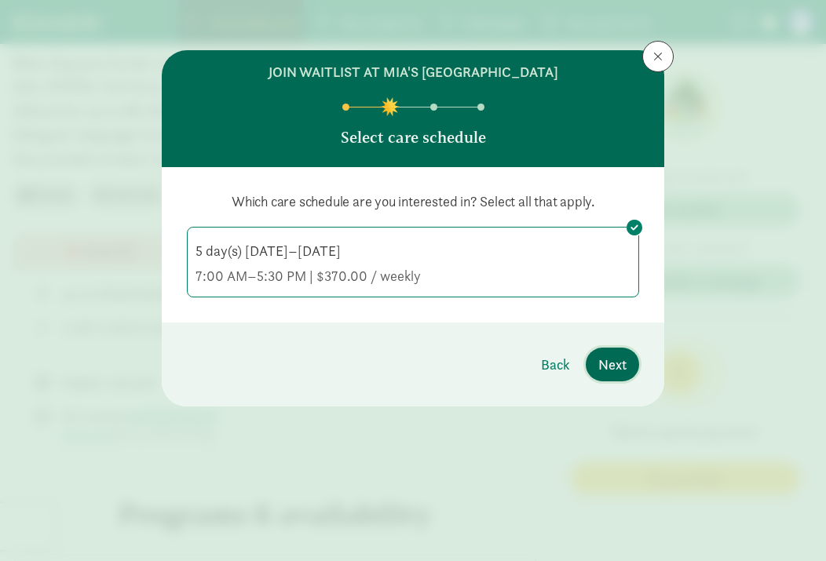
click at [629, 370] on button "Next" at bounding box center [611, 365] width 53 height 34
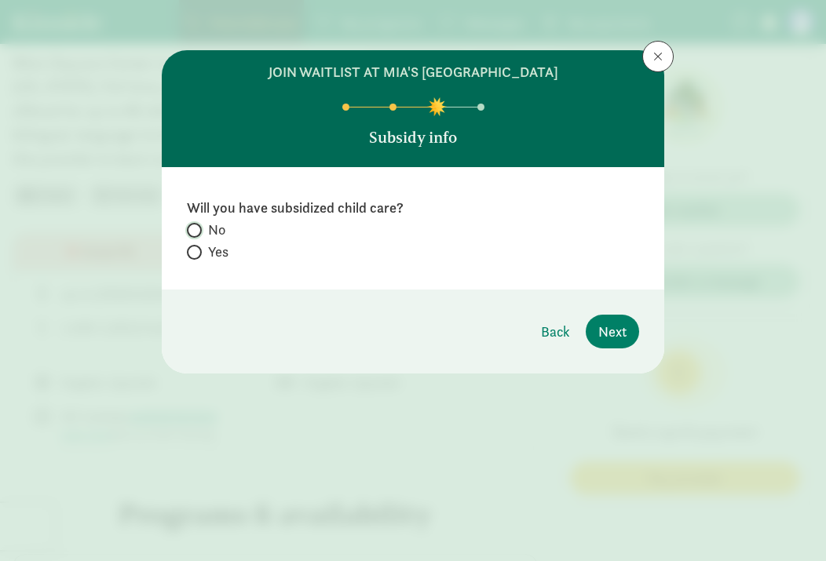
click at [196, 231] on input "No" at bounding box center [192, 230] width 10 height 10
radio input "true"
click at [625, 336] on span "Next" at bounding box center [612, 331] width 28 height 21
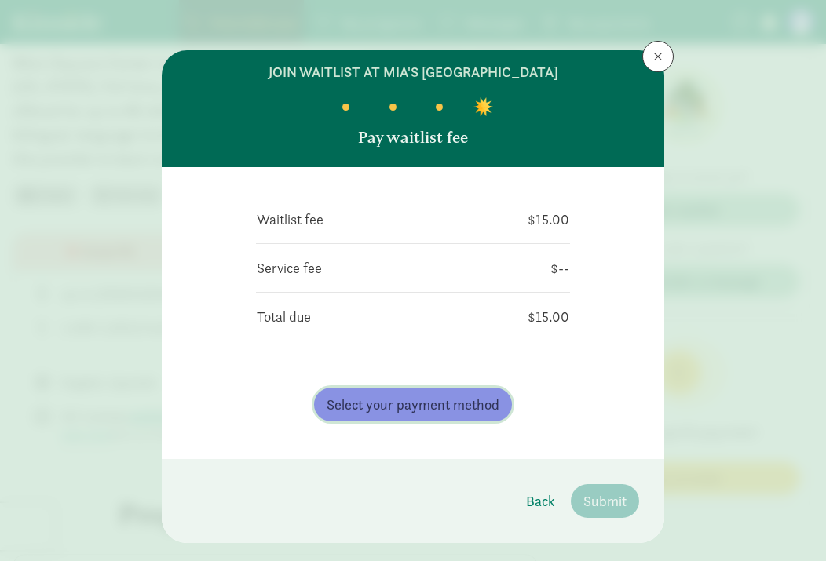
click at [442, 406] on span "Select your payment method" at bounding box center [412, 404] width 173 height 21
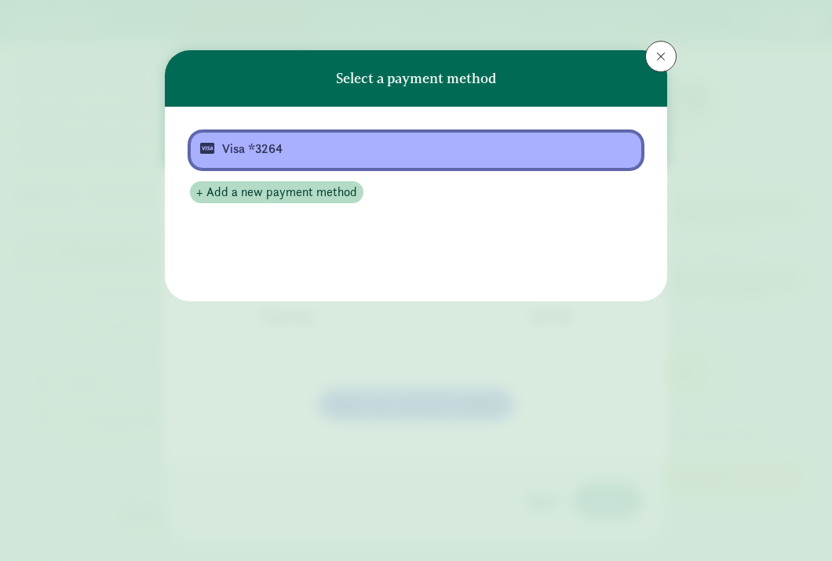
click at [348, 148] on div "Visa *3264" at bounding box center [414, 149] width 385 height 19
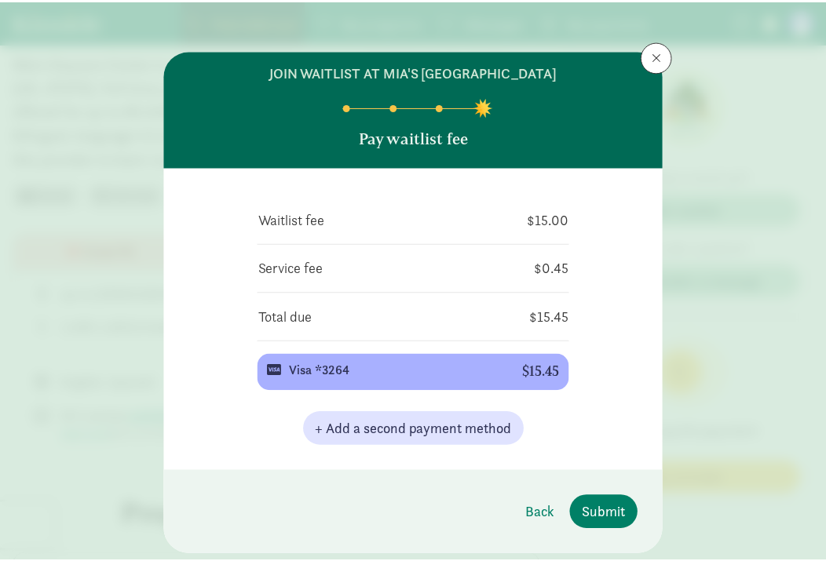
scroll to position [35, 0]
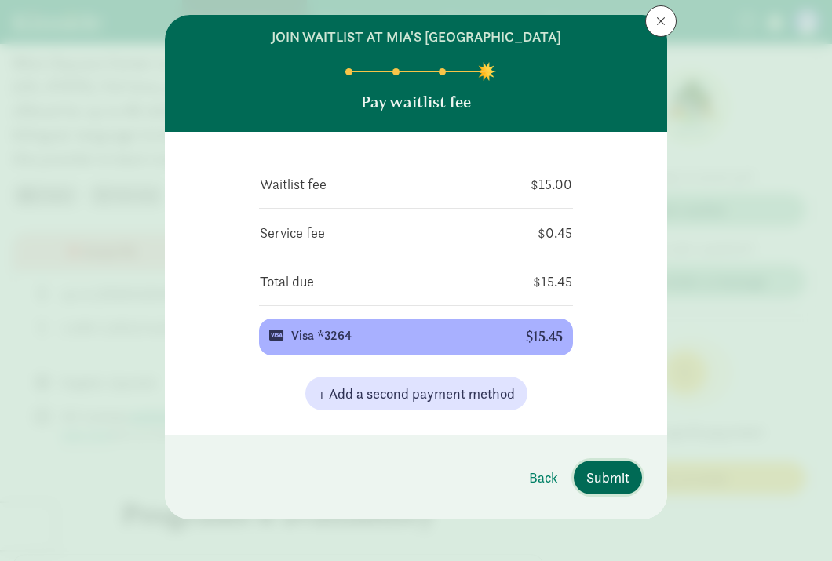
click at [623, 479] on span "Submit" at bounding box center [607, 477] width 43 height 21
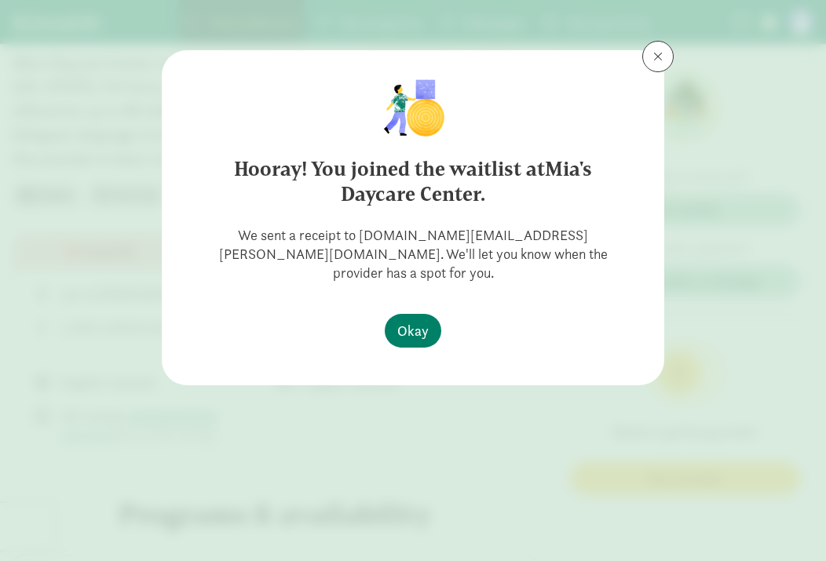
scroll to position [0, 0]
click at [658, 64] on button at bounding box center [657, 56] width 31 height 31
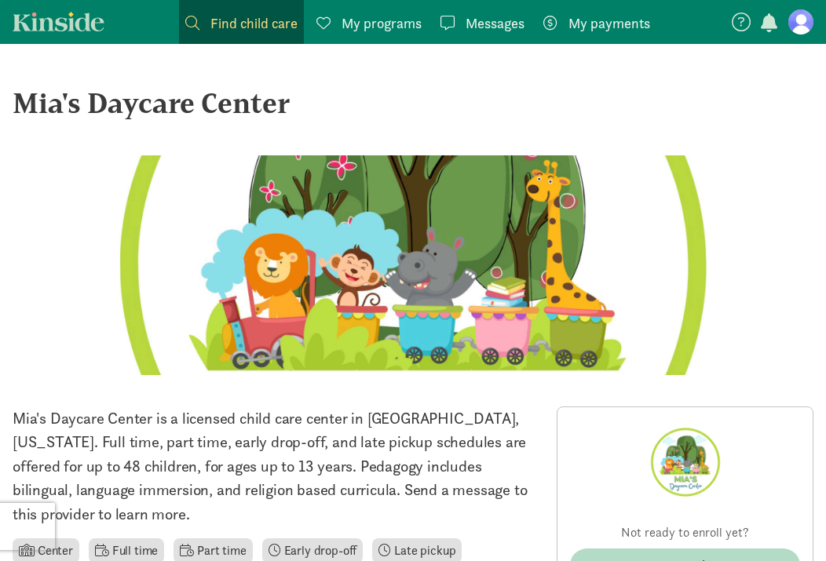
click at [202, 25] on div "Find child care Find" at bounding box center [241, 23] width 112 height 21
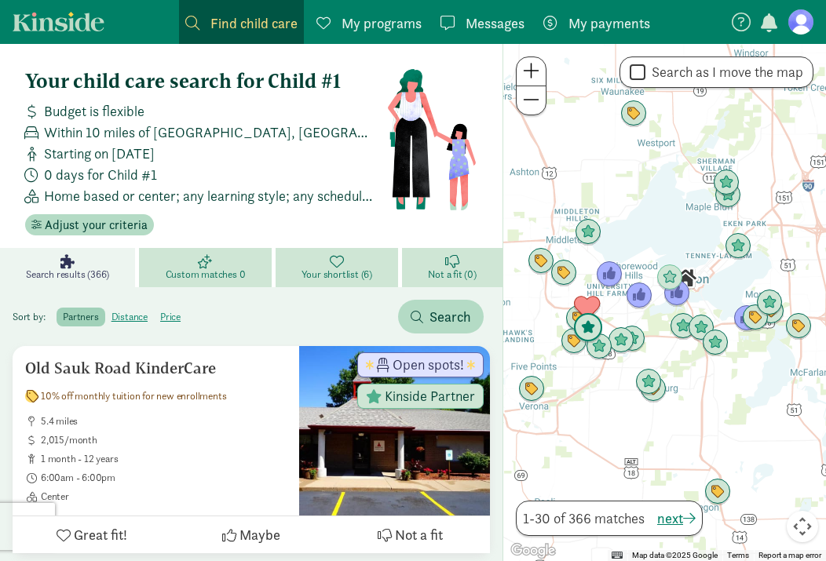
click at [586, 326] on img "Click to see details" at bounding box center [588, 328] width 30 height 30
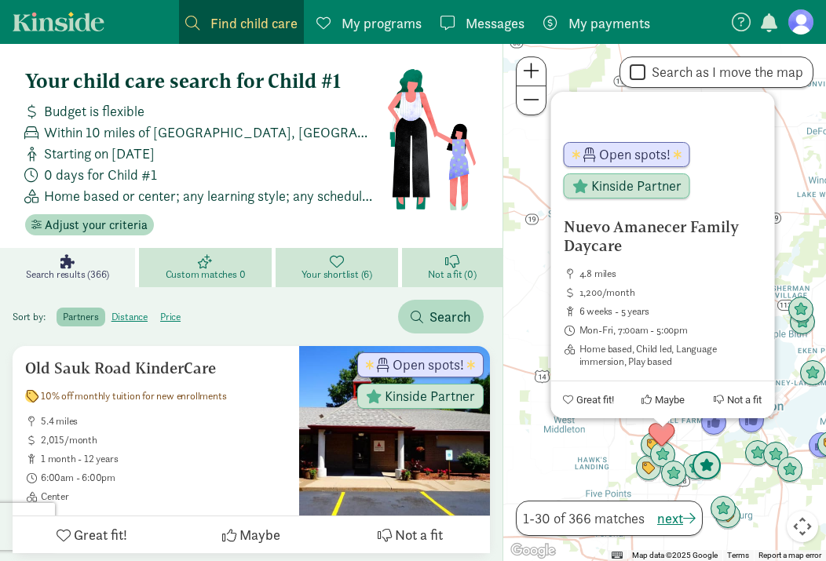
click at [709, 469] on img "Click to see details" at bounding box center [706, 466] width 30 height 30
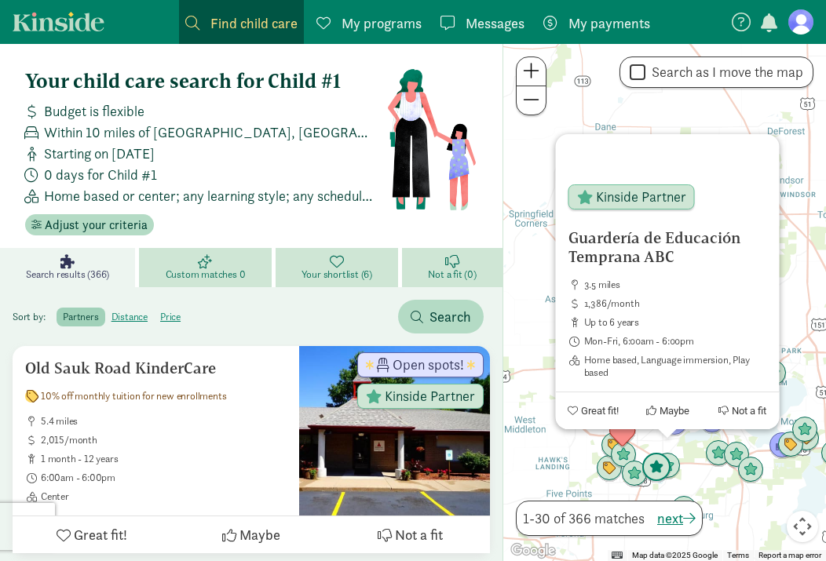
click at [651, 468] on img "Click to see details" at bounding box center [656, 468] width 30 height 30
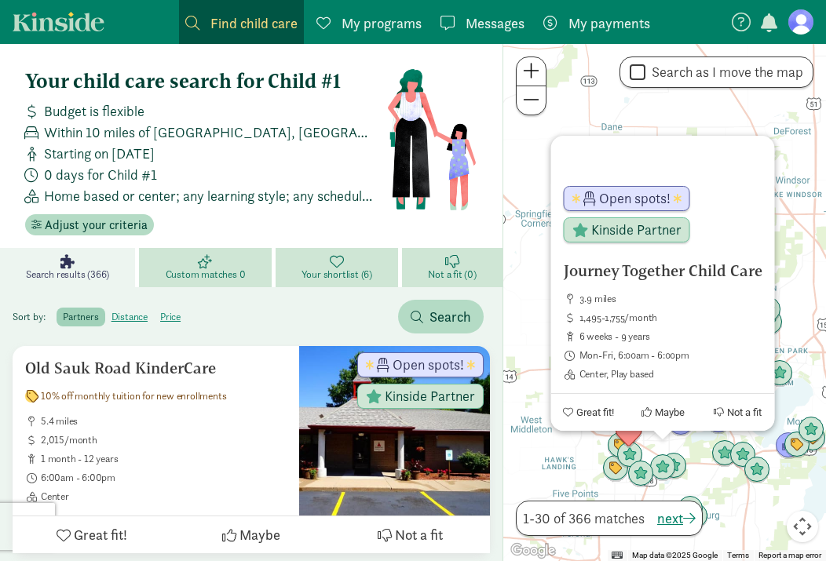
click at [722, 485] on div "To navigate, press the arrow keys. Journey Together Child Care 3.9 miles 1,495-…" at bounding box center [664, 302] width 323 height 517
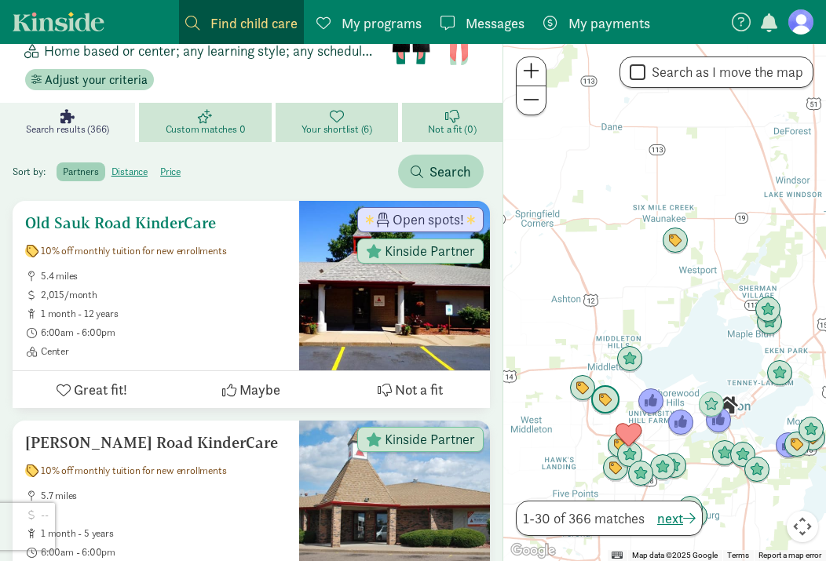
scroll to position [47, 0]
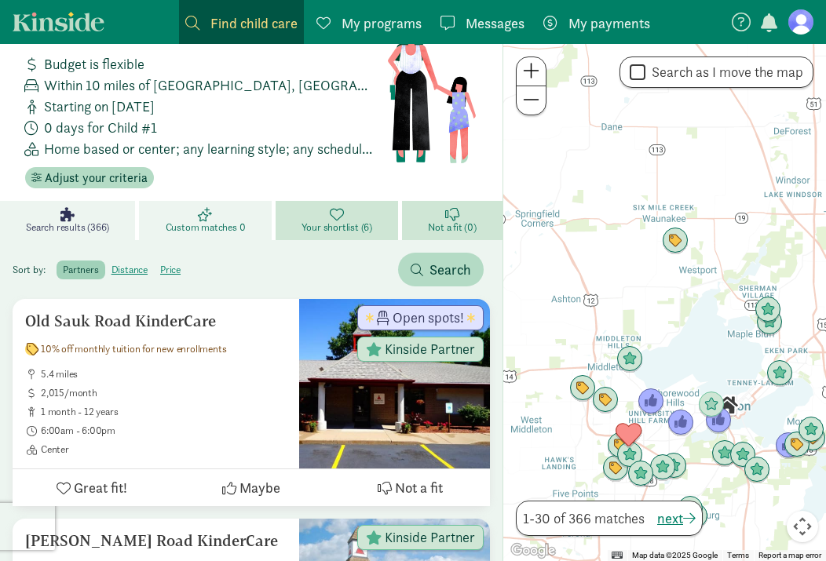
click at [227, 224] on span "Custom matches 0" at bounding box center [206, 227] width 80 height 13
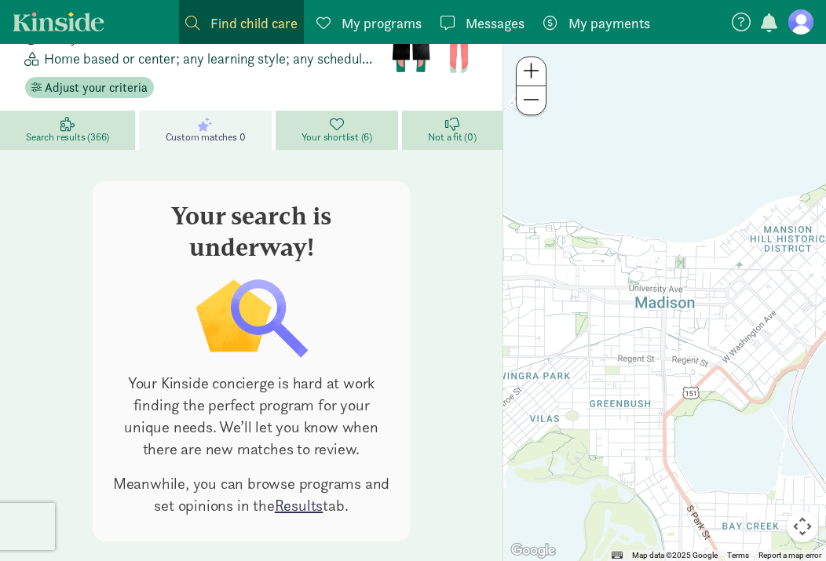
scroll to position [29, 0]
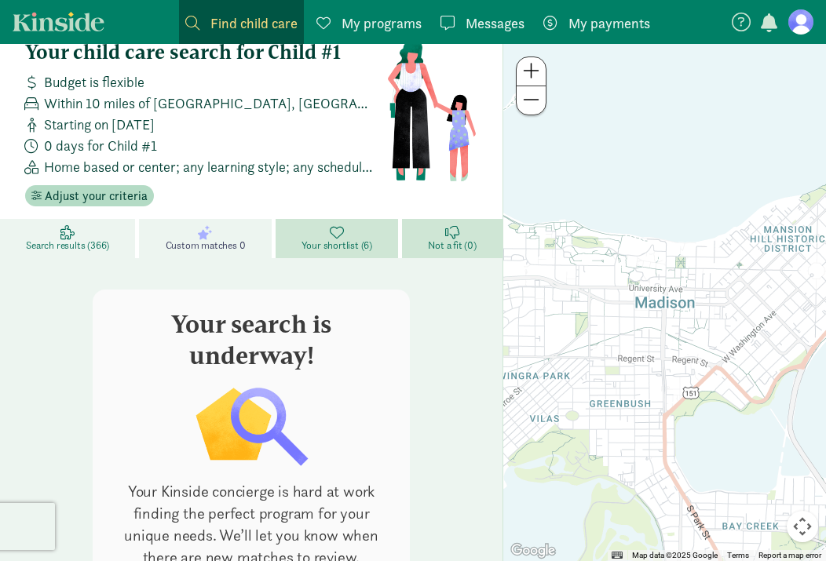
click at [95, 234] on link "Search results (366)" at bounding box center [69, 238] width 139 height 39
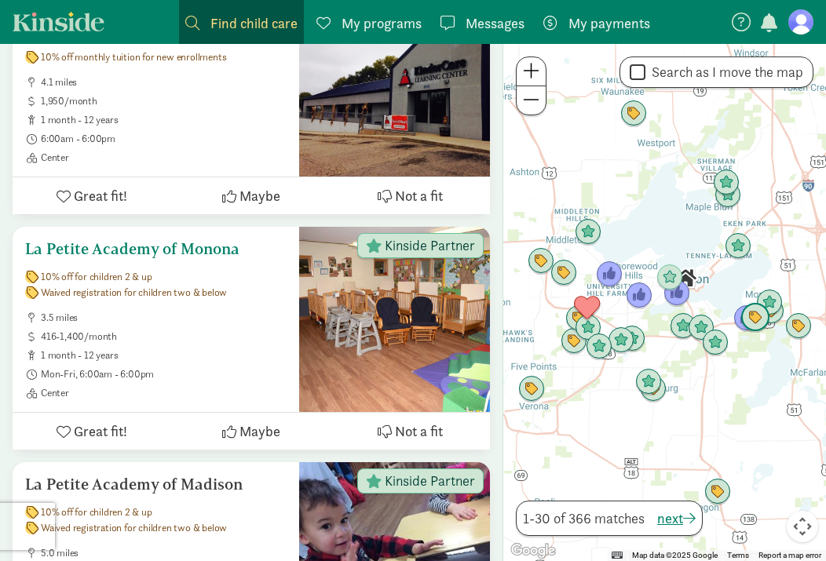
scroll to position [789, 0]
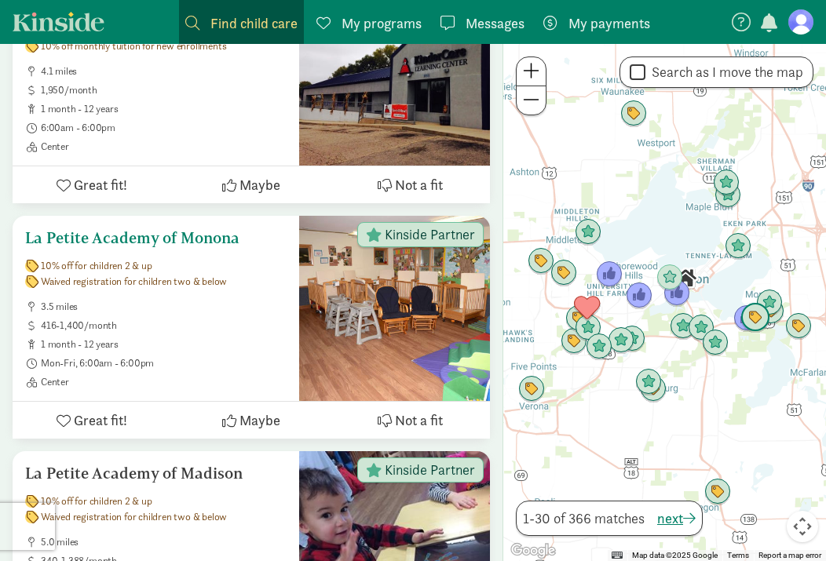
click at [133, 236] on h5 "La Petite Academy of Monona" at bounding box center [155, 237] width 261 height 19
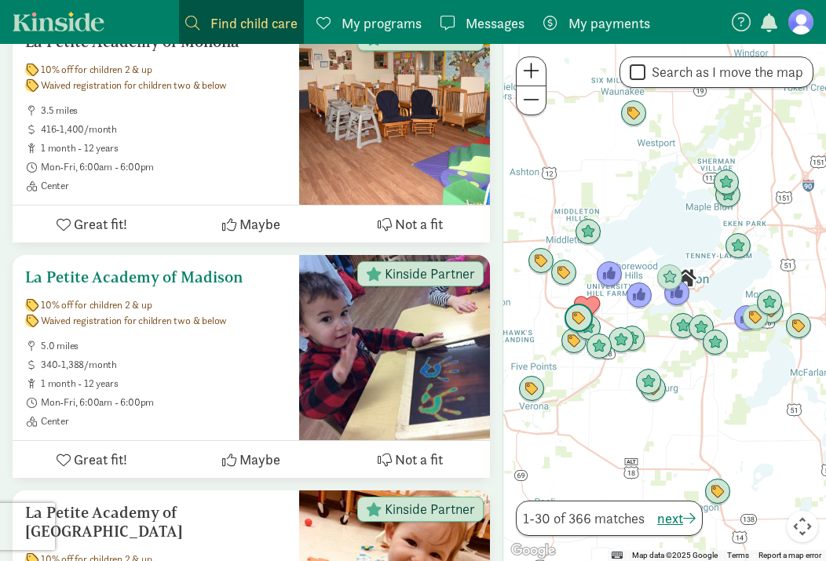
scroll to position [1009, 0]
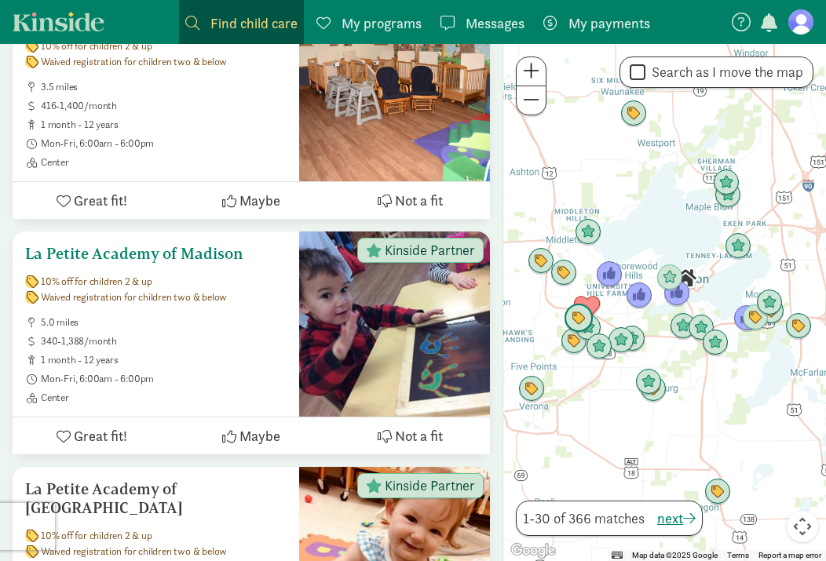
click at [206, 256] on h5 "La Petite Academy of Madison" at bounding box center [155, 253] width 261 height 19
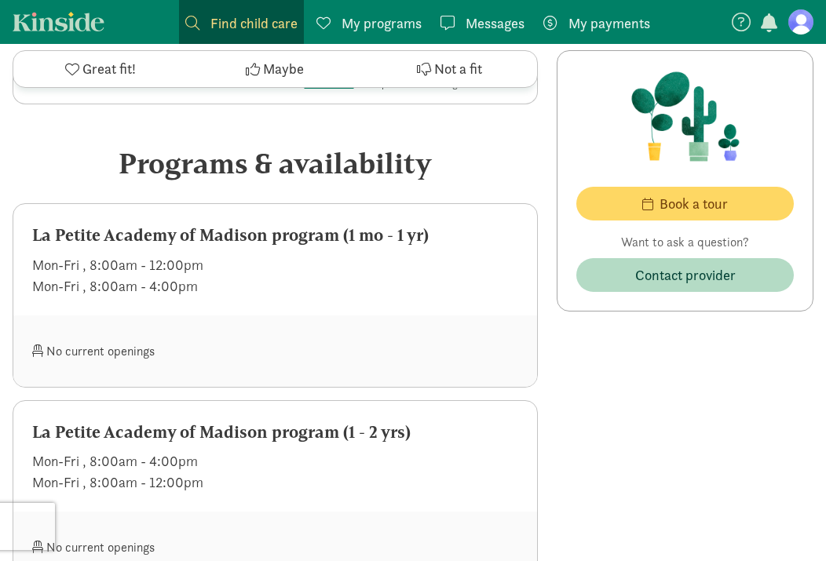
scroll to position [847, 0]
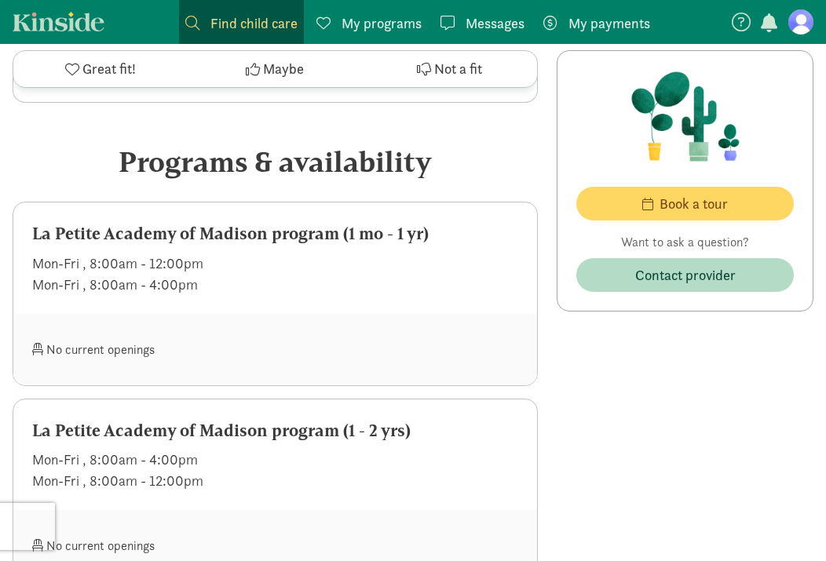
click at [311, 221] on div "La Petite Academy of Madison program (1 mo - 1 yr)" at bounding box center [275, 233] width 486 height 25
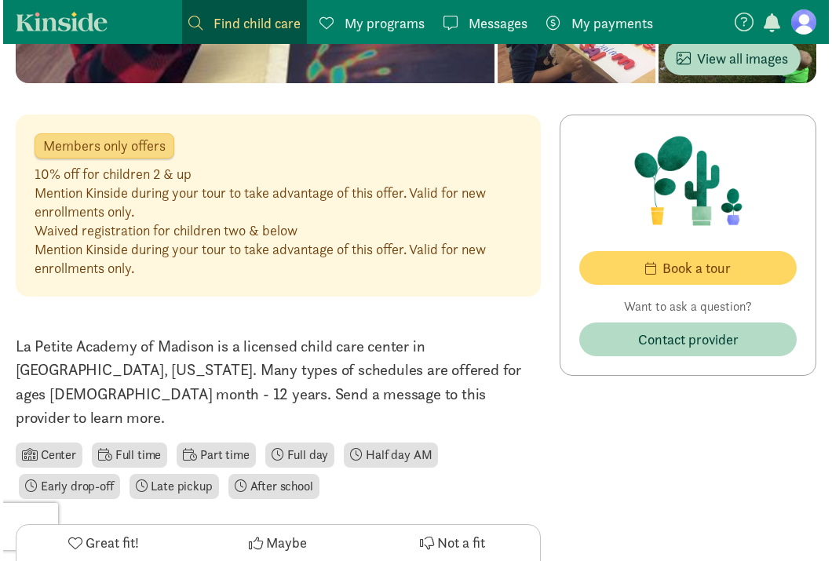
scroll to position [291, 0]
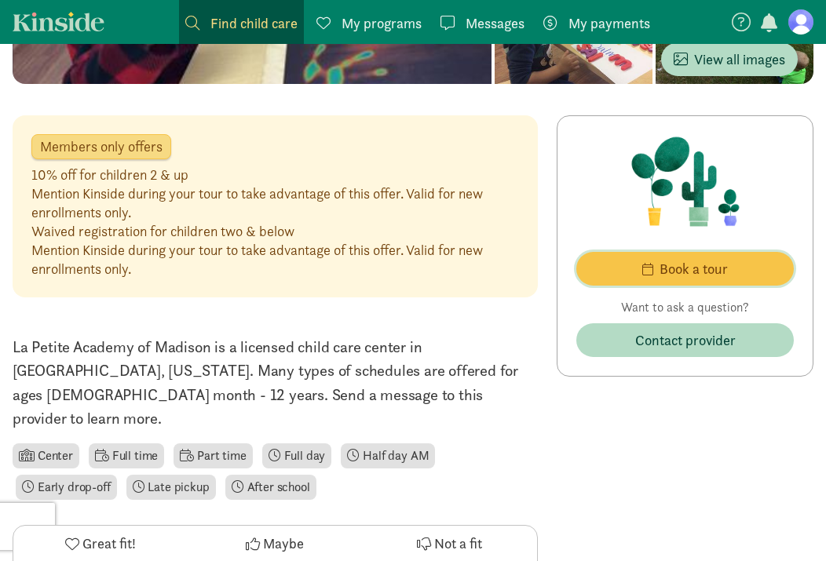
click at [713, 274] on span "Book a tour" at bounding box center [693, 268] width 68 height 21
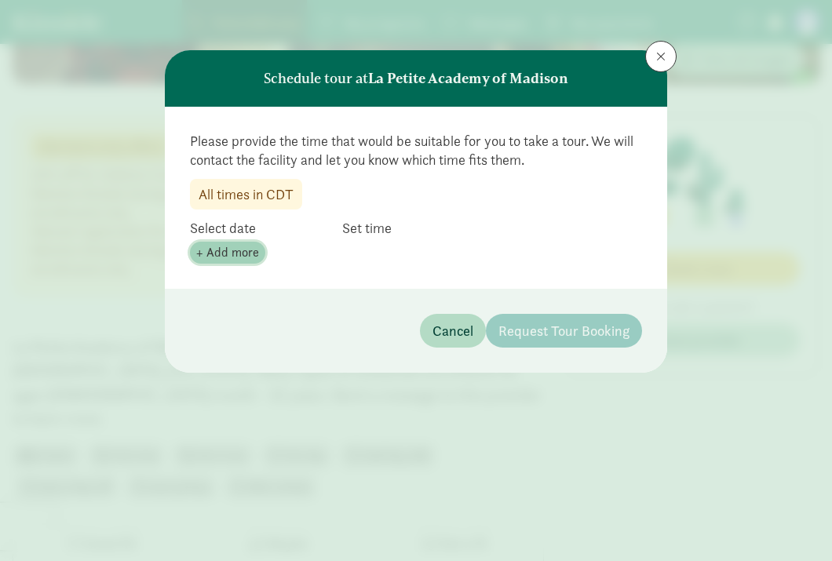
click at [231, 257] on span "+ Add more" at bounding box center [227, 252] width 63 height 19
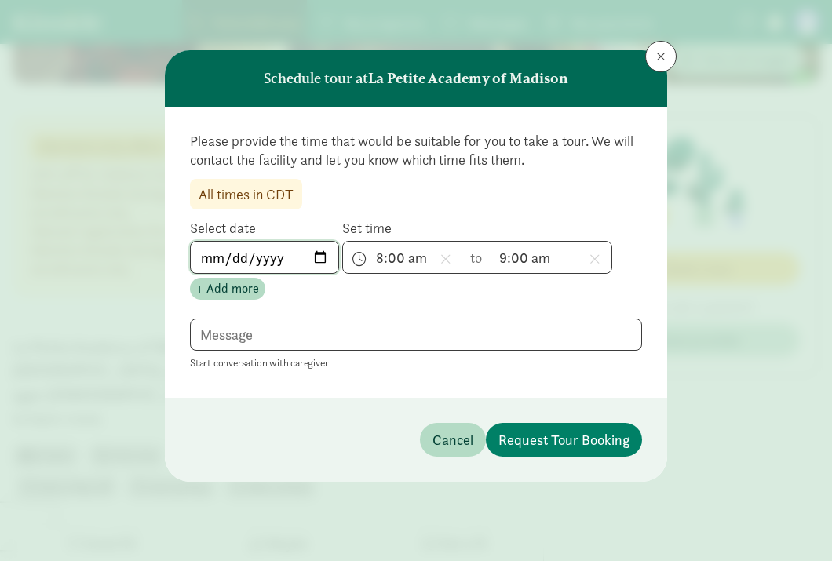
click at [320, 257] on input "[DATE]" at bounding box center [265, 257] width 148 height 31
click at [323, 252] on input "[DATE]" at bounding box center [265, 257] width 148 height 31
click at [319, 257] on input "[DATE]" at bounding box center [265, 257] width 148 height 31
click at [387, 314] on div "Please provide the time that would be suitable for you to take a tour. We will …" at bounding box center [416, 252] width 502 height 291
click at [384, 245] on span "8:00 am h 12 1 2 3 4 5 6 7 8 9 10 11 mm 00 15 30 45 a am pm" at bounding box center [402, 257] width 119 height 31
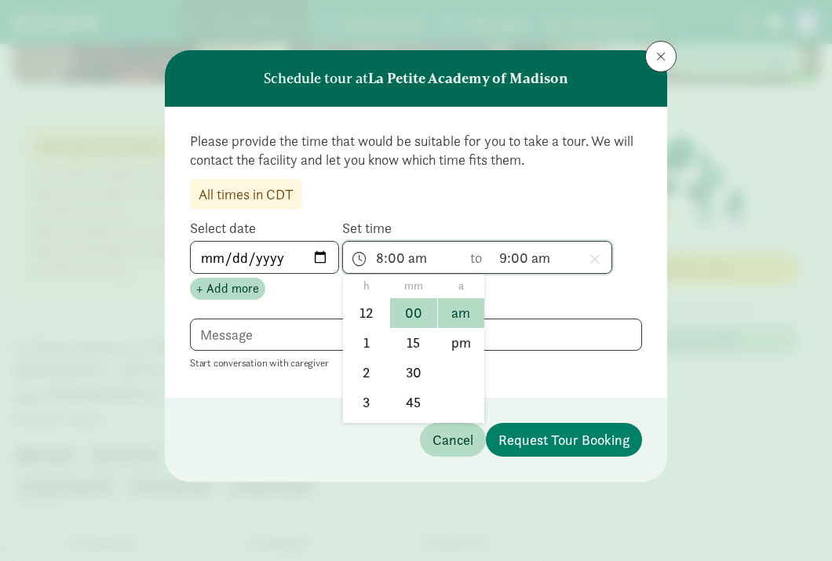
scroll to position [231, 0]
click at [368, 349] on li "9" at bounding box center [366, 349] width 46 height 30
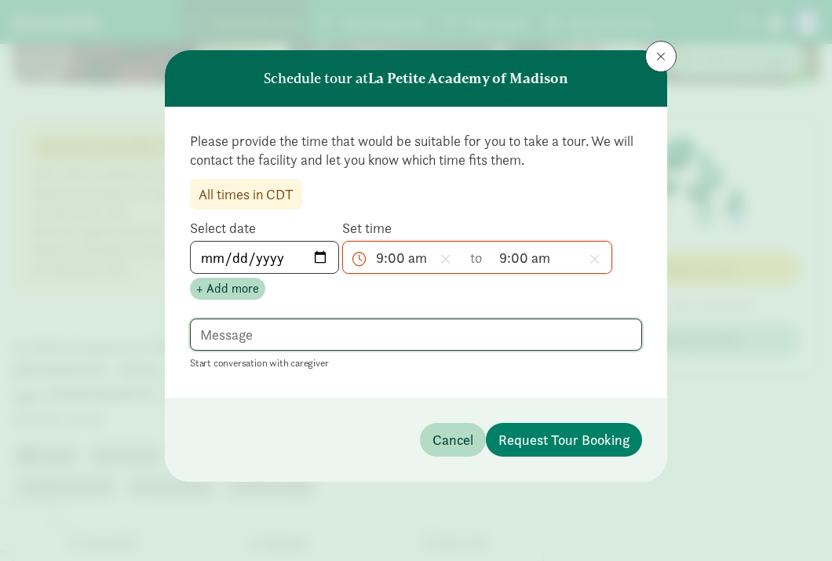
click at [468, 326] on textarea at bounding box center [416, 335] width 452 height 32
click at [527, 260] on span "9:00 am h 12 1 2 3 4 5 6 7 8 9 10 11 mm 00 15 30 45 a am pm" at bounding box center [551, 257] width 119 height 31
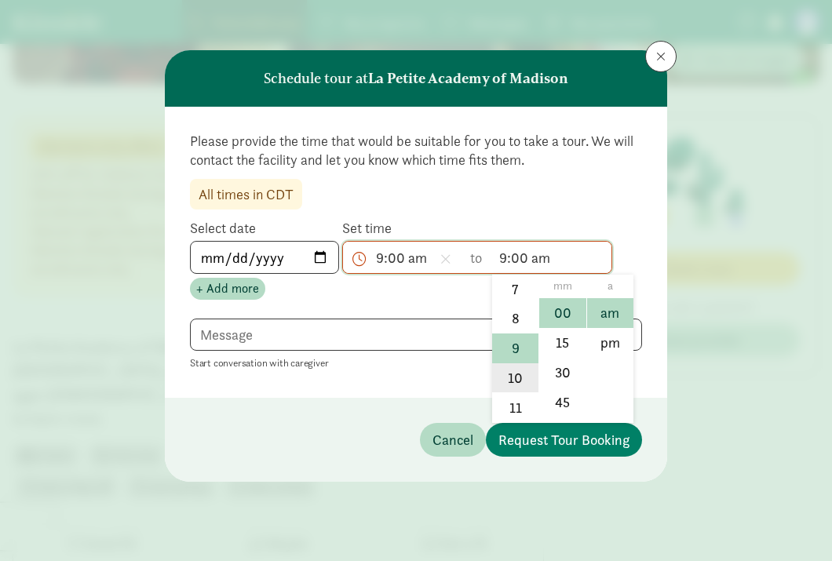
click at [515, 375] on li "10" at bounding box center [515, 378] width 46 height 30
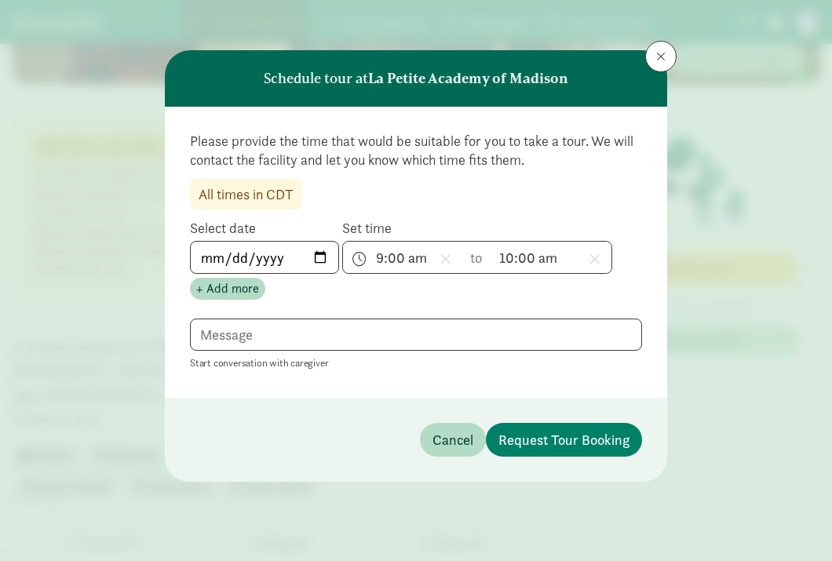
click at [438, 299] on div "Please provide the time that would be suitable for you to take a tour. We will …" at bounding box center [416, 252] width 502 height 291
click at [318, 257] on input "[DATE]" at bounding box center [265, 257] width 148 height 31
click at [372, 259] on span "9:00 am h 12 1 2 3 4 5 6 7 8 9 10 11 mm 00 15 30 45 a am pm" at bounding box center [402, 257] width 119 height 31
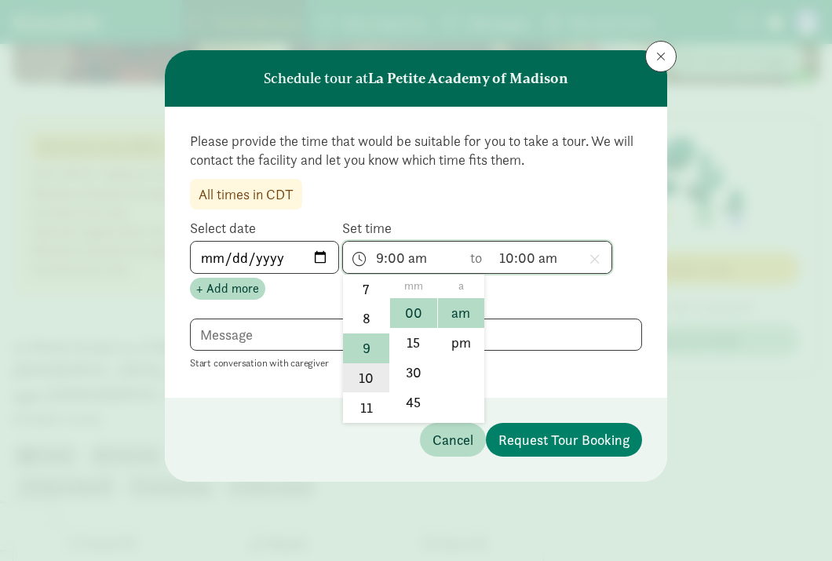
click at [365, 381] on li "10" at bounding box center [366, 378] width 46 height 30
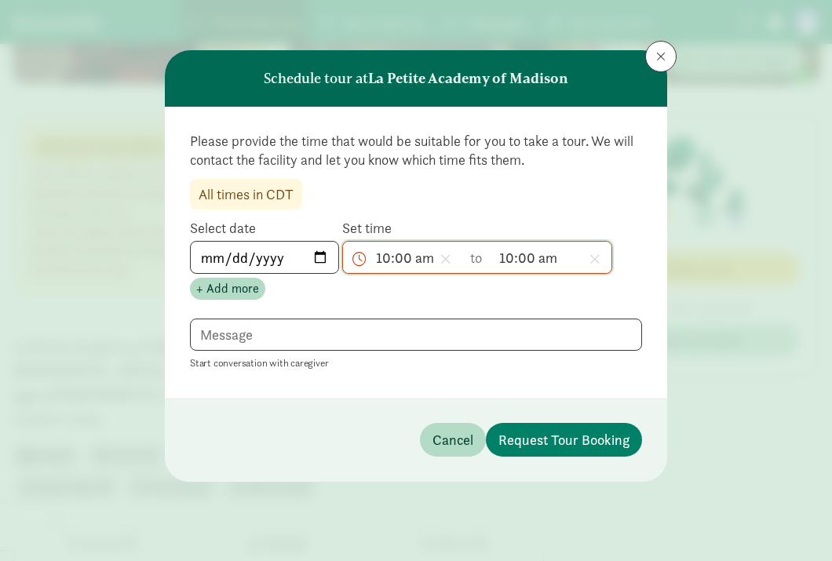
click at [518, 255] on span "10:00 am h 12 1 2 3 4 5 6 7 8 9 10 11 mm 00 15 30 45 a am pm" at bounding box center [551, 257] width 119 height 31
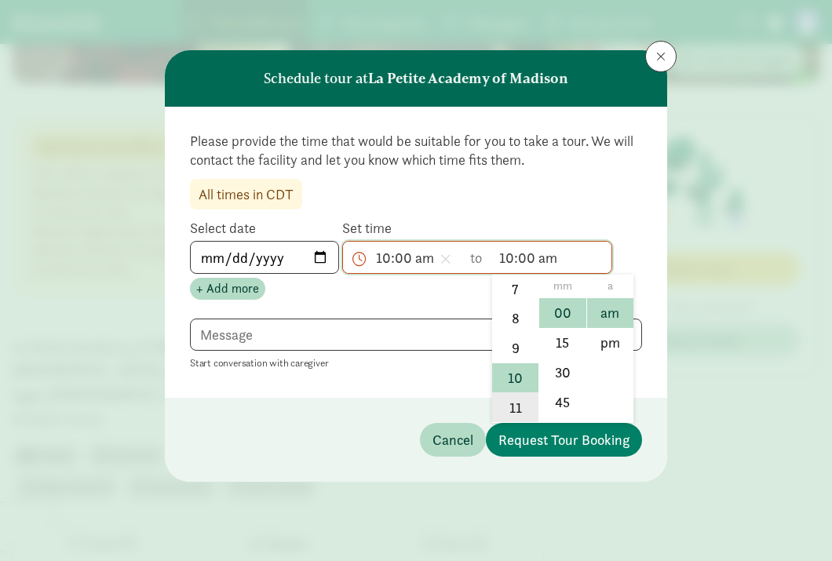
click at [507, 411] on li "11" at bounding box center [515, 407] width 46 height 30
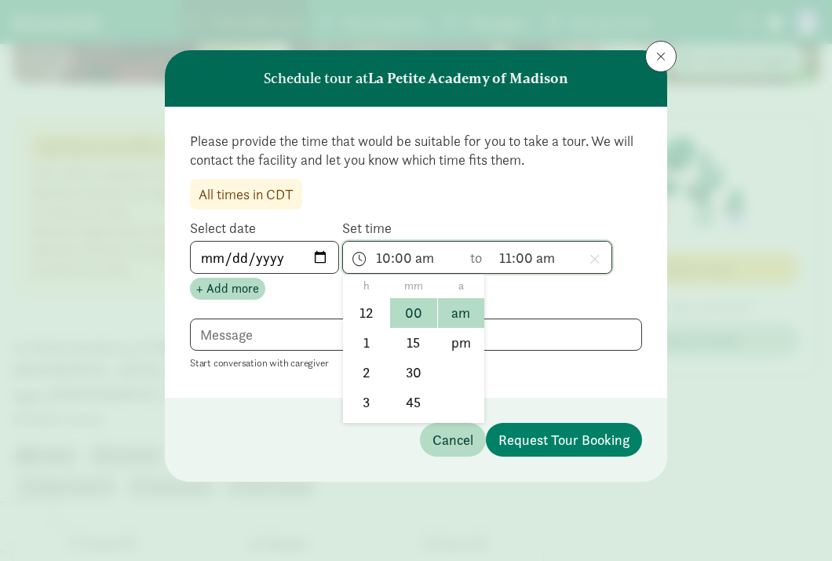
click at [382, 257] on span "10:00 am h 12 1 2 3 4 5 6 7 8 9 10 11 mm 00 15 30 45 a am pm" at bounding box center [402, 257] width 119 height 31
click at [365, 343] on li "9" at bounding box center [366, 349] width 46 height 30
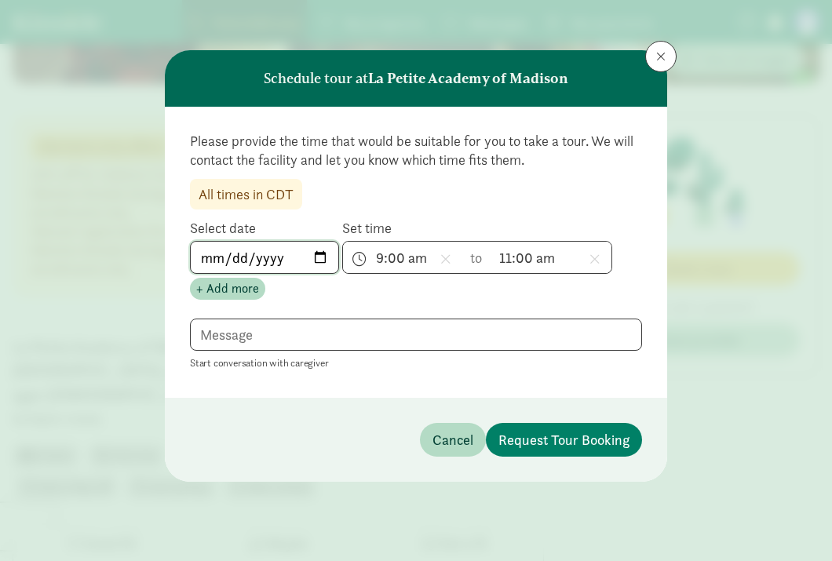
click at [317, 257] on input "2025-11-07" at bounding box center [265, 257] width 148 height 31
click at [527, 258] on span "11:00 am h 12 1 2 3 4 5 6 7 8 9 10 11 mm 00 15 30 45 a am pm" at bounding box center [551, 257] width 119 height 31
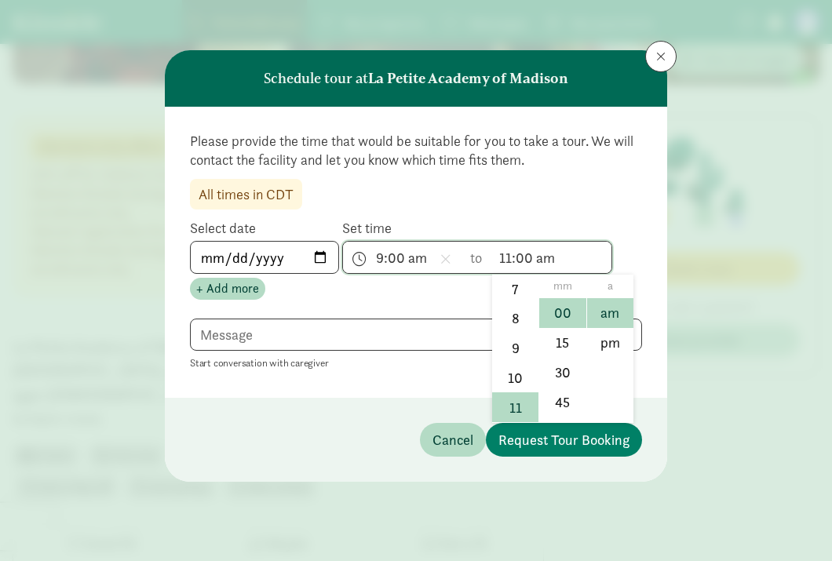
click at [567, 305] on li "00" at bounding box center [562, 313] width 46 height 30
click at [515, 379] on li "10" at bounding box center [515, 378] width 46 height 30
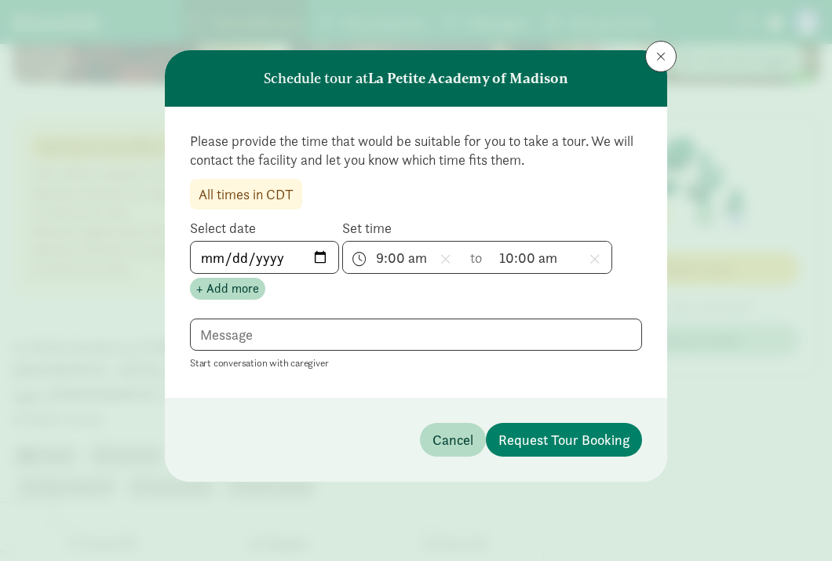
click at [581, 319] on div "Please provide the time that would be suitable for you to take a tour. We will …" at bounding box center [416, 346] width 452 height 54
click at [589, 438] on span "Request Tour Booking" at bounding box center [563, 439] width 131 height 21
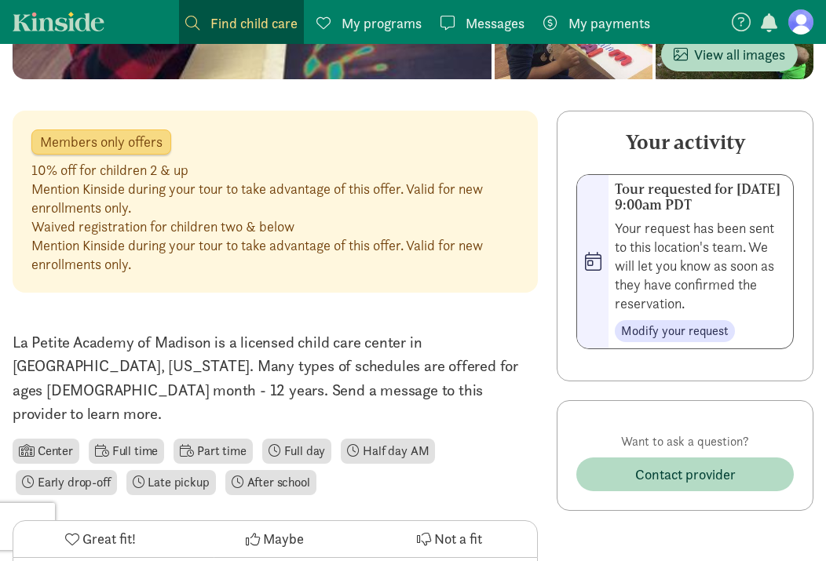
scroll to position [314, 0]
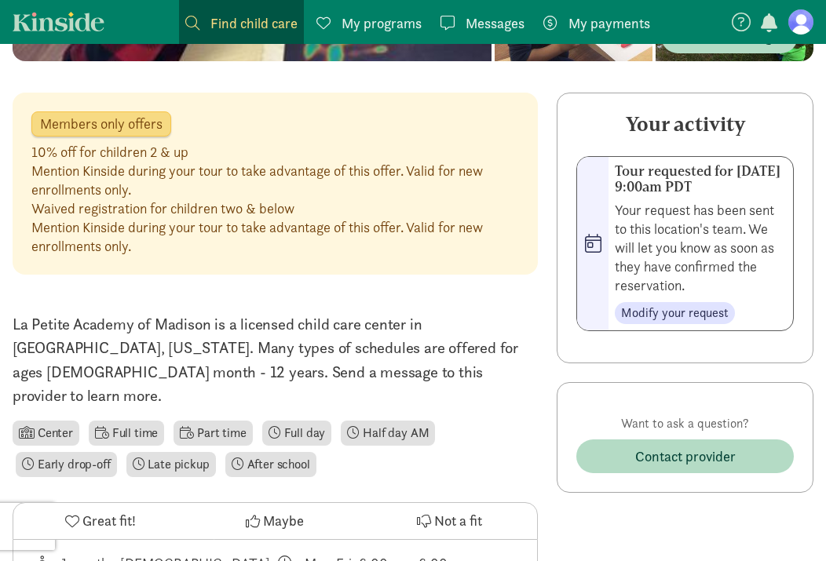
click at [294, 510] on span "Maybe" at bounding box center [283, 520] width 41 height 21
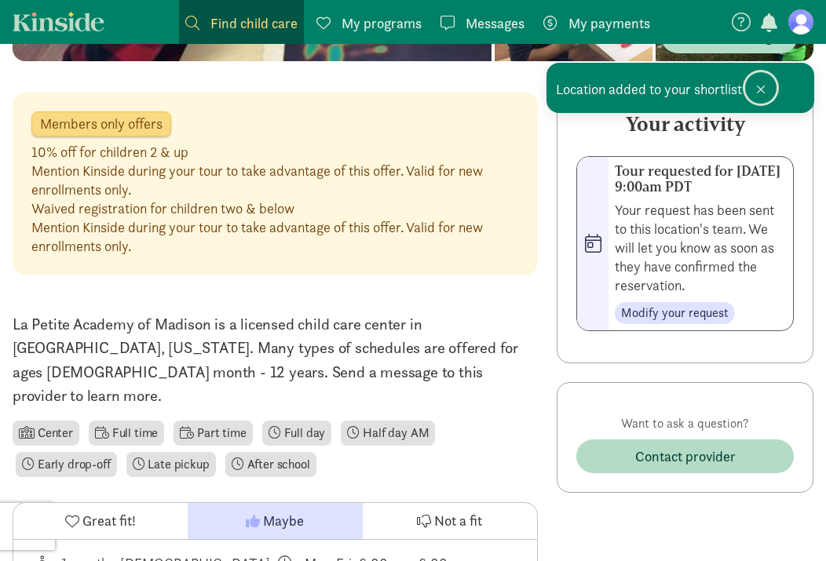
click at [767, 93] on button at bounding box center [760, 87] width 31 height 31
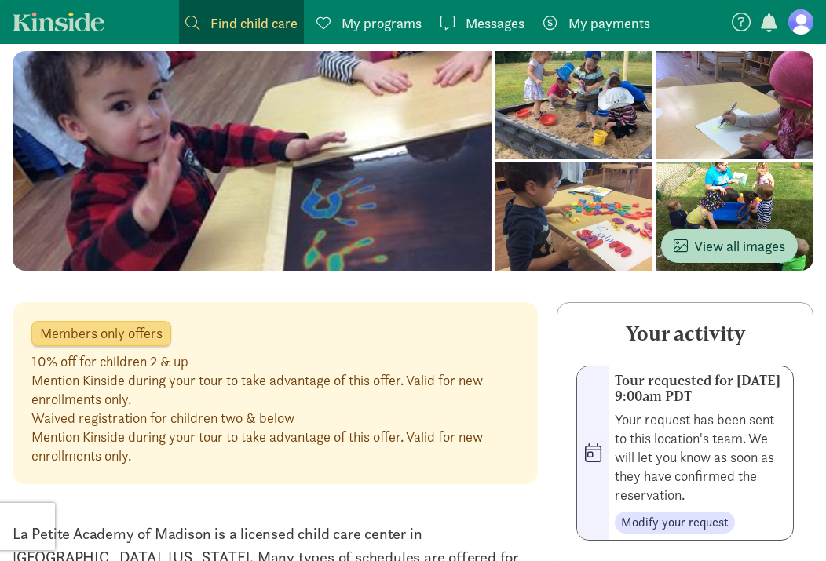
scroll to position [0, 0]
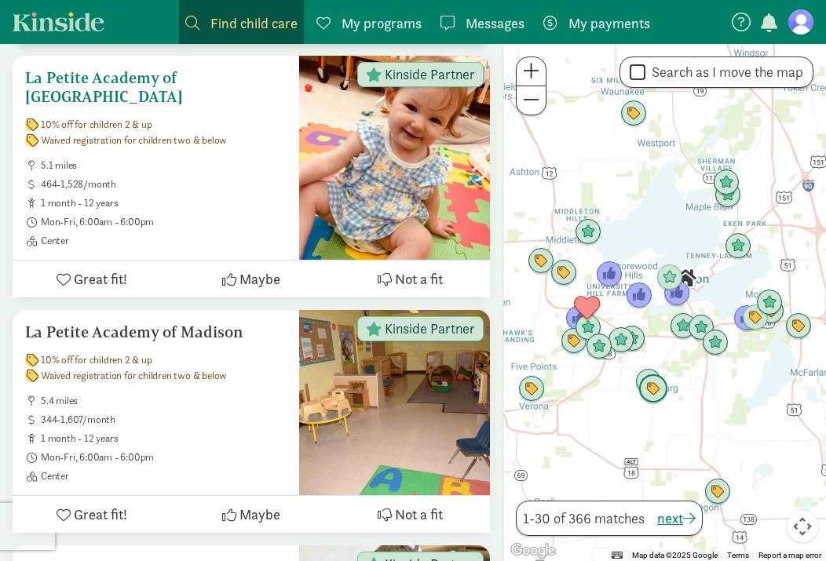
scroll to position [1489, 0]
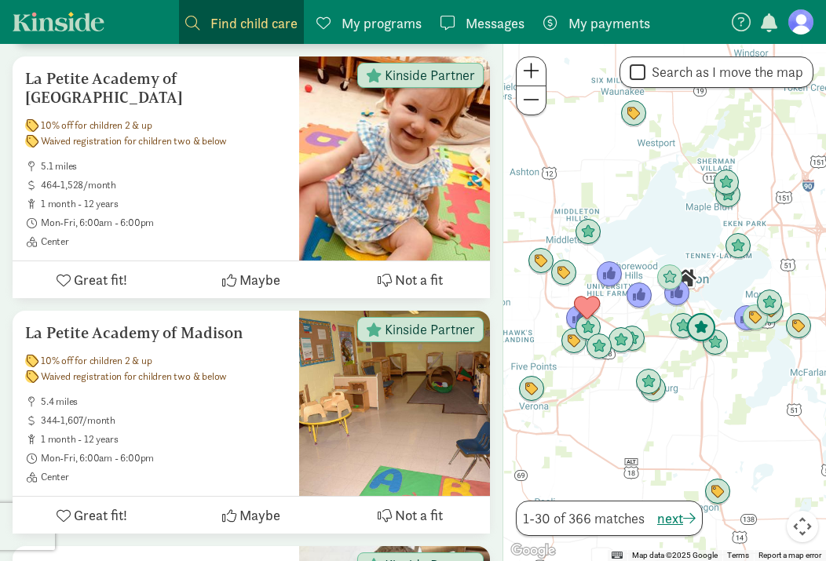
click at [684, 327] on img "Click to see details" at bounding box center [682, 326] width 27 height 27
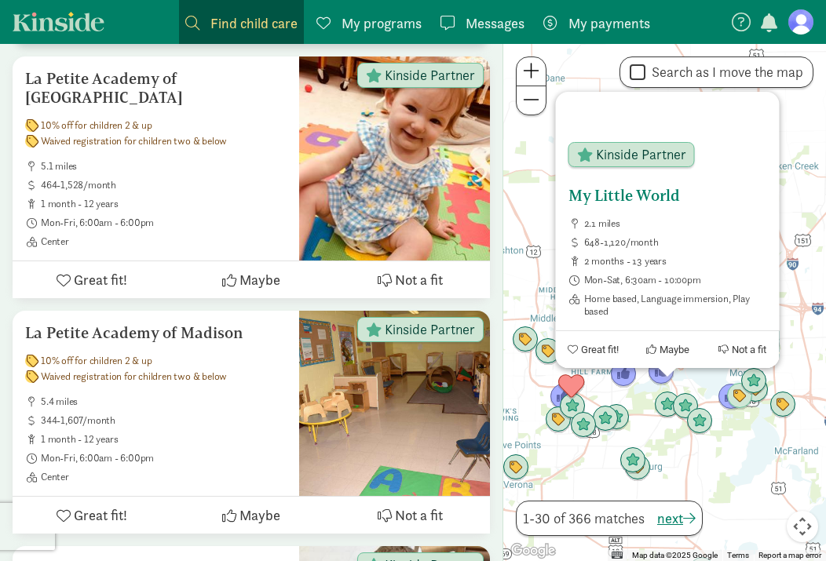
click at [665, 195] on h5 "My Little World" at bounding box center [666, 195] width 199 height 19
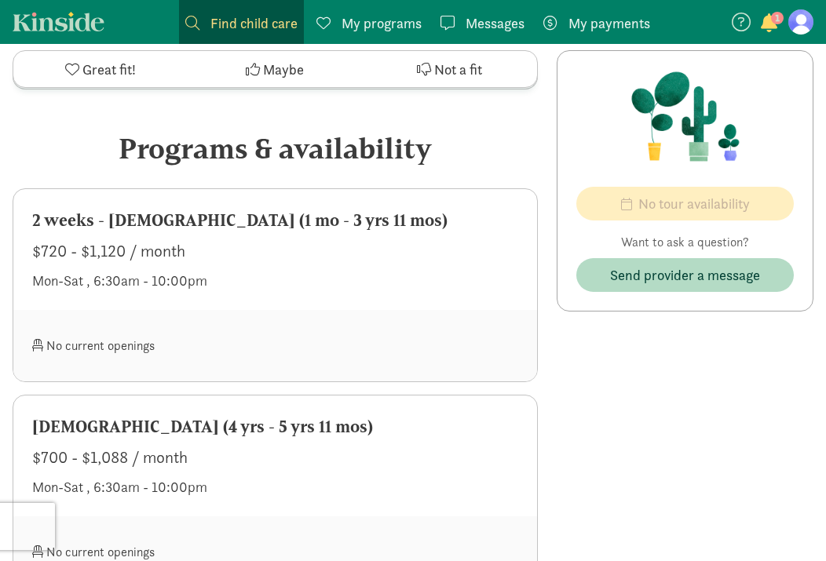
scroll to position [729, 0]
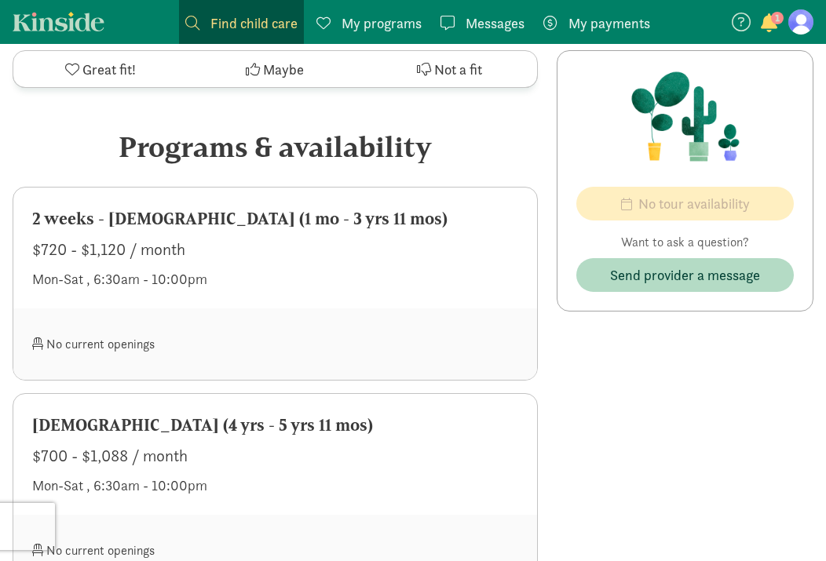
click at [348, 268] on div "Mon-Sat , 6:30am - 10:00pm" at bounding box center [275, 278] width 486 height 21
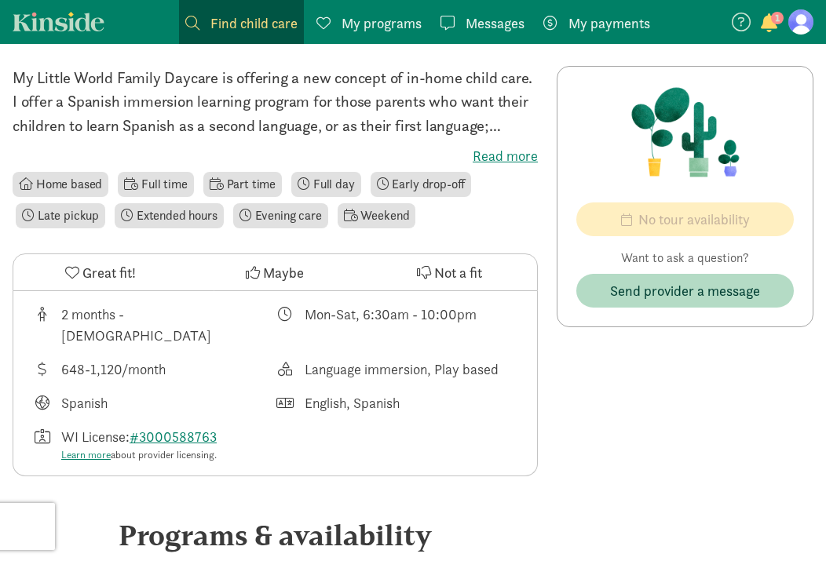
scroll to position [0, 0]
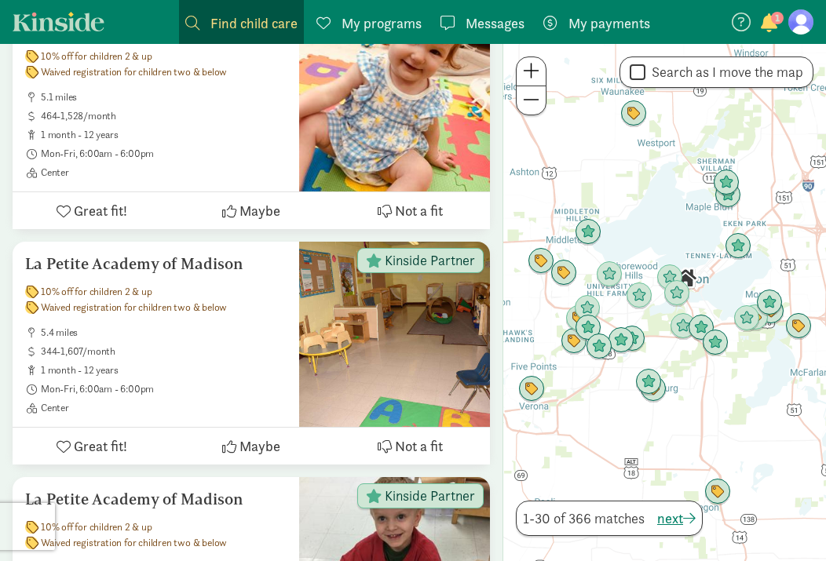
scroll to position [1558, 0]
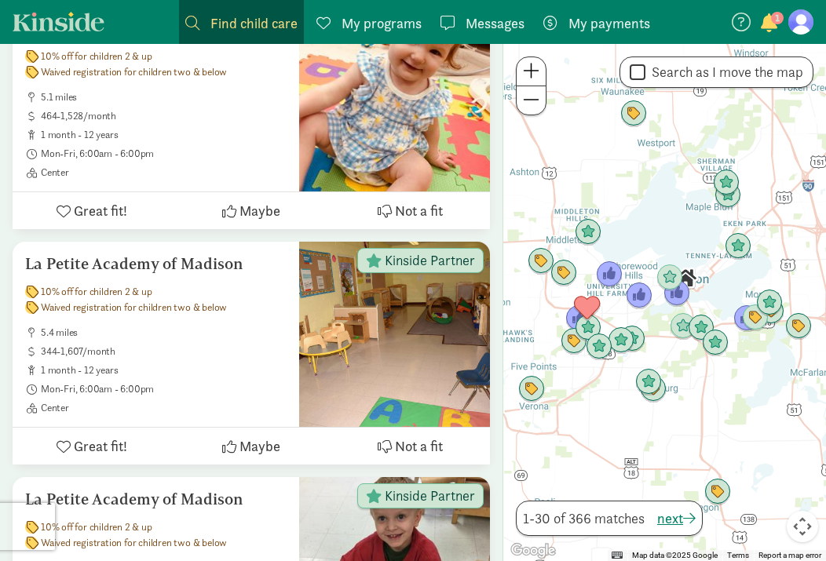
click at [722, 397] on div at bounding box center [664, 302] width 323 height 517
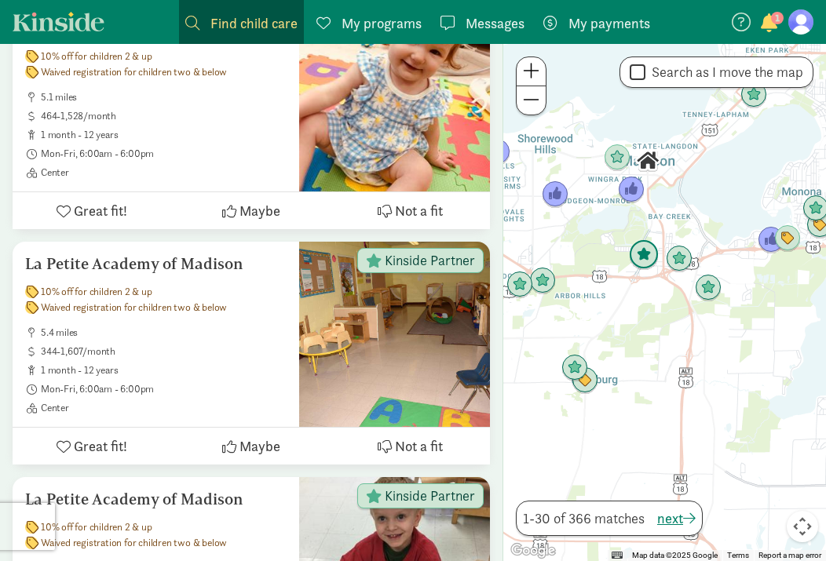
click at [640, 254] on img "Click to see details" at bounding box center [644, 255] width 30 height 30
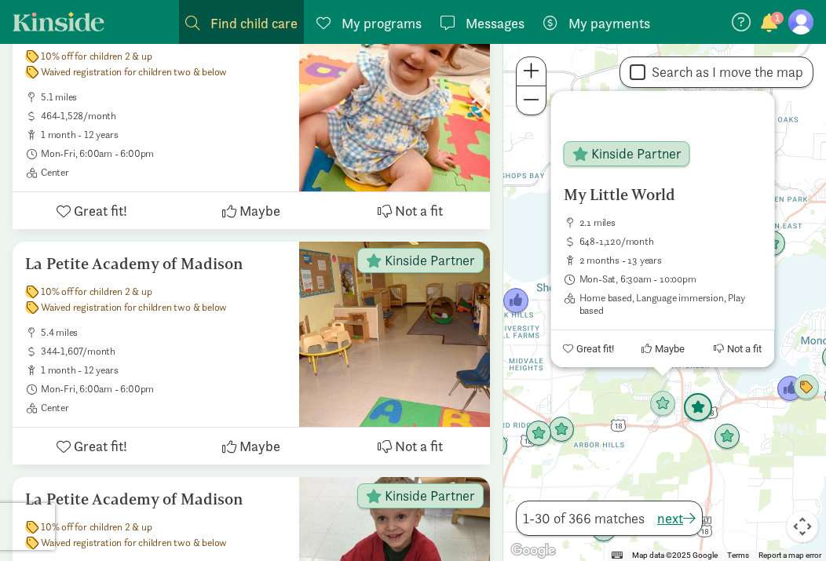
click at [697, 410] on img "Click to see details" at bounding box center [698, 408] width 30 height 30
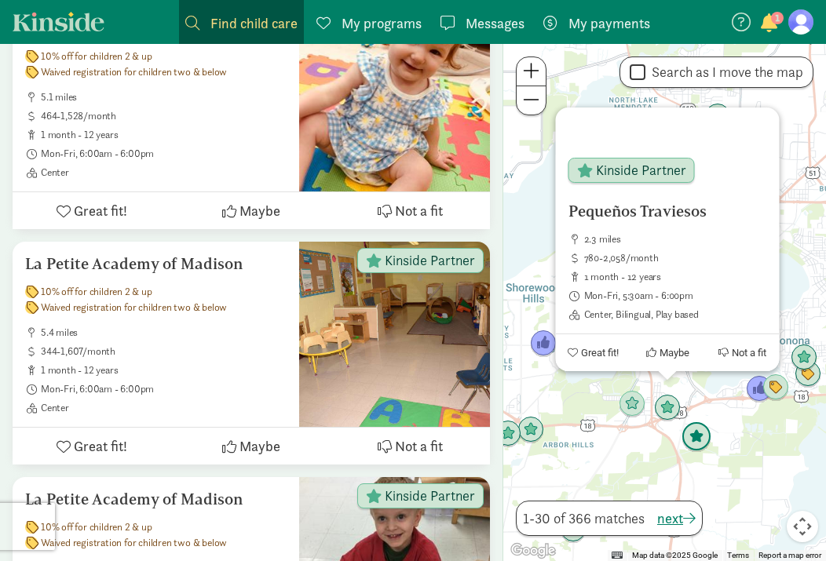
click at [698, 444] on img "Click to see details" at bounding box center [696, 437] width 30 height 30
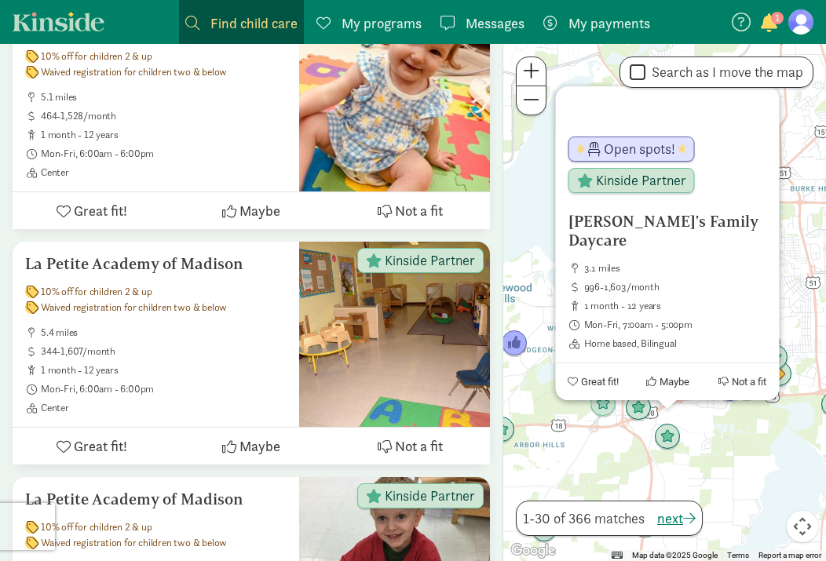
click at [735, 444] on div "To navigate, press the arrow keys. Mia's Family Daycare 3.1 miles 996-1,603/mon…" at bounding box center [664, 302] width 323 height 517
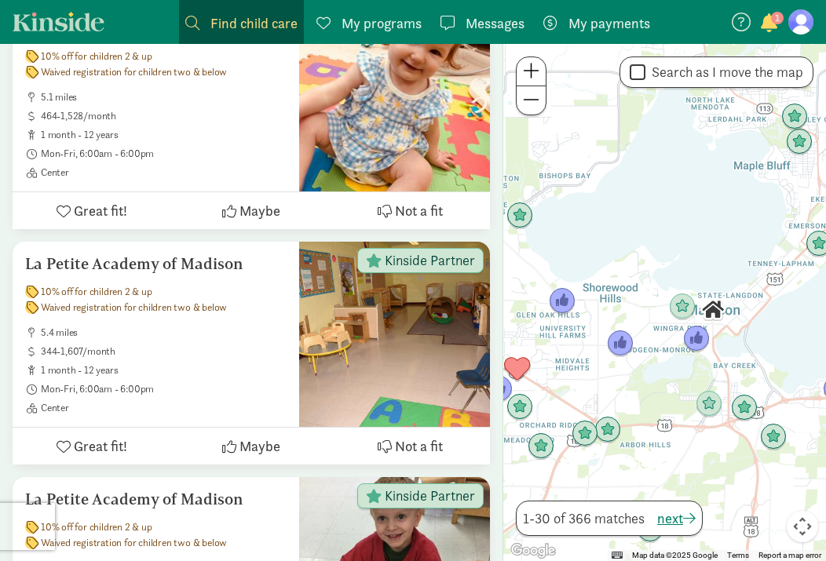
drag, startPoint x: 641, startPoint y: 320, endPoint x: 747, endPoint y: 319, distance: 105.9
click at [749, 320] on div at bounding box center [664, 302] width 323 height 517
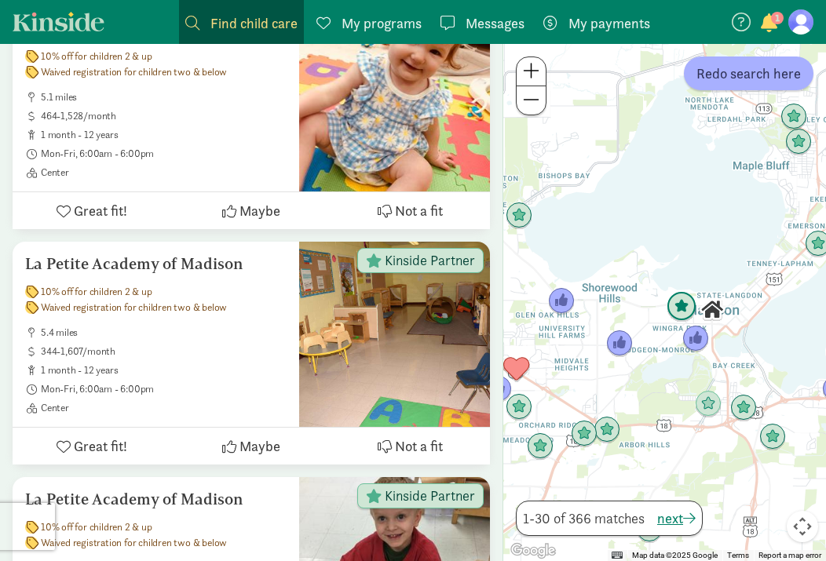
click at [679, 308] on img "Click to see details" at bounding box center [681, 307] width 30 height 30
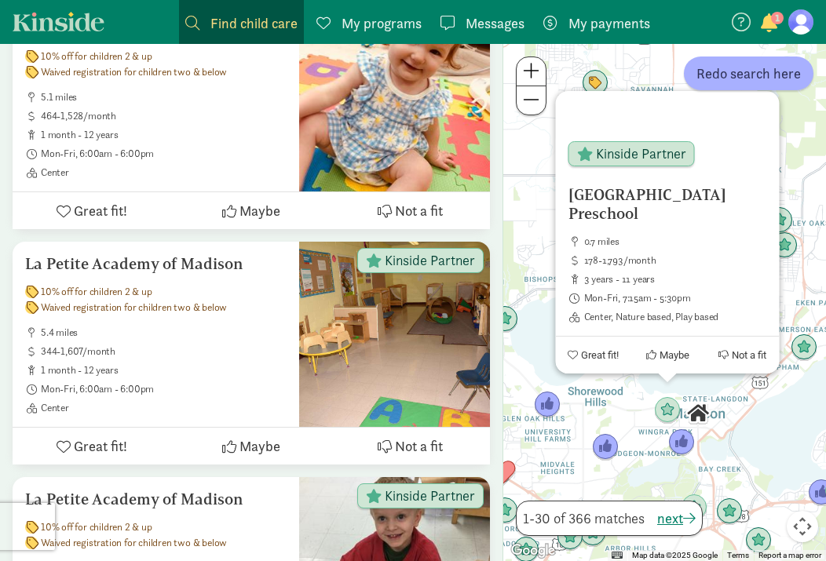
click at [611, 419] on div "University Avenue Discovery Center Preschool 0.7 miles 178-1,793/month 3 years …" at bounding box center [664, 302] width 323 height 517
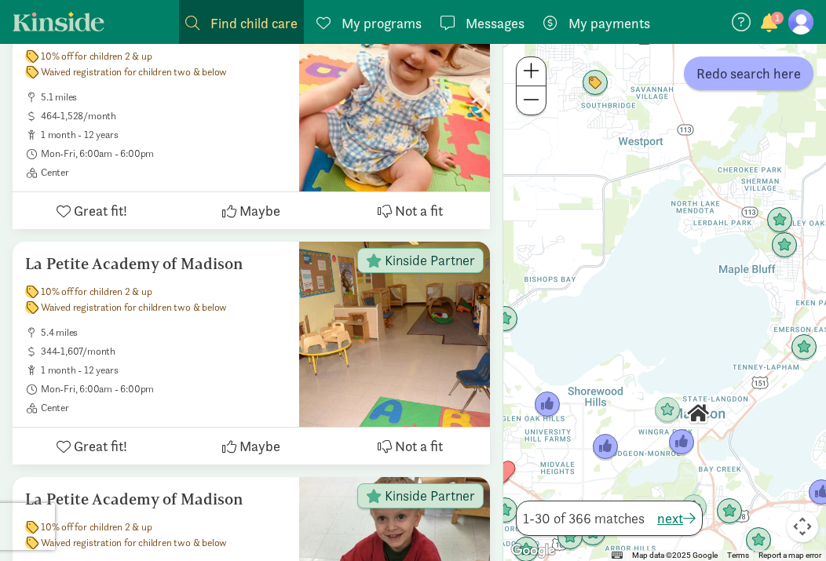
click at [600, 415] on div at bounding box center [664, 302] width 323 height 517
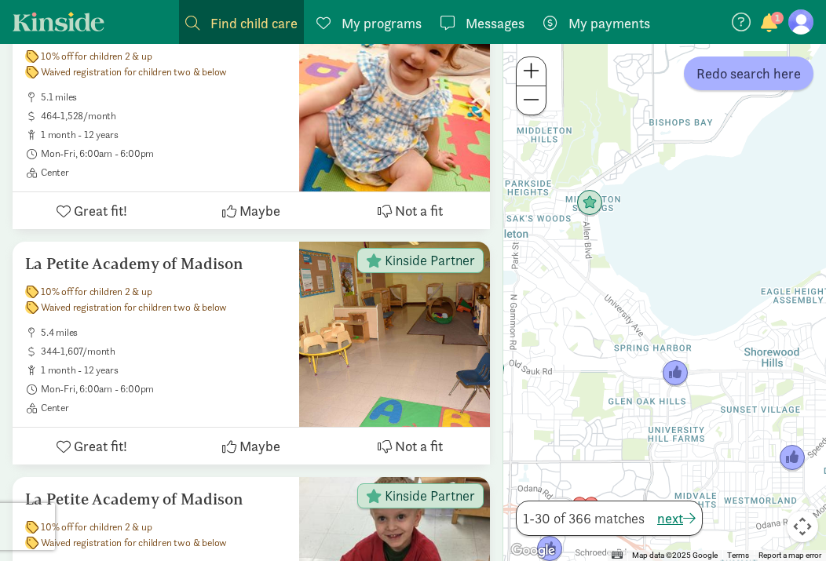
drag, startPoint x: 578, startPoint y: 423, endPoint x: 789, endPoint y: 368, distance: 217.4
click at [789, 369] on div at bounding box center [664, 302] width 323 height 517
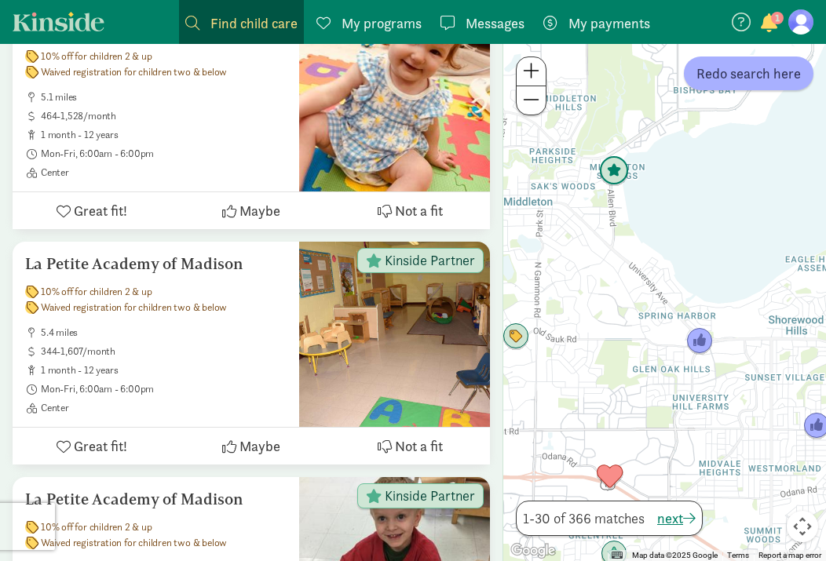
click at [618, 174] on img "Click to see details" at bounding box center [614, 171] width 30 height 30
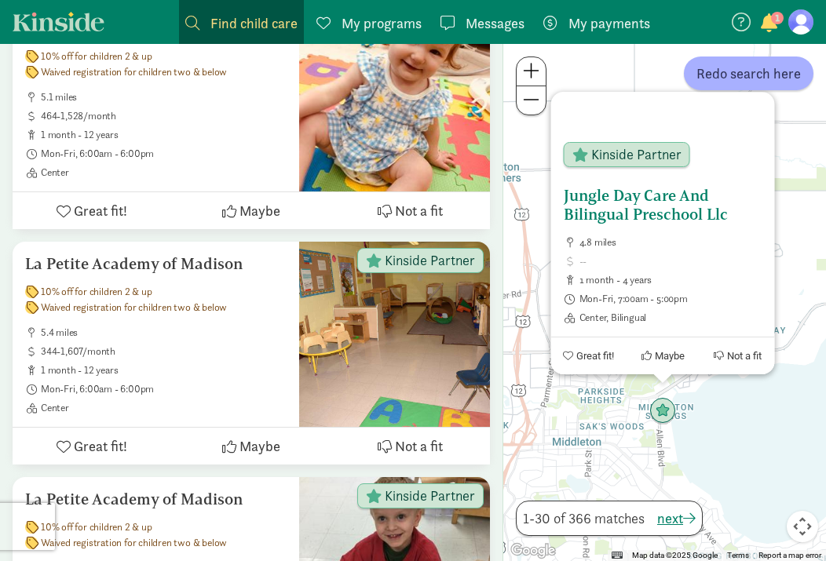
click at [638, 203] on h5 "Jungle Day Care And Bilingual Preschool Llc" at bounding box center [662, 205] width 199 height 38
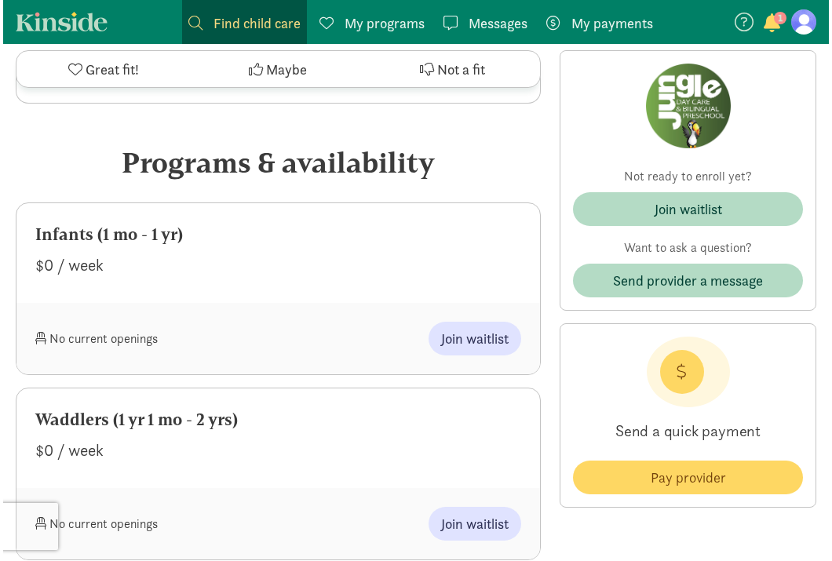
scroll to position [588, 0]
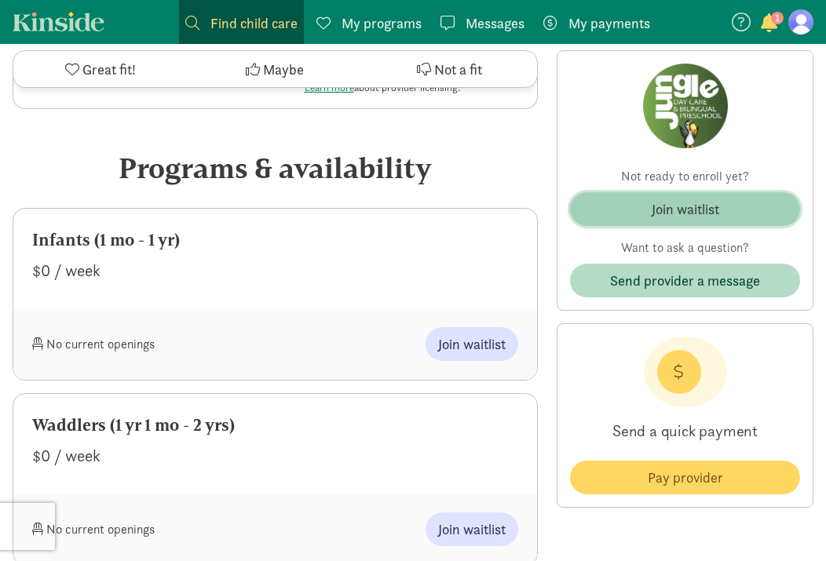
click at [664, 212] on div "Join waitlist" at bounding box center [684, 209] width 67 height 21
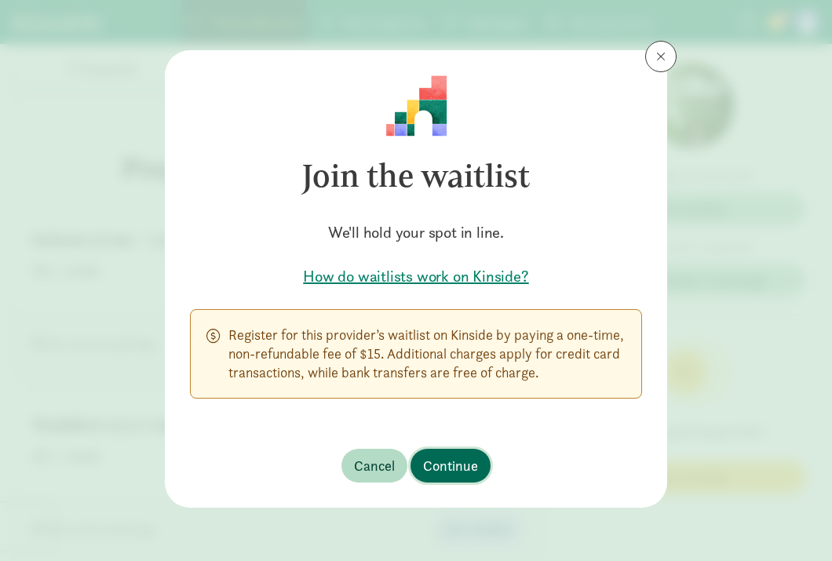
click at [431, 465] on span "Continue" at bounding box center [450, 465] width 55 height 21
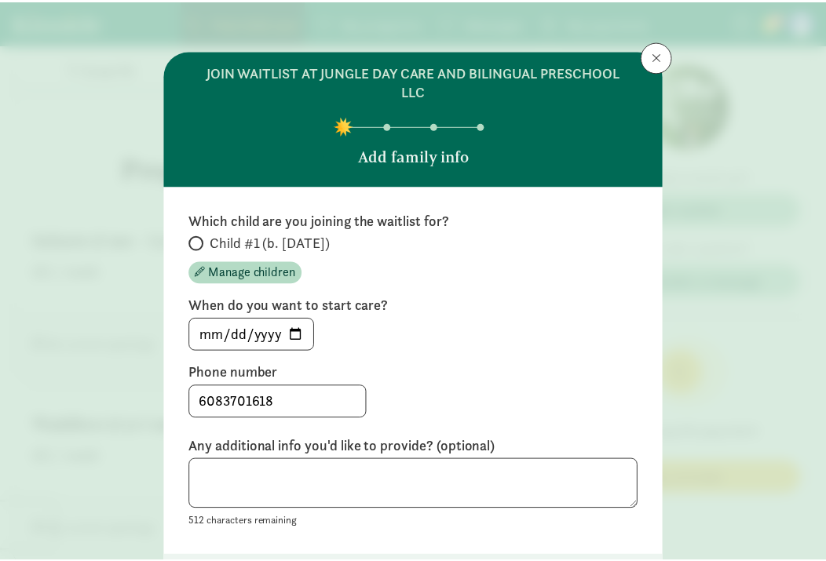
scroll to position [97, 0]
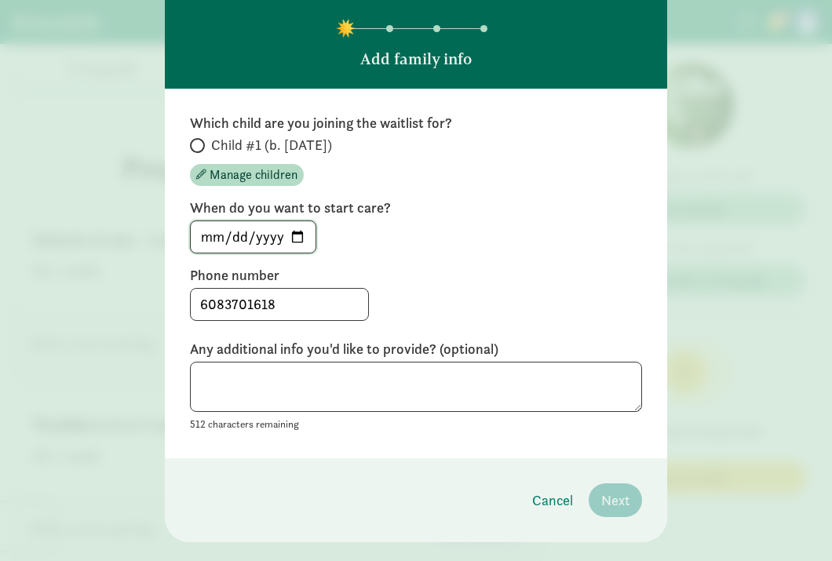
click at [297, 238] on input "[DATE]" at bounding box center [253, 236] width 125 height 31
click at [195, 143] on input "Child #1 (b. [DATE])" at bounding box center [195, 145] width 10 height 10
radio input "true"
click at [298, 236] on input "[DATE]" at bounding box center [253, 236] width 125 height 31
type input "[DATE]"
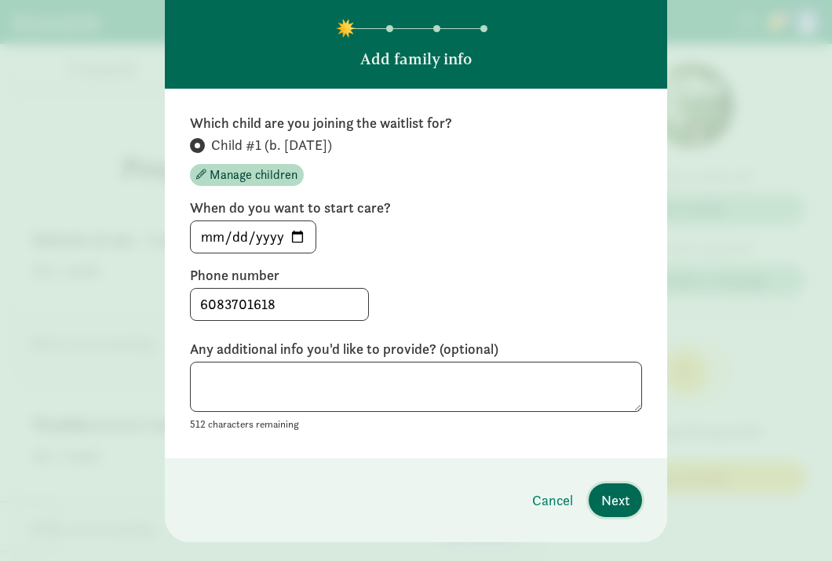
click at [606, 500] on span "Next" at bounding box center [615, 500] width 28 height 21
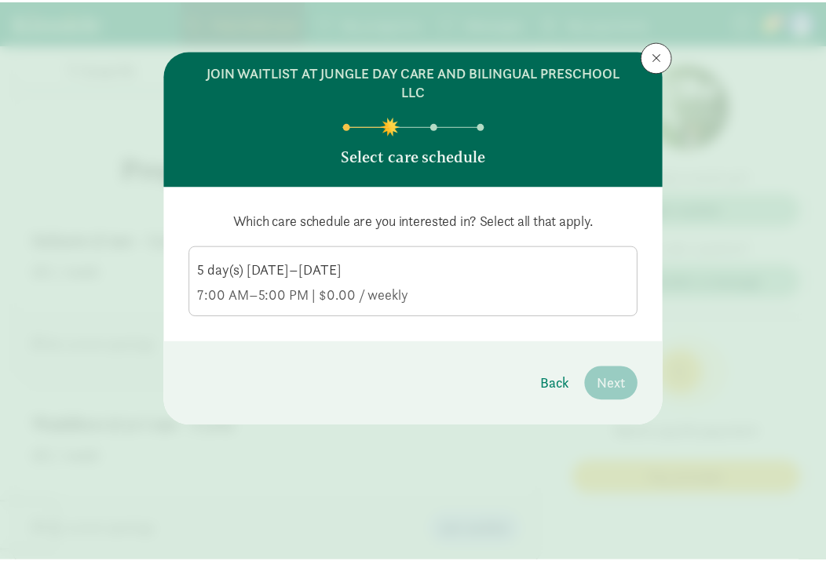
scroll to position [0, 0]
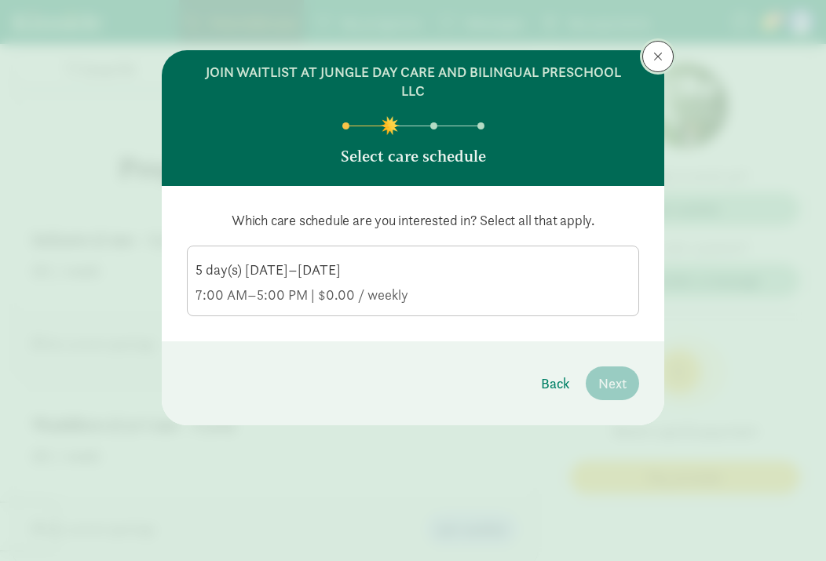
click at [656, 61] on span at bounding box center [657, 56] width 9 height 13
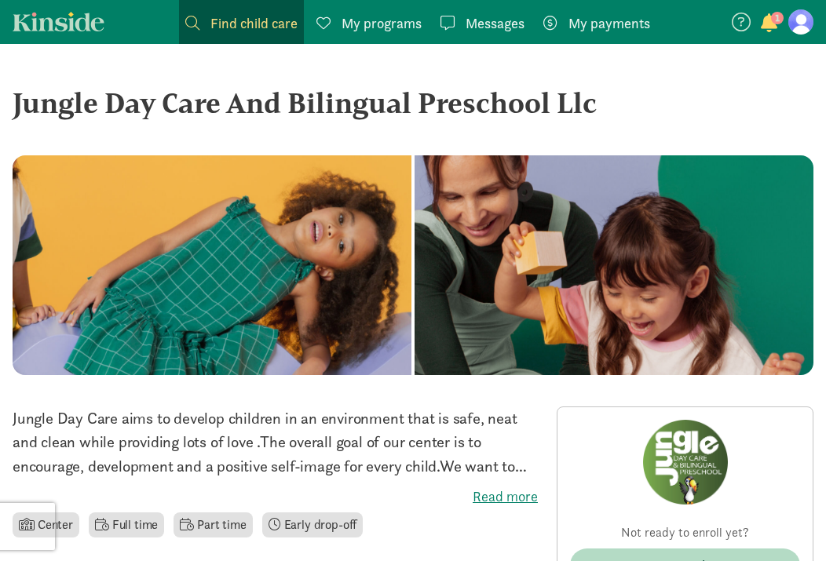
click at [323, 100] on div "Jungle Day Care And Bilingual Preschool Llc" at bounding box center [413, 103] width 800 height 42
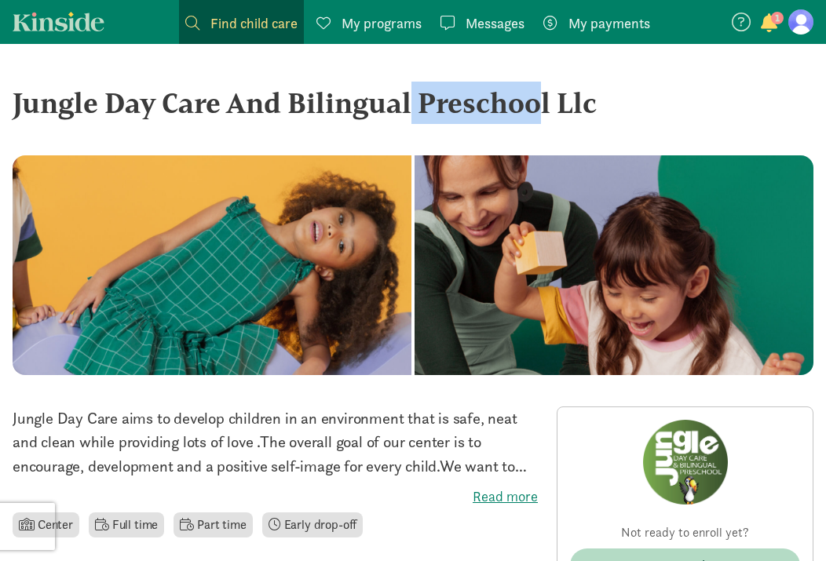
click at [323, 100] on div "Jungle Day Care And Bilingual Preschool Llc" at bounding box center [413, 103] width 800 height 42
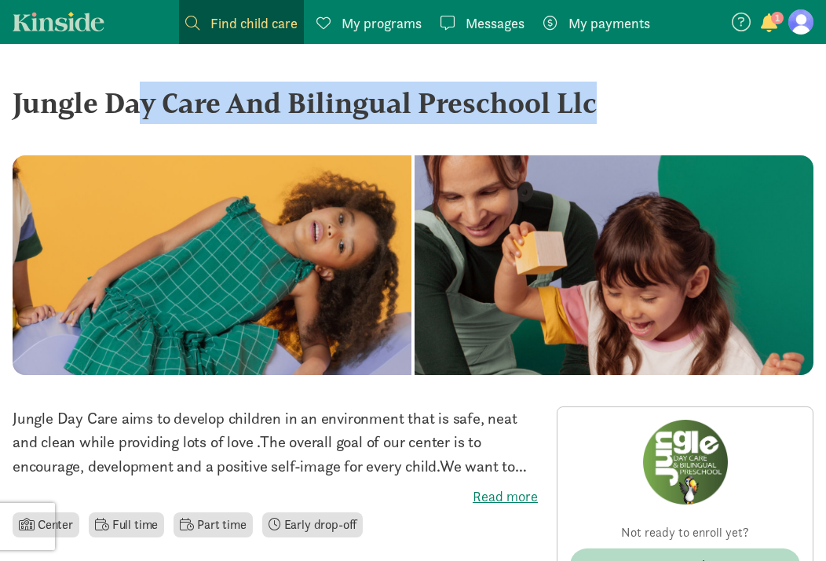
click at [323, 100] on div "Jungle Day Care And Bilingual Preschool Llc" at bounding box center [413, 103] width 800 height 42
copy div "Jungle Day Care And Bilingual Preschool Llc ‹ › ×"
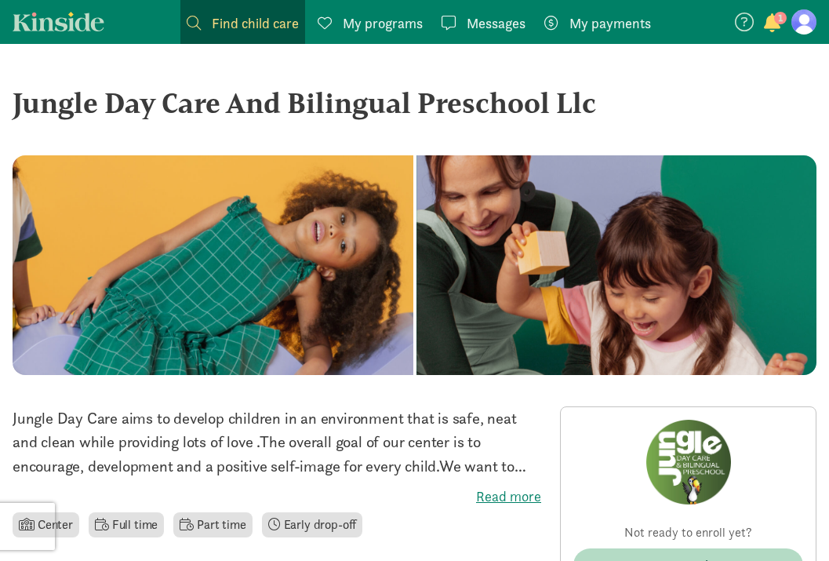
click at [406, 453] on p "Jungle Day Care aims to develop children in an environment that is safe, neat a…" at bounding box center [277, 441] width 529 height 71
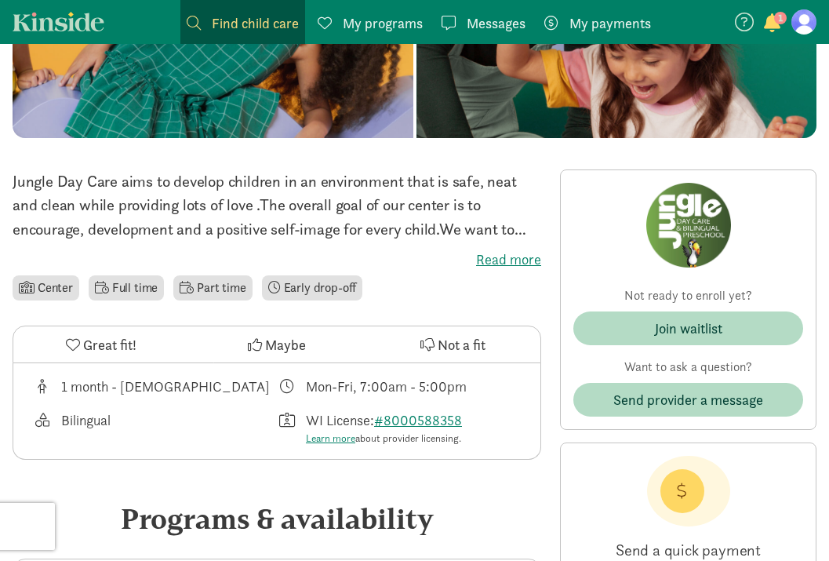
scroll to position [238, 0]
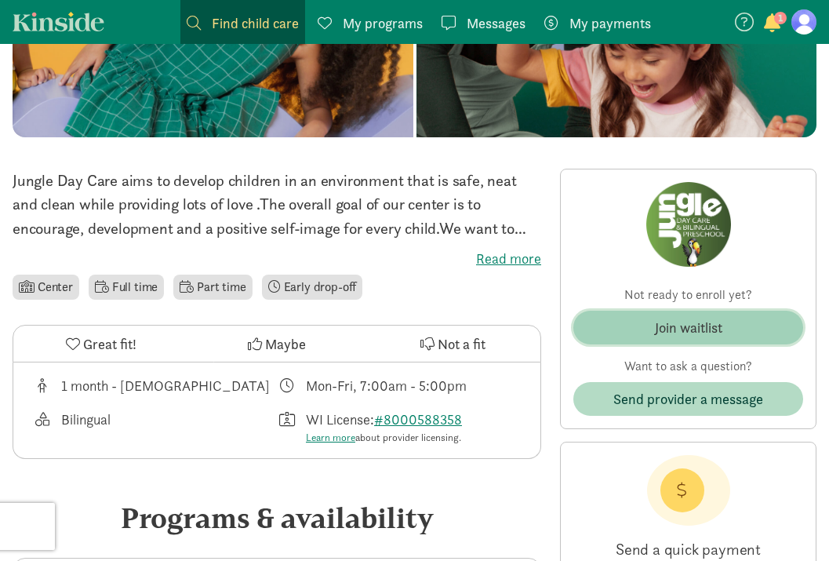
click at [675, 330] on div "Join waitlist" at bounding box center [688, 327] width 67 height 21
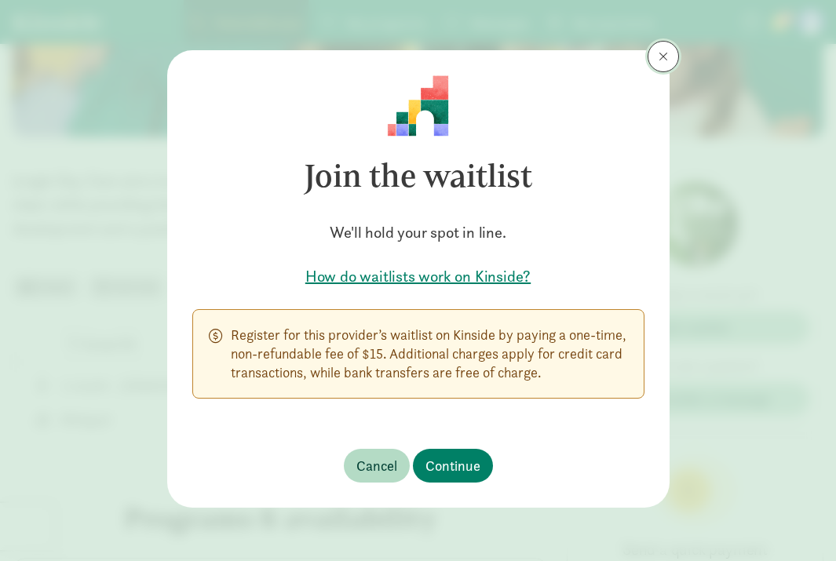
click at [665, 60] on span at bounding box center [662, 56] width 9 height 13
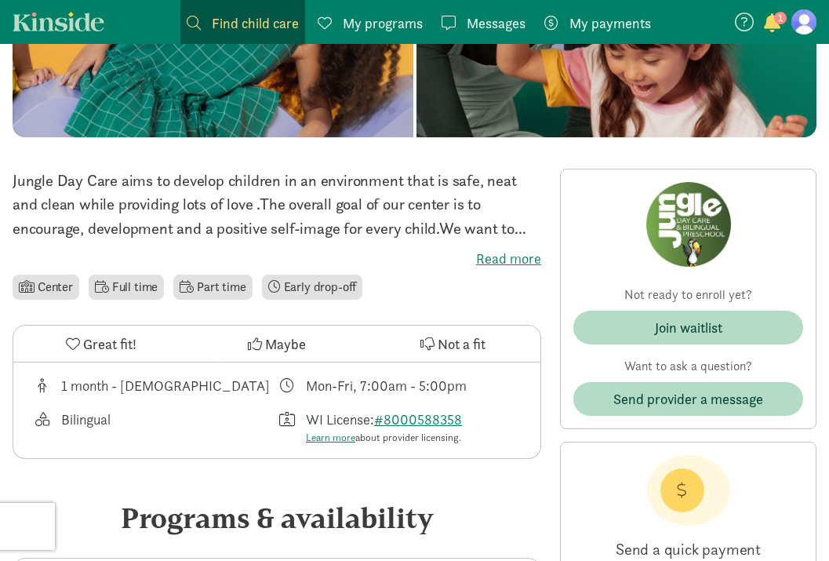
scroll to position [0, 0]
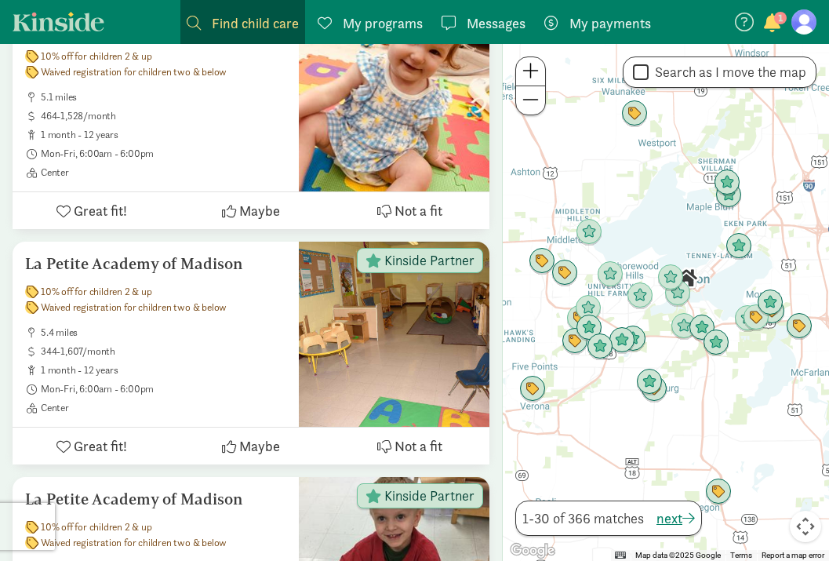
scroll to position [1627, 0]
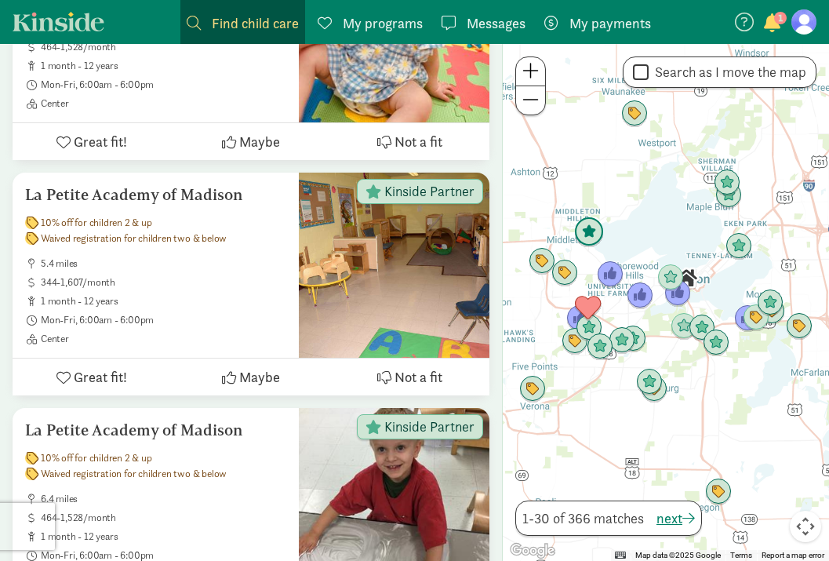
click at [585, 237] on img "Click to see details" at bounding box center [589, 232] width 30 height 30
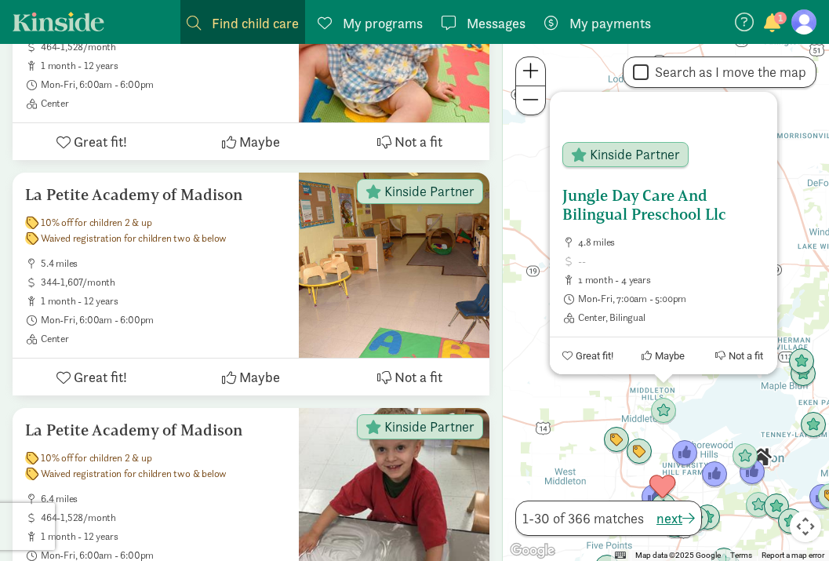
click at [663, 359] on span "Maybe" at bounding box center [670, 356] width 30 height 12
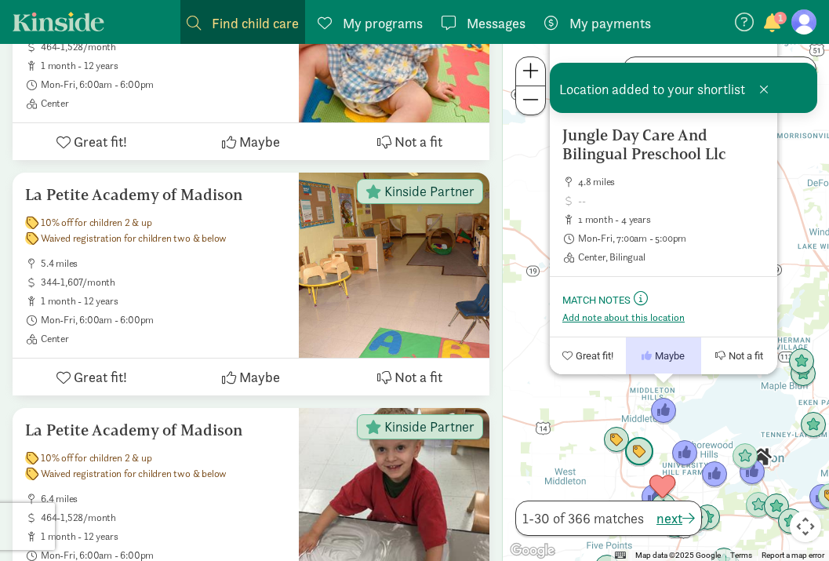
click at [614, 441] on img "Click to see details" at bounding box center [616, 440] width 27 height 27
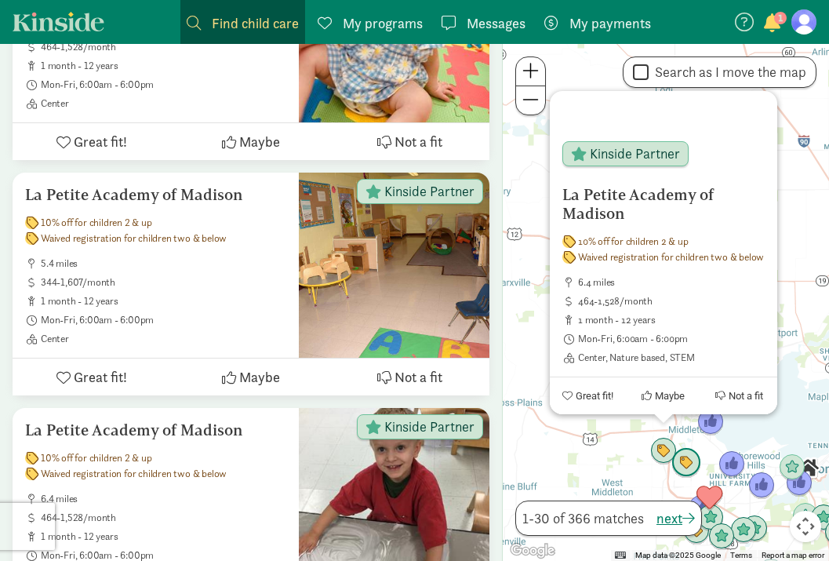
click at [685, 464] on img "Click to see details" at bounding box center [687, 463] width 30 height 30
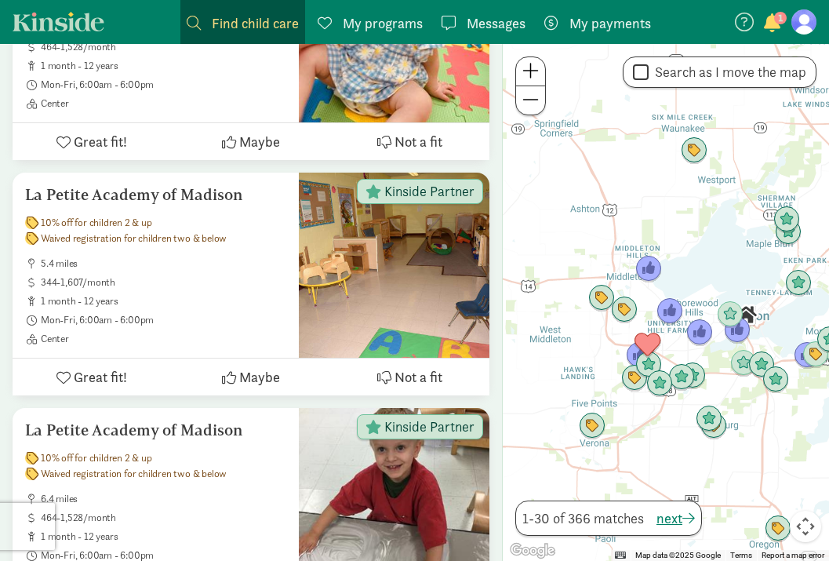
drag, startPoint x: 763, startPoint y: 488, endPoint x: 709, endPoint y: 315, distance: 180.9
click at [709, 315] on div "To navigate, press the arrow keys." at bounding box center [666, 302] width 326 height 517
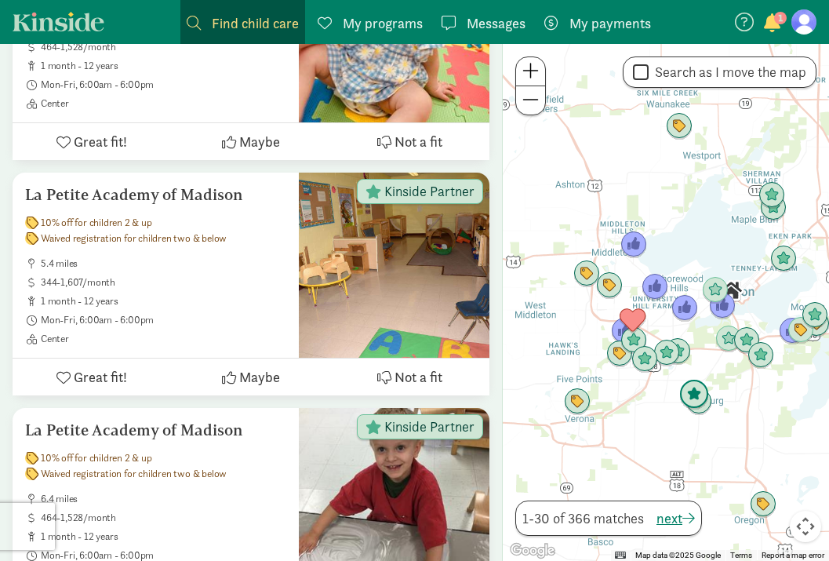
click at [698, 406] on img "Click to see details" at bounding box center [695, 395] width 30 height 30
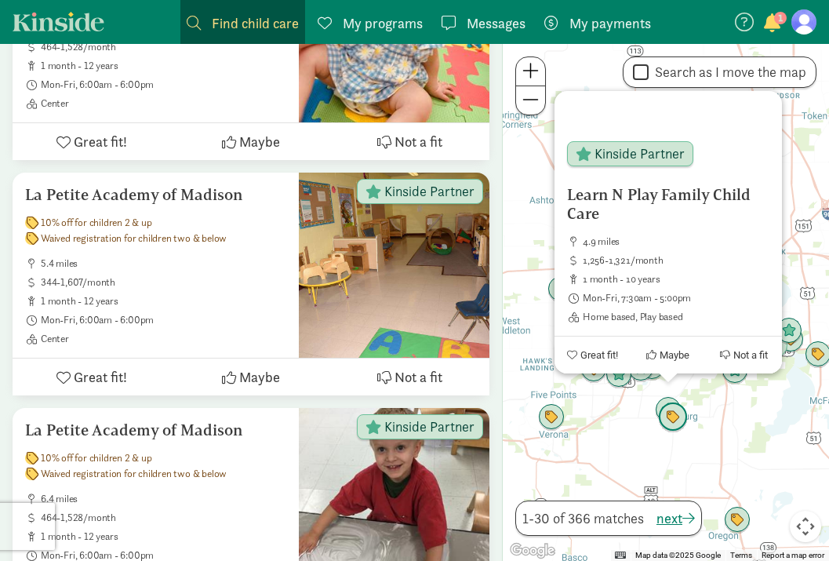
click at [680, 421] on img "Click to see details" at bounding box center [673, 418] width 30 height 30
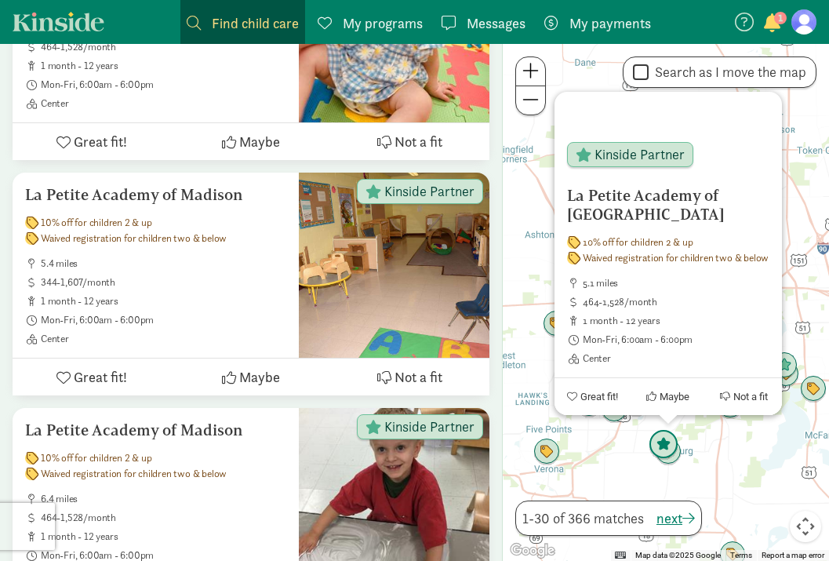
click at [669, 443] on img "Click to see details" at bounding box center [664, 445] width 30 height 30
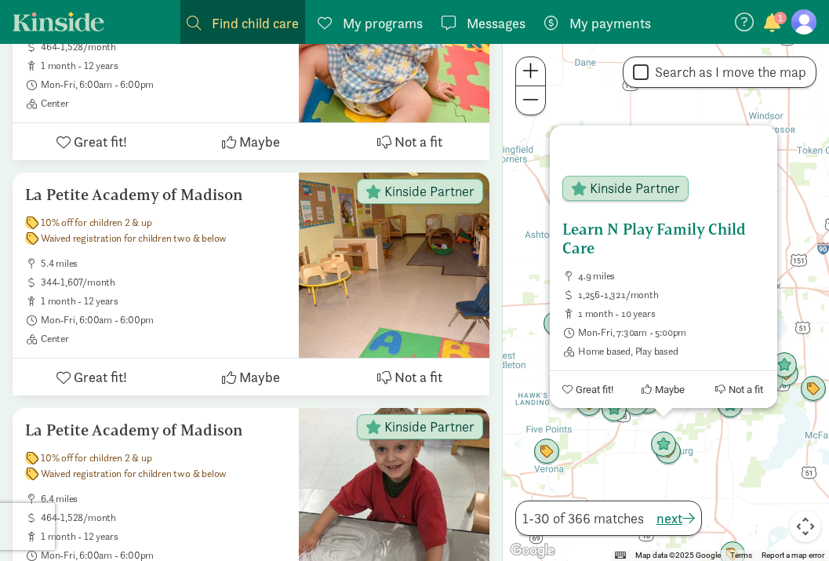
click at [680, 228] on h5 "Learn N Play Family Child Care" at bounding box center [664, 239] width 202 height 38
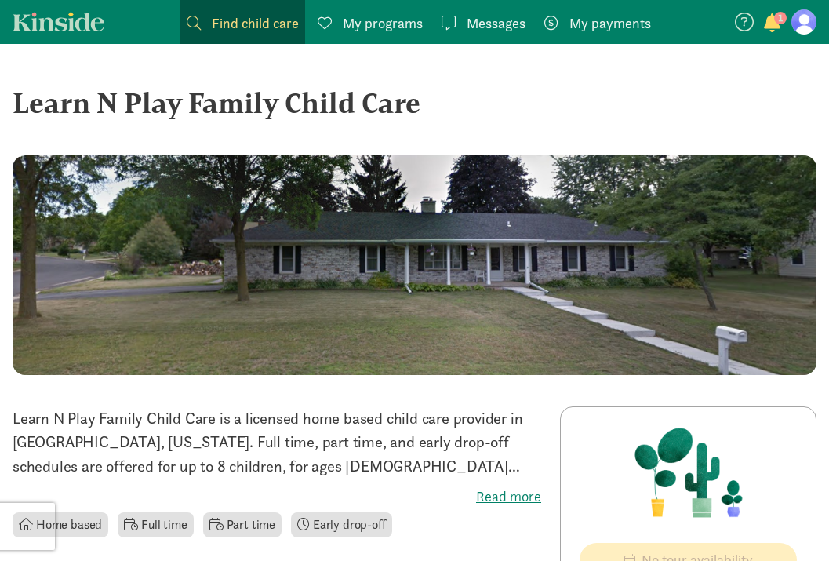
click at [283, 104] on div "Learn N Play Family Child Care" at bounding box center [415, 103] width 804 height 42
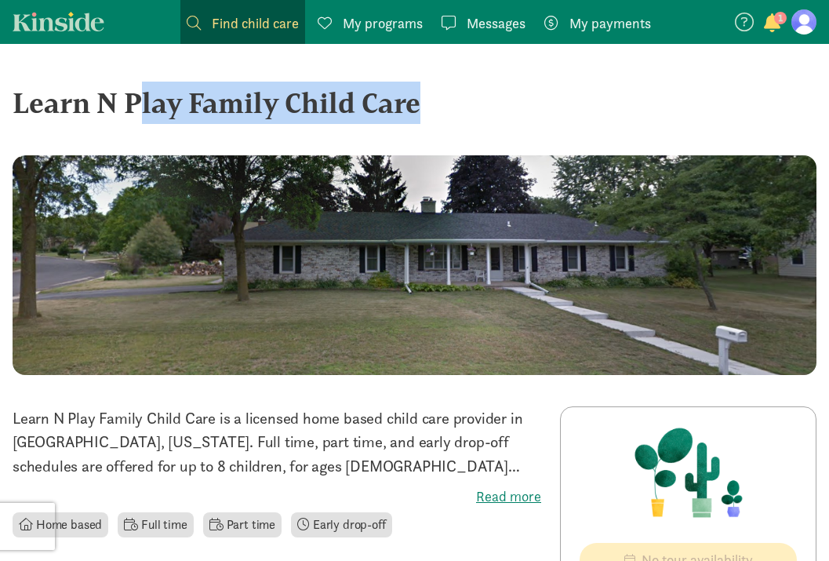
click at [283, 104] on div "Learn N Play Family Child Care" at bounding box center [415, 103] width 804 height 42
copy div "Learn N Play Family Child Care ‹ › ×"
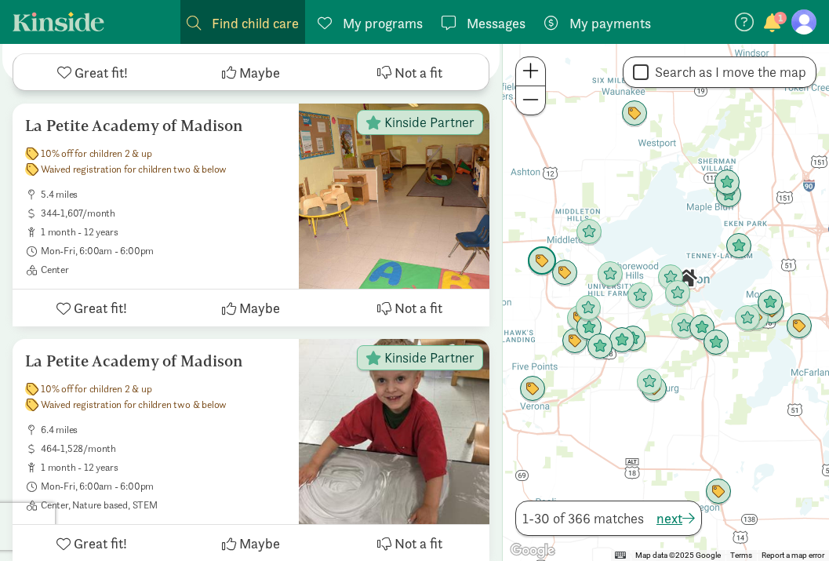
scroll to position [1696, 0]
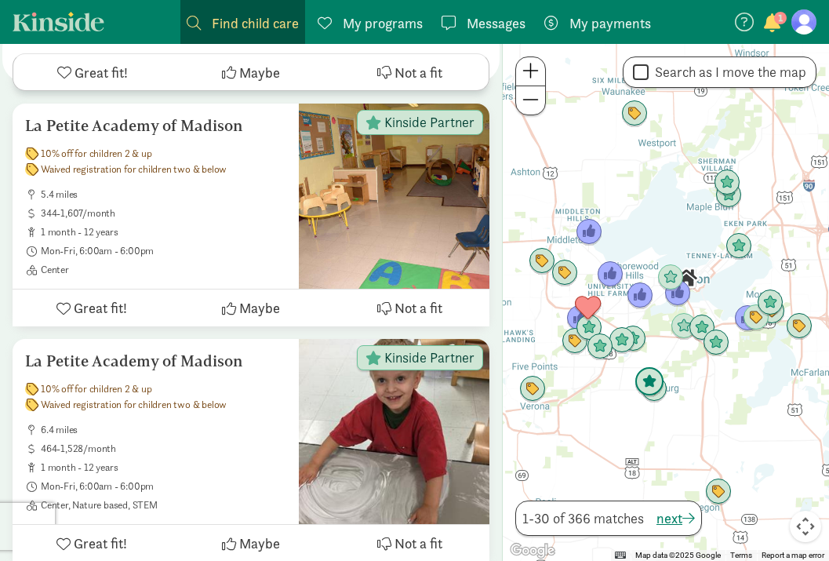
click at [643, 376] on img "Click to see details" at bounding box center [650, 382] width 30 height 30
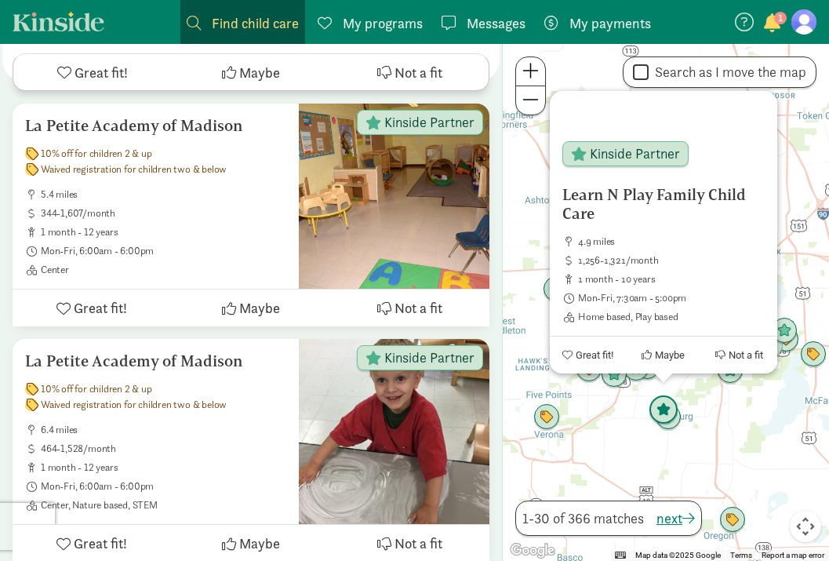
click at [676, 420] on img "Click to see details" at bounding box center [664, 411] width 30 height 30
click at [708, 445] on div "To navigate, press the arrow keys. Learn N Play Family Child Care 4.9 miles 1,2…" at bounding box center [666, 302] width 326 height 517
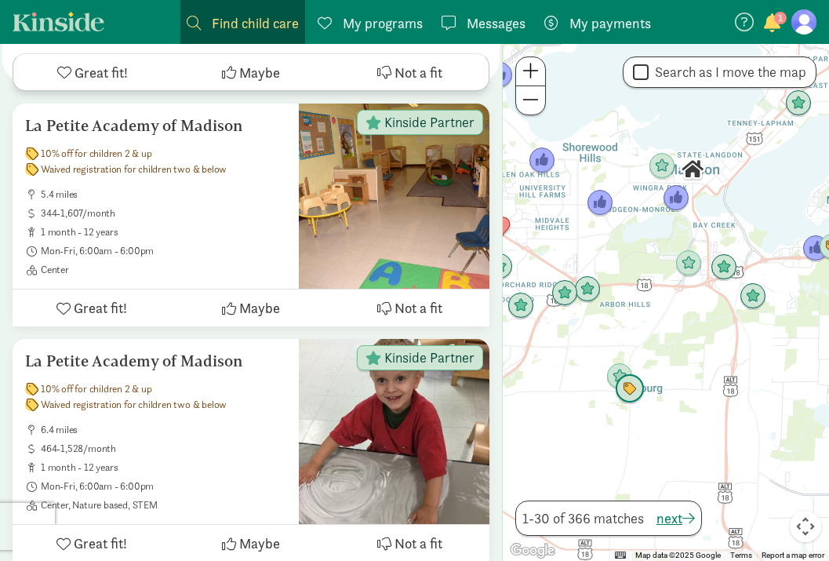
click at [633, 396] on img "Click to see details" at bounding box center [630, 389] width 30 height 30
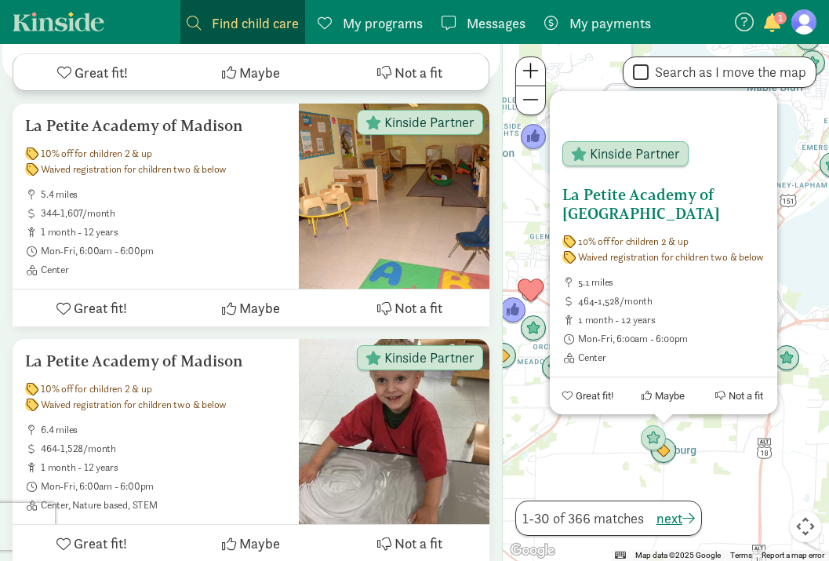
click at [609, 195] on h5 "La Petite Academy of [GEOGRAPHIC_DATA]" at bounding box center [664, 204] width 202 height 38
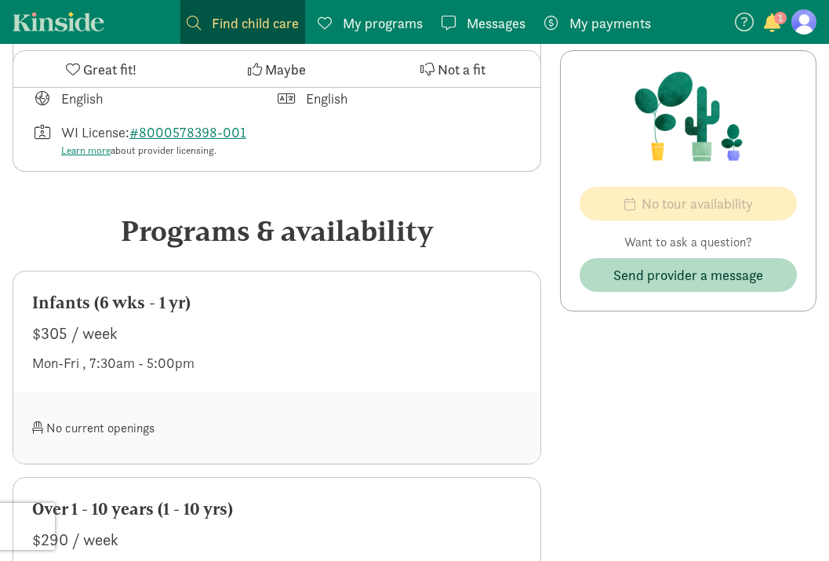
scroll to position [57, 0]
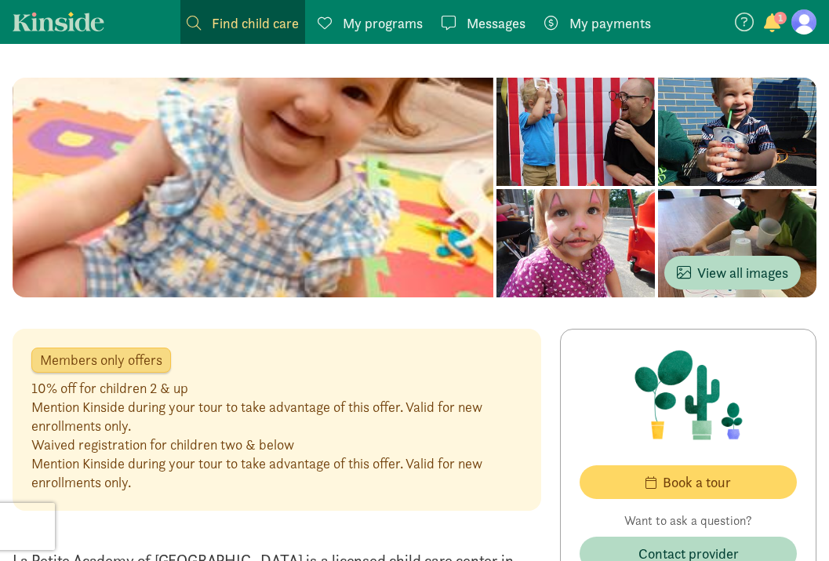
scroll to position [36, 0]
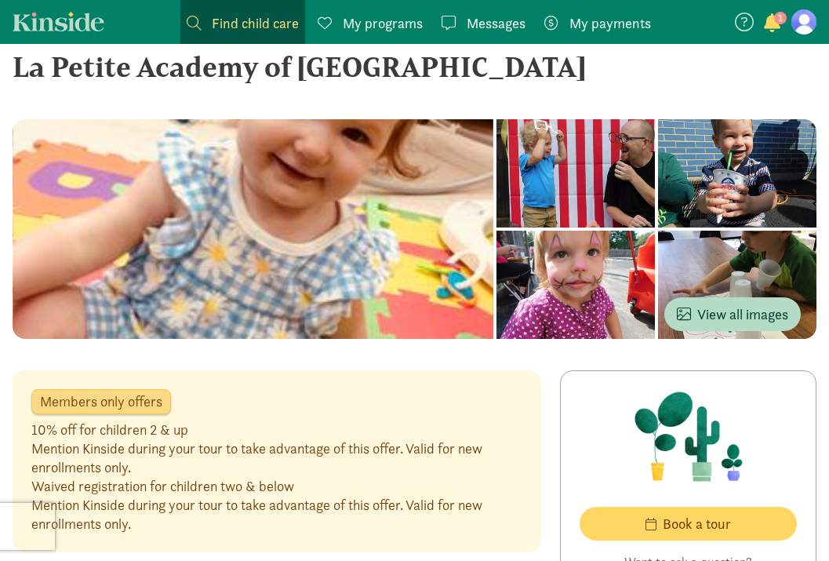
click at [783, 27] on button "1" at bounding box center [773, 24] width 22 height 20
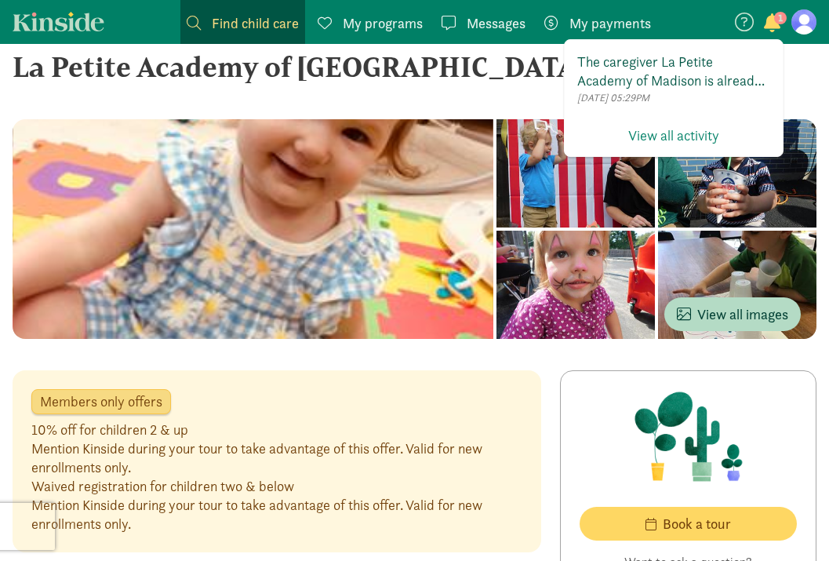
click at [701, 79] on p "The caregiver La Petite Academy of Madison is already a member of Kinside!" at bounding box center [674, 72] width 193 height 38
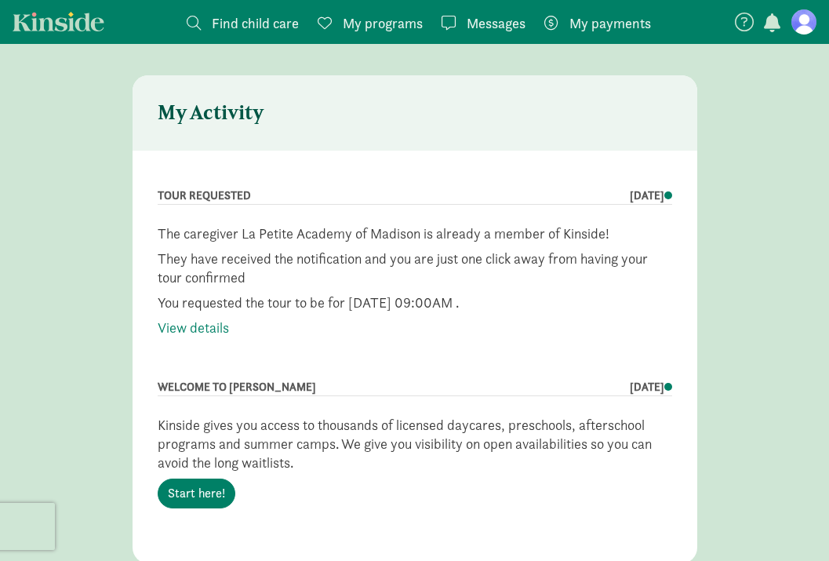
click at [395, 29] on span "My programs" at bounding box center [383, 23] width 80 height 21
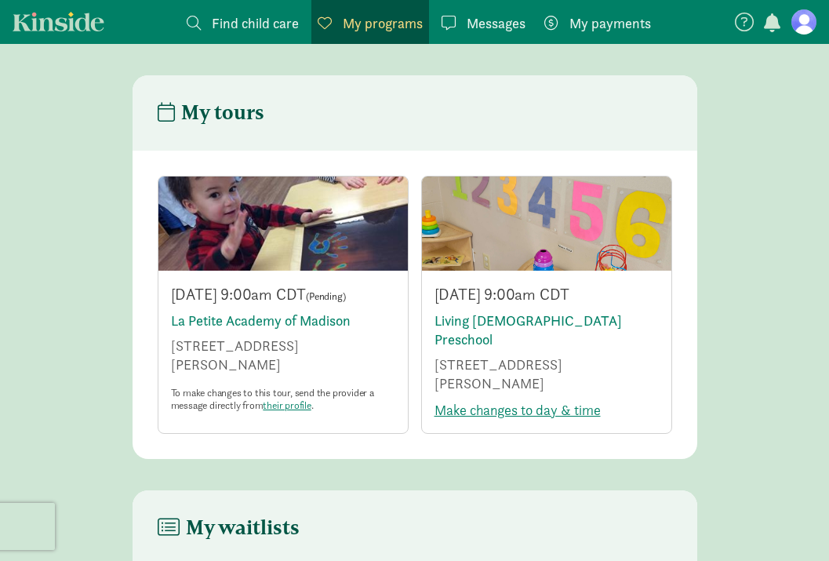
scroll to position [1, 0]
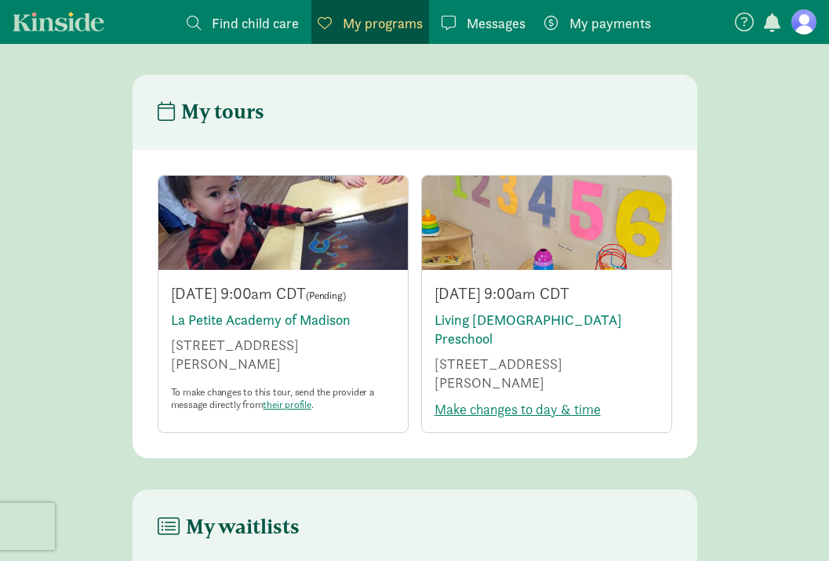
click at [266, 18] on span "Find child care" at bounding box center [255, 23] width 87 height 21
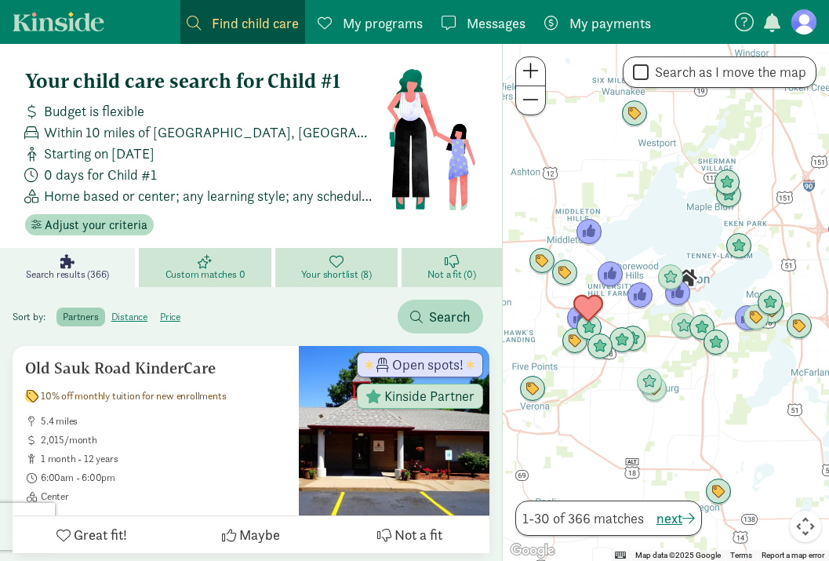
click at [589, 304] on img "Click to see details" at bounding box center [589, 308] width 30 height 30
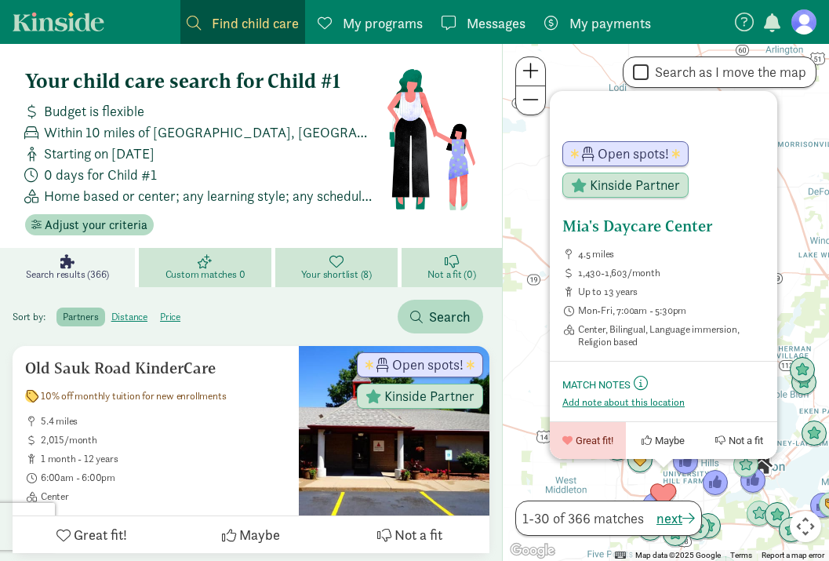
click at [638, 221] on h5 "Mia's Daycare Center" at bounding box center [664, 226] width 202 height 19
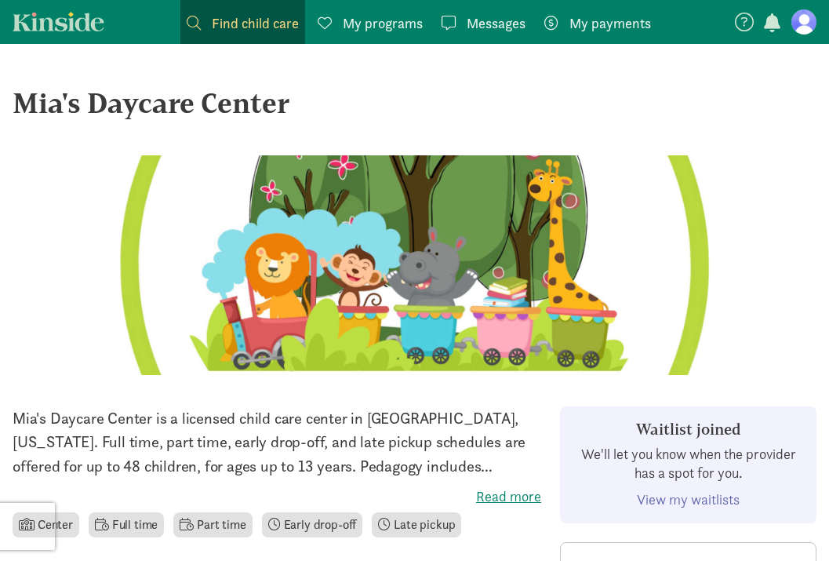
click at [341, 20] on div "My programs Programs" at bounding box center [370, 23] width 105 height 21
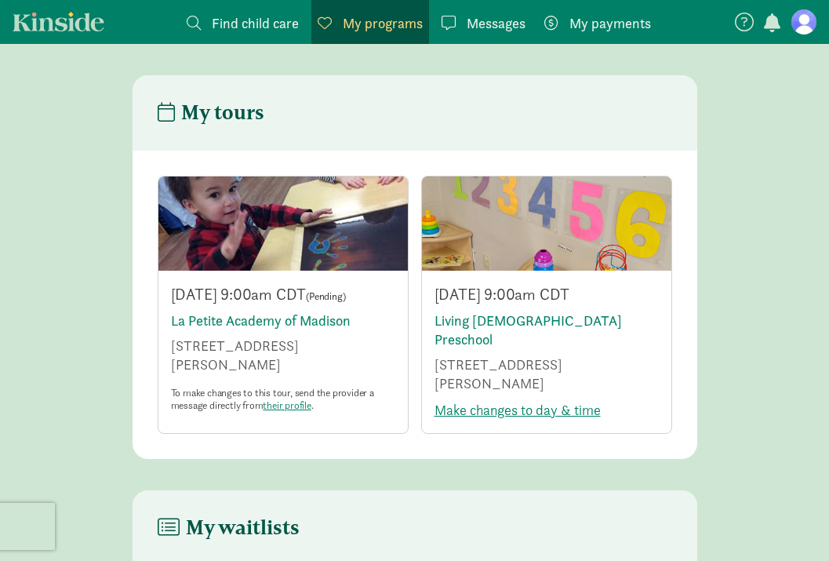
click at [228, 19] on span "Find child care" at bounding box center [255, 23] width 87 height 21
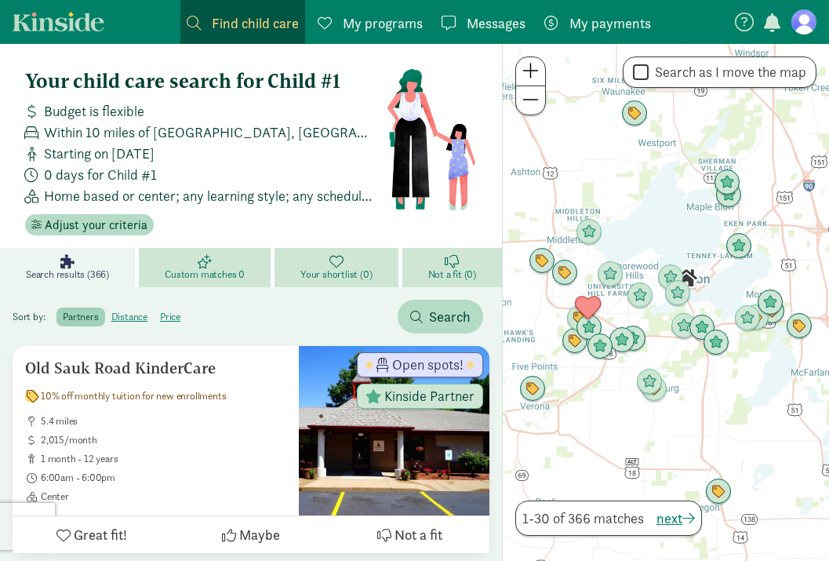
click at [217, 290] on div "Sort by: partners distance price Search" at bounding box center [251, 310] width 502 height 46
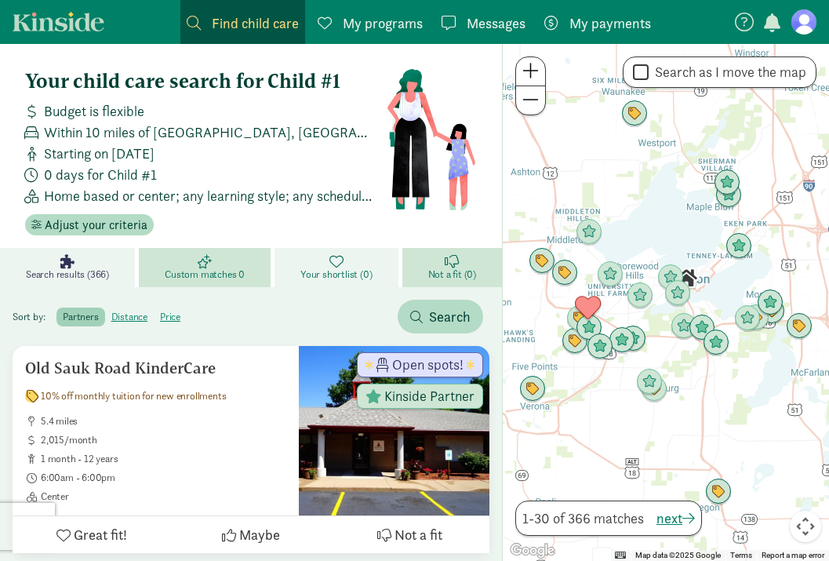
click at [297, 267] on link "Your shortlist (0)" at bounding box center [339, 267] width 128 height 39
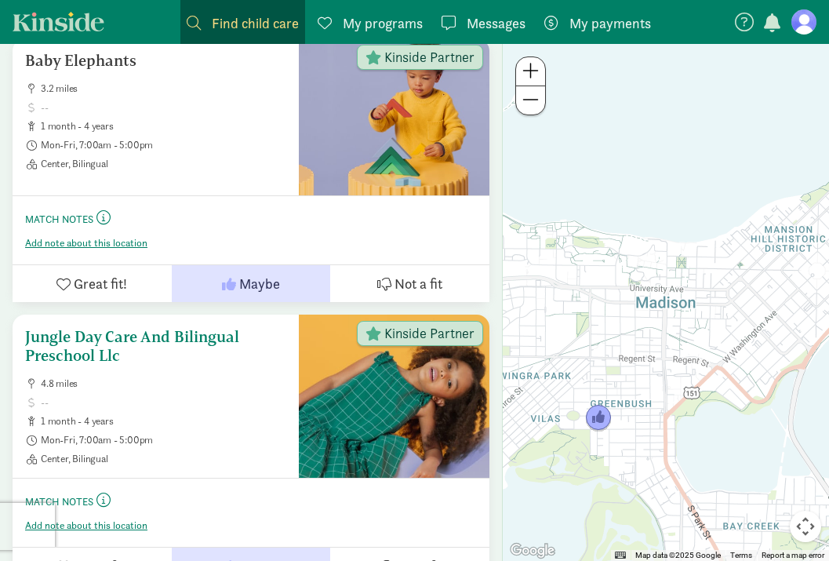
scroll to position [2014, 0]
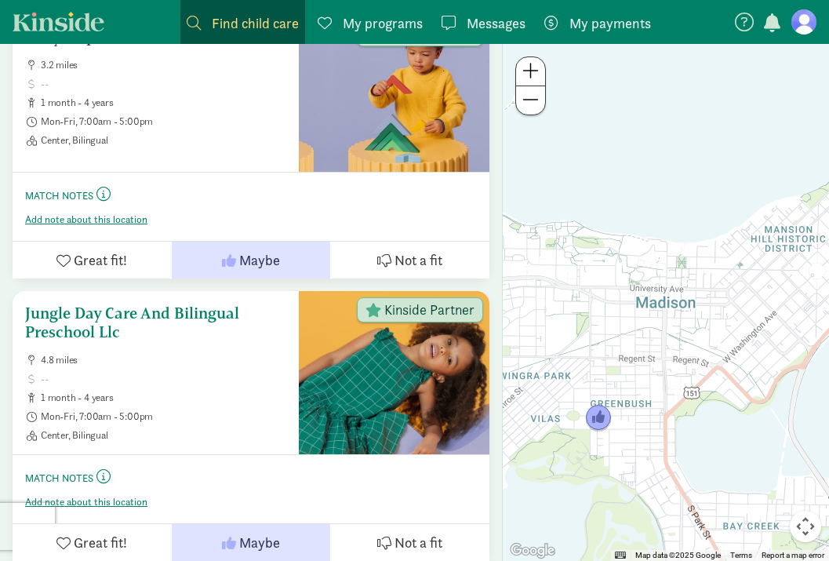
click at [205, 304] on h5 "Jungle Day Care And Bilingual Preschool Llc" at bounding box center [155, 323] width 261 height 38
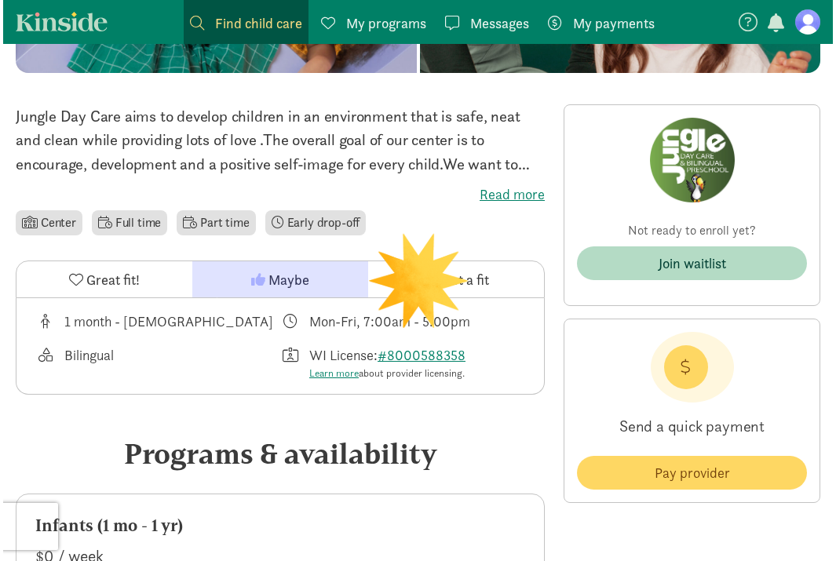
scroll to position [302, 0]
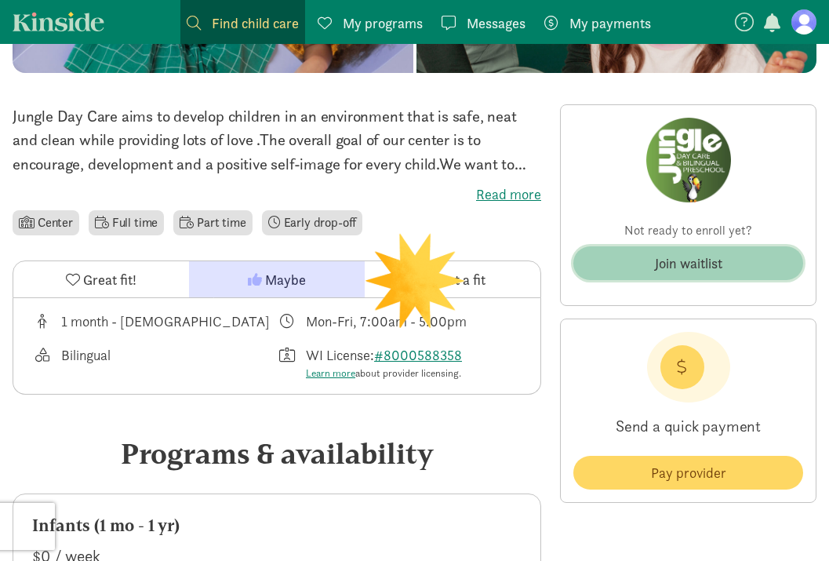
click at [722, 264] on div "Join waitlist" at bounding box center [688, 263] width 67 height 21
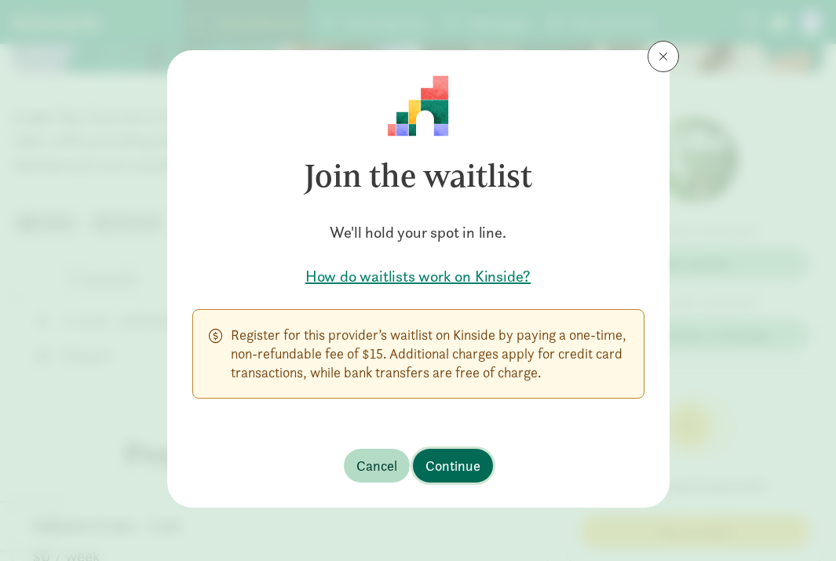
click at [464, 457] on span "Continue" at bounding box center [452, 465] width 55 height 21
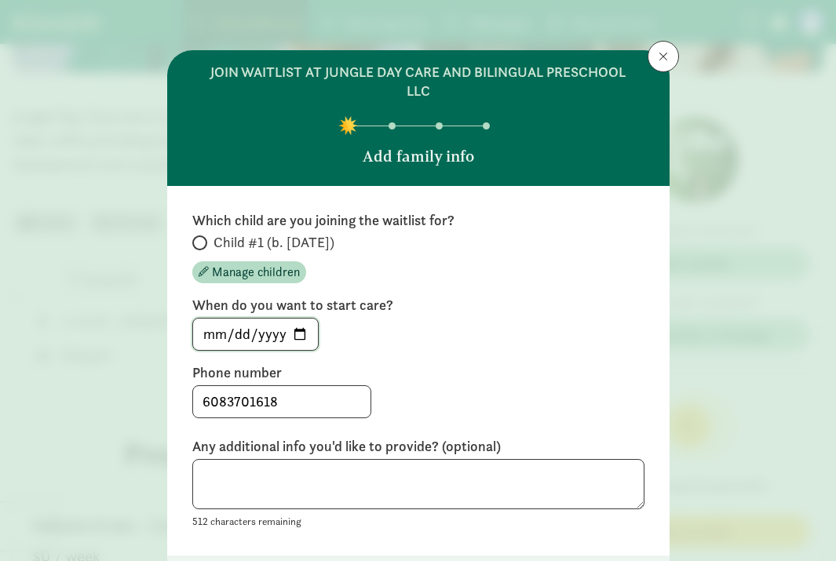
click at [301, 323] on input "[DATE]" at bounding box center [255, 334] width 125 height 31
click at [197, 242] on input "Child #1 (b. [DATE])" at bounding box center [197, 243] width 10 height 10
radio input "true"
click at [294, 335] on input "[DATE]" at bounding box center [255, 334] width 125 height 31
type input "[DATE]"
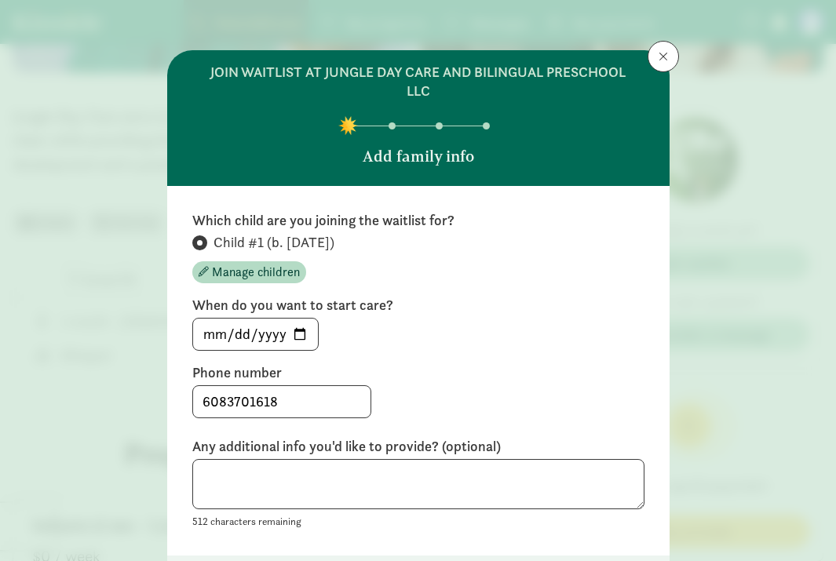
click at [389, 392] on div "6083701618" at bounding box center [418, 401] width 452 height 33
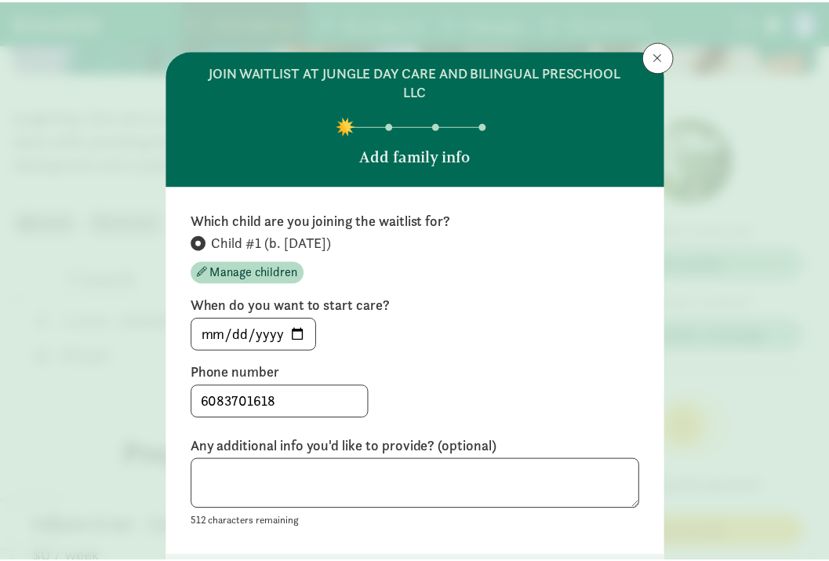
scroll to position [112, 0]
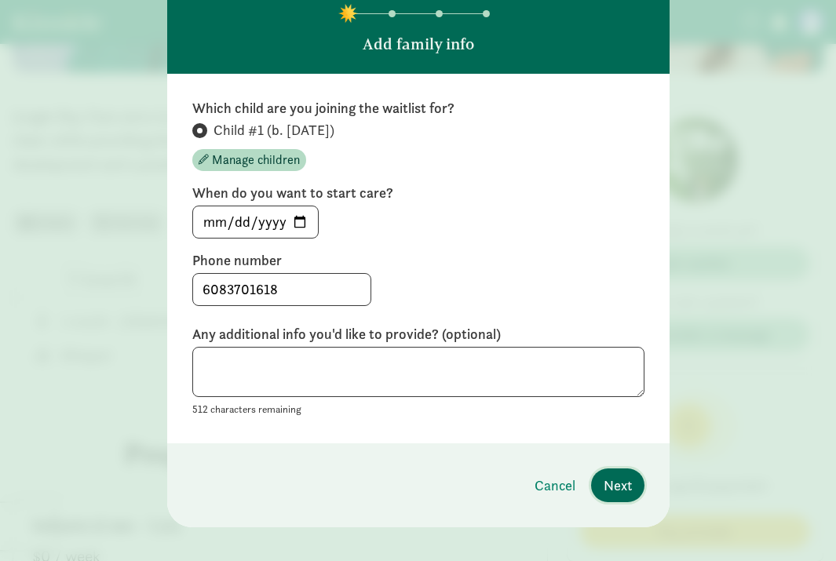
click at [604, 489] on span "Next" at bounding box center [617, 485] width 28 height 21
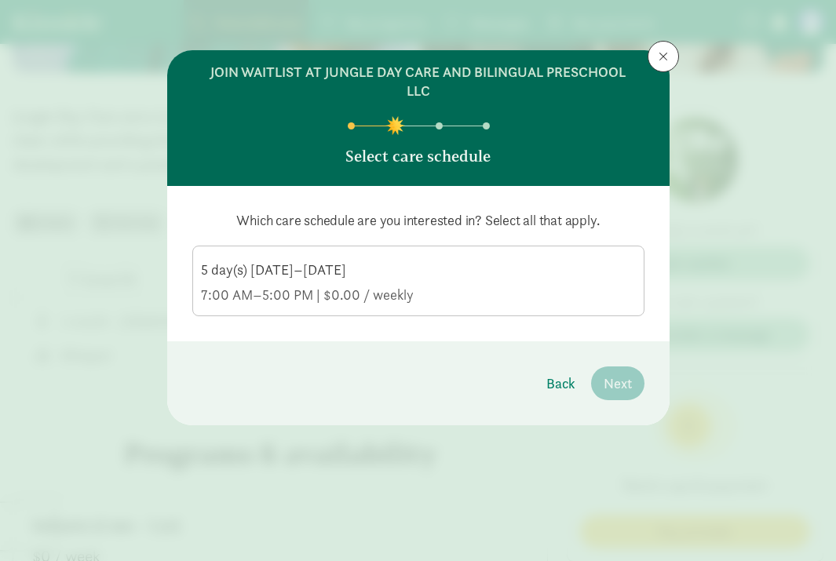
scroll to position [0, 0]
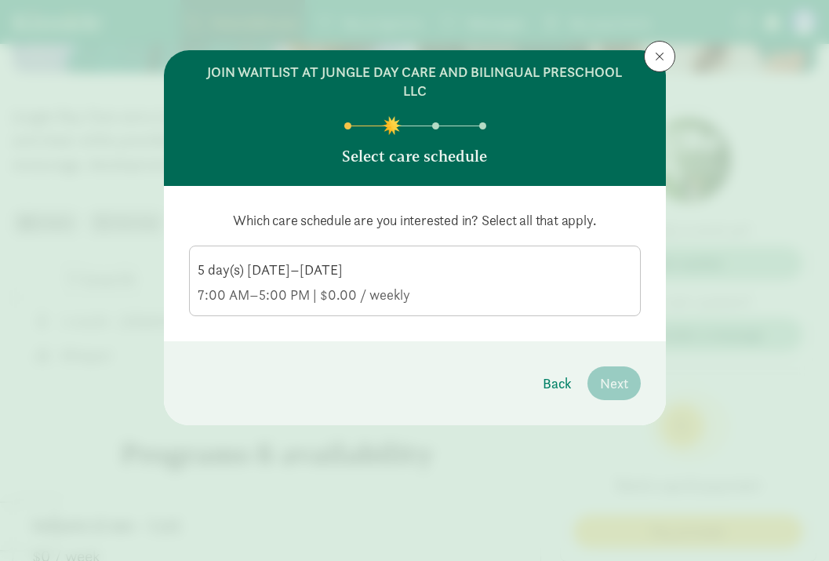
click at [607, 306] on label "5 day(s) [DATE]–[DATE] 7:00 AM–5:00 PM | $0.00 / weekly" at bounding box center [415, 279] width 450 height 66
click at [0, 0] on input "5 day(s) [DATE]–[DATE] 7:00 AM–5:00 PM | $0.00 / weekly" at bounding box center [0, 0] width 0 height 0
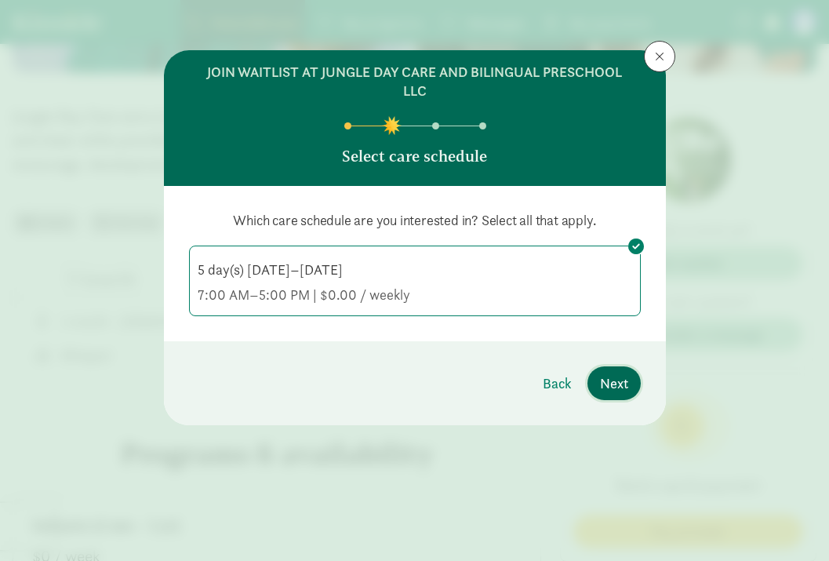
click at [625, 384] on span "Next" at bounding box center [614, 383] width 28 height 21
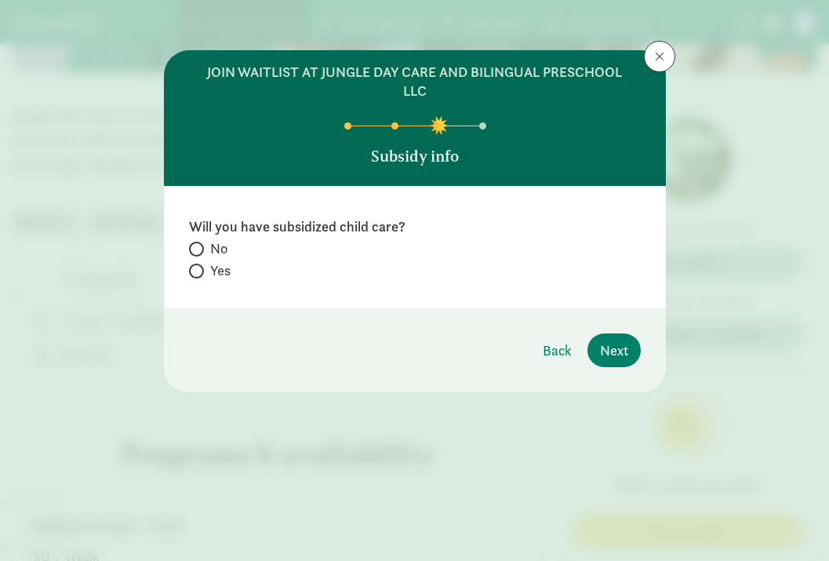
click at [212, 246] on span "No" at bounding box center [218, 248] width 17 height 19
click at [199, 246] on input "No" at bounding box center [194, 249] width 10 height 10
radio input "true"
click at [623, 355] on span "Next" at bounding box center [614, 350] width 28 height 21
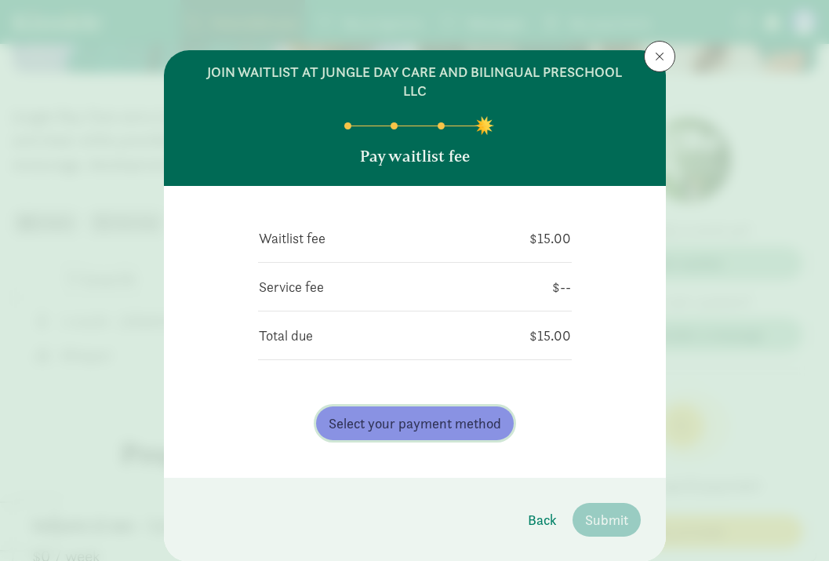
click at [473, 433] on span "Select your payment method" at bounding box center [415, 423] width 173 height 21
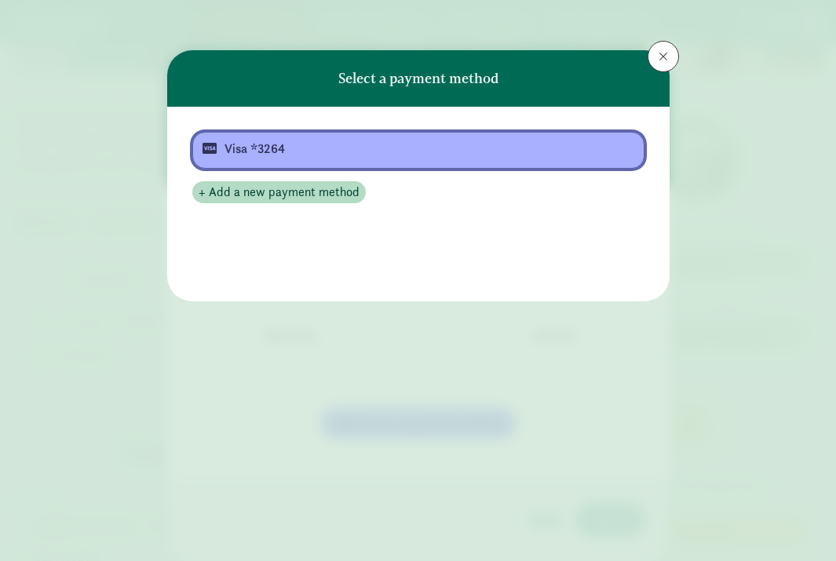
click at [422, 144] on div "Visa *3264" at bounding box center [416, 149] width 385 height 19
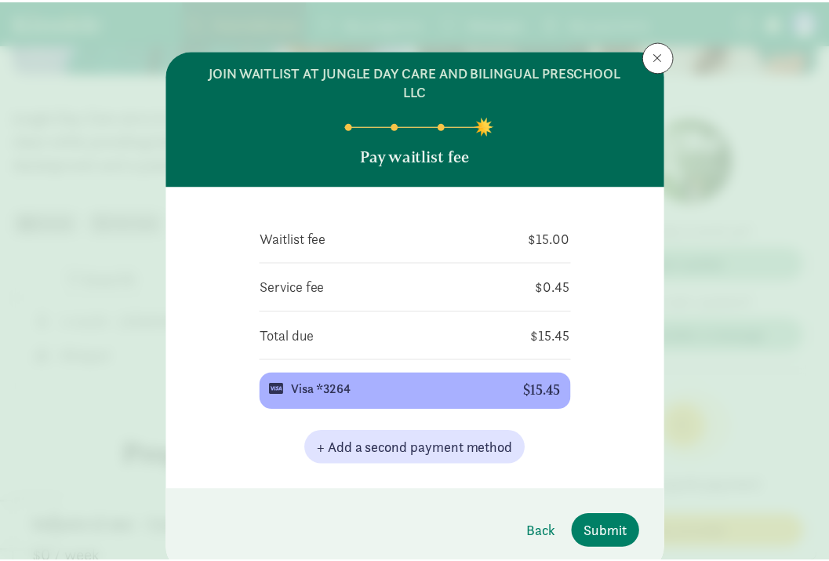
scroll to position [53, 0]
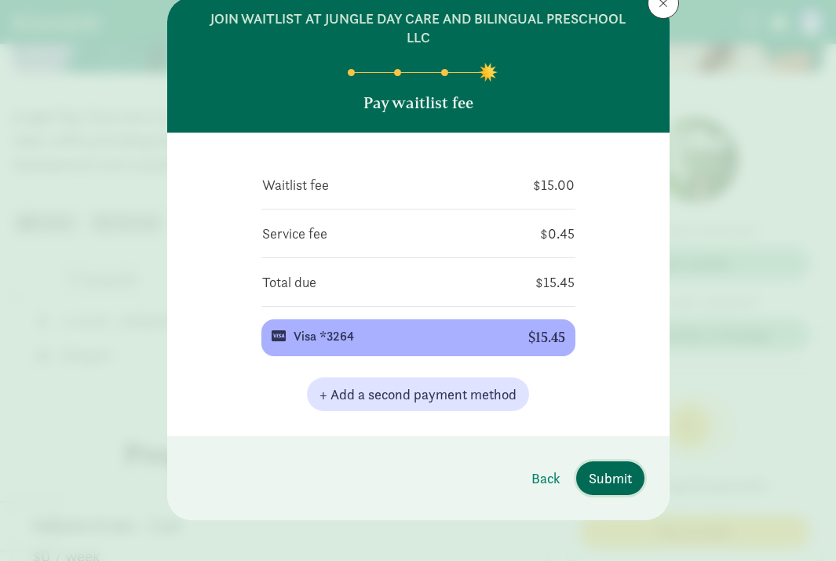
click at [623, 473] on span "Submit" at bounding box center [610, 478] width 43 height 21
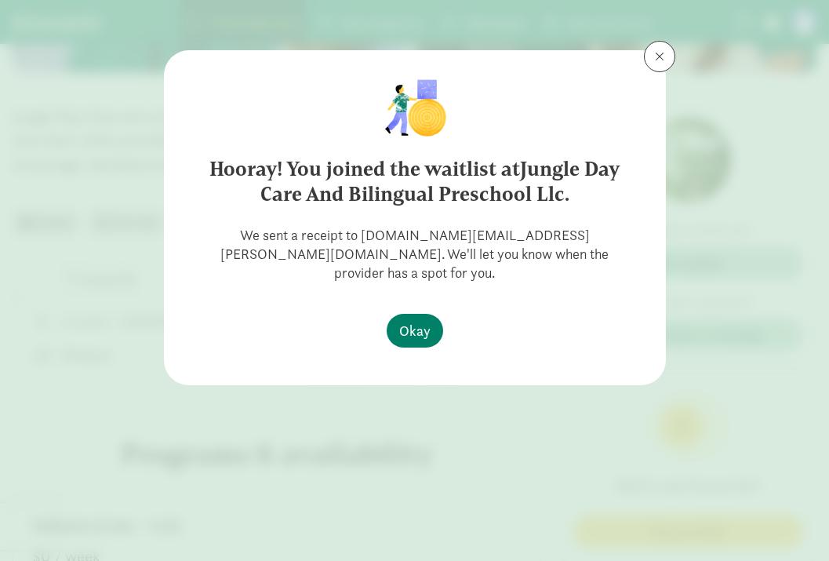
scroll to position [0, 0]
click at [668, 61] on button at bounding box center [659, 56] width 31 height 31
